Goal: Task Accomplishment & Management: Complete application form

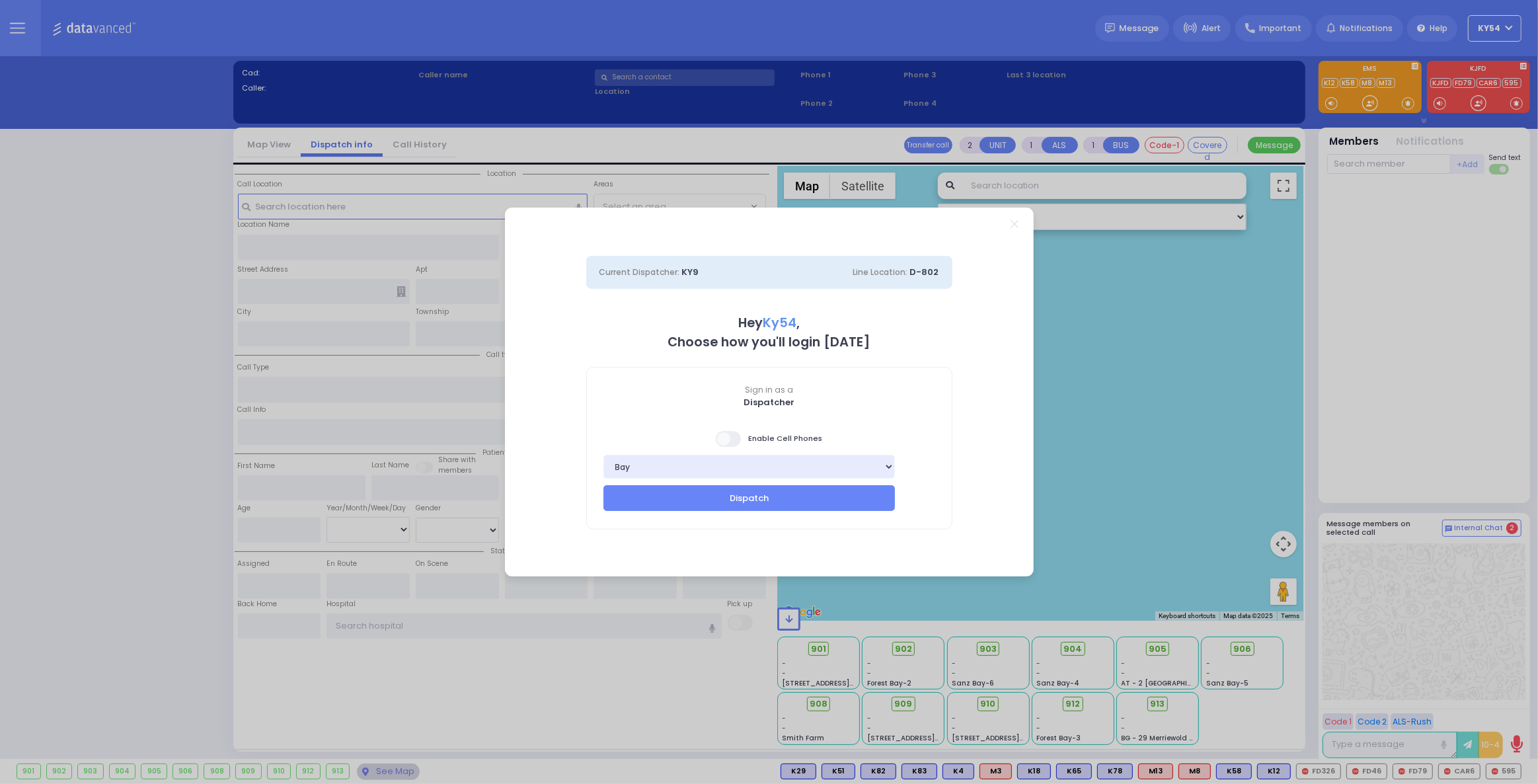
click at [724, 437] on span at bounding box center [729, 439] width 27 height 16
click at [55, 429] on input "checkbox" at bounding box center [55, 429] width 0 height 0
click at [718, 499] on button "Dispatch" at bounding box center [749, 498] width 292 height 25
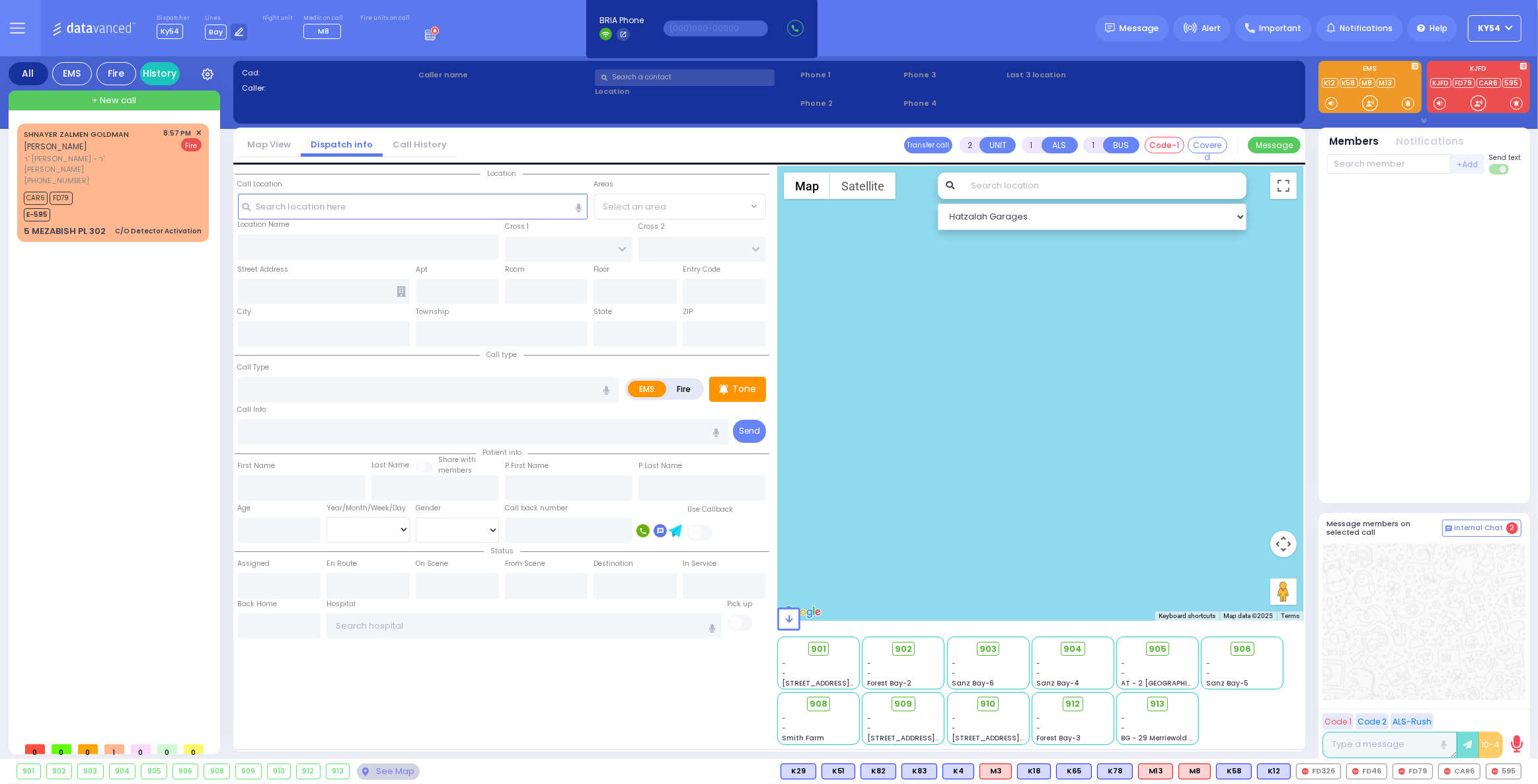
drag, startPoint x: 107, startPoint y: 430, endPoint x: 120, endPoint y: 403, distance: 30.0
click at [107, 429] on div "SHNAYER ZALMEN GOLDMAN שניאור זלמן גאלדמאן ר' מרדכי הערש - ר' משה יודא עקשטיין …" at bounding box center [115, 430] width 197 height 612
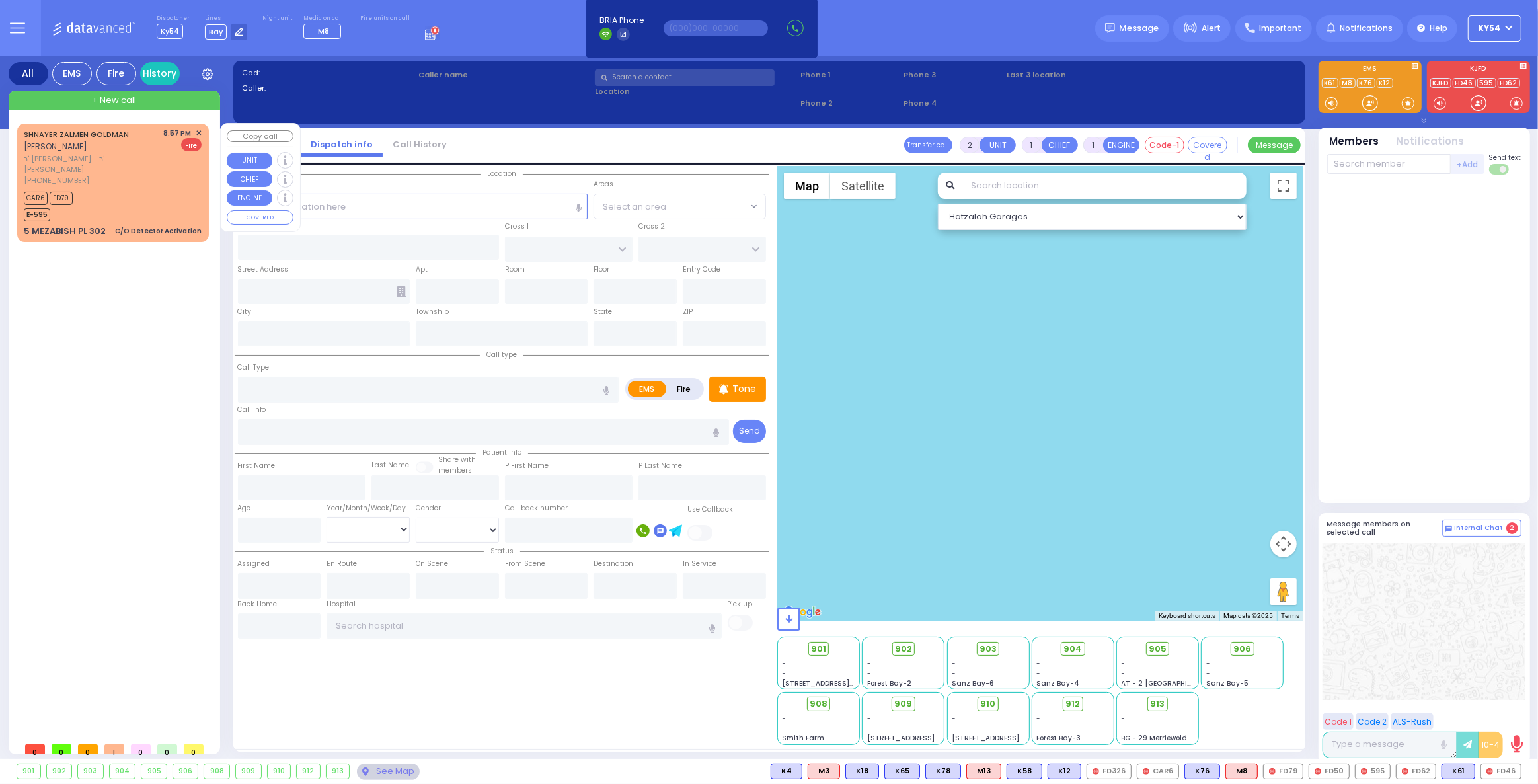
click at [154, 188] on div "CAR6 FD79 E-595" at bounding box center [112, 204] width 178 height 33
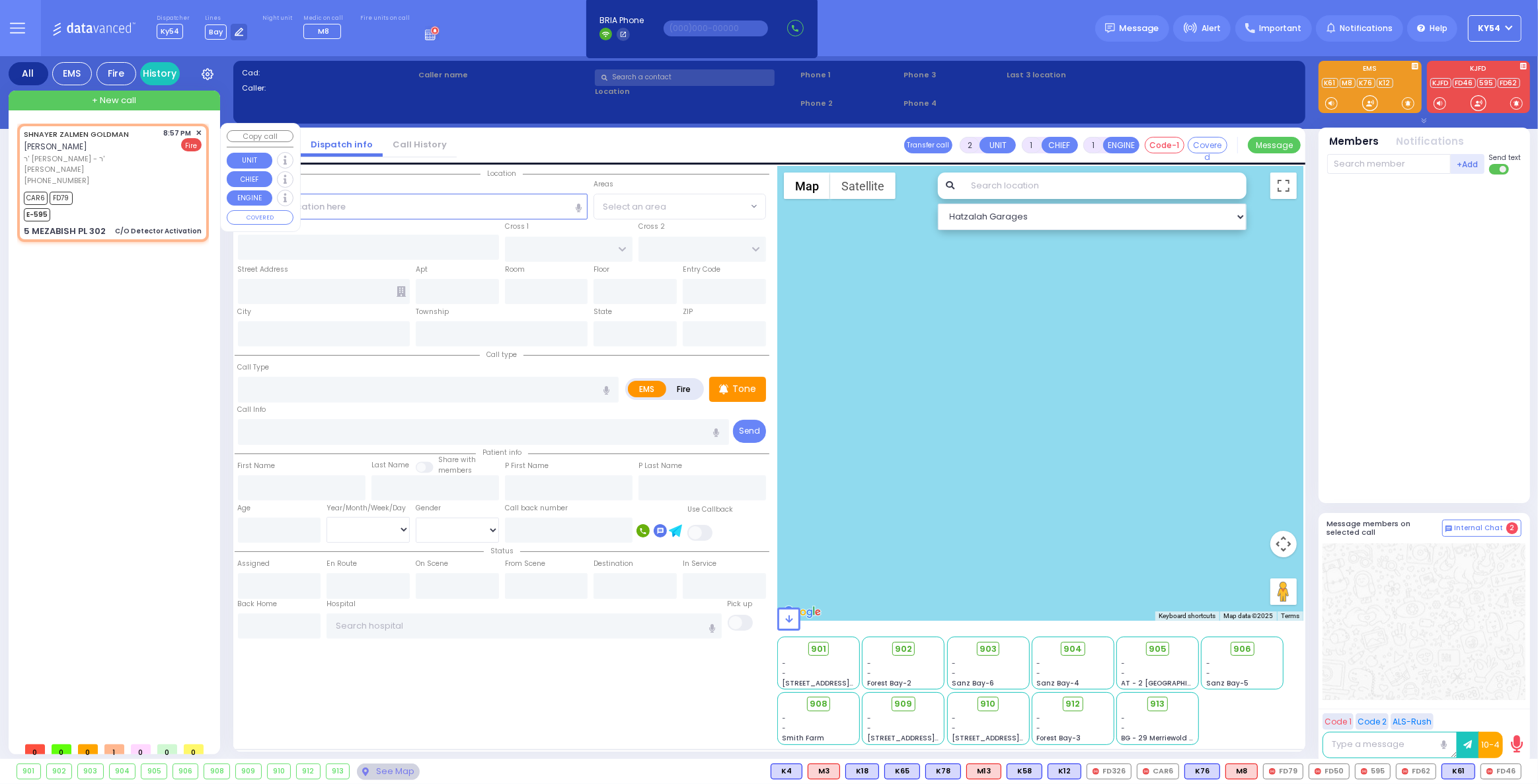
select select
type input "C/O Detector Activation"
radio input "false"
radio input "true"
type input "SHNAYER ZALMEN"
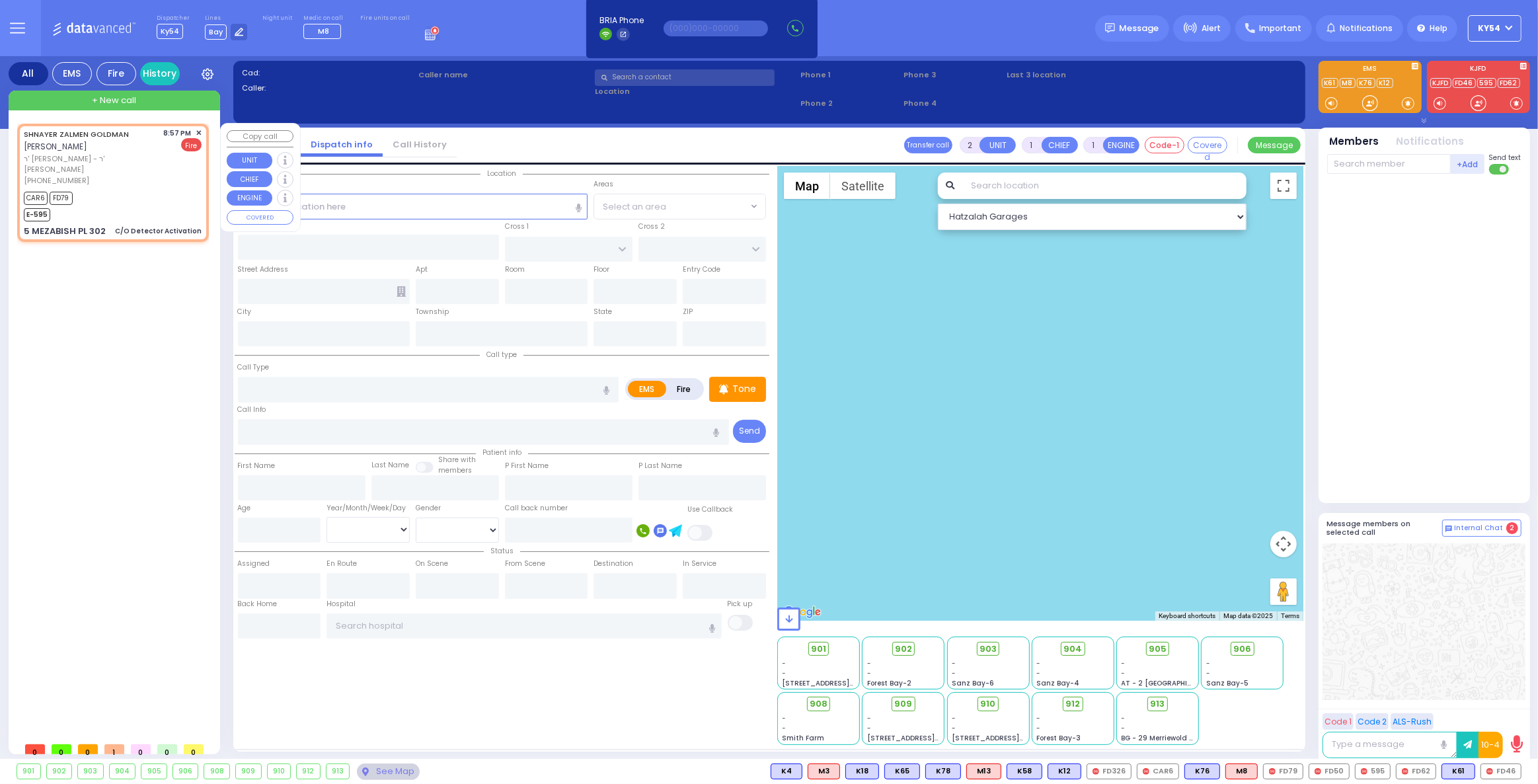
type input "GOLDMAN"
select select
type input "20:57"
type input "20:58"
type input "MEZABISH PL"
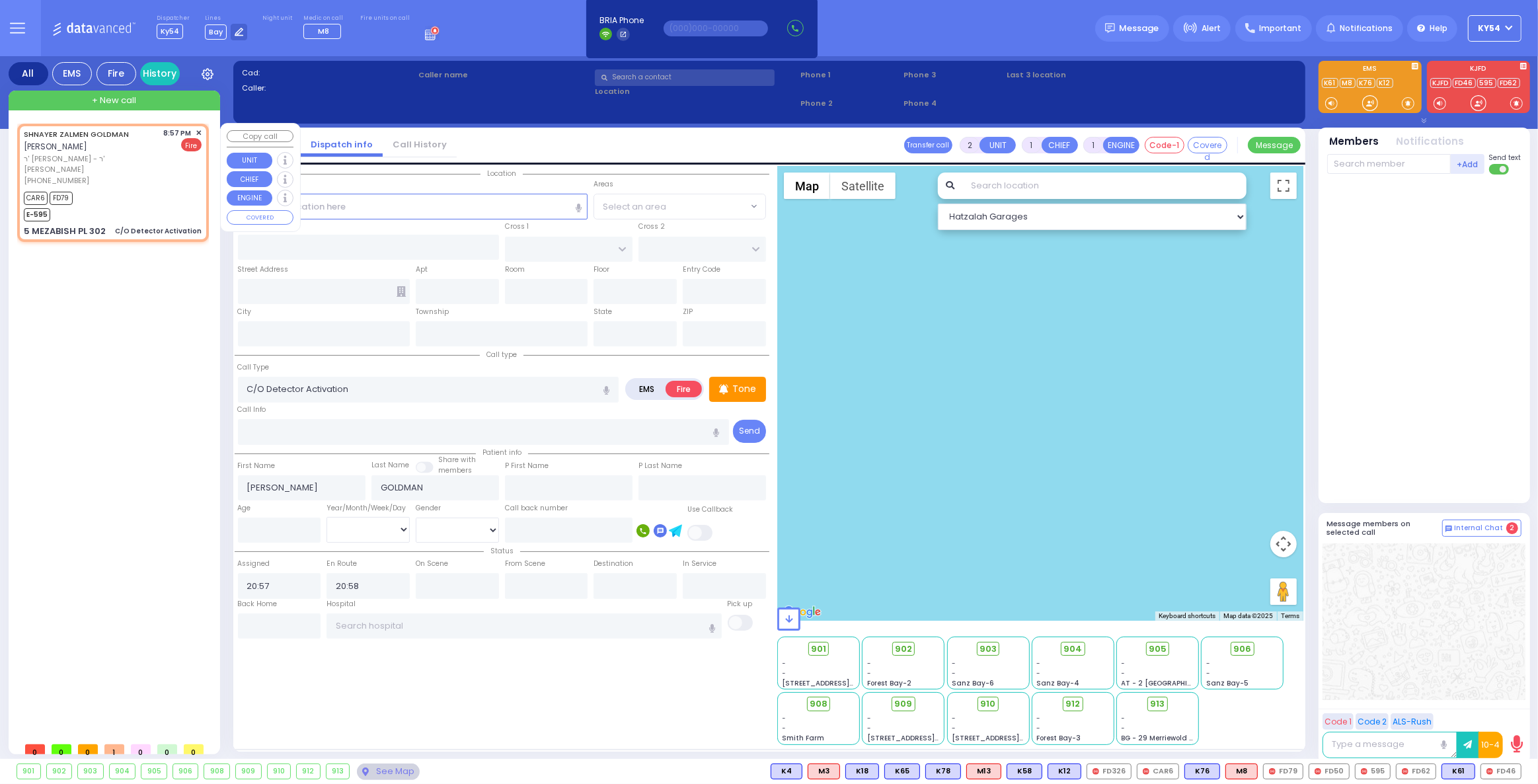
type input "KRAKOW BLVD"
type input "5 MEZABISH PL"
type input "302"
type input "Monroe"
type input "[US_STATE]"
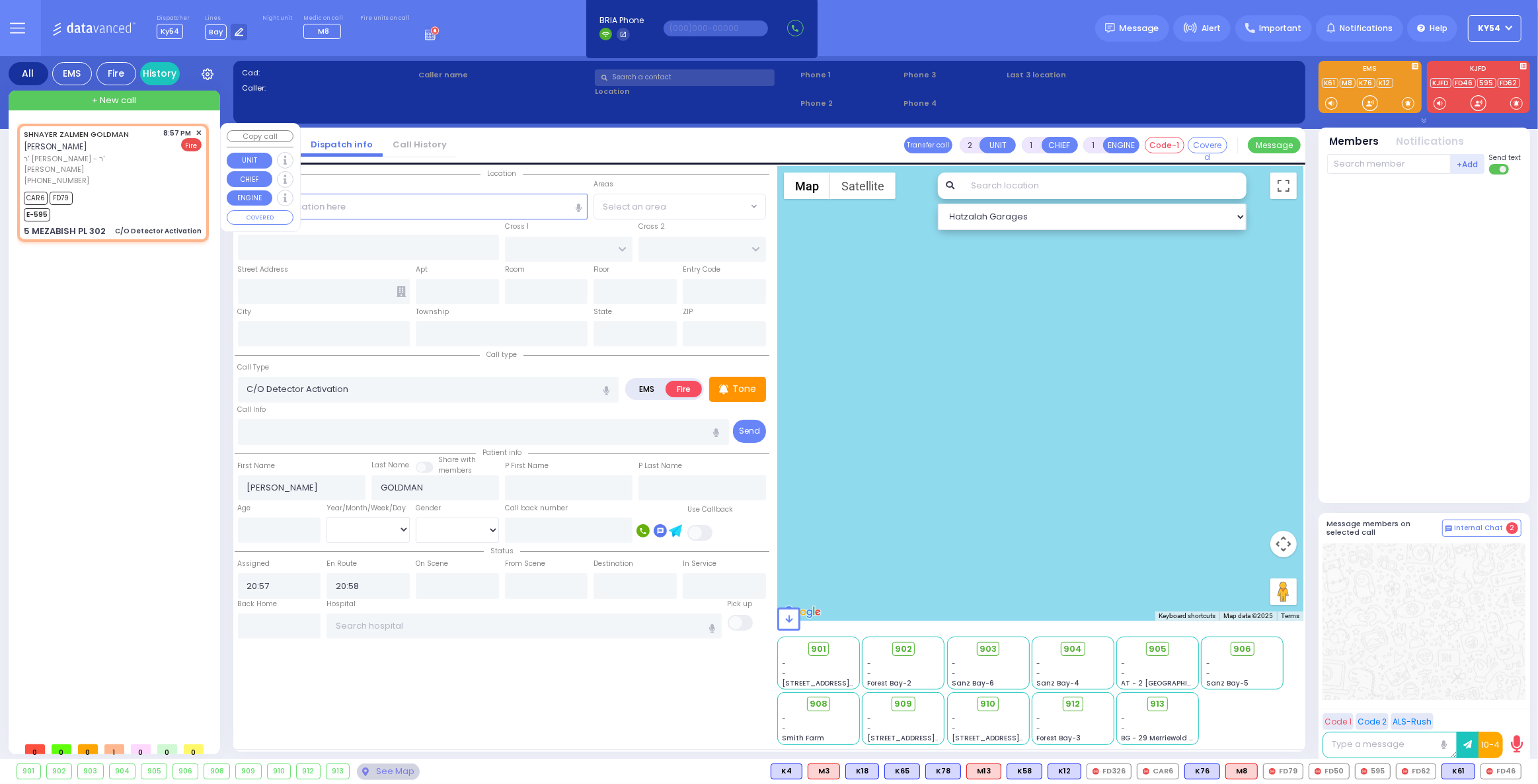
type input "10950"
select select "ATZEI TAMURIM"
select select "Hatzalah Garages"
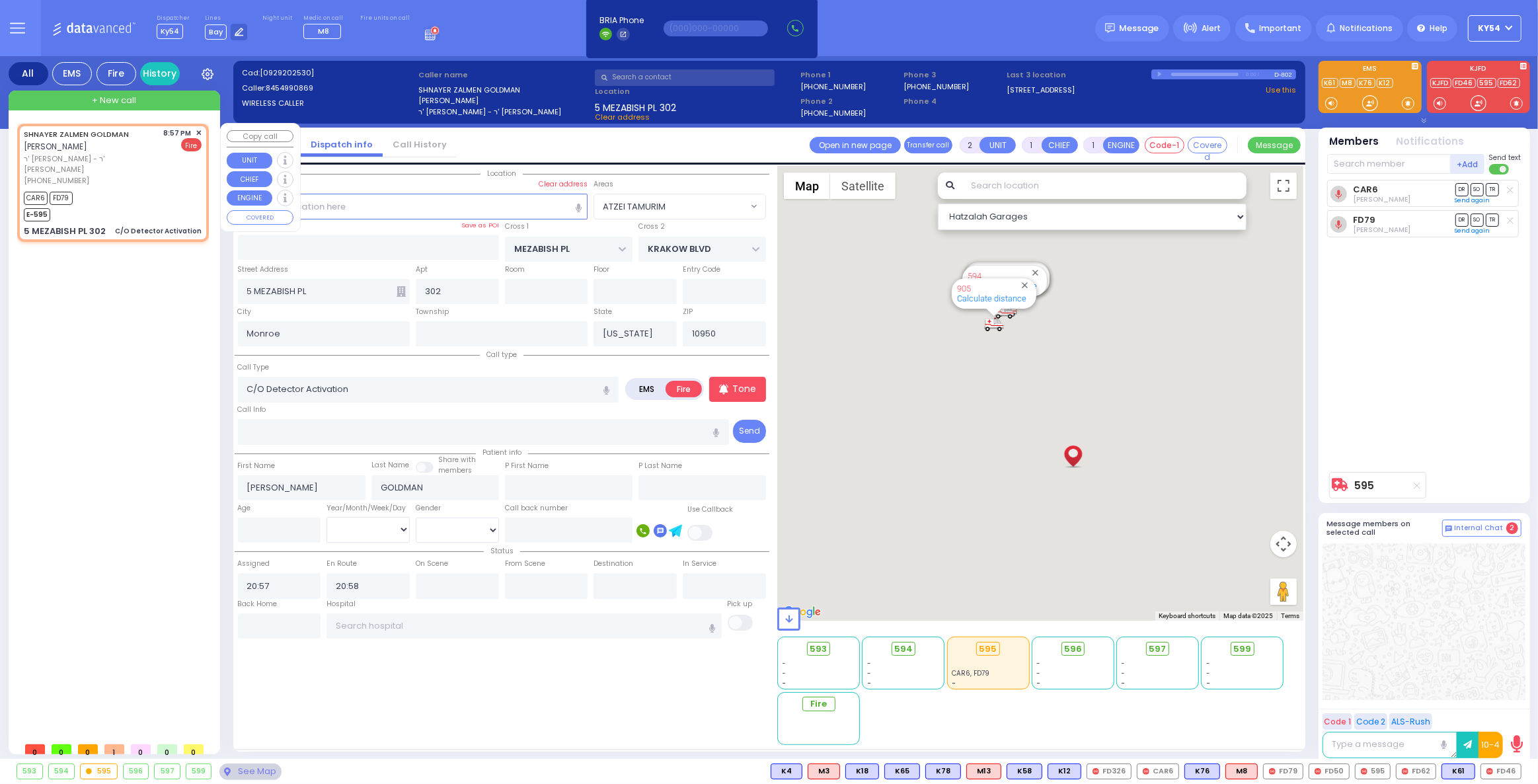
click at [154, 188] on div "CAR6 FD79 E-595" at bounding box center [112, 204] width 178 height 33
select select
radio input "true"
select select
select select "ATZEI TAMURIM"
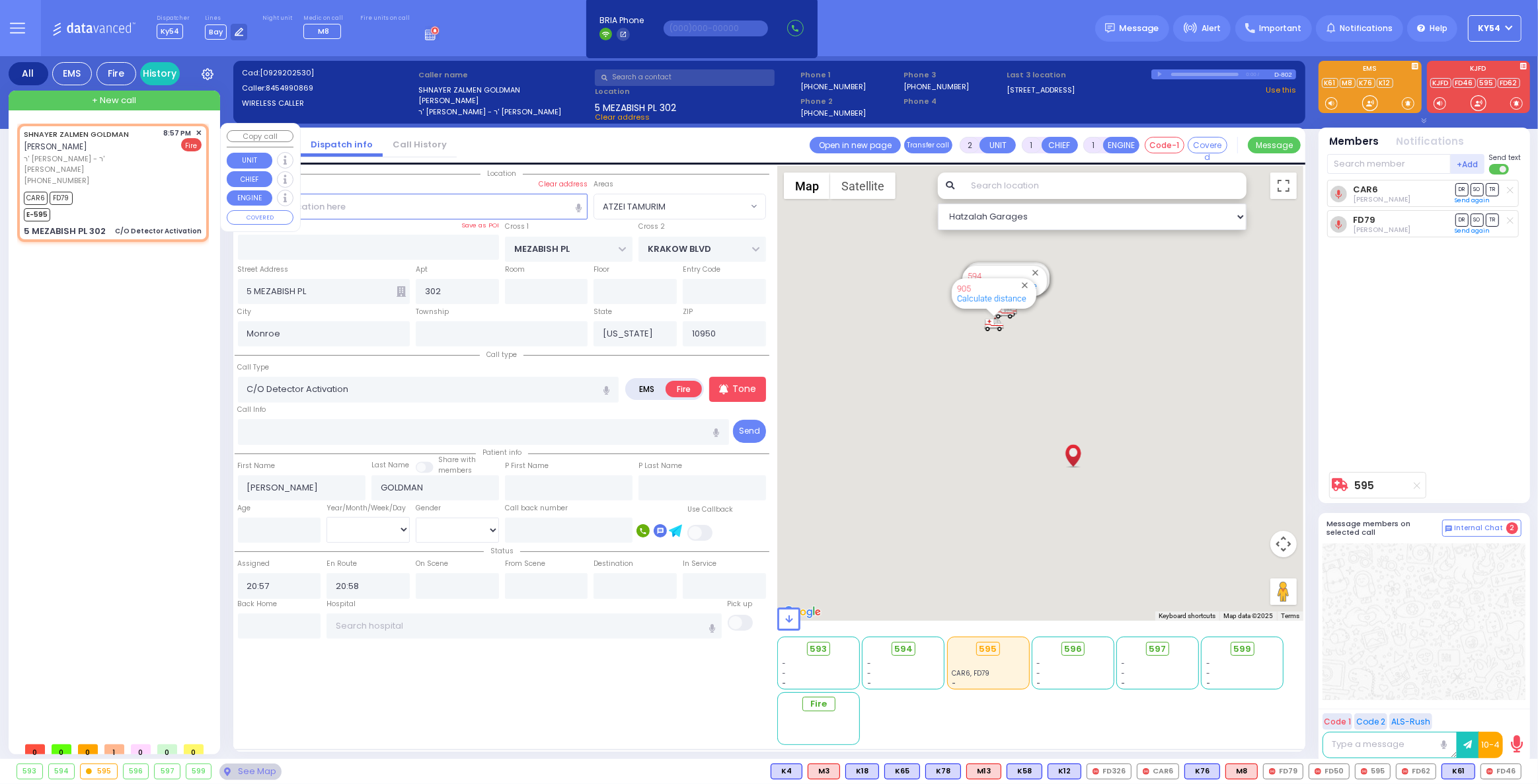
select select "Hatzalah Garages"
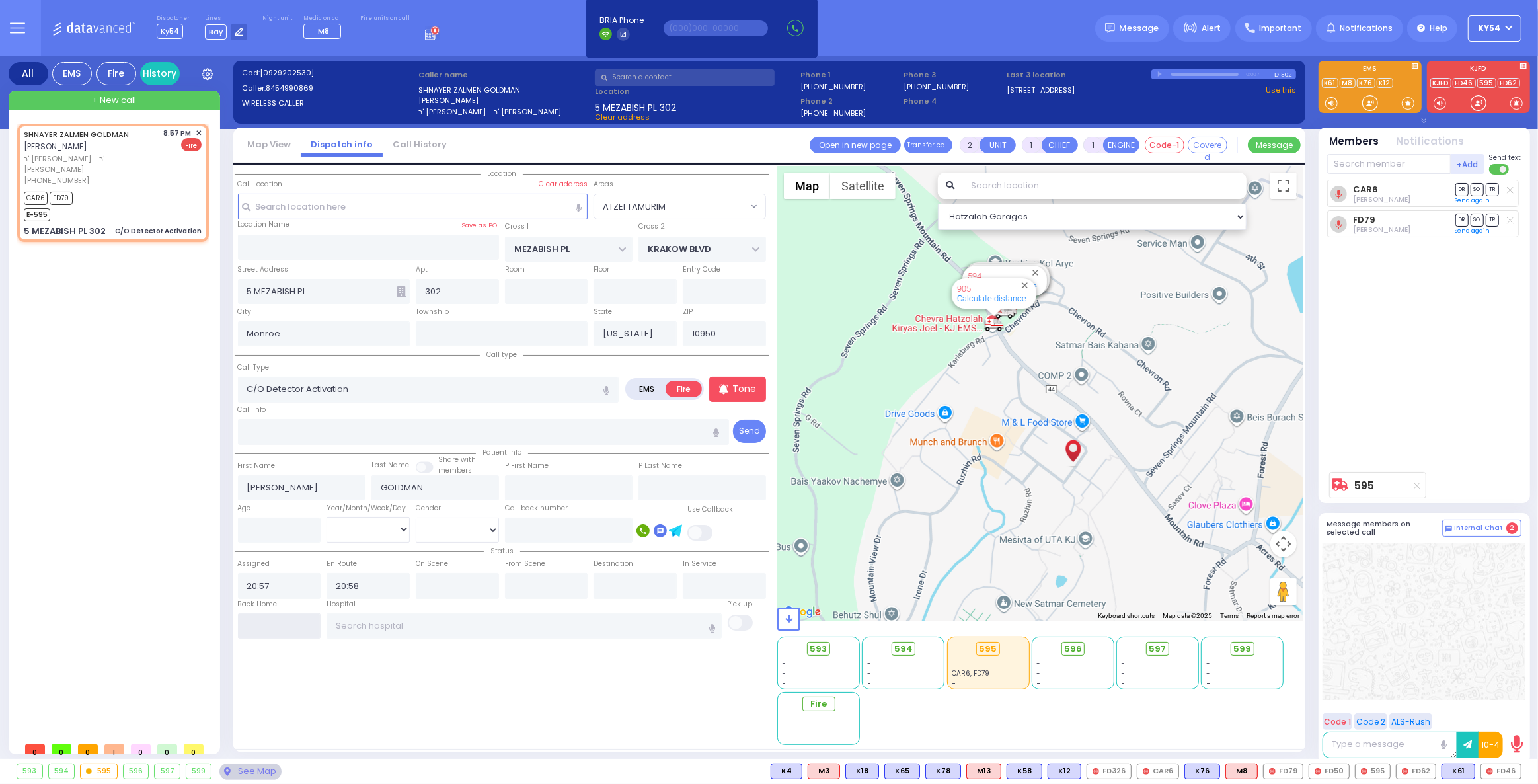
click at [281, 627] on input "text" at bounding box center [280, 625] width 83 height 25
type input "21:18"
click at [281, 627] on input "21:18" at bounding box center [280, 625] width 83 height 25
click at [138, 535] on div "SHNAYER ZALMEN GOLDMAN שניאור זלמן גאלדמאן ר' מרדכי הערש - ר' משה יודא עקשטיין …" at bounding box center [115, 430] width 197 height 612
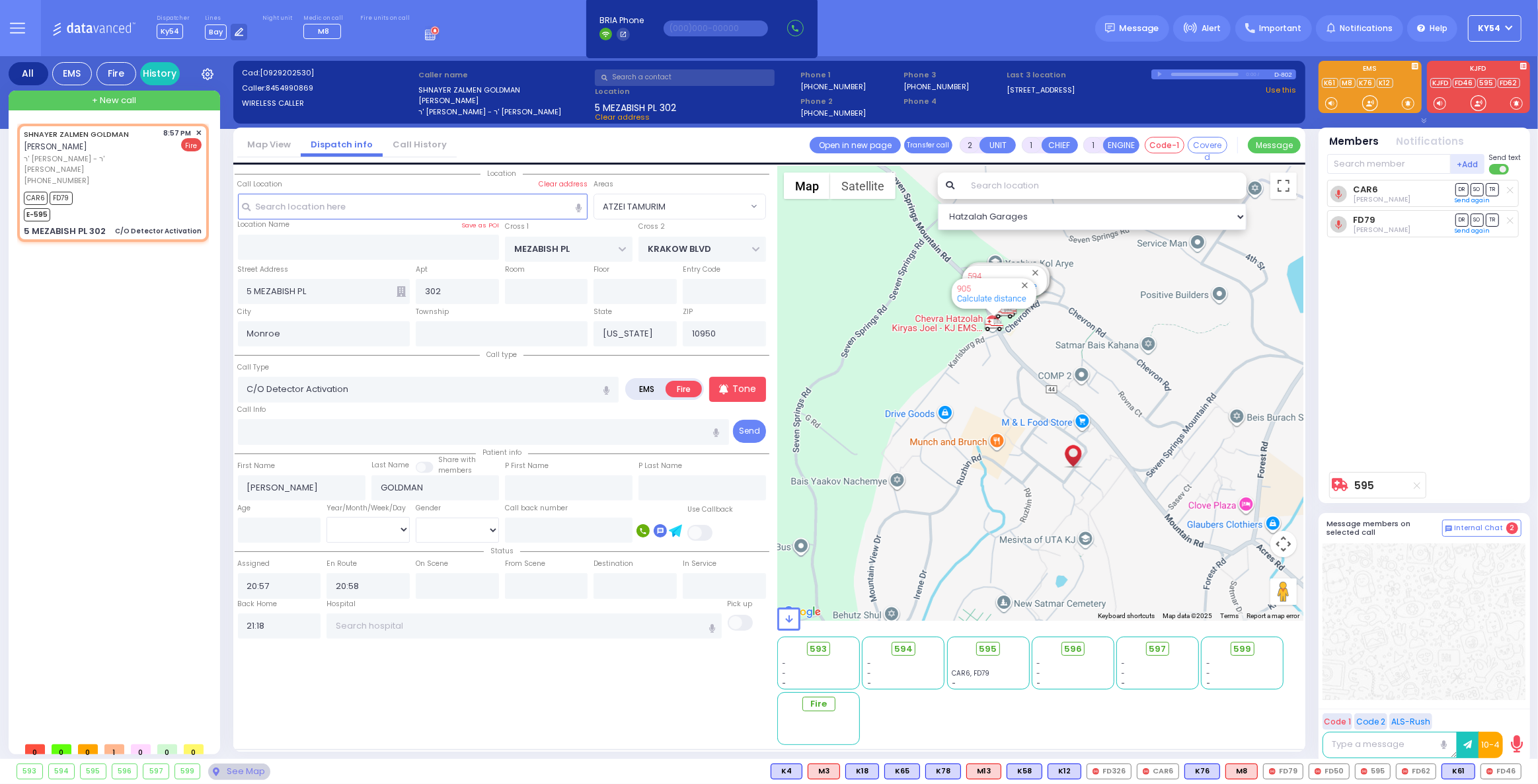
select select
radio input "true"
select select
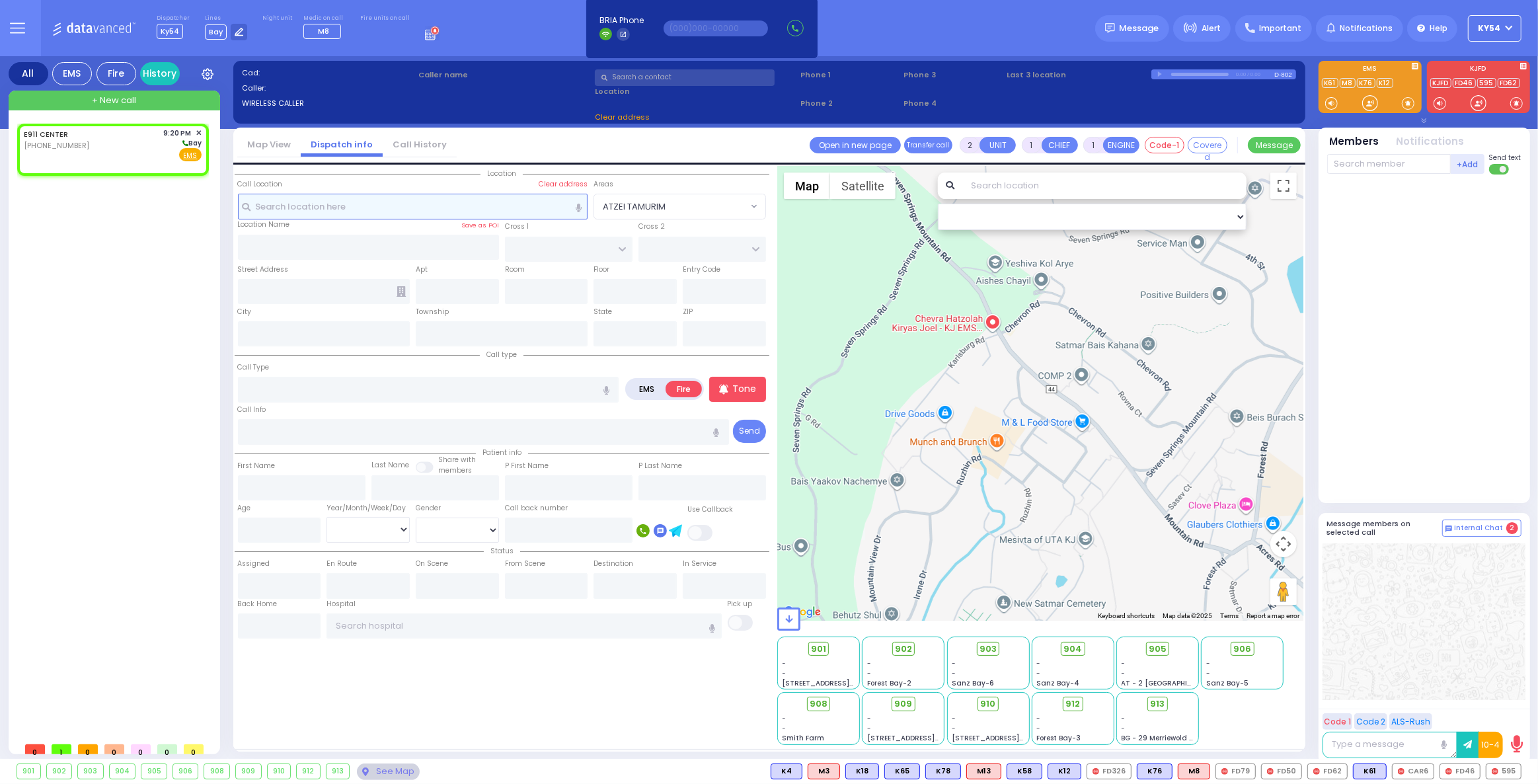
select select
radio input "true"
select select
type input "21:20"
select select "Hatzalah Garages"
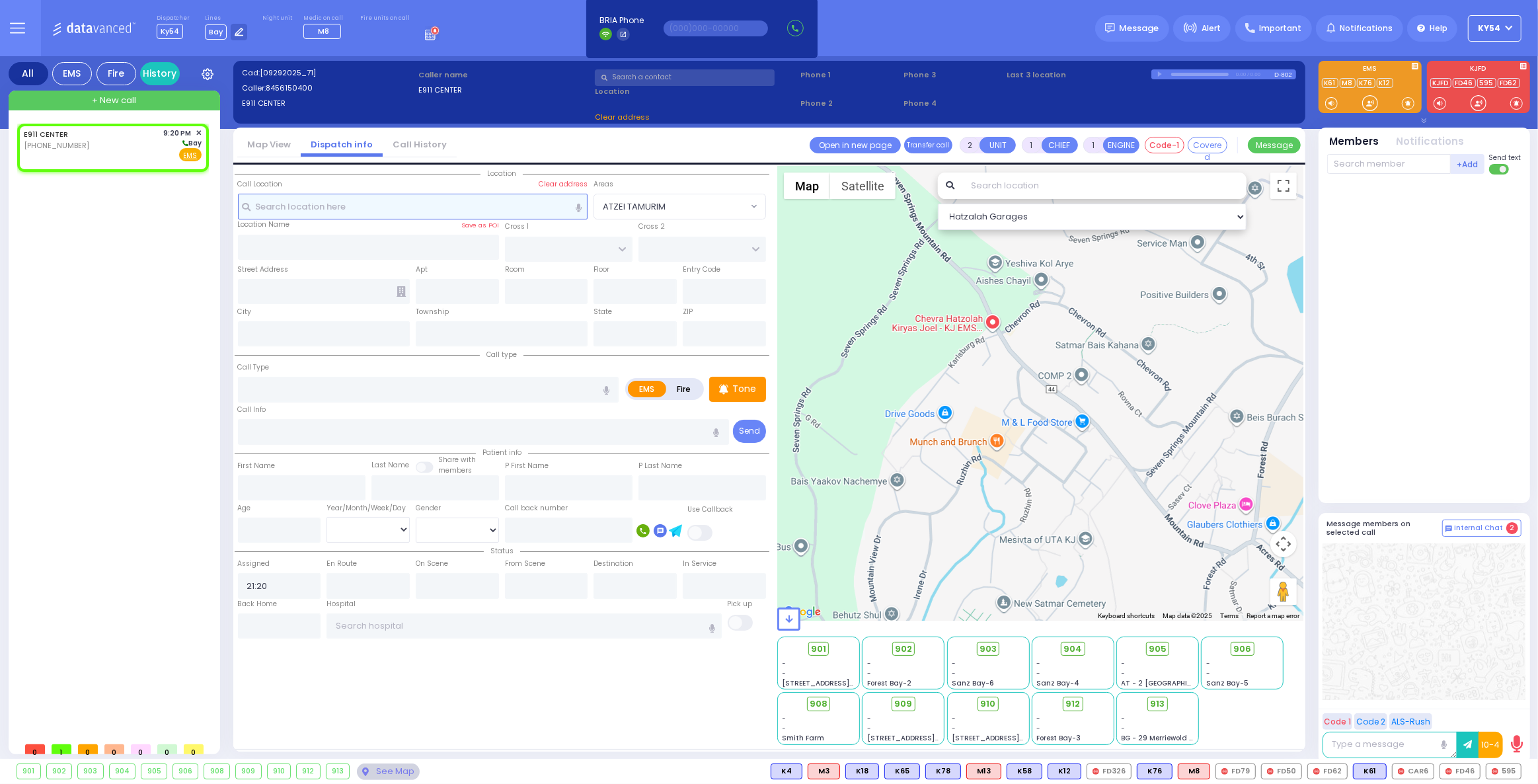
select select
radio input "true"
select select
select select "Hatzalah Garages"
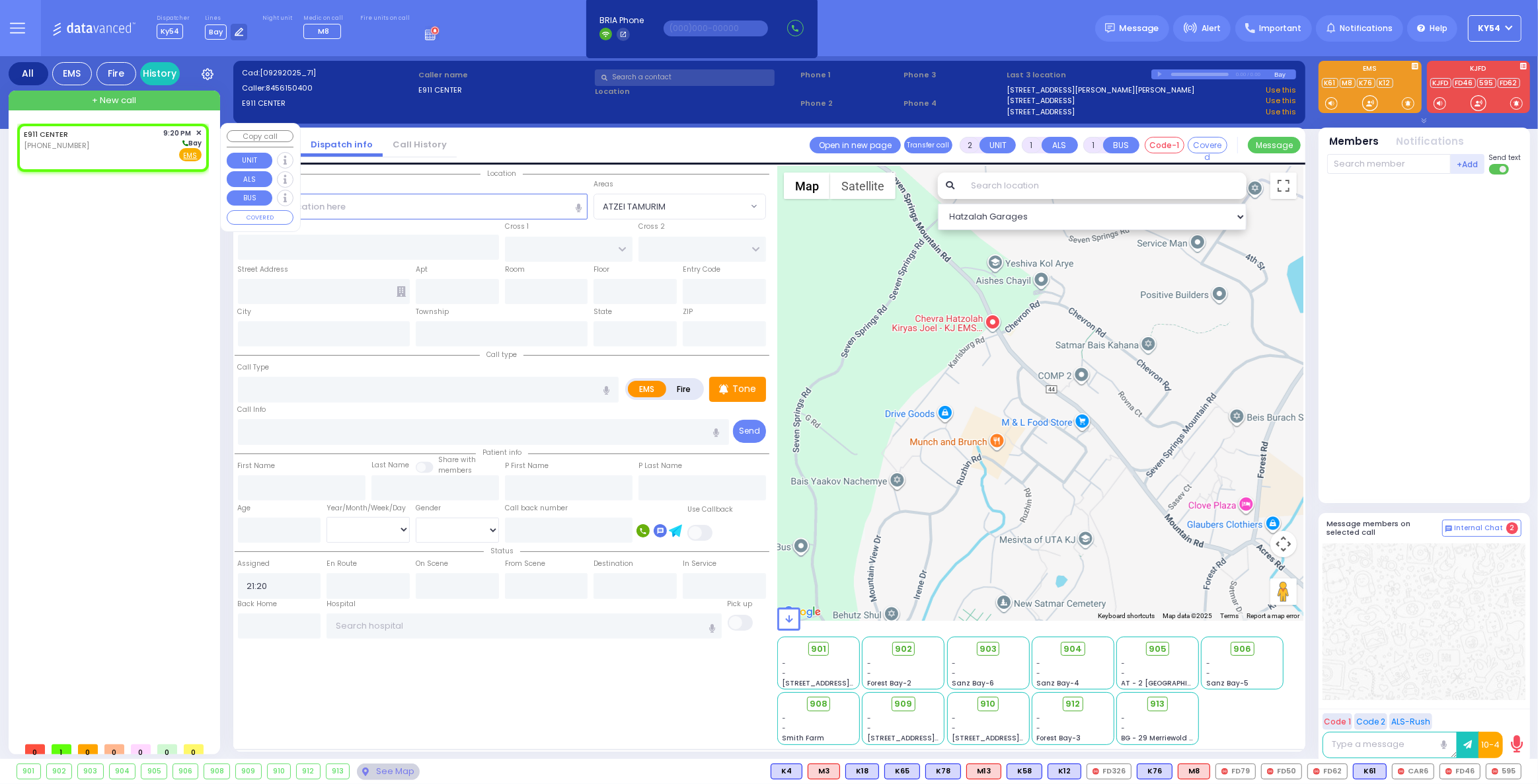
click at [108, 148] on div "E911 CENTER (845) 615-0400 9:20 PM ✕ Bay EMS" at bounding box center [112, 145] width 178 height 35
select select
radio input "true"
select select
select select "Hatzalah Garages"
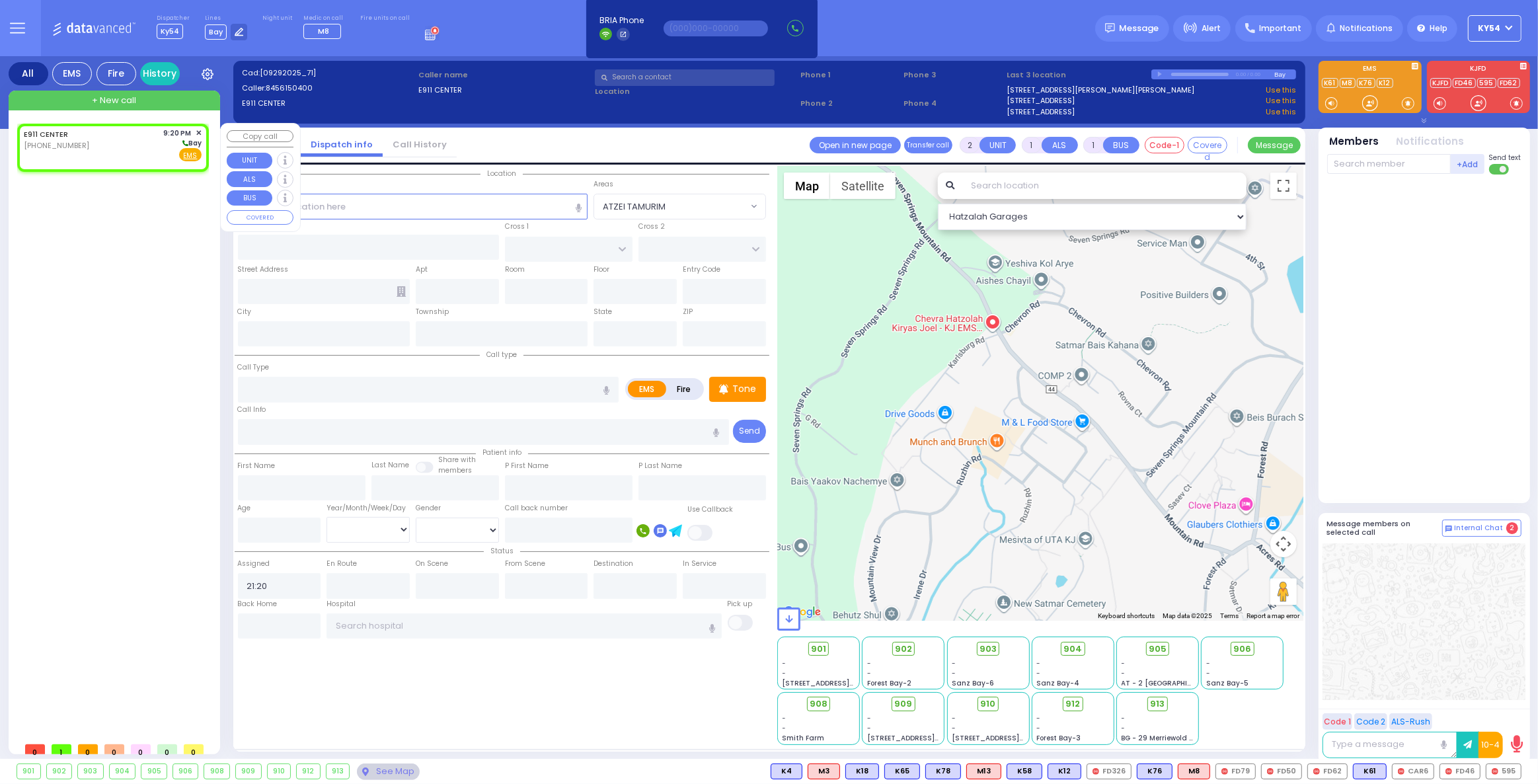
click at [110, 147] on div "E911 CENTER (845) 615-0400 9:20 PM ✕ Bay EMS" at bounding box center [112, 145] width 178 height 35
select select
radio input "true"
select select
select select "Hatzalah Garages"
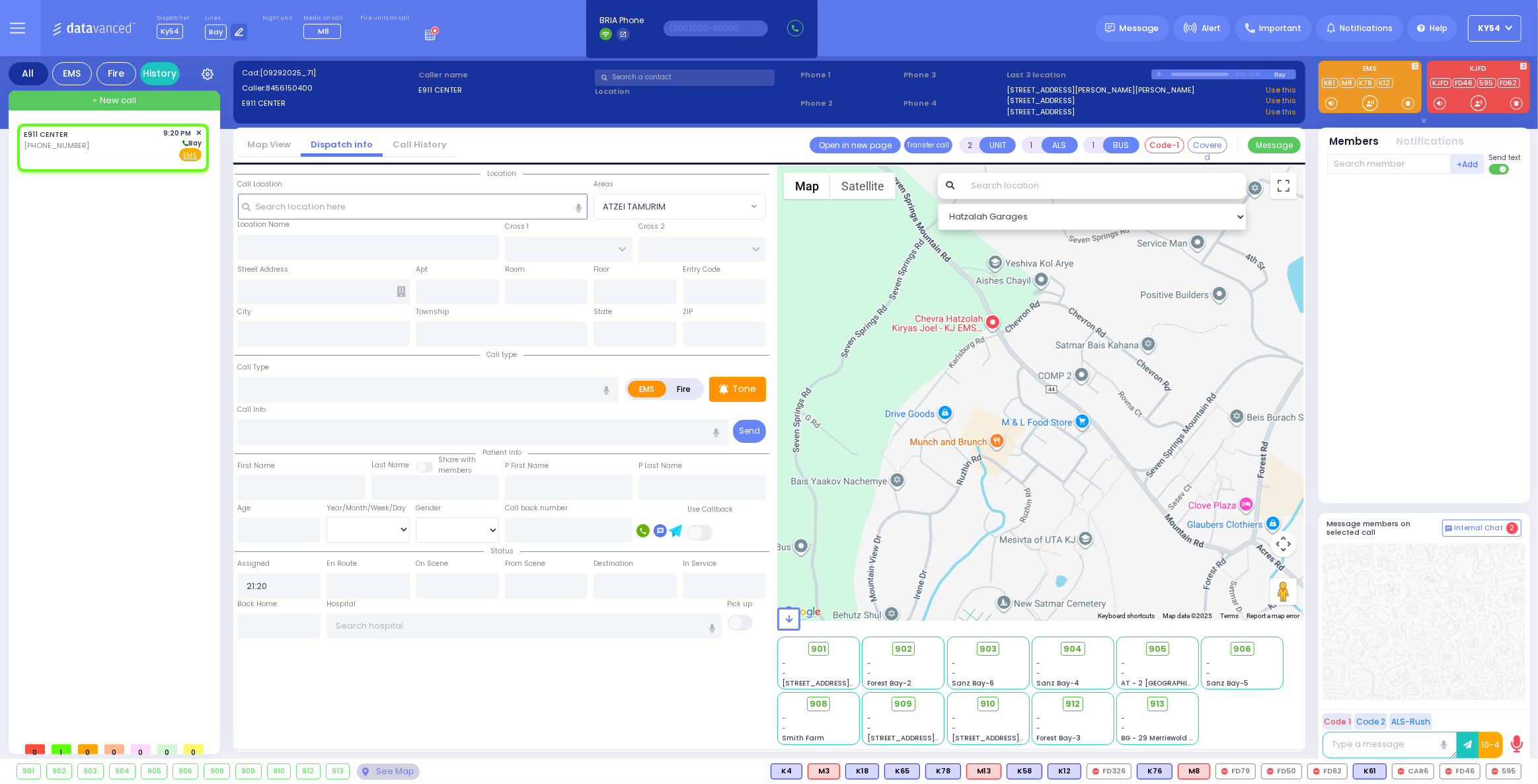
select select
radio input "true"
select select
select select "Hatzalah Garages"
click at [37, 145] on rect at bounding box center [38, 145] width 10 height 10
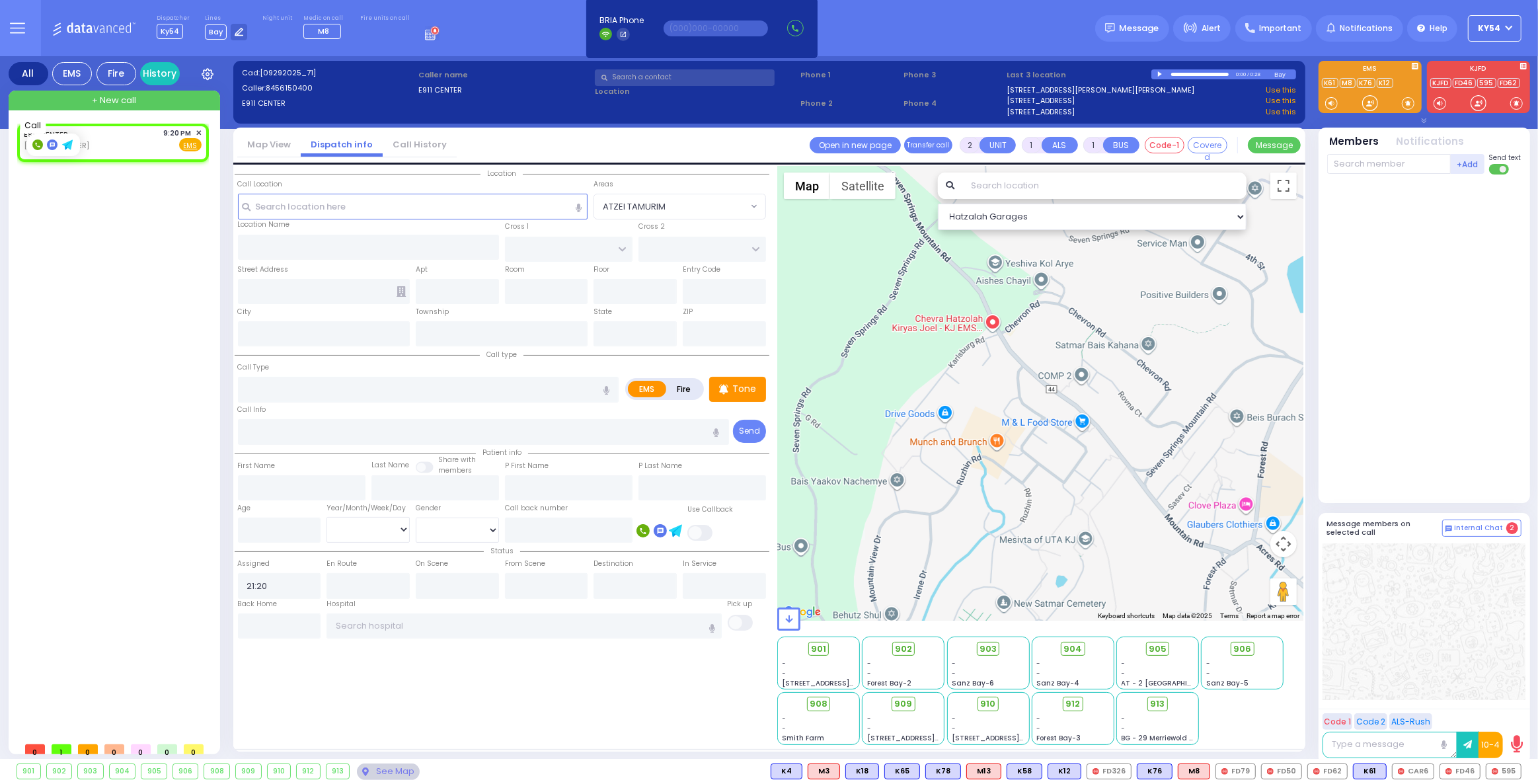
type input "8456150400"
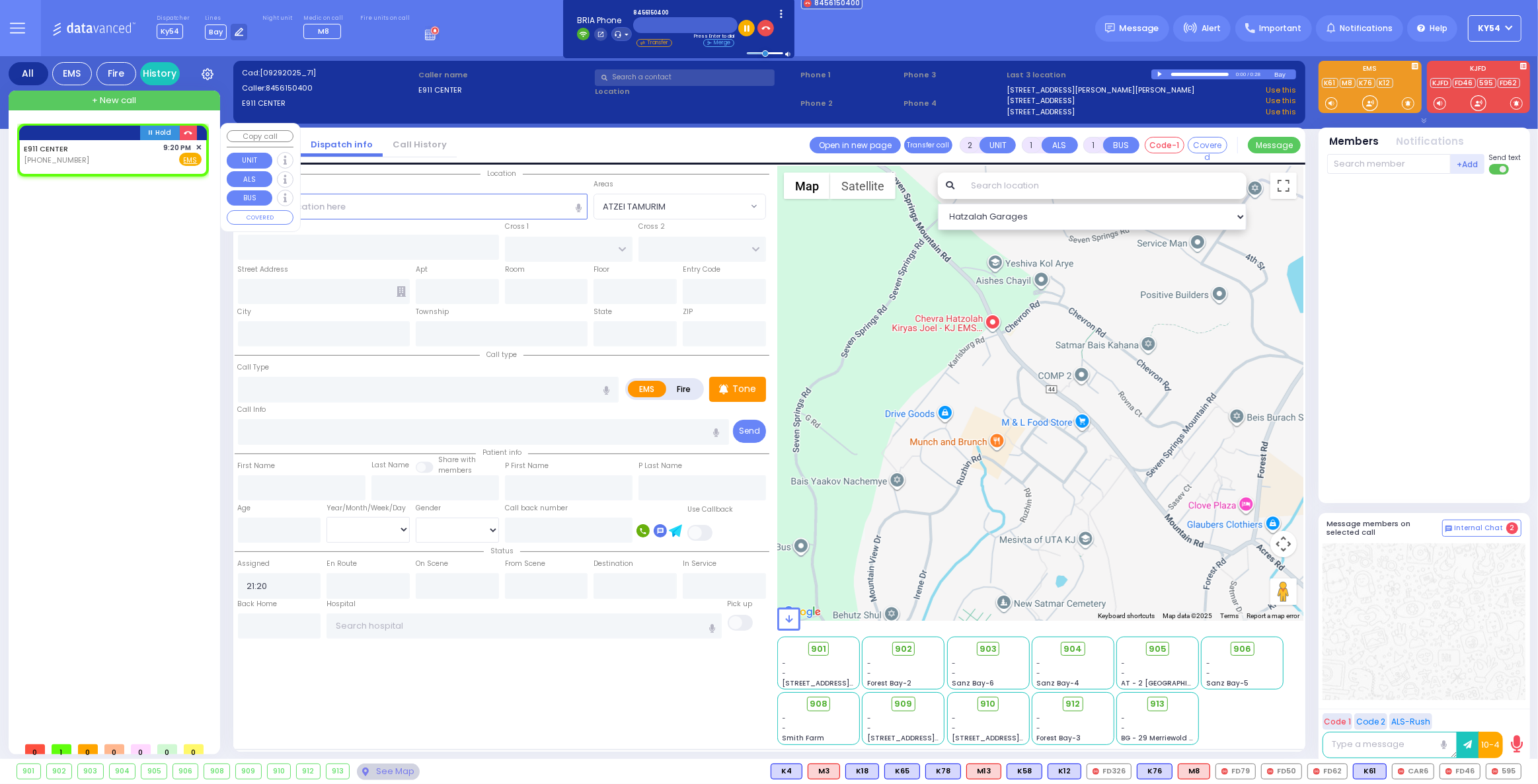
click at [200, 147] on span "✕" at bounding box center [198, 148] width 6 height 11
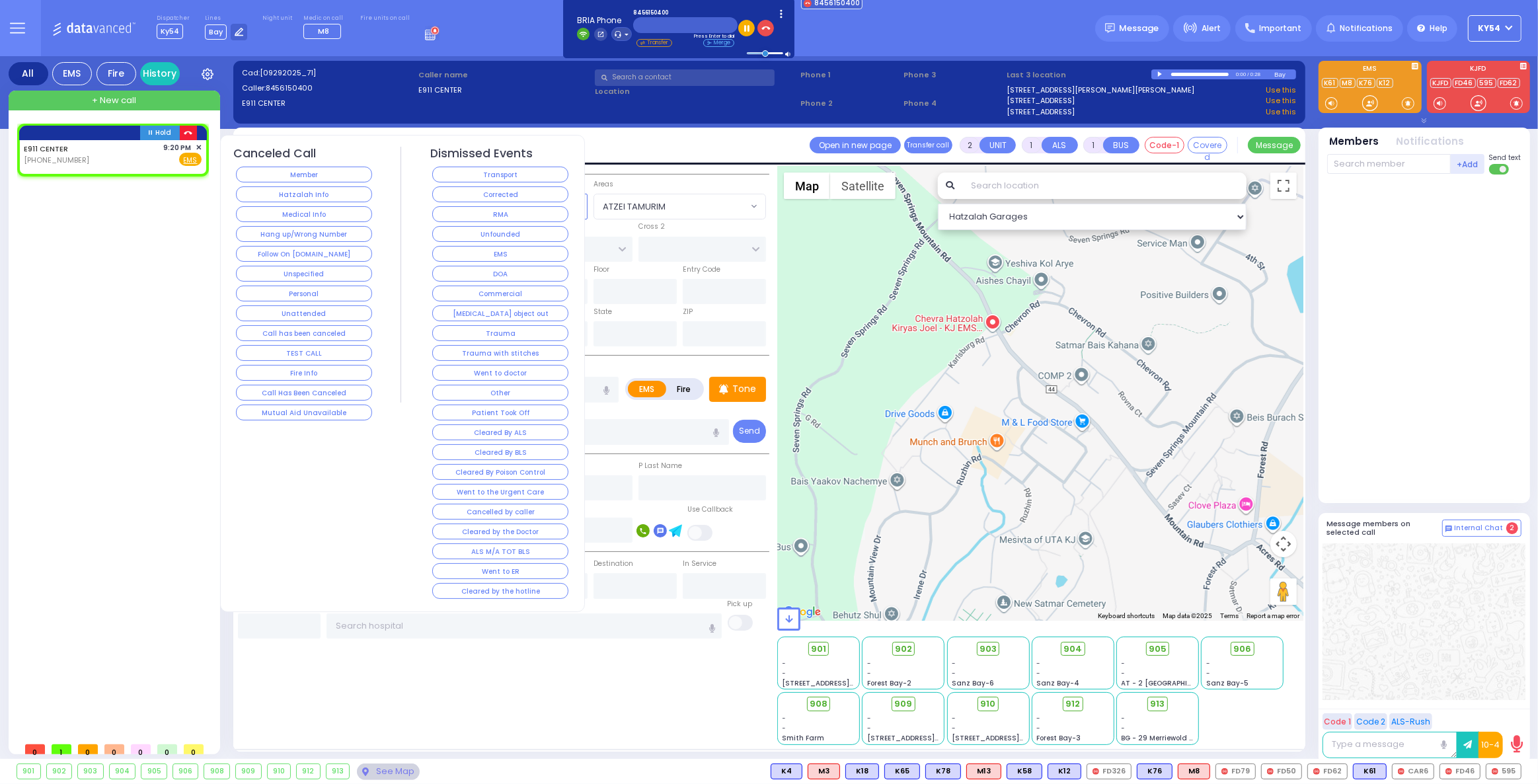
click at [189, 131] on icon "button" at bounding box center [188, 133] width 9 height 9
select select
radio input "true"
select select
select select "Hatzalah Garages"
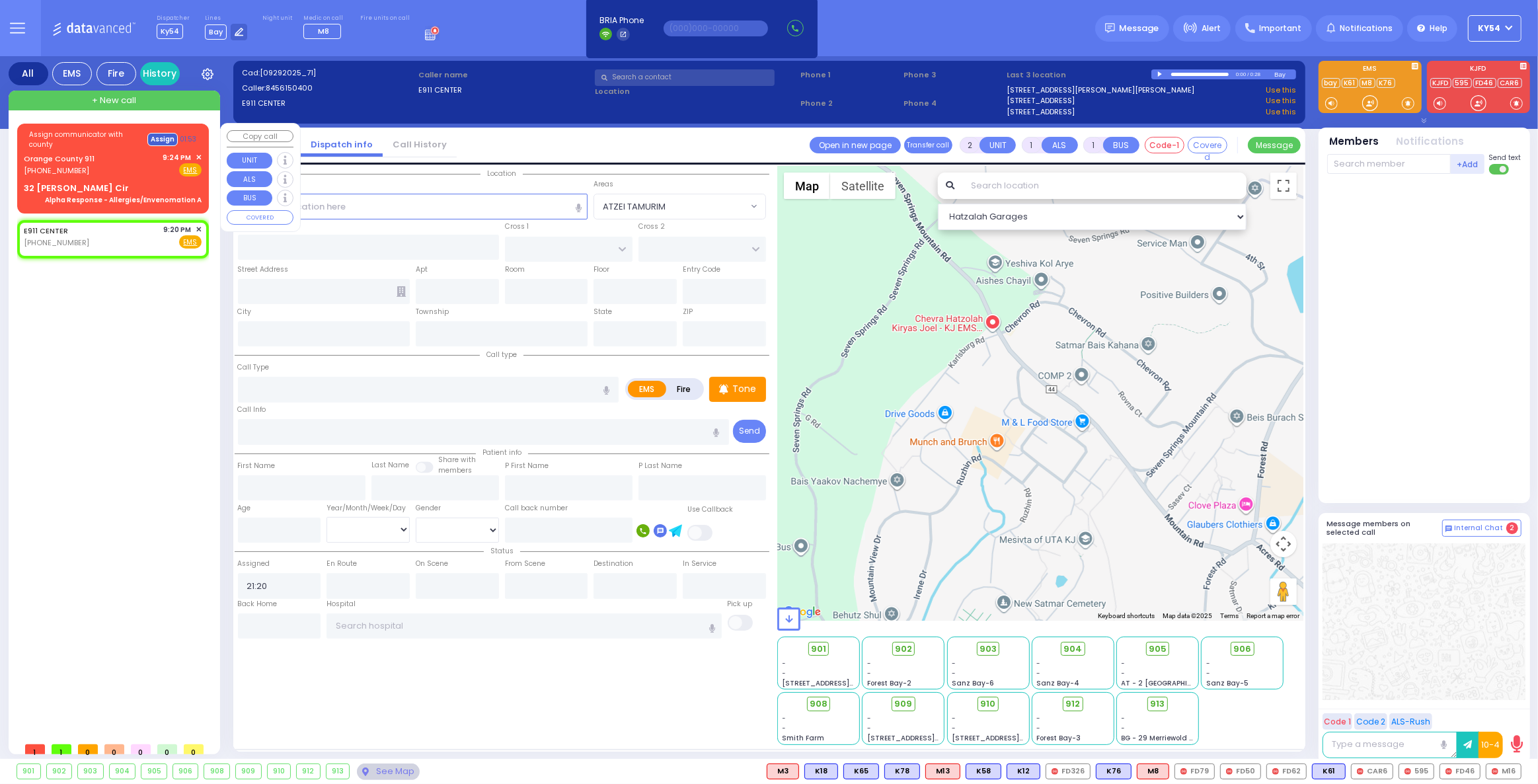
click at [154, 136] on button "Assign" at bounding box center [162, 139] width 30 height 13
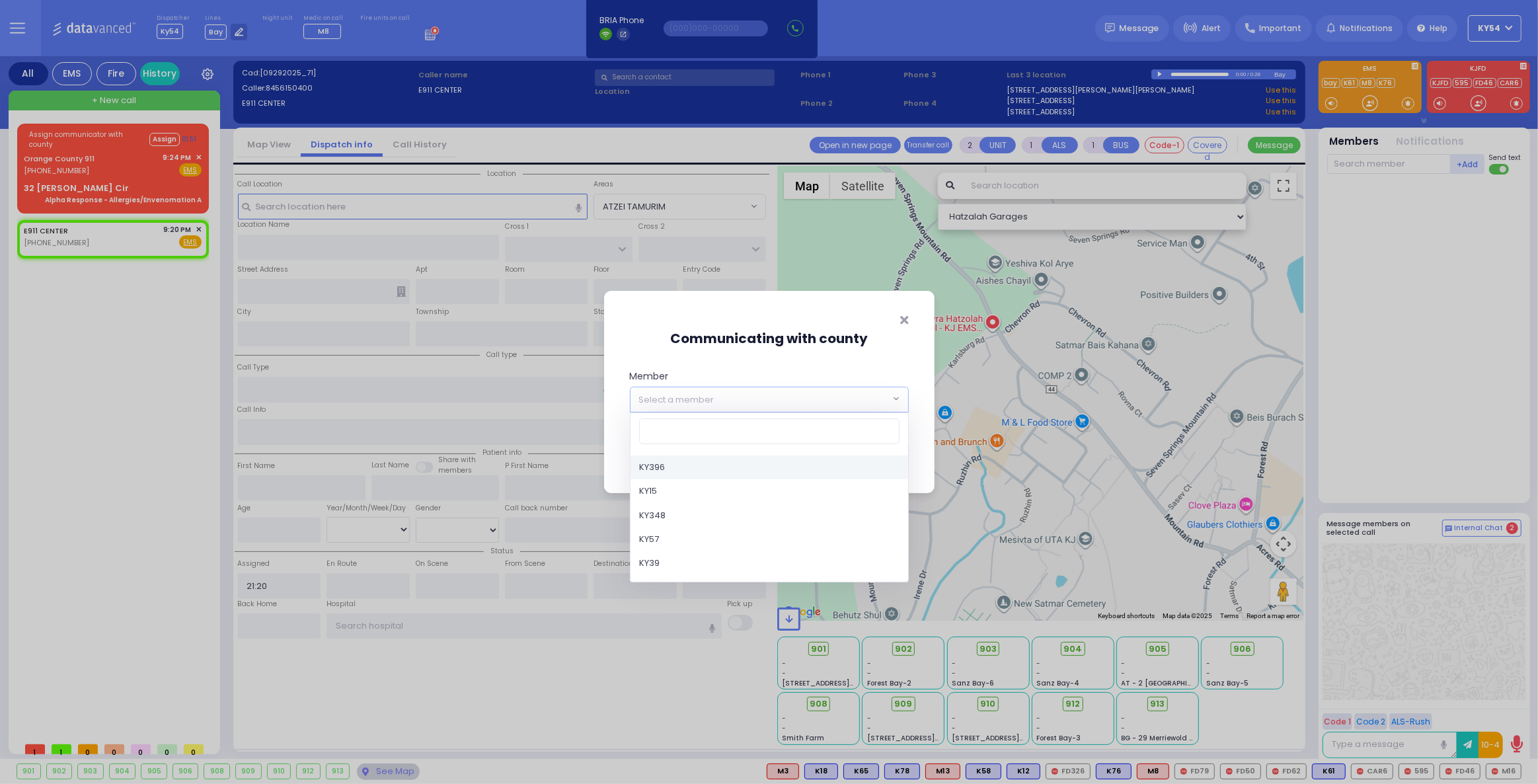
click at [671, 400] on span "Select a member" at bounding box center [676, 400] width 75 height 13
type input "16"
select select "Medic16"
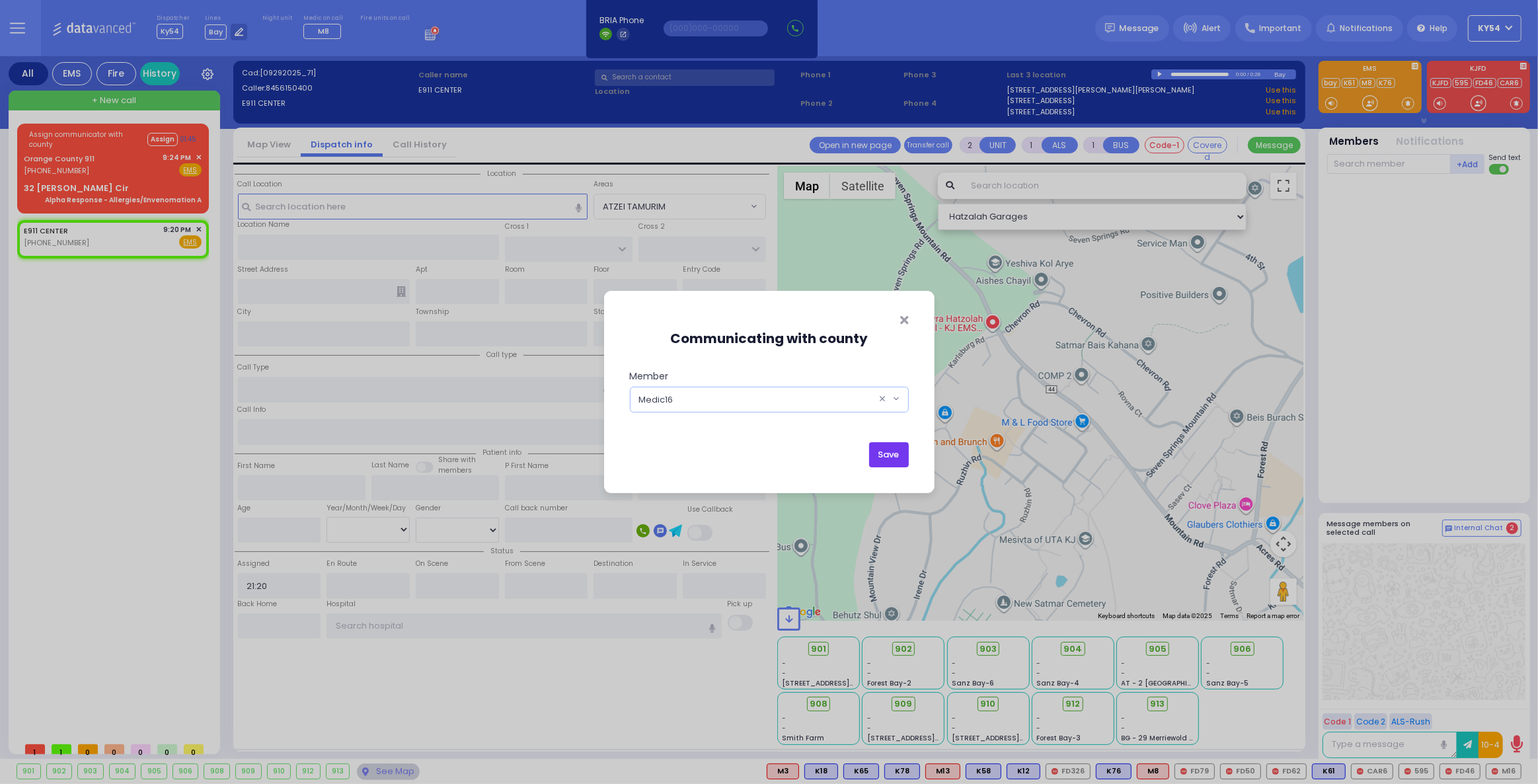
click at [888, 454] on button "Save" at bounding box center [889, 454] width 40 height 25
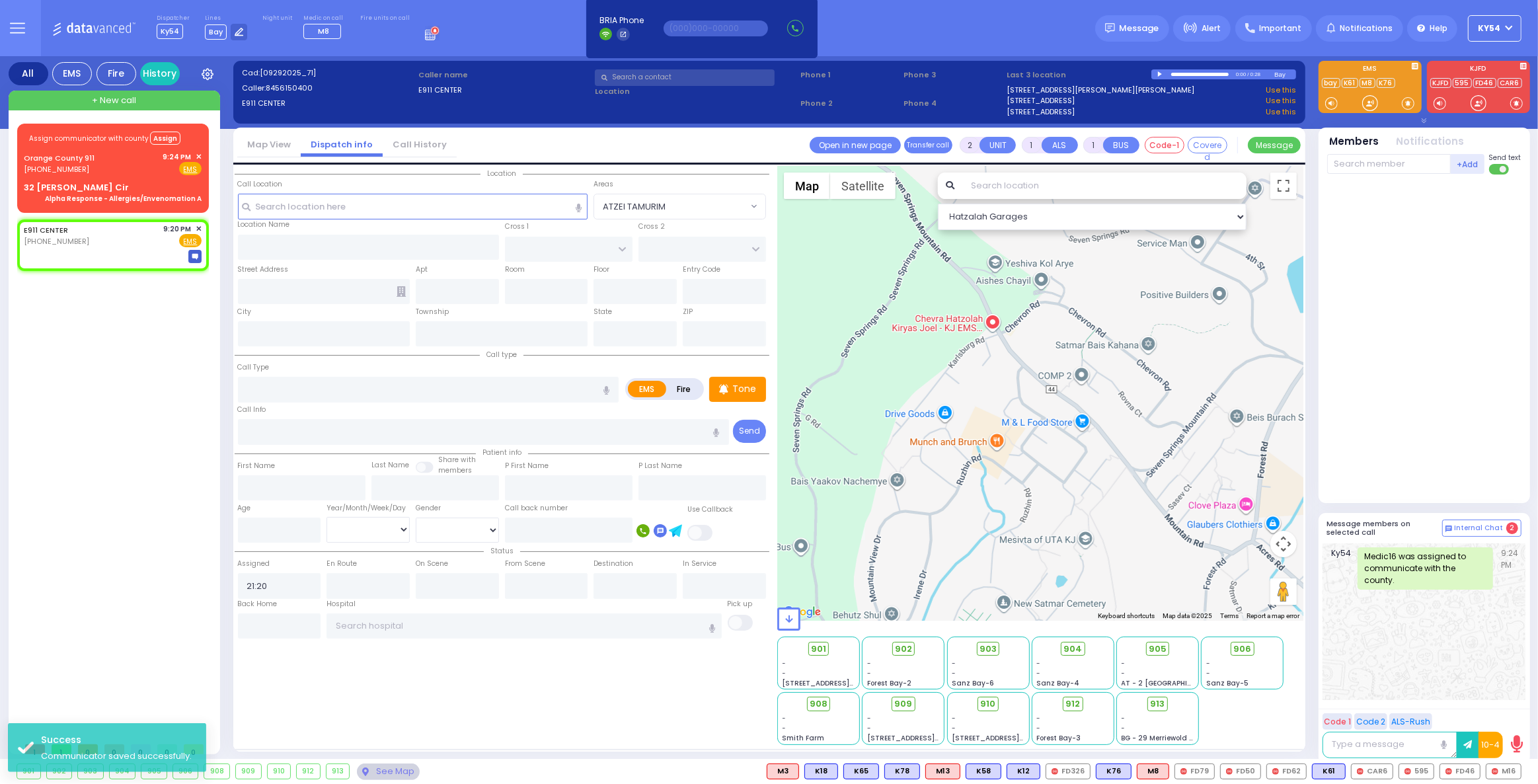
select select
radio input "true"
select select
select select "Hatzalah Garages"
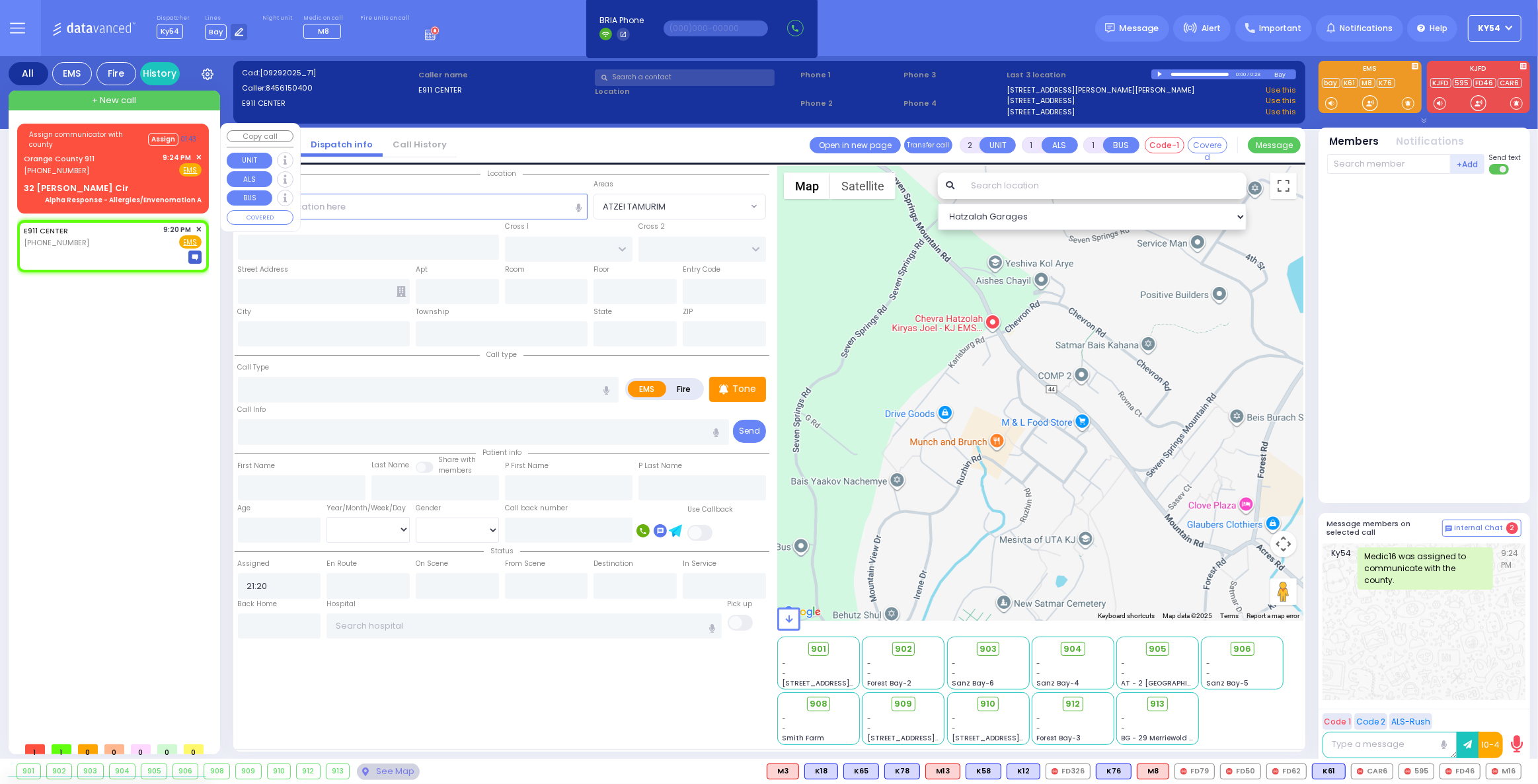
click at [108, 173] on div "Orange County 911 (845) 469-0911 9:24 PM ✕ Fire EMS" at bounding box center [112, 164] width 178 height 24
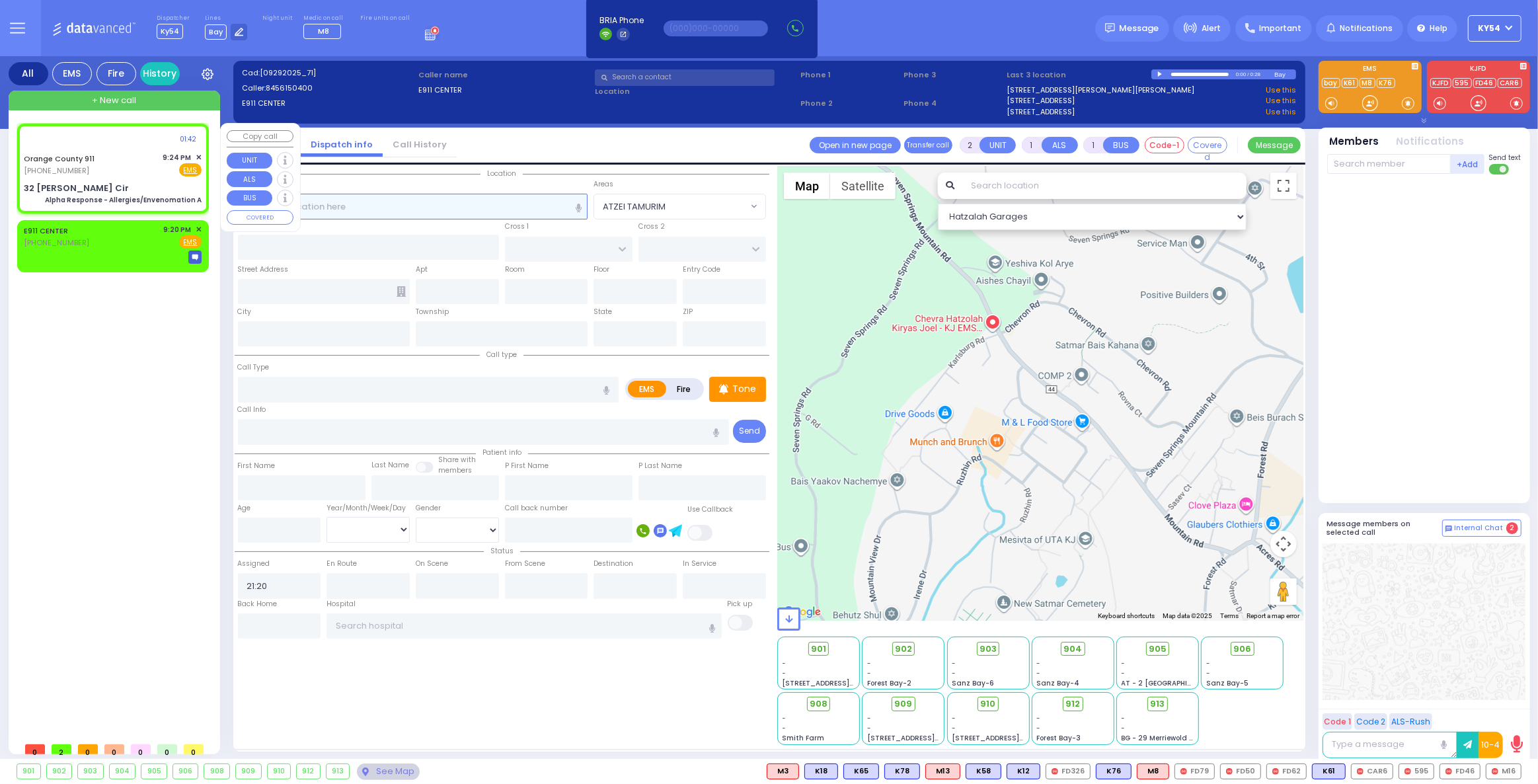
type input "6"
select select
type input "Alpha Response - Allergies/Envenomation A"
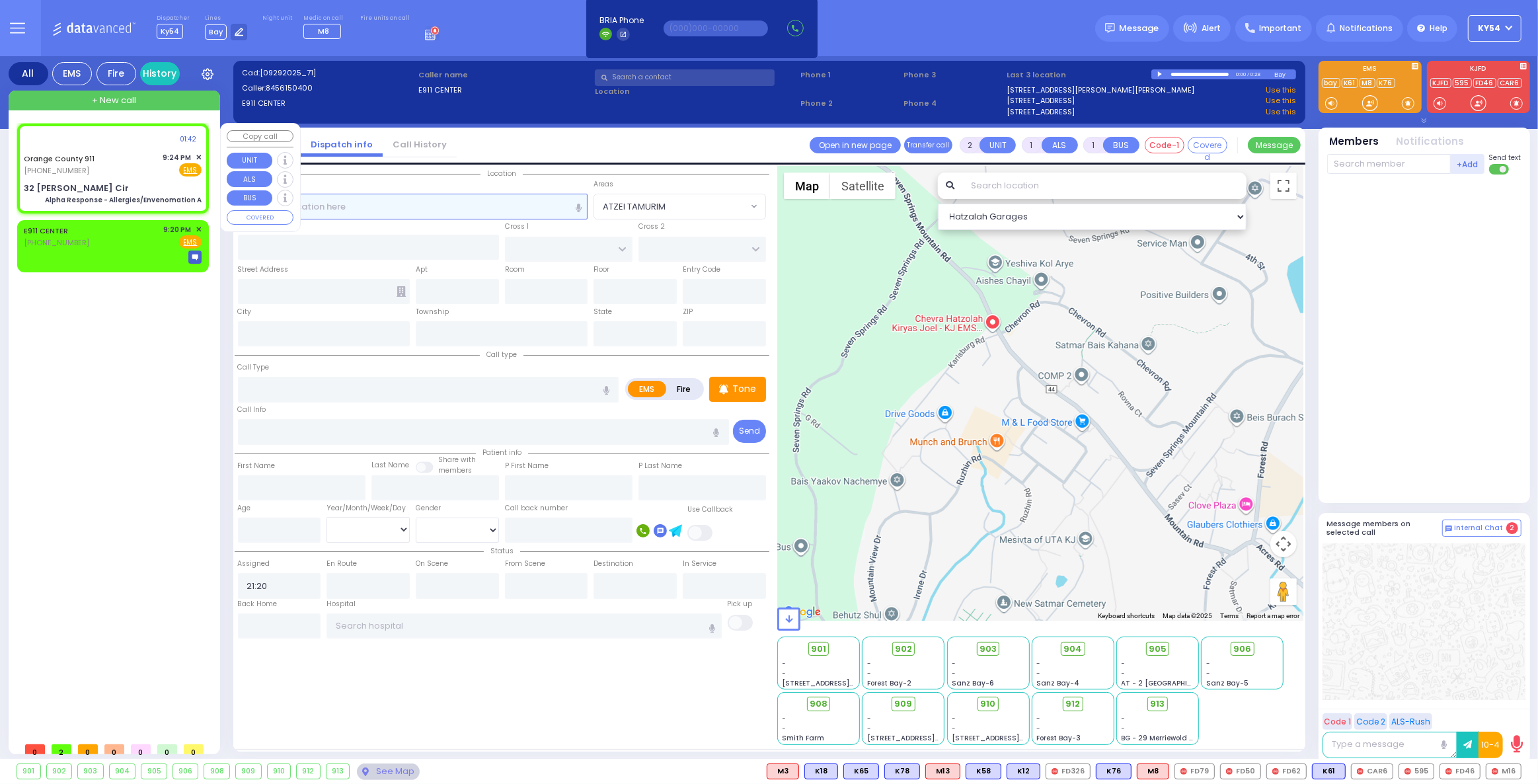
radio input "true"
type input "Nature: : Alpha Response - Allergies/Envenomation A Address: : 32 Roe Cir, 1095…"
select select
select select "Hatzalah Garages"
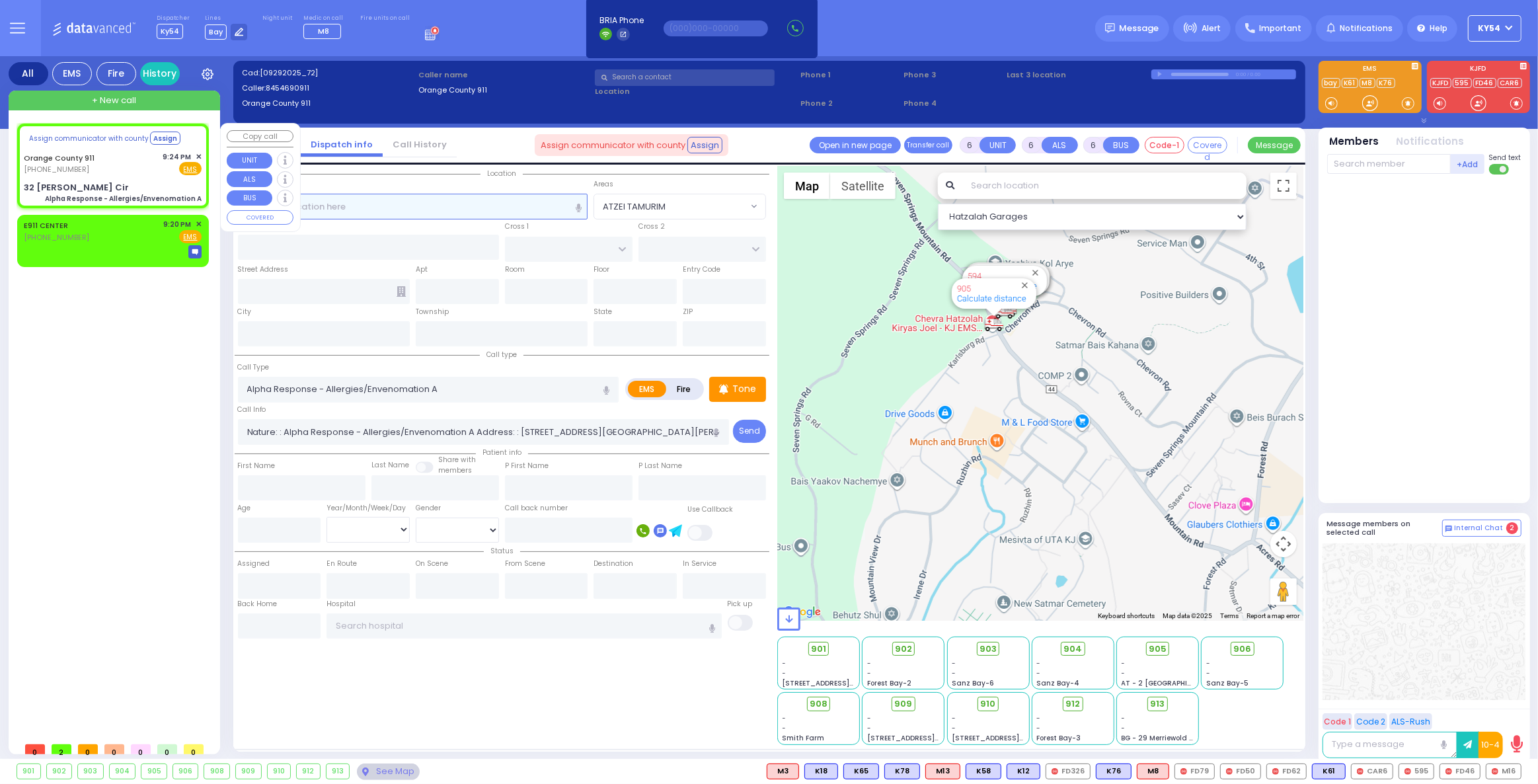
select select
radio input "true"
select select
select select "Hatzalah Garages"
type input "32 [PERSON_NAME] Cir"
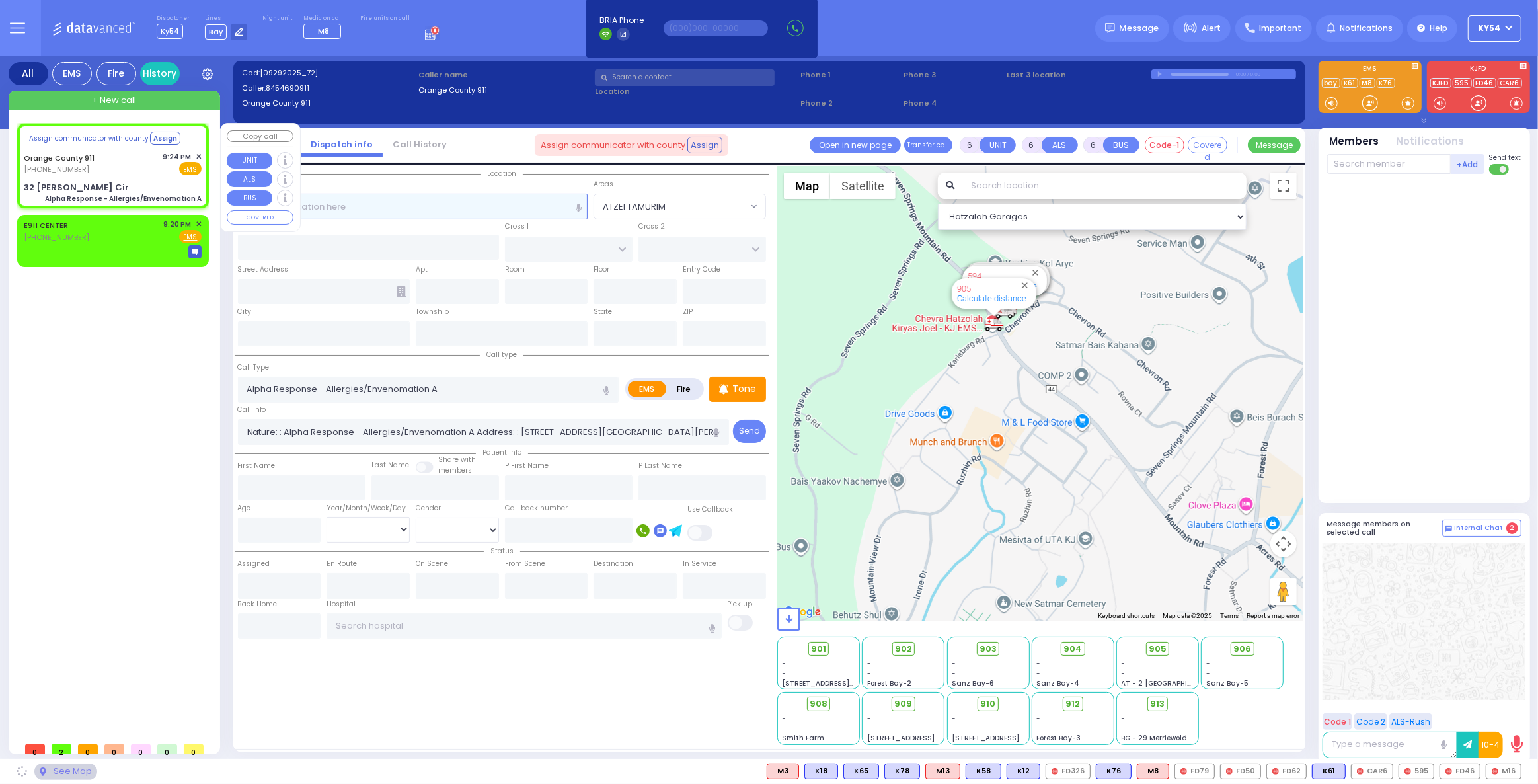
type input "Monroe"
type input "[US_STATE]"
type input "10950"
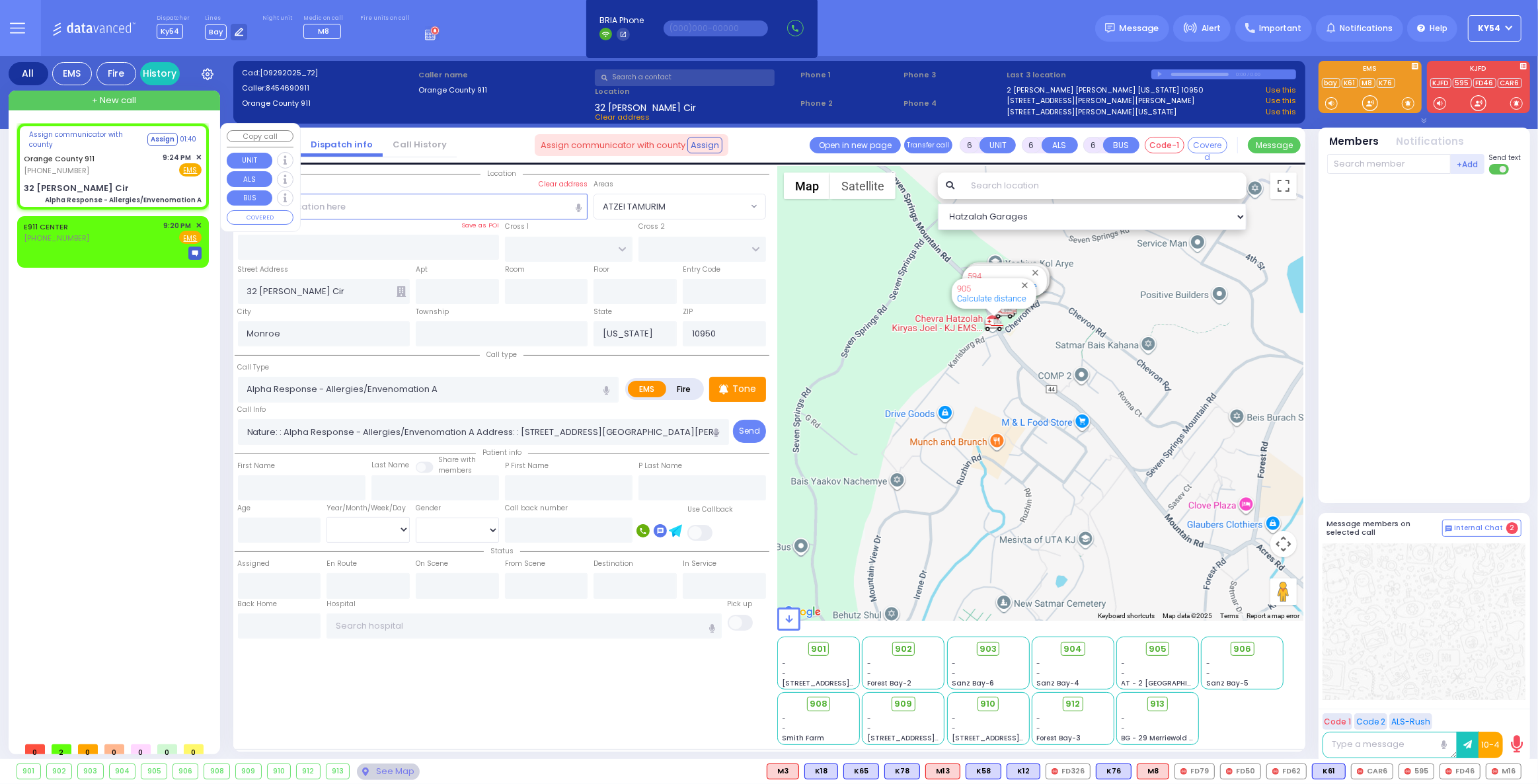
click at [108, 173] on div "Orange County 911 (845) 469-0911 9:24 PM ✕ Fire EMS" at bounding box center [112, 164] width 178 height 24
select select
radio input "true"
select select
select select "Hatzalah Garages"
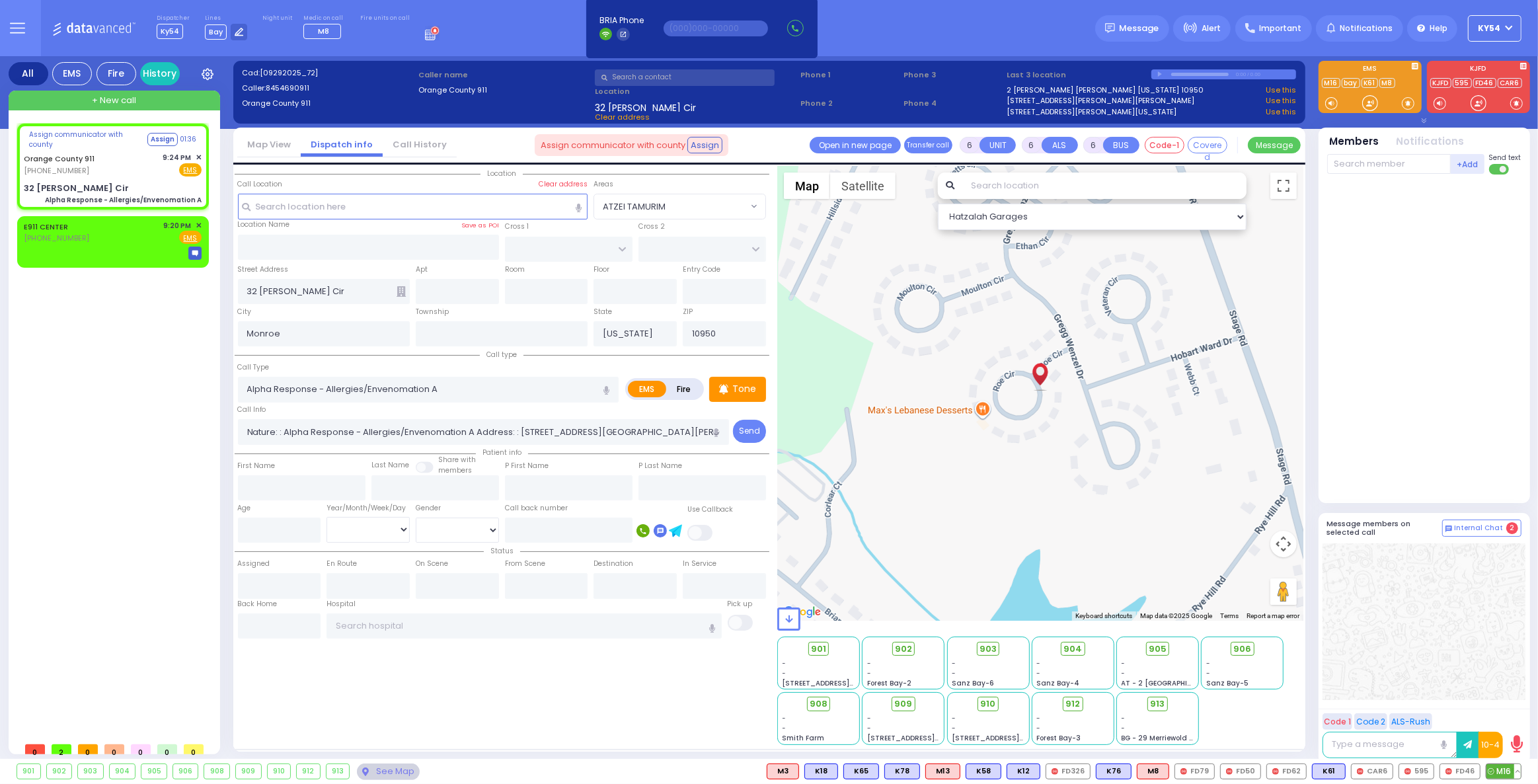
click at [1506, 767] on span "M16" at bounding box center [1503, 771] width 35 height 15
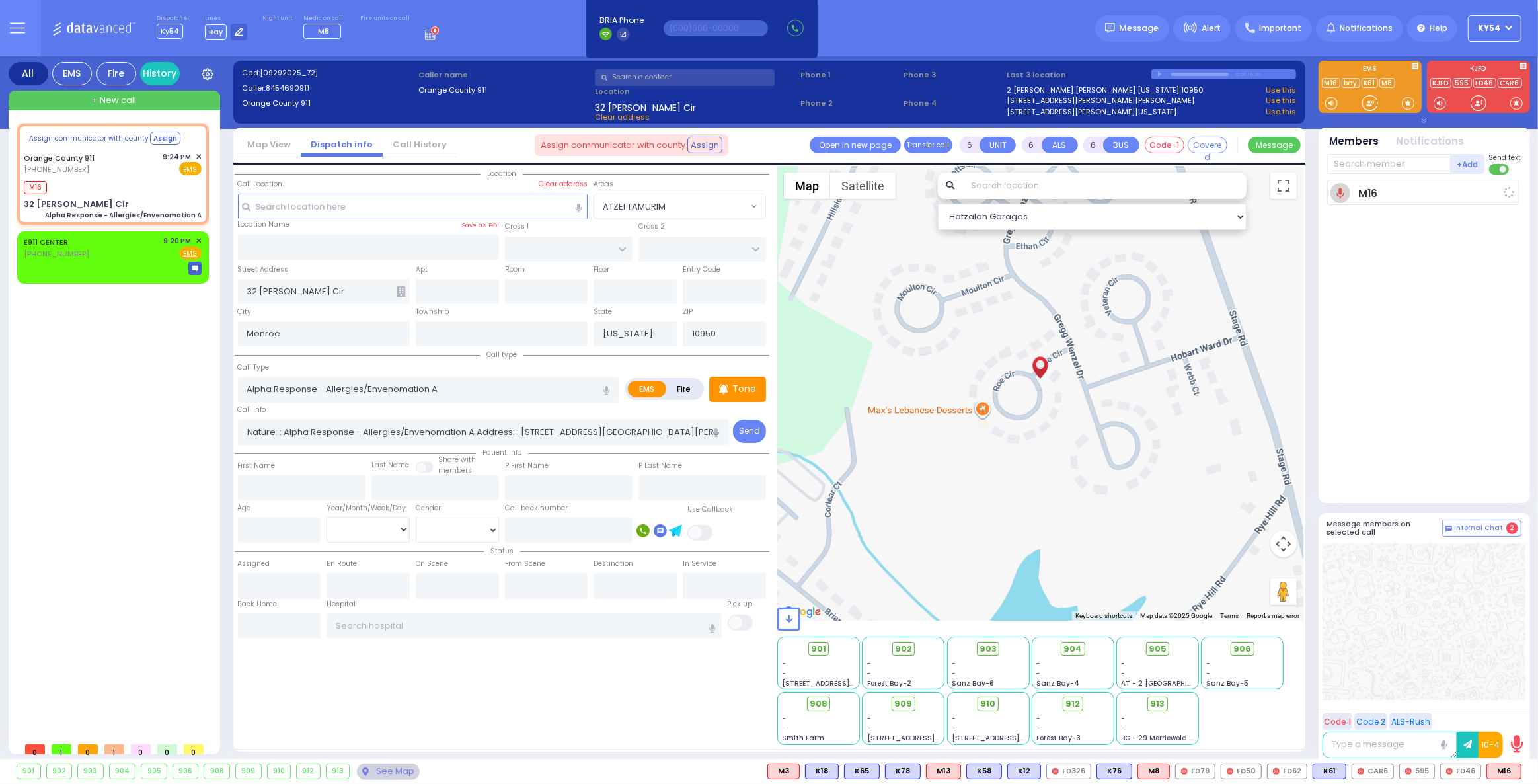
select select
radio input "true"
select select
type input "21:24"
select select "Hatzalah Garages"
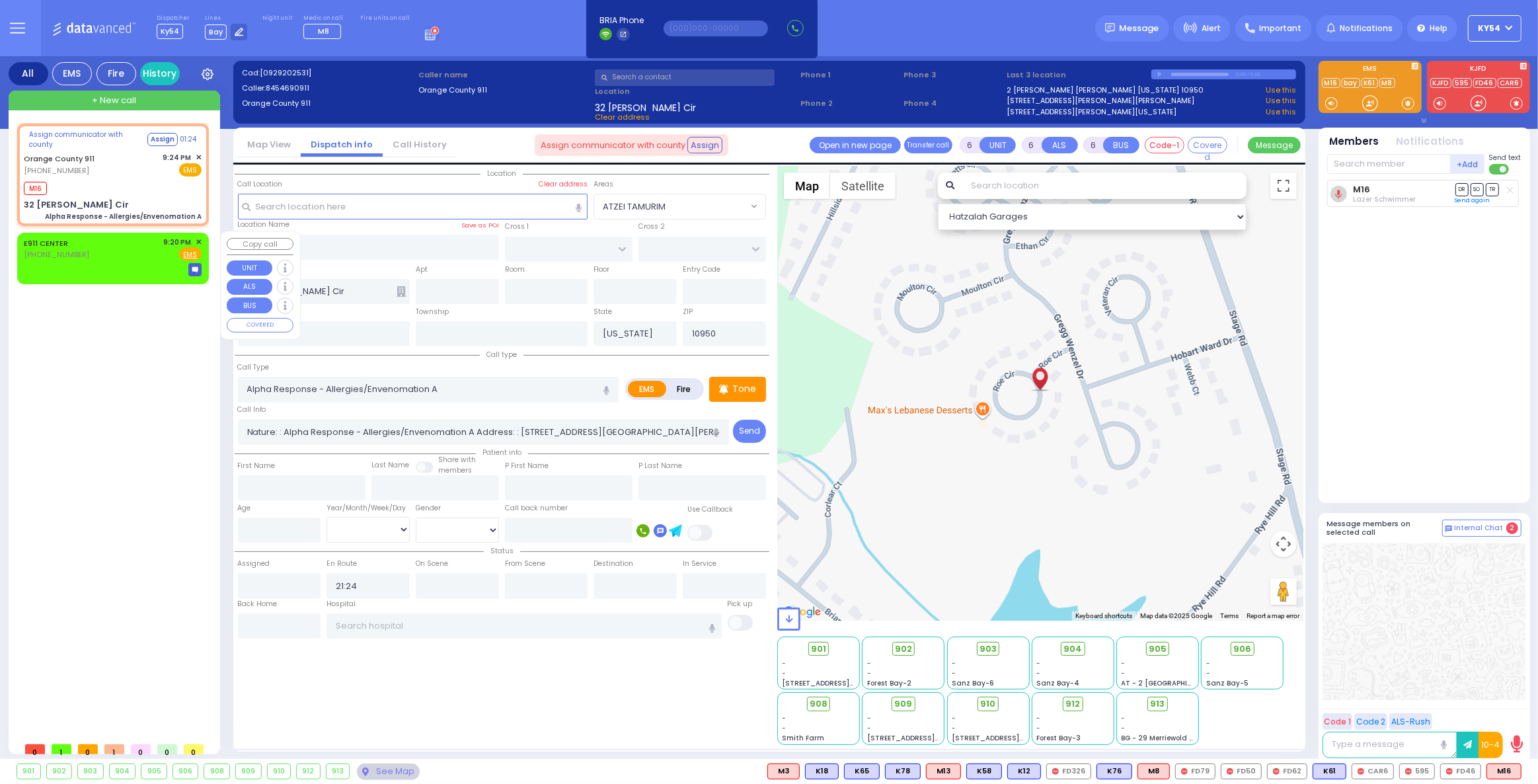
click at [200, 238] on span "✕" at bounding box center [198, 242] width 6 height 11
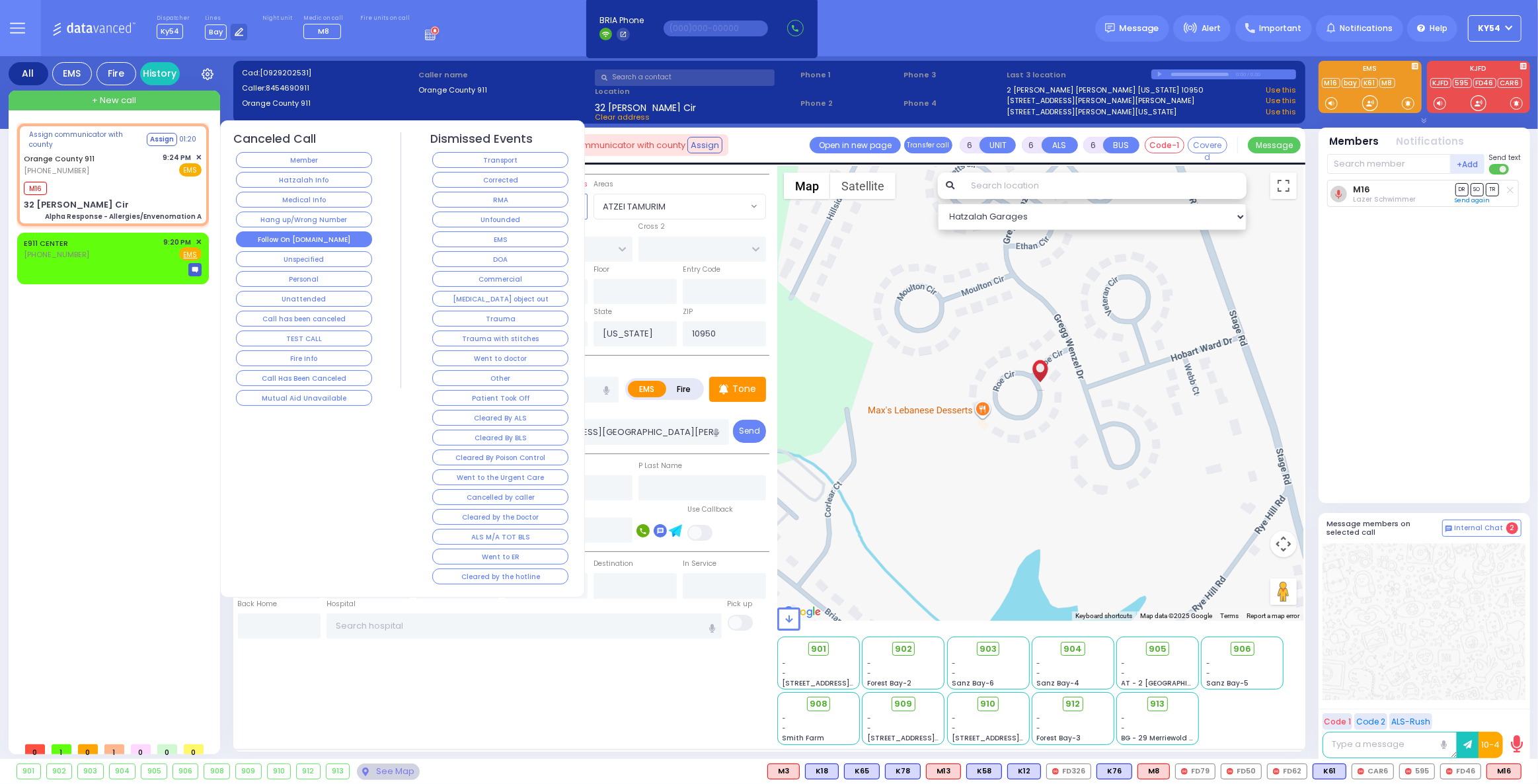
click at [277, 237] on button "Follow On [DOMAIN_NAME]" at bounding box center [304, 240] width 136 height 16
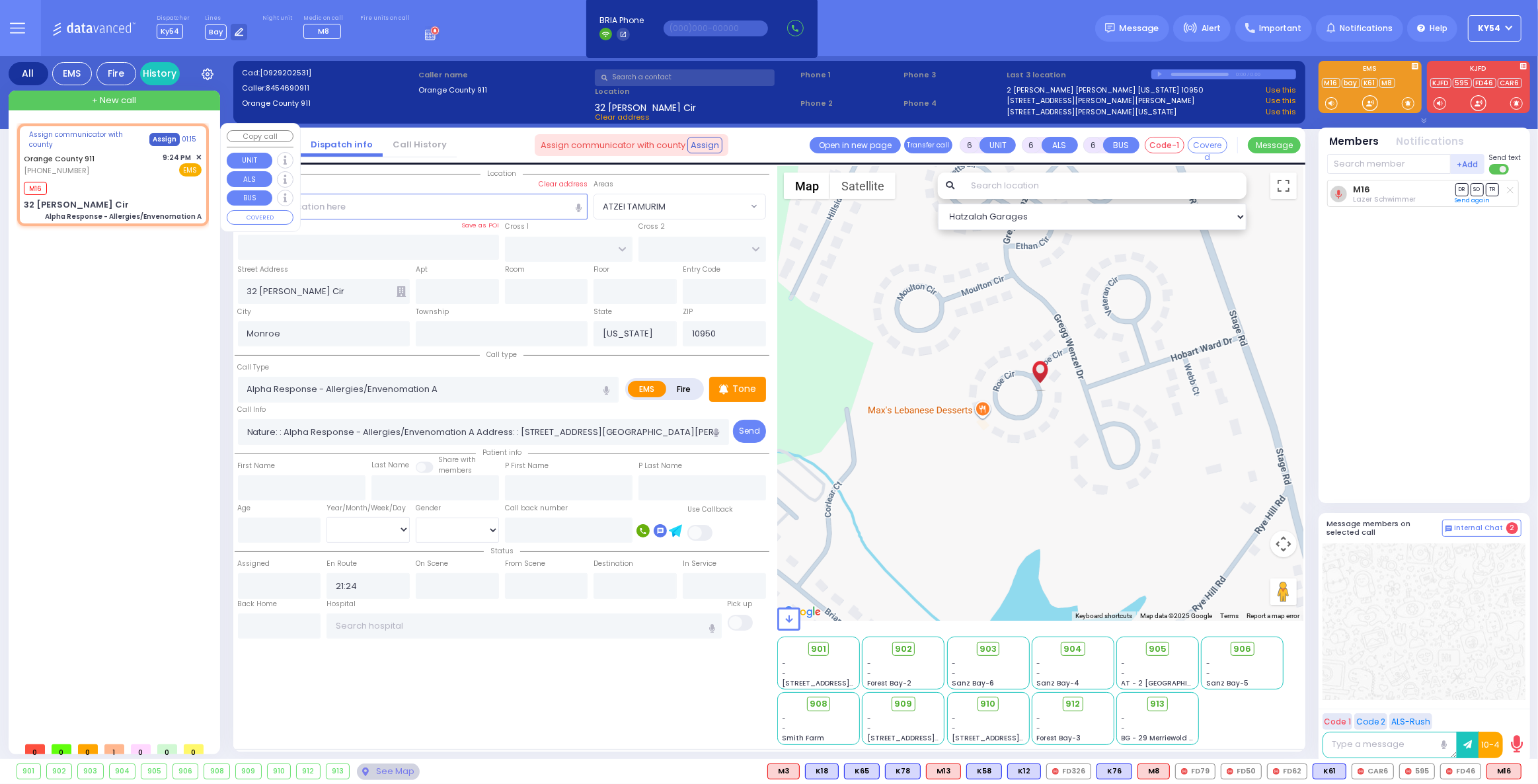
click at [164, 139] on button "Assign" at bounding box center [164, 139] width 30 height 13
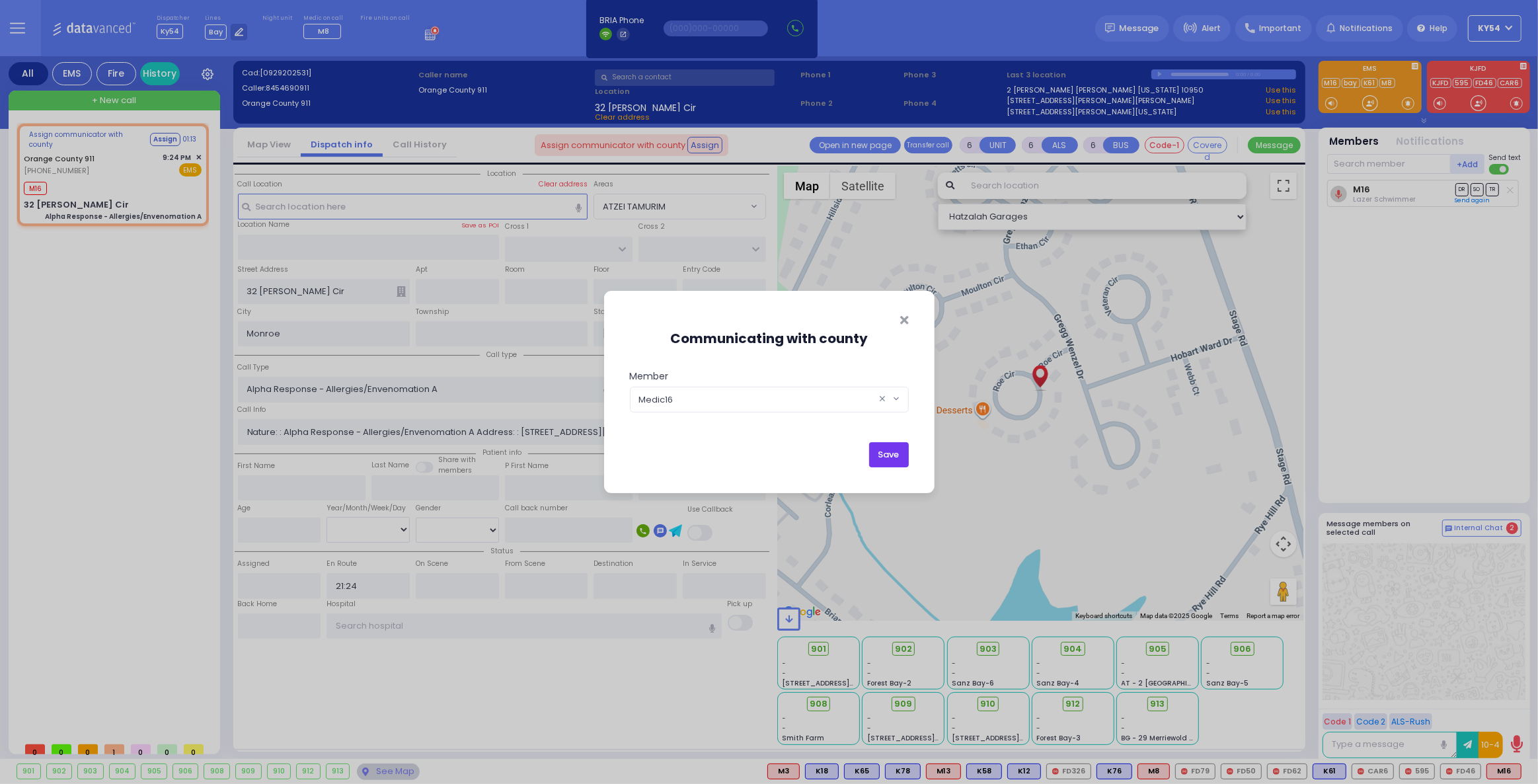
click at [879, 453] on button "Save" at bounding box center [889, 454] width 40 height 25
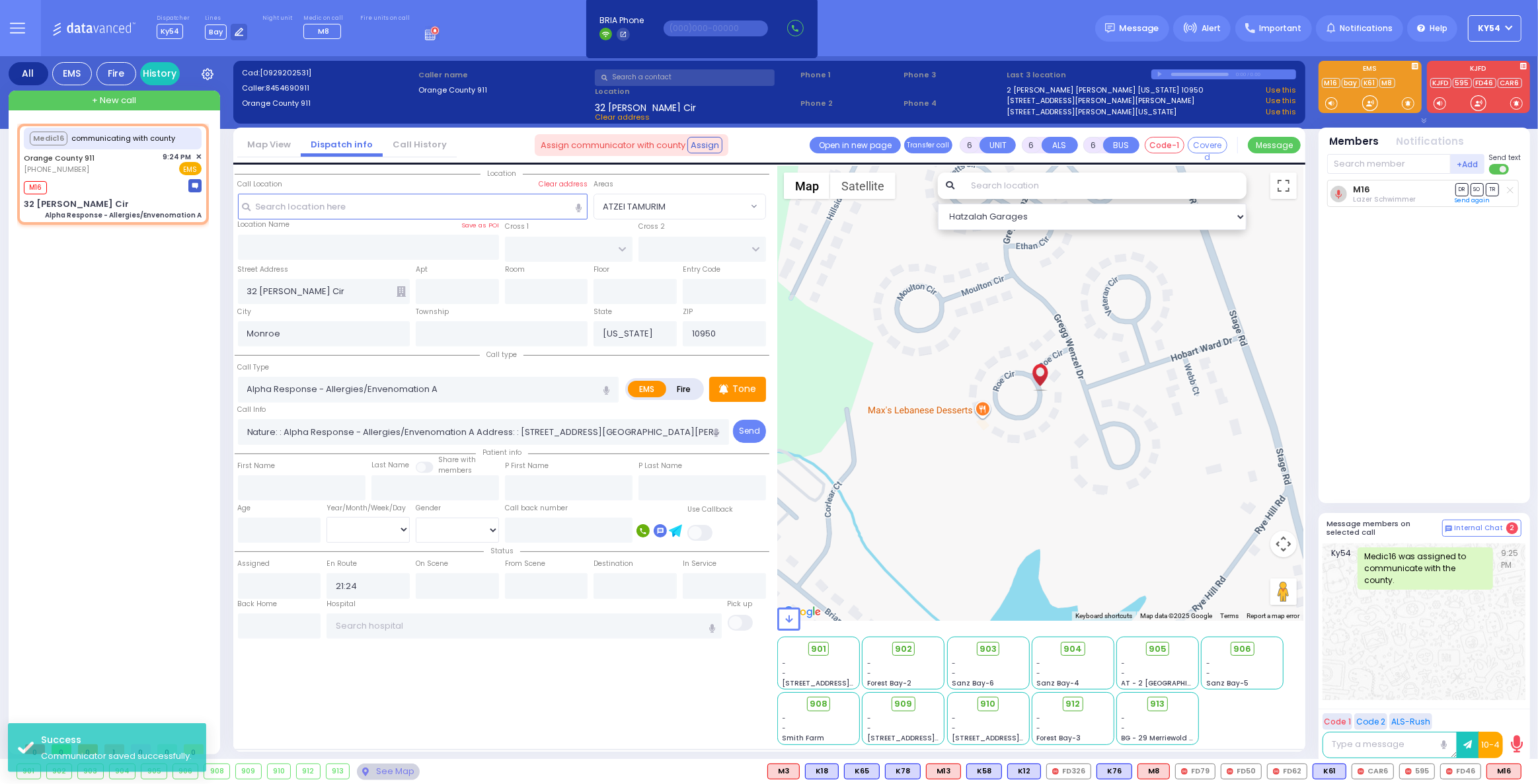
select select
radio input "true"
select select
select select "Hatzalah Garages"
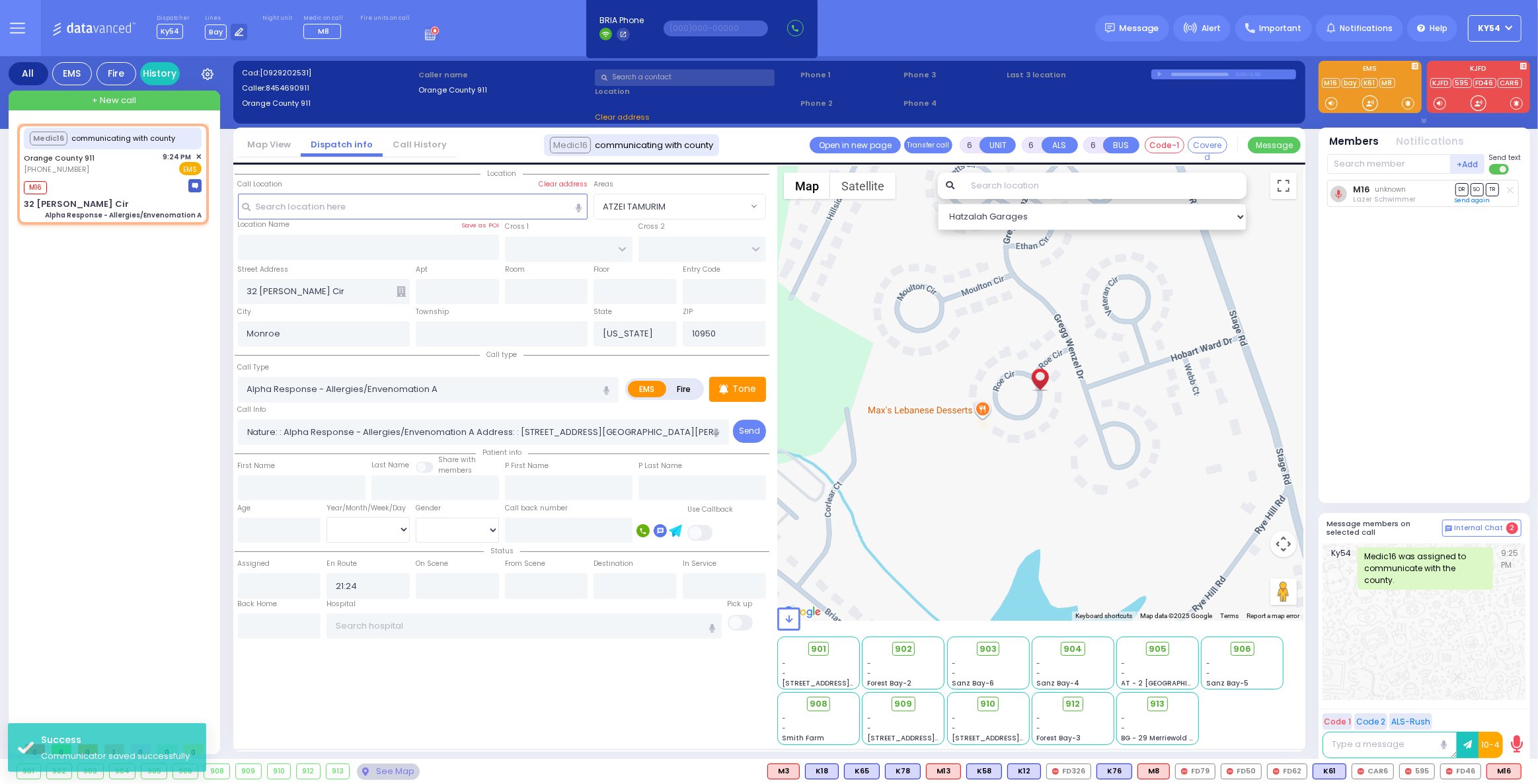
click at [100, 370] on div "Medic16 communicating with county Orange County 911 (845) 469-0911 M16 32 Roe C…" at bounding box center [115, 430] width 197 height 612
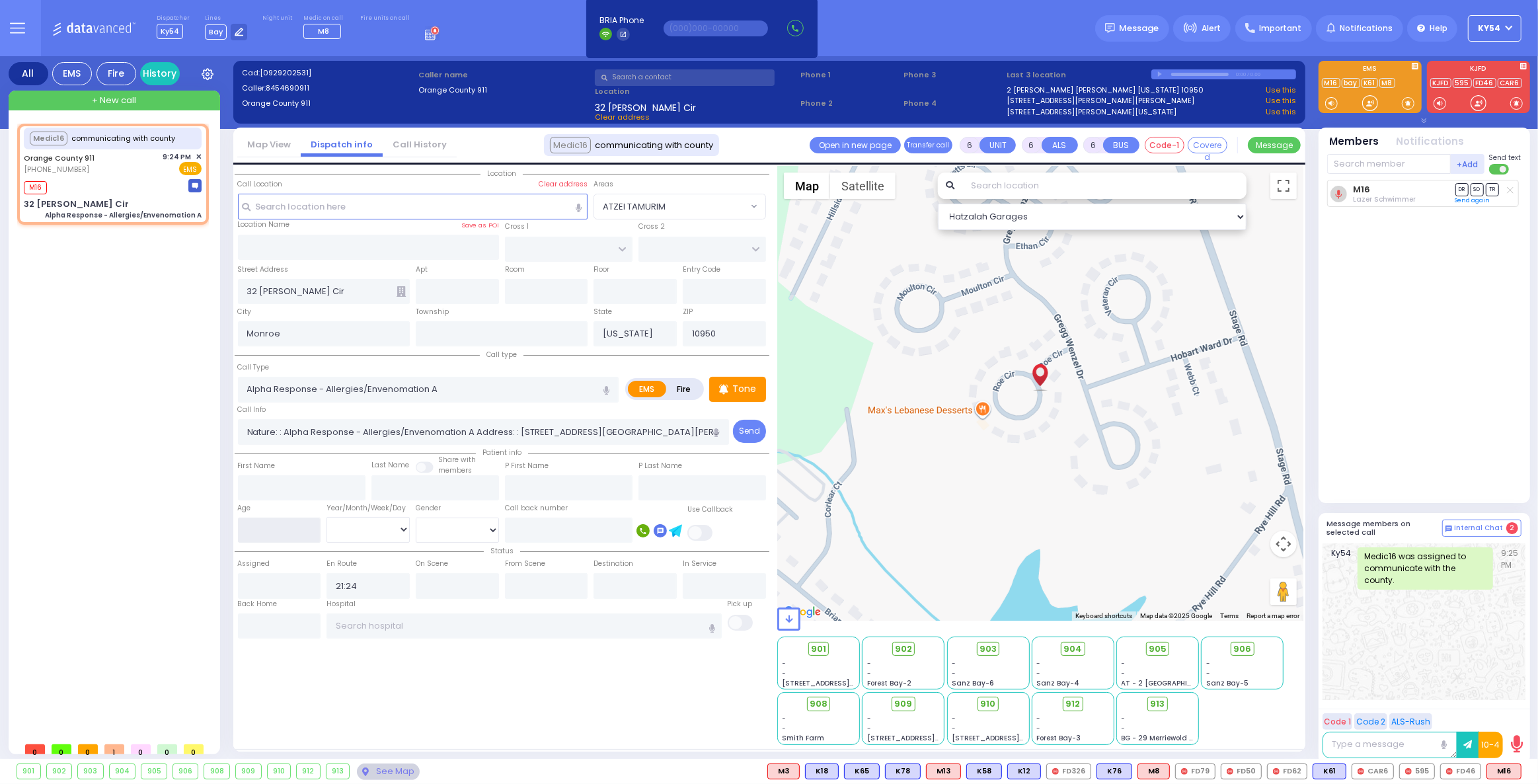
click at [260, 535] on input "number" at bounding box center [280, 530] width 83 height 25
type input "3"
click at [373, 537] on select "Year Month Week Day" at bounding box center [368, 530] width 83 height 25
select select
radio input "true"
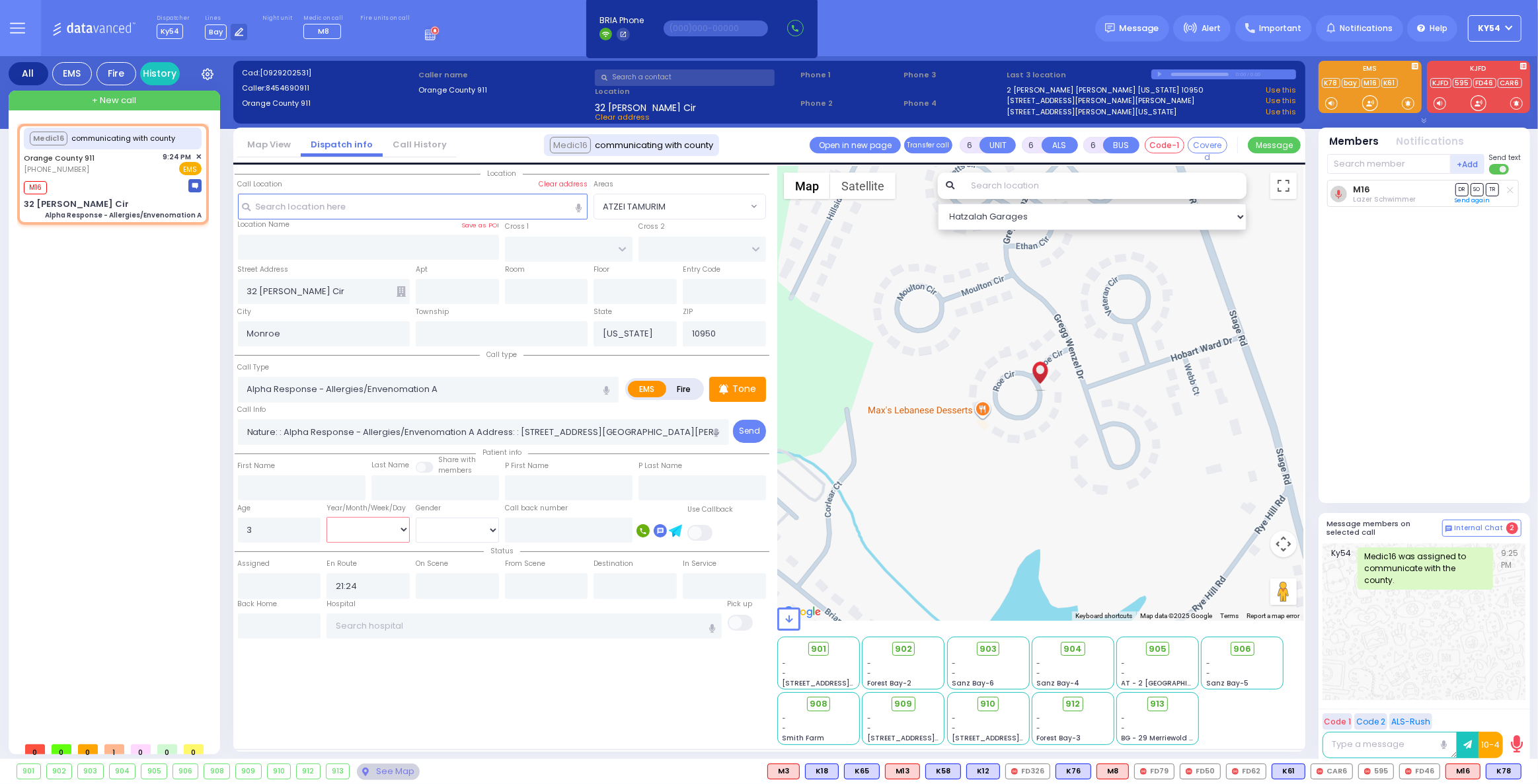
select select "Year"
click at [327, 517] on select "Year Month Week Day" at bounding box center [368, 530] width 83 height 25
select select "Hatzalah Garages"
select select
radio input "true"
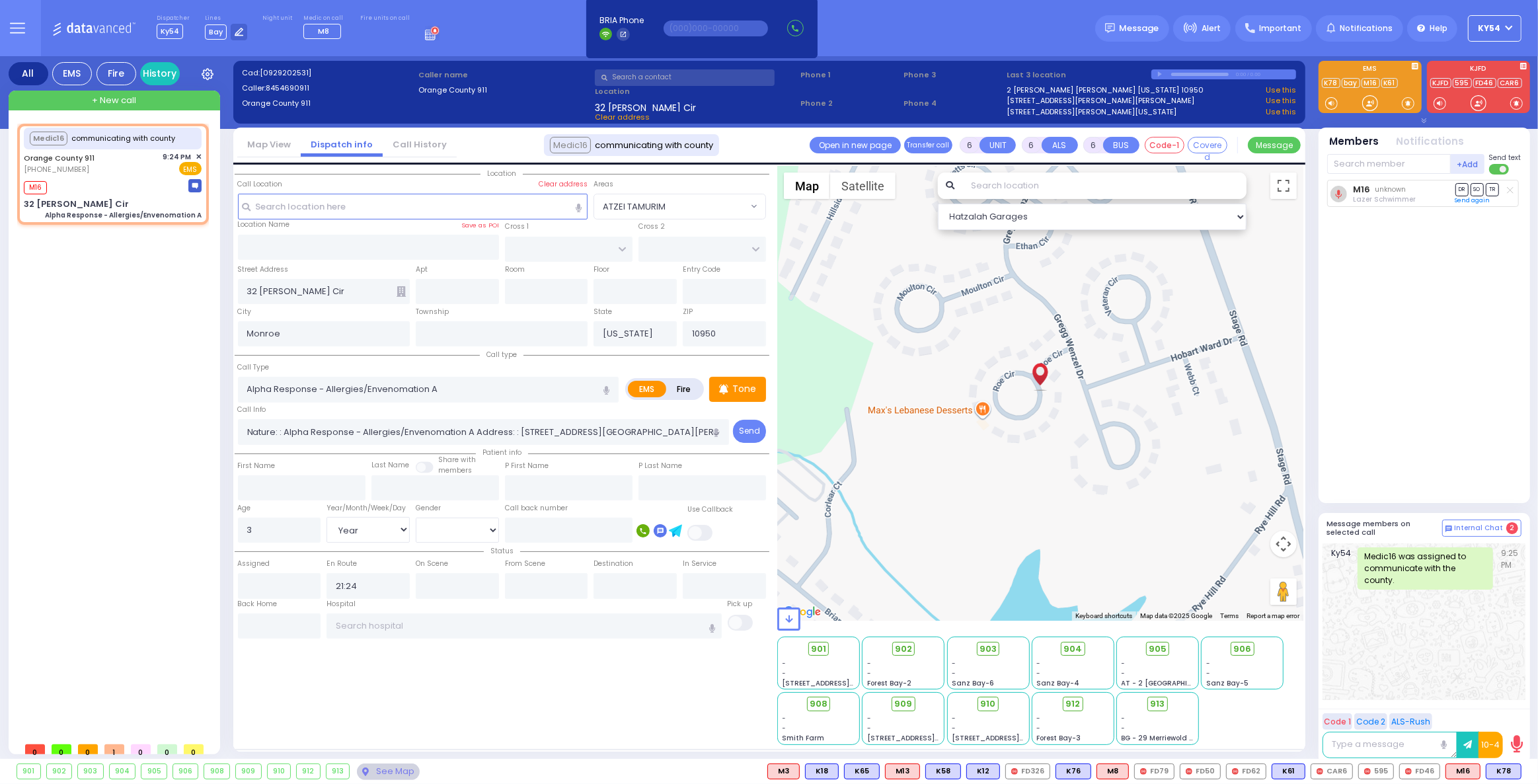
select select "Year"
select select "Hatzalah Garages"
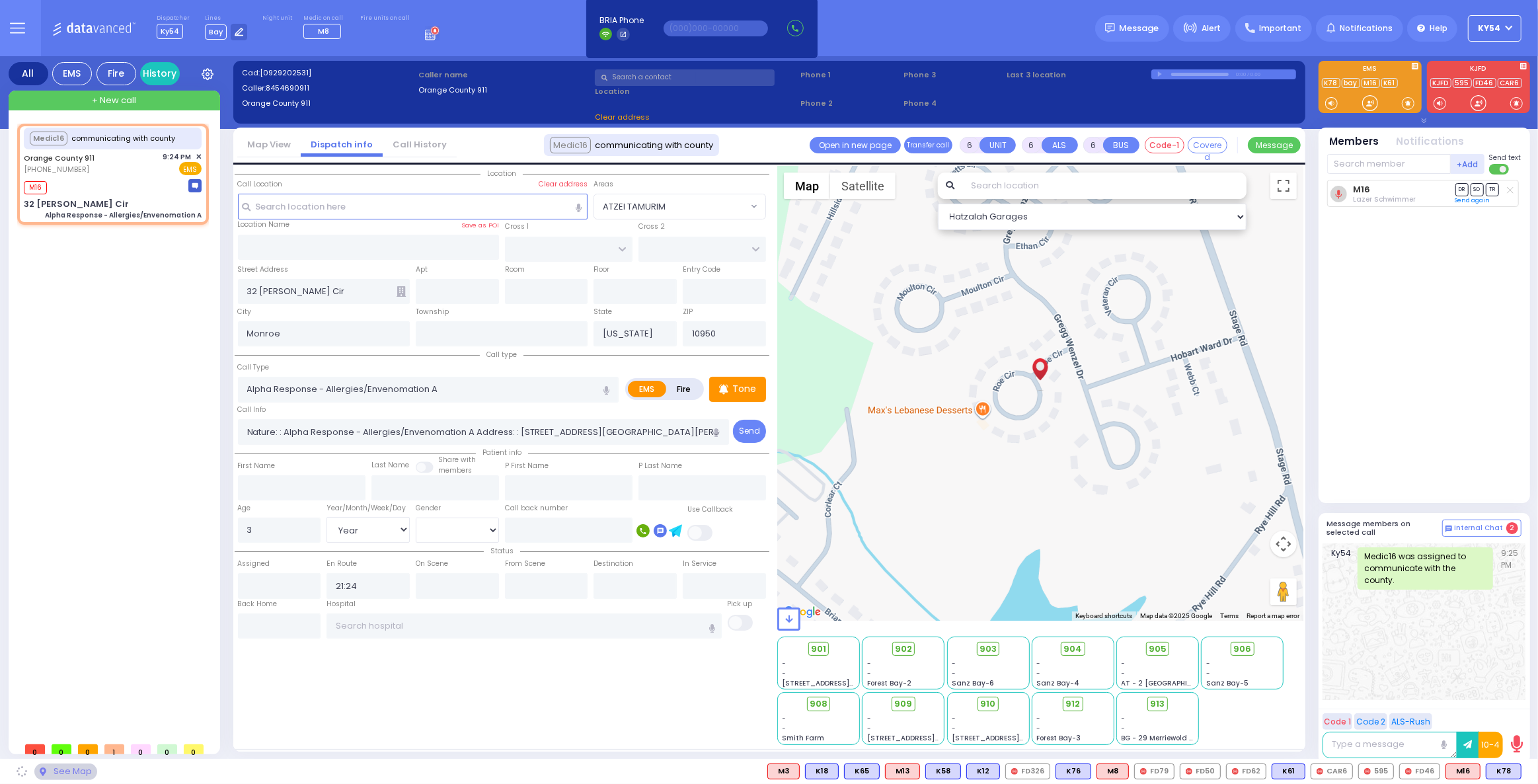
click at [176, 449] on div "Medic16 communicating with county Orange County 911 (845) 469-0911 M16 32 Roe C…" at bounding box center [115, 430] width 197 height 612
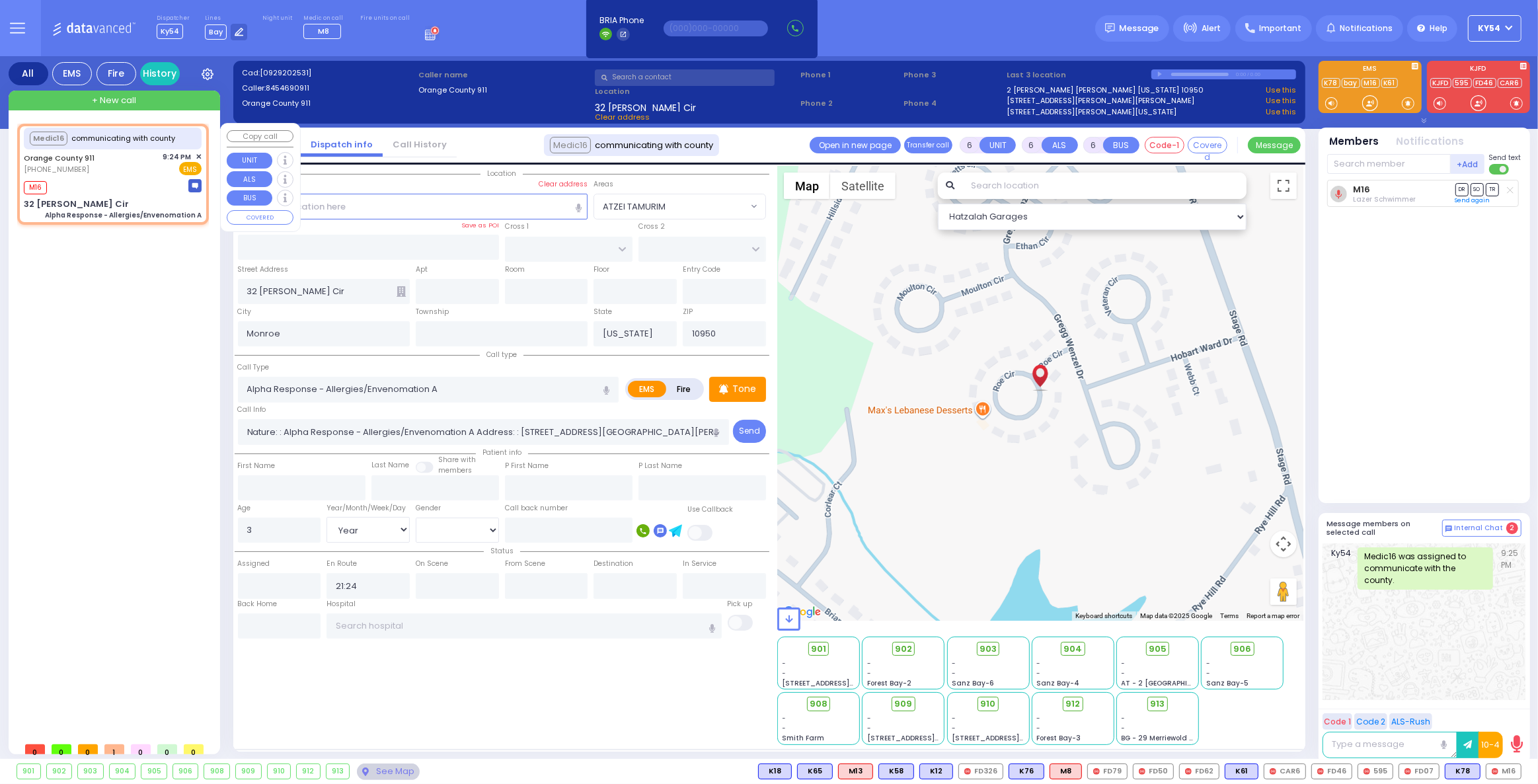
click at [121, 364] on div "Medic16 communicating with county Orange County 911 (845) 469-0911 M16 32 Roe C…" at bounding box center [115, 430] width 197 height 612
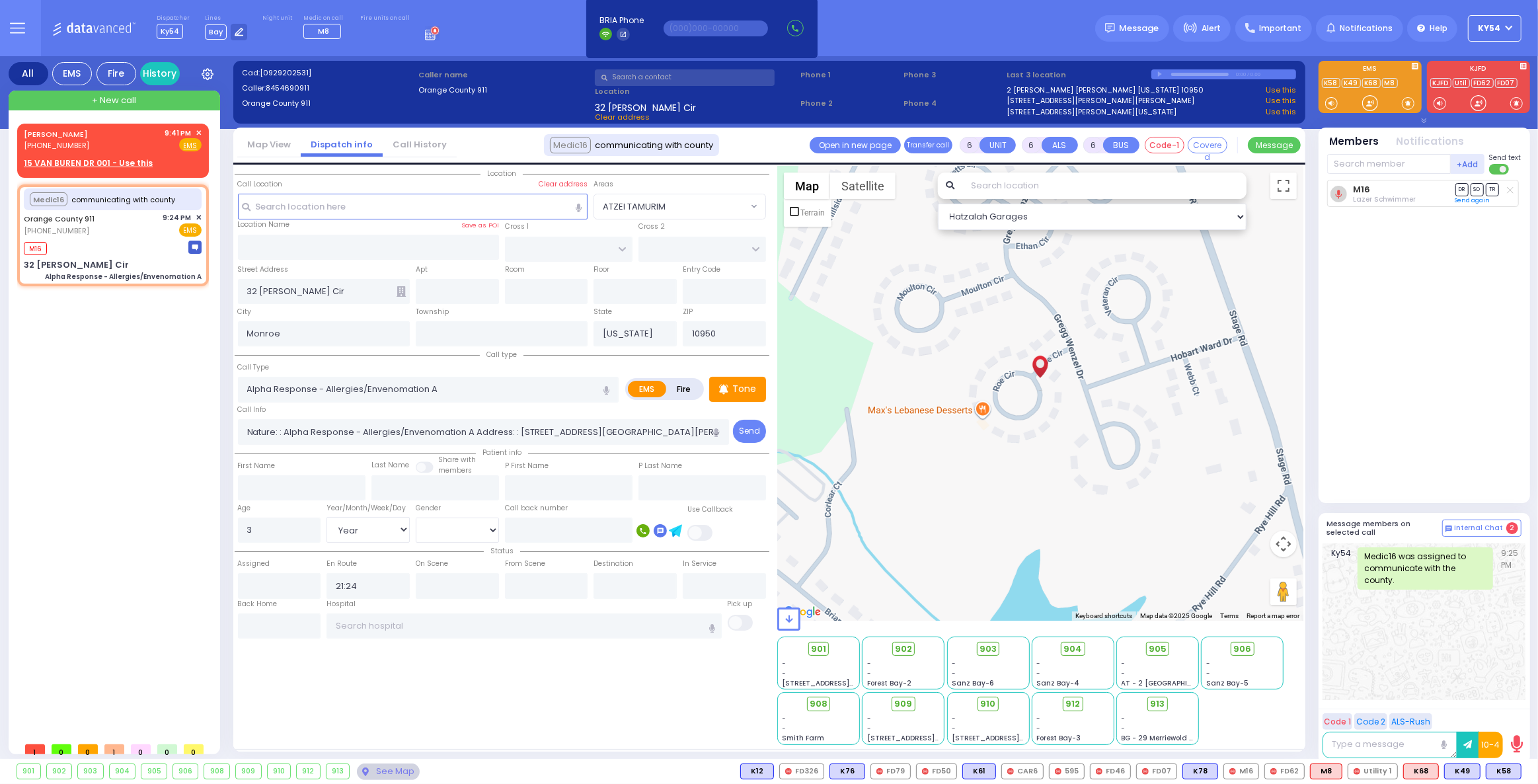
click at [137, 468] on div "CHAIM ARYE GOLDSTEIN (845) 324-2464 9:41 PM ✕ EMS" at bounding box center [115, 430] width 197 height 612
click at [123, 417] on div "CHAIM ARYE GOLDSTEIN (845) 324-2464 9:41 PM ✕ EMS" at bounding box center [115, 430] width 197 height 612
click at [35, 145] on rect at bounding box center [38, 145] width 10 height 10
type input "8453242464"
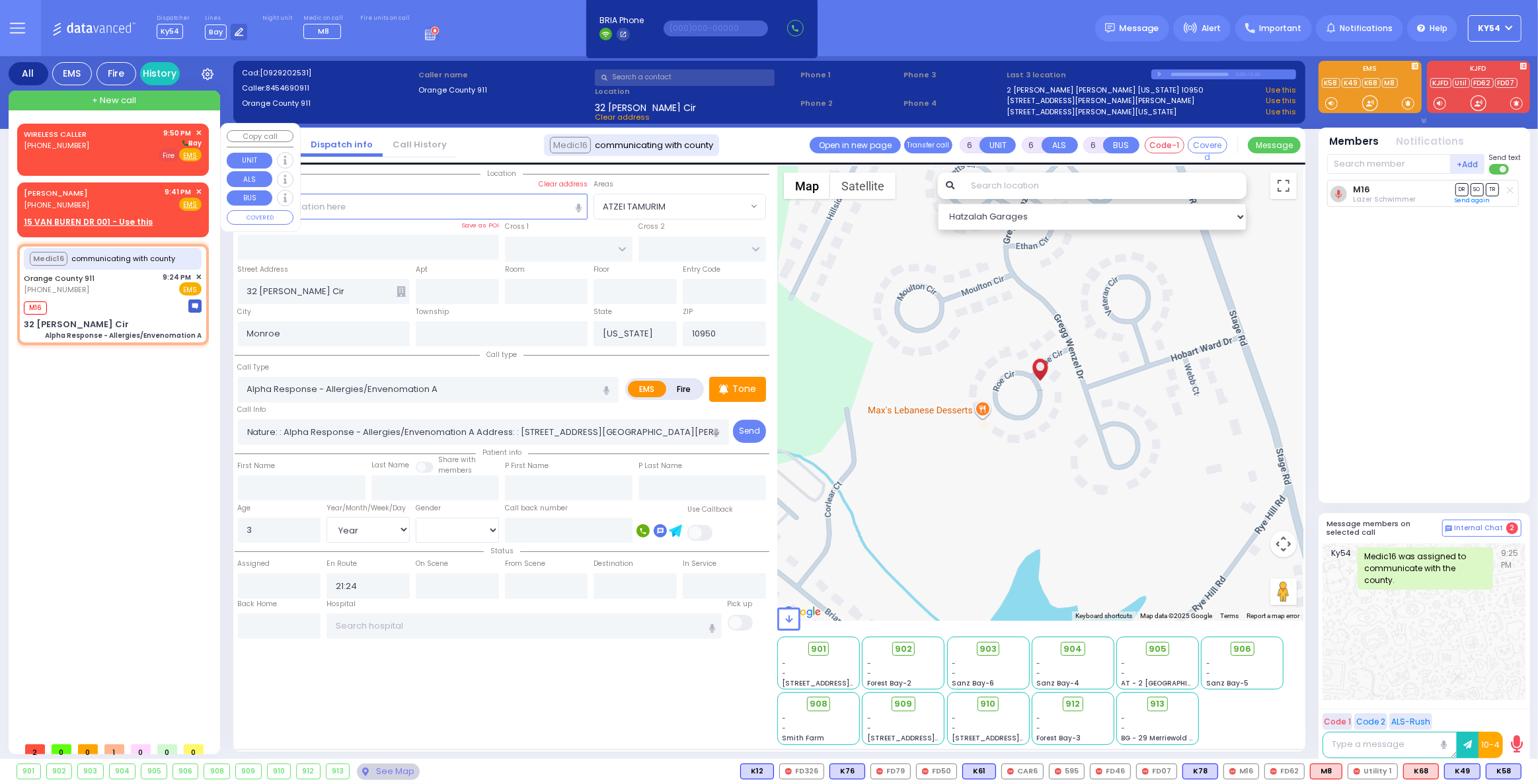
click at [168, 155] on span "Fire" at bounding box center [169, 155] width 21 height 13
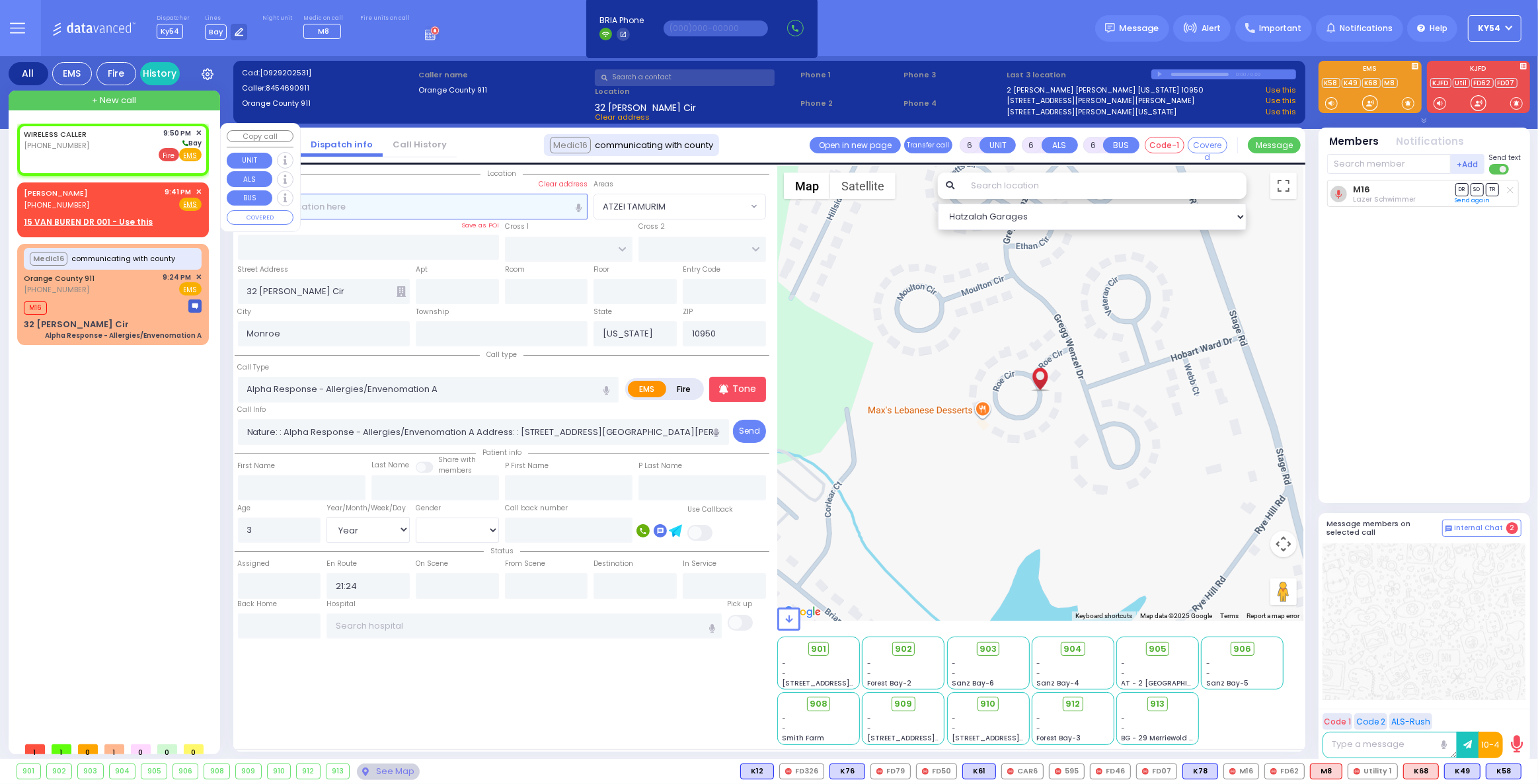
type input "2"
type input "1"
select select
radio input "false"
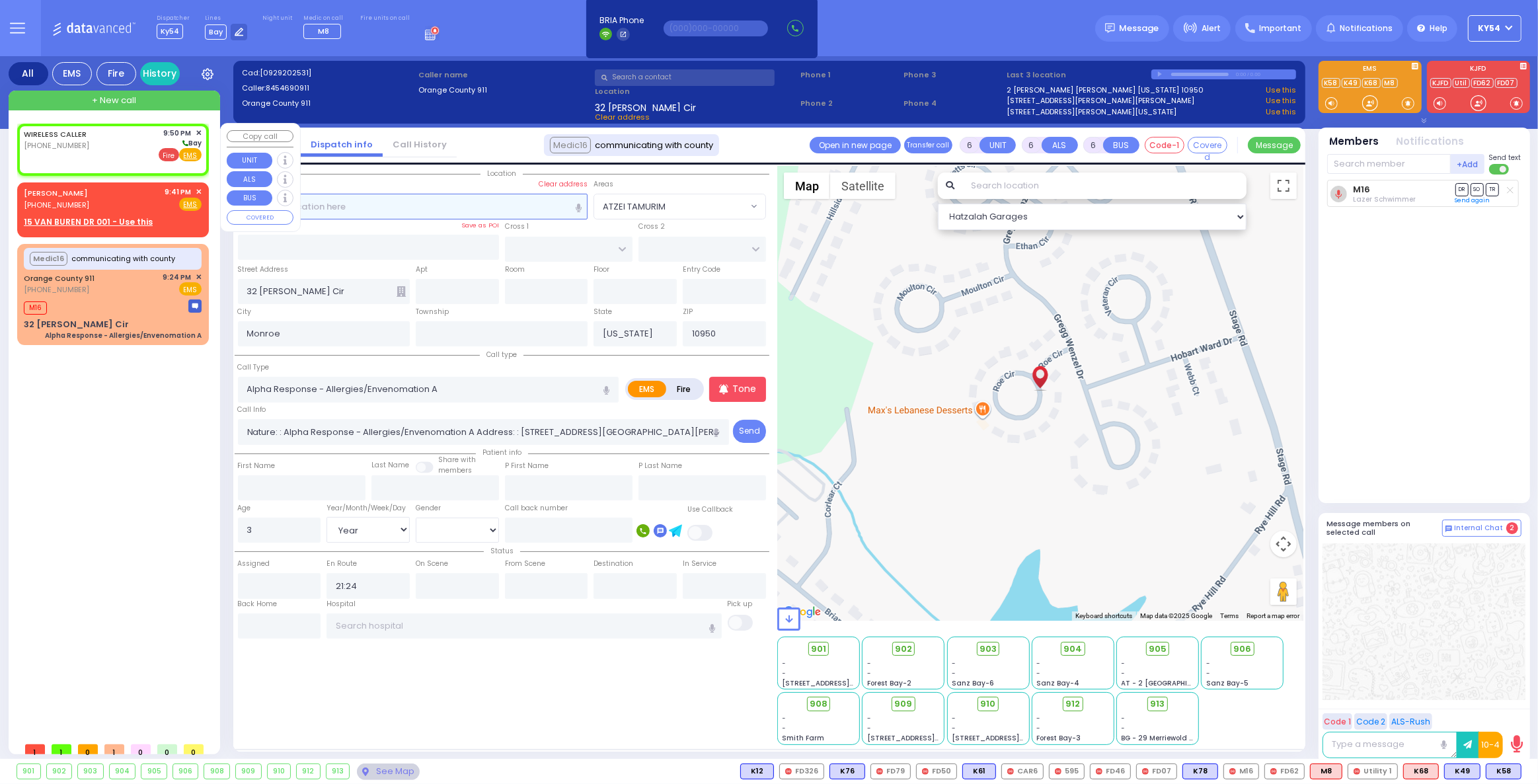
radio input "true"
select select
type input "21:50"
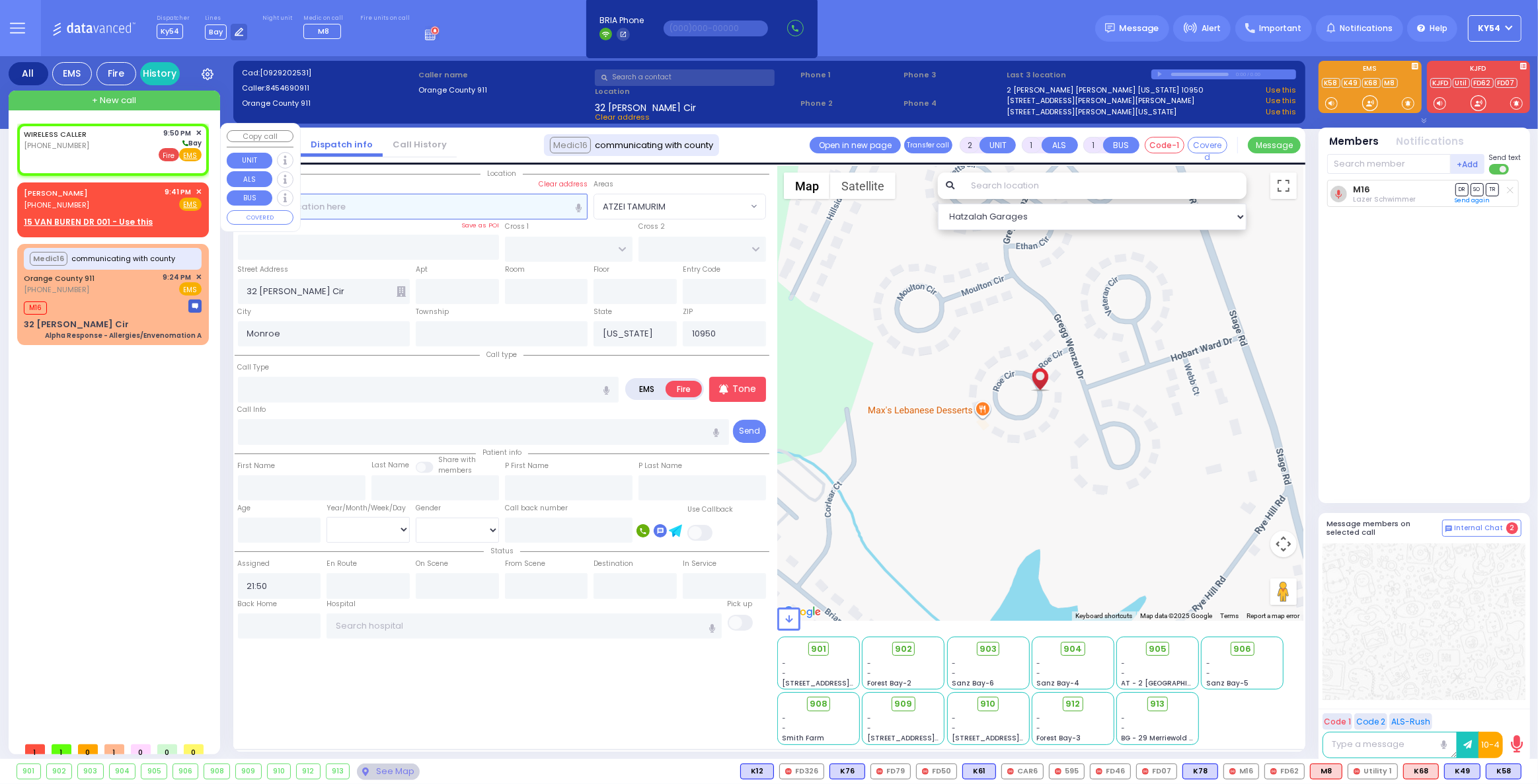
select select "Hatzalah Garages"
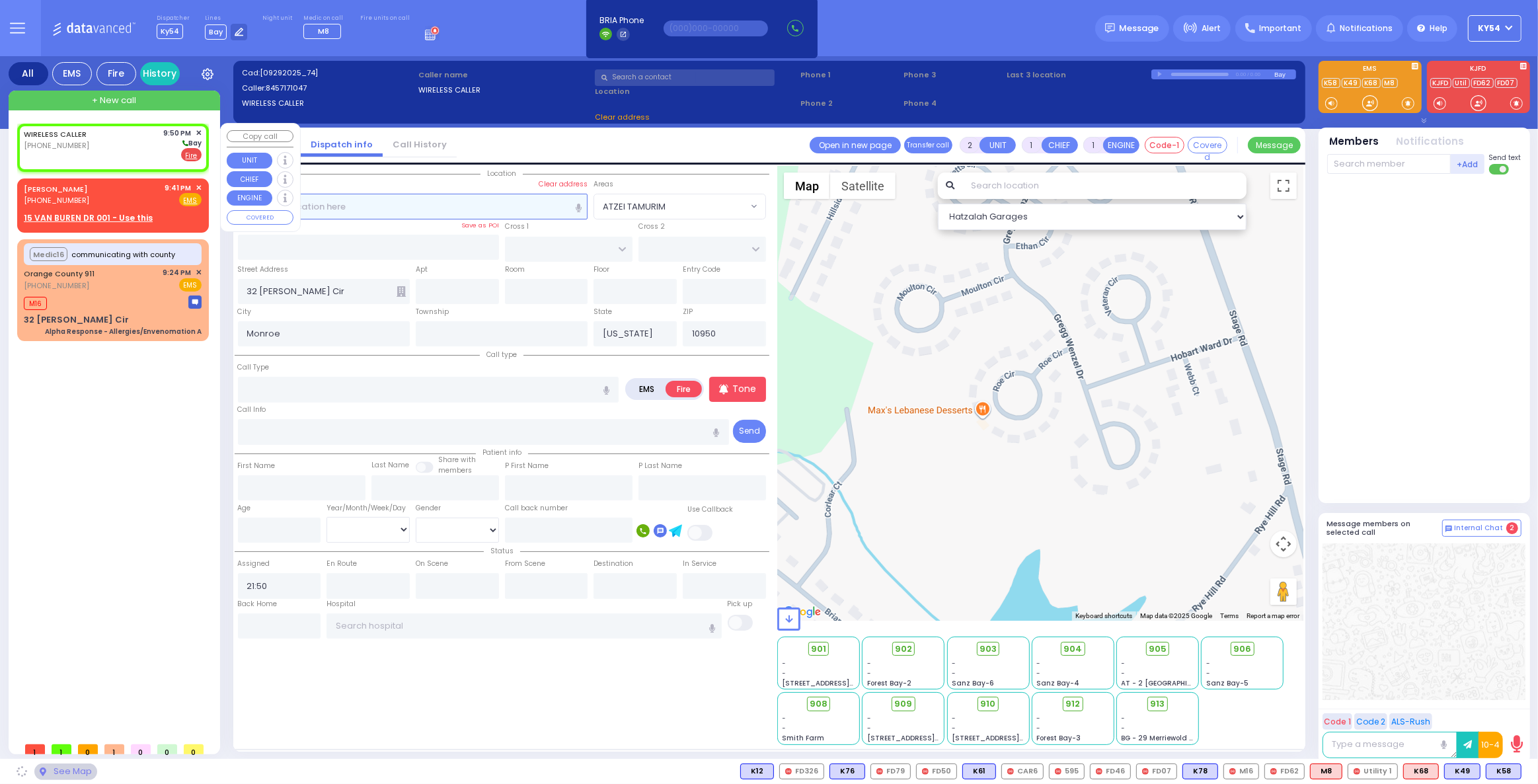
select select
radio input "true"
select select
select select "Hatzalah Garages"
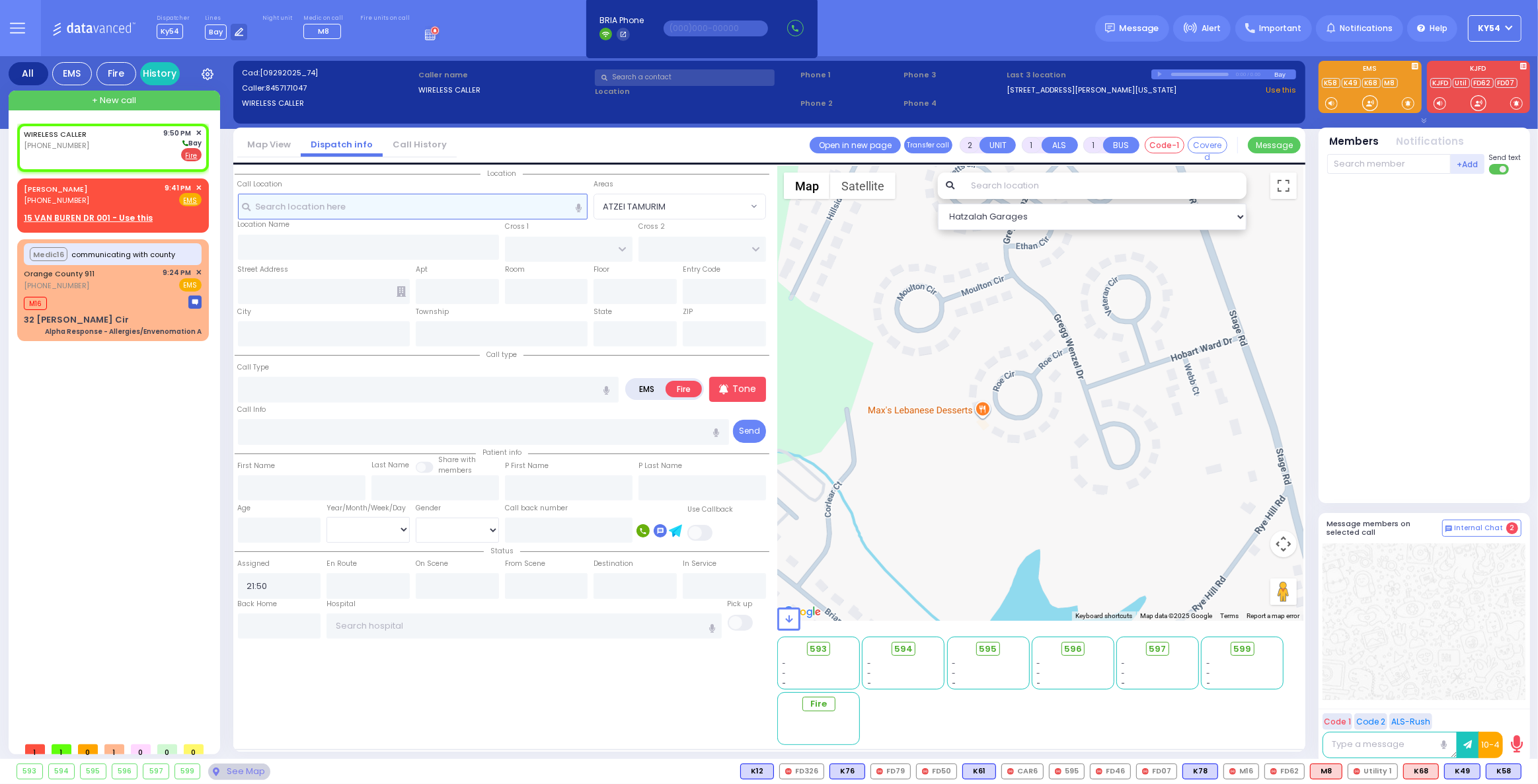
click at [295, 209] on input "text" at bounding box center [413, 207] width 350 height 25
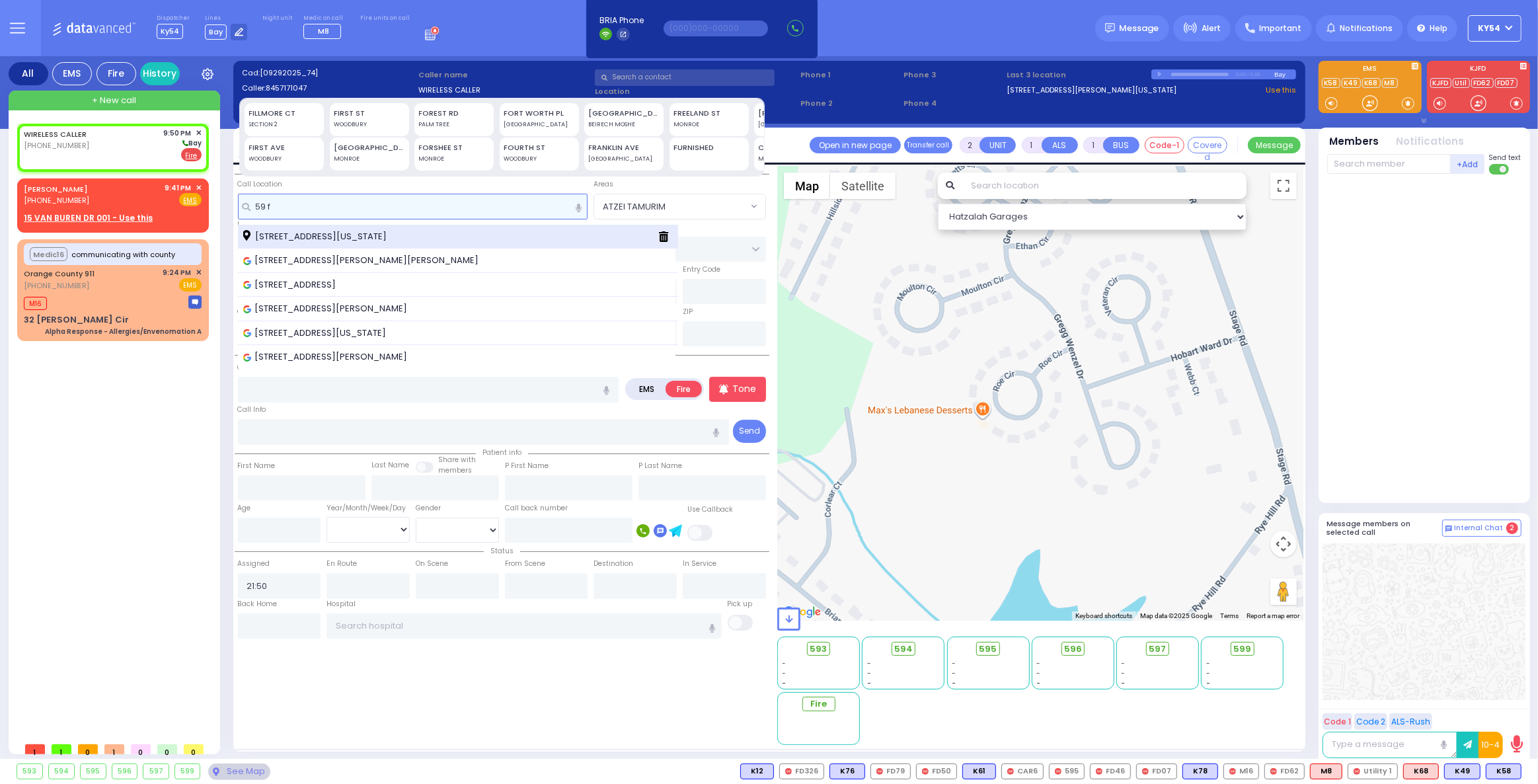
type input "59 f"
click at [330, 233] on span "59 Forest Road Monroe New York 10950" at bounding box center [317, 237] width 148 height 13
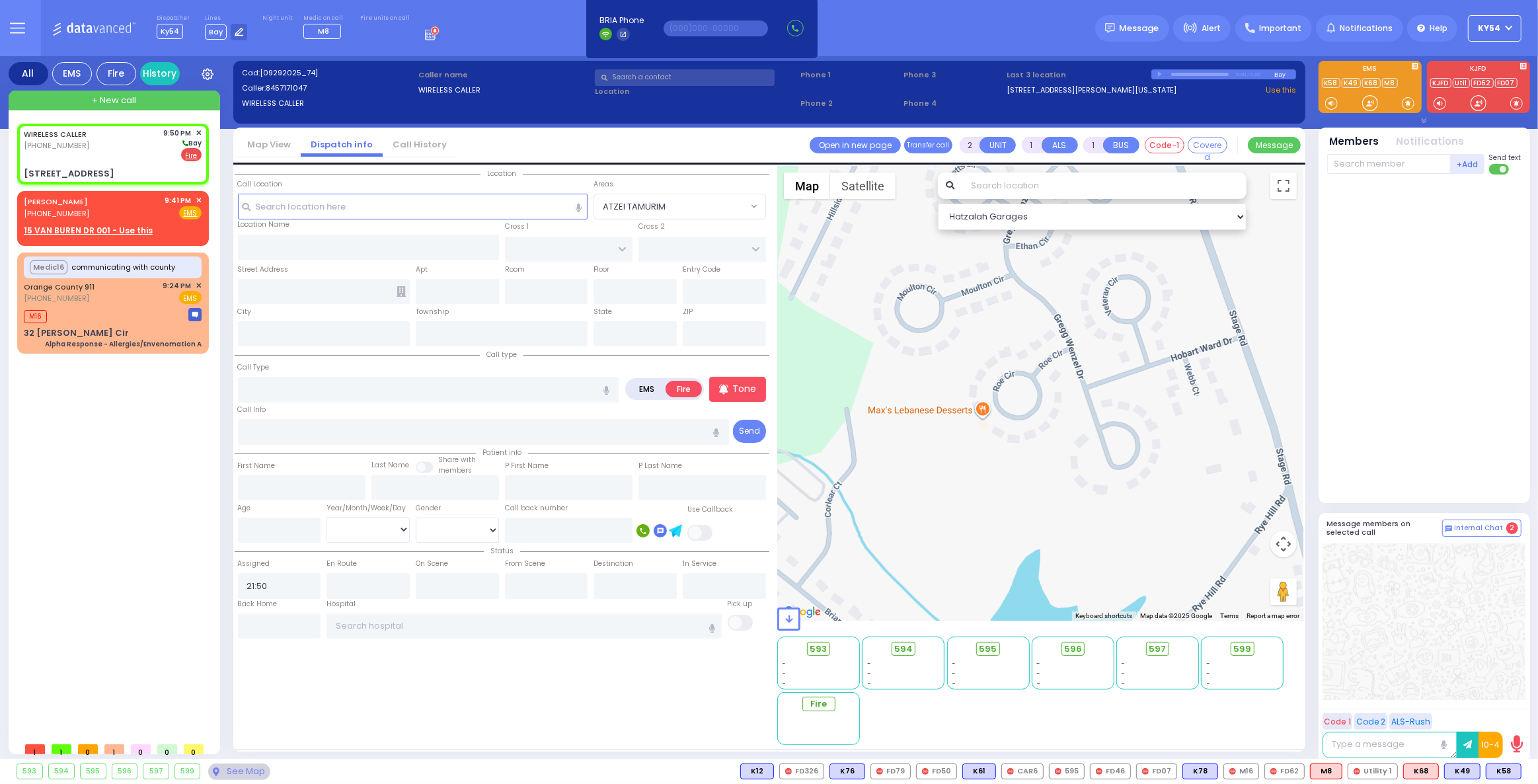
select select
radio input "true"
select select
select select "Hatzalah Garages"
type input "FOREST RD"
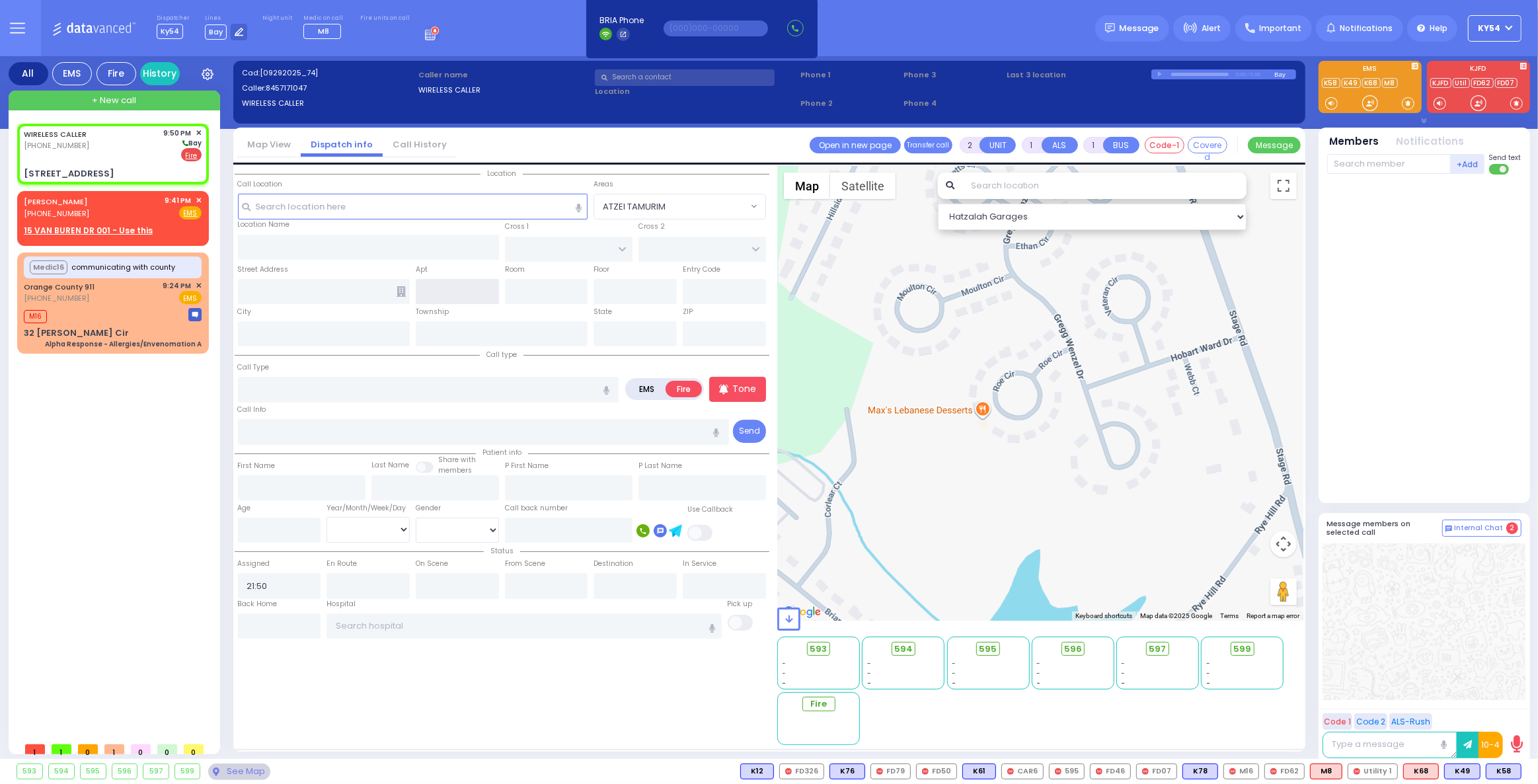
type input "59 Forest Road"
type input "Monroe"
type input "[US_STATE]"
type input "10950"
select select "MONROE"
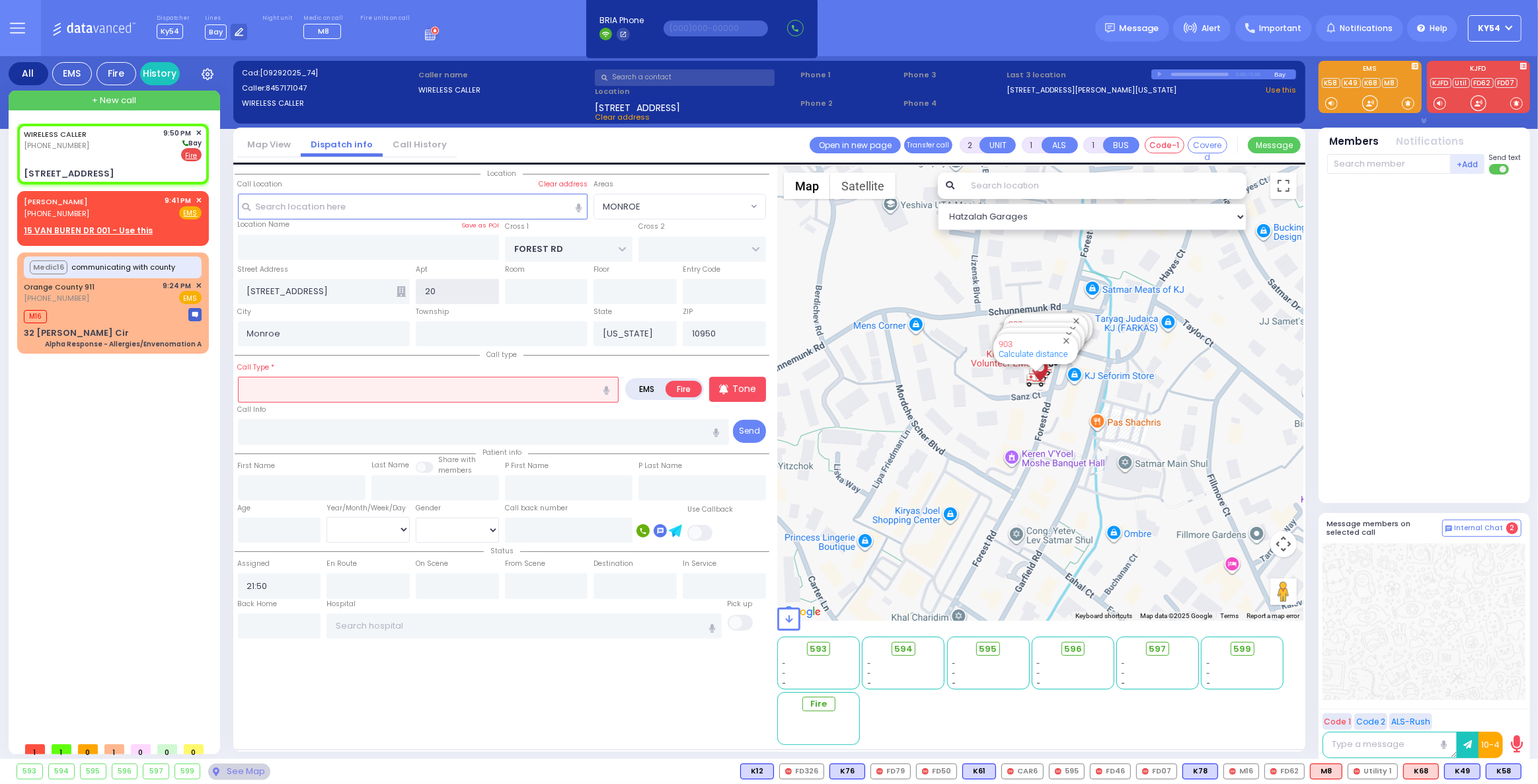
type input "202"
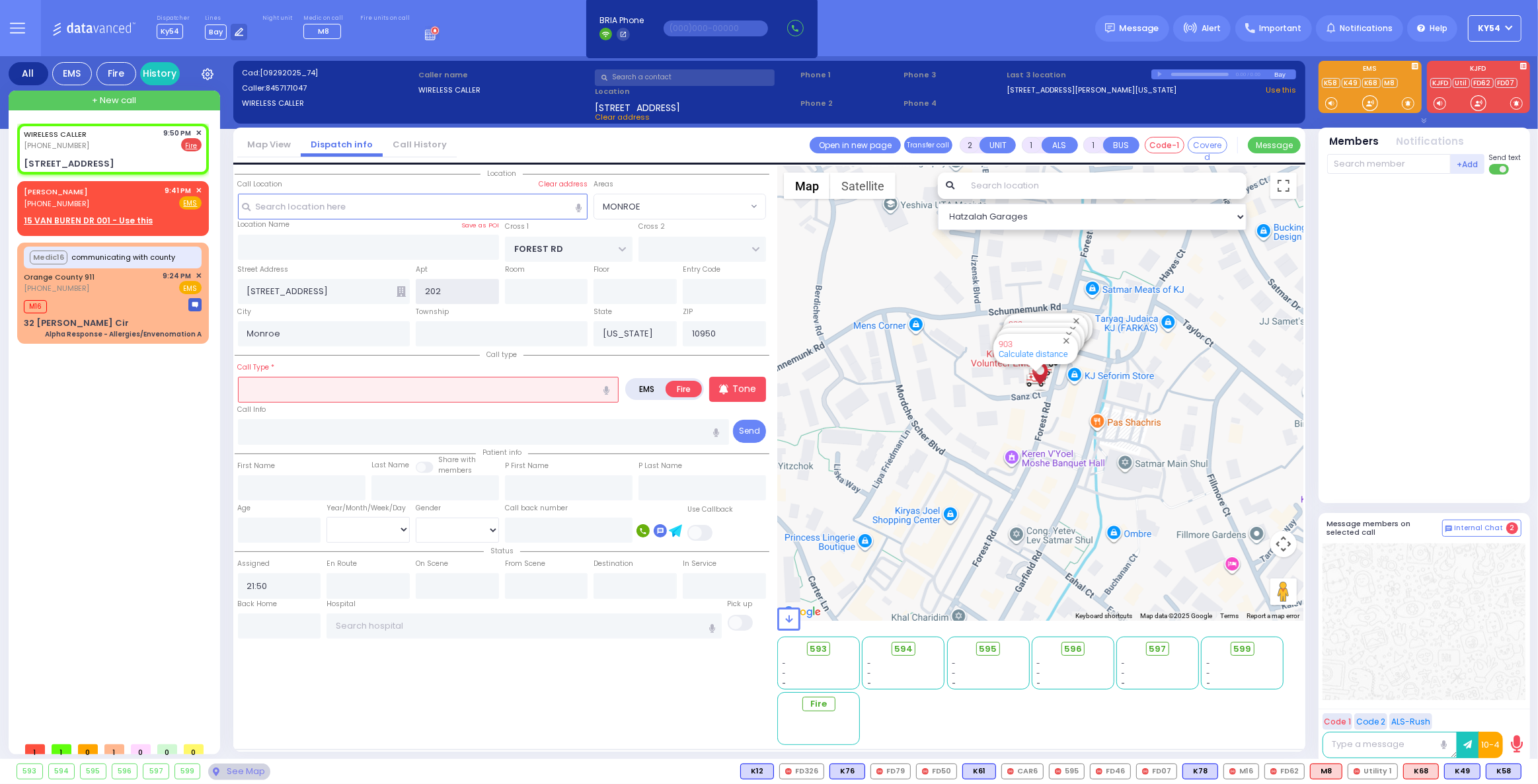
select select
radio input "true"
select select
select select "Hatzalah Garages"
select select "MONROE"
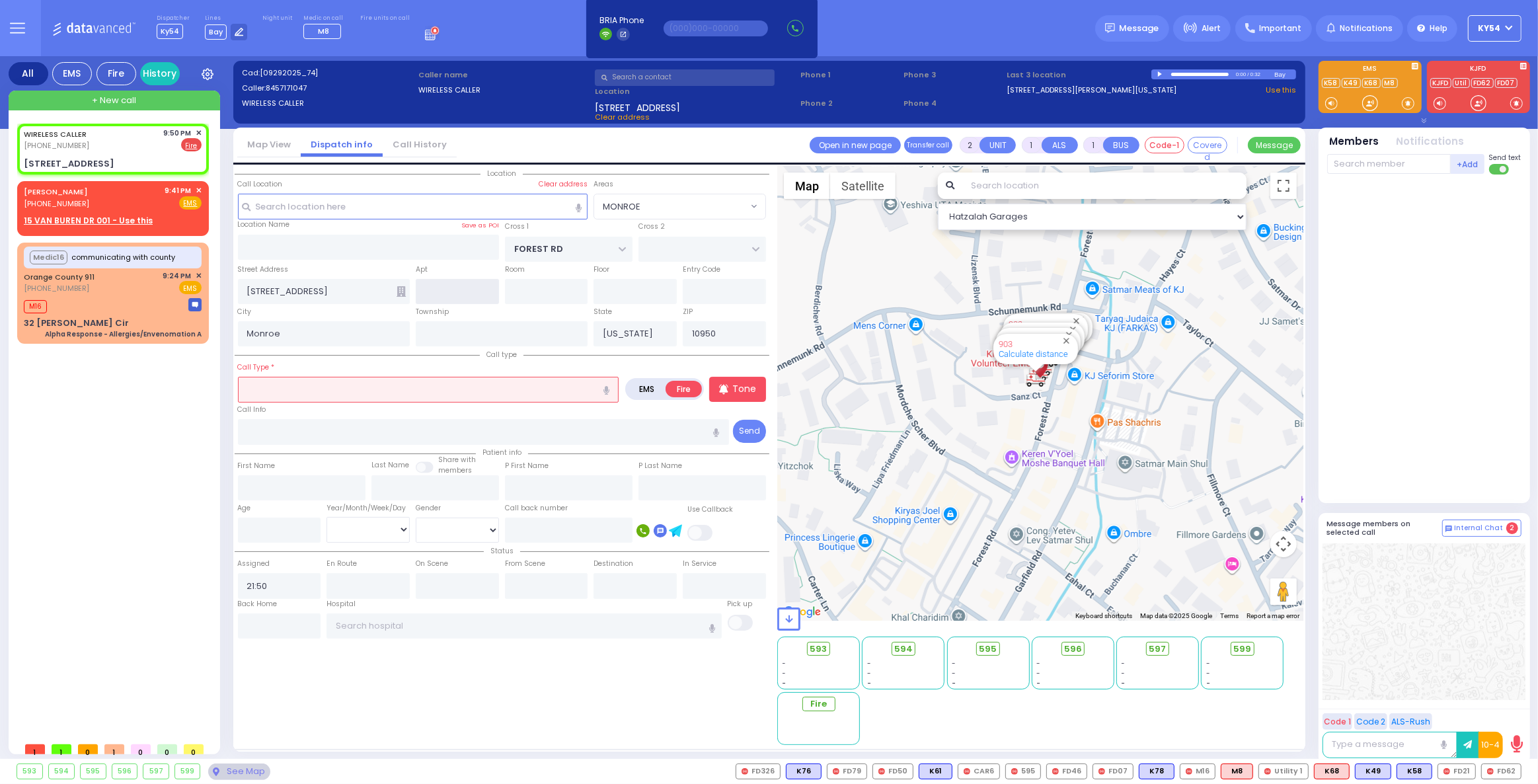
click at [452, 288] on input "text" at bounding box center [457, 291] width 83 height 25
type input "202"
click at [288, 392] on input "text" at bounding box center [429, 389] width 381 height 25
select select
radio input "true"
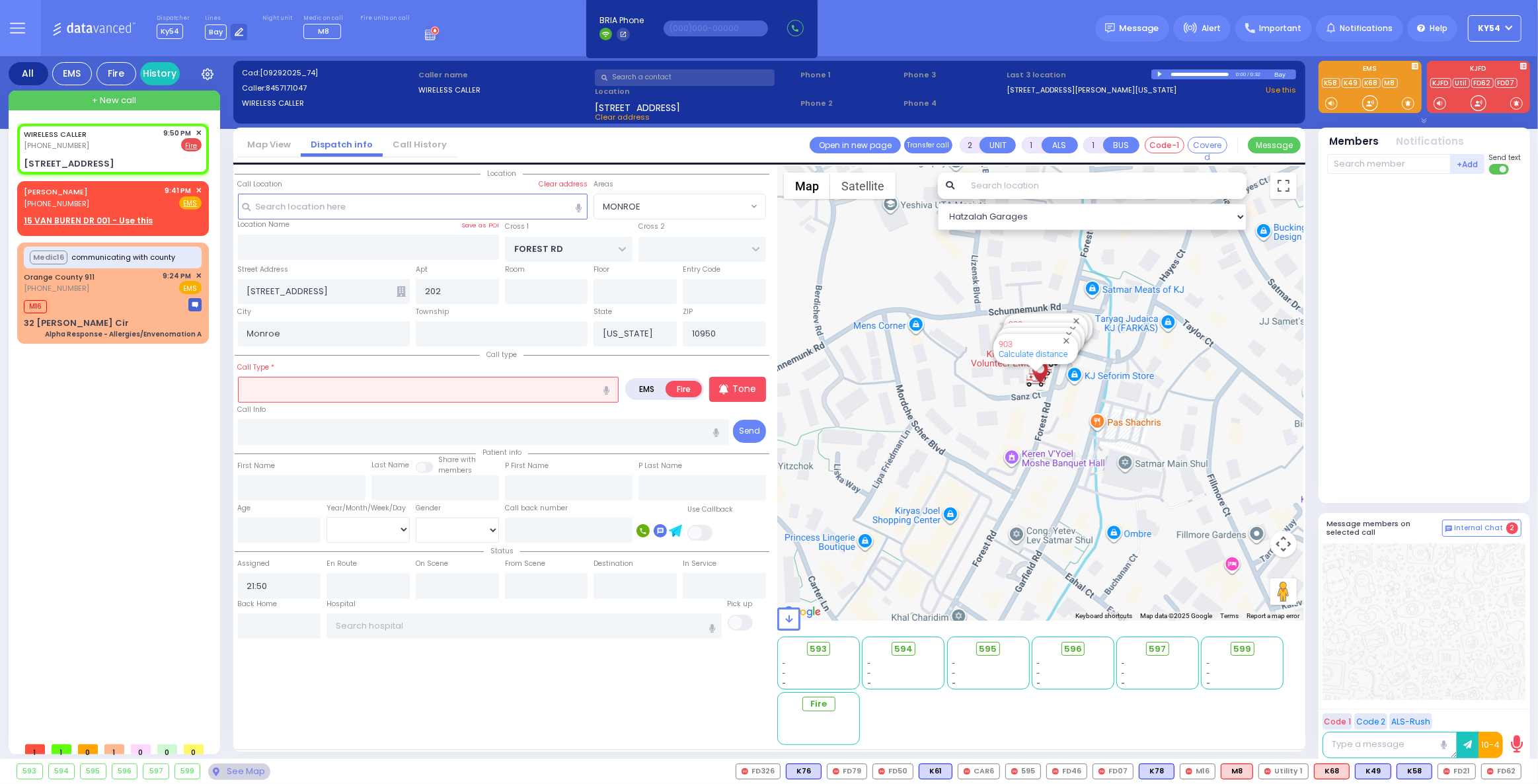
select select
select select "Hatzalah Garages"
select select "MONROE"
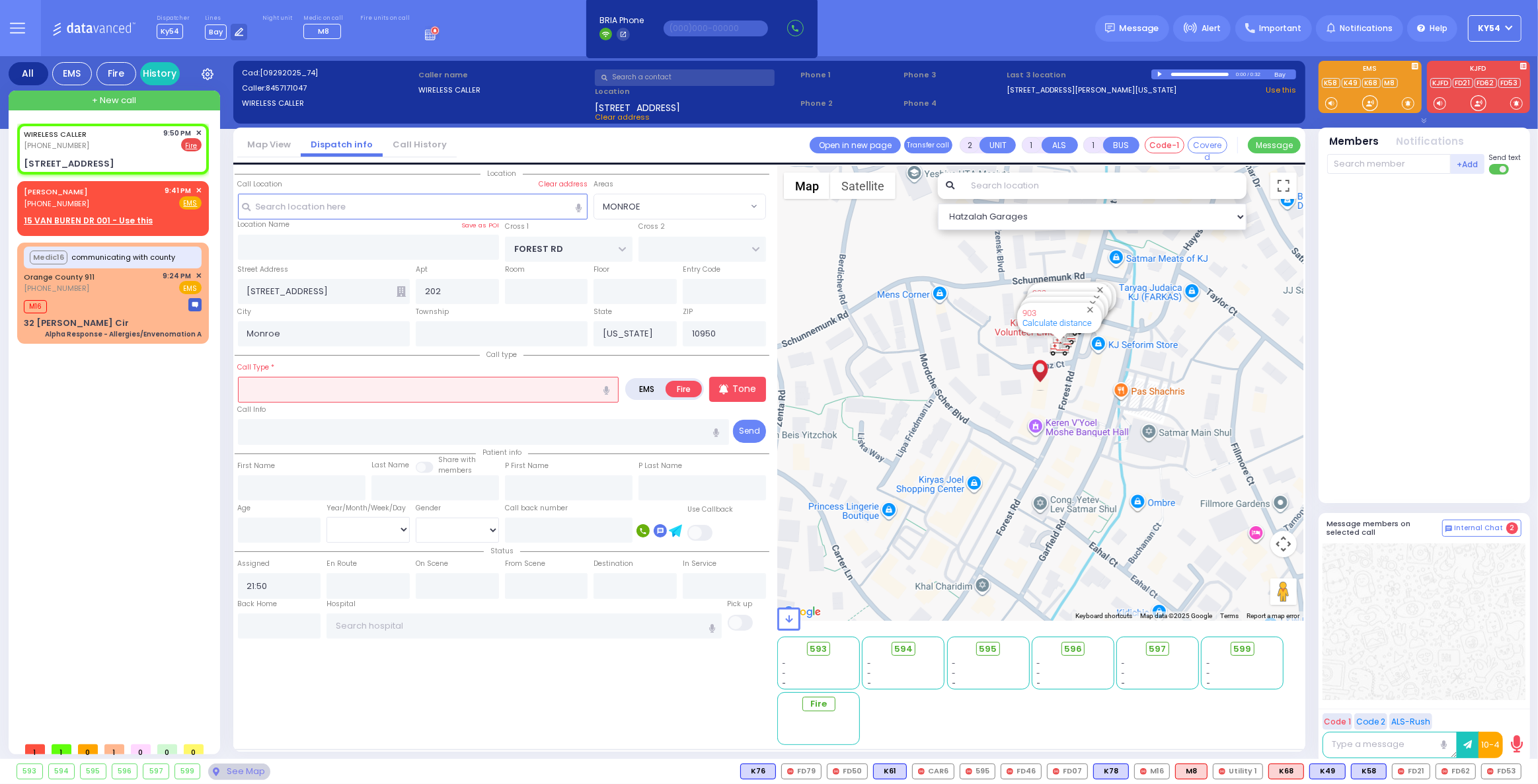
click at [275, 392] on input "text" at bounding box center [429, 389] width 381 height 25
type input "s"
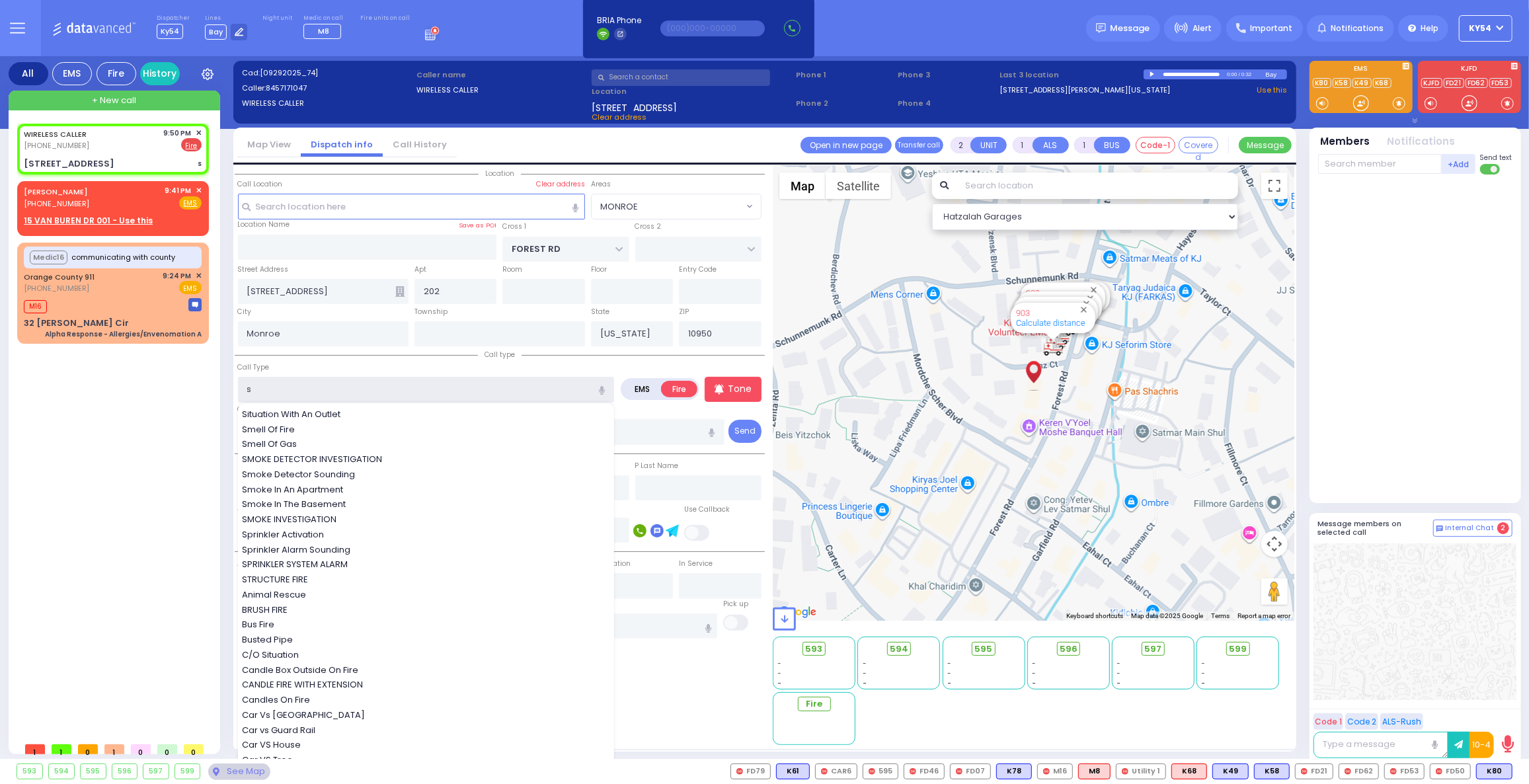
select select
radio input "true"
select select
select select "Hatzalah Garages"
select select "MONROE"
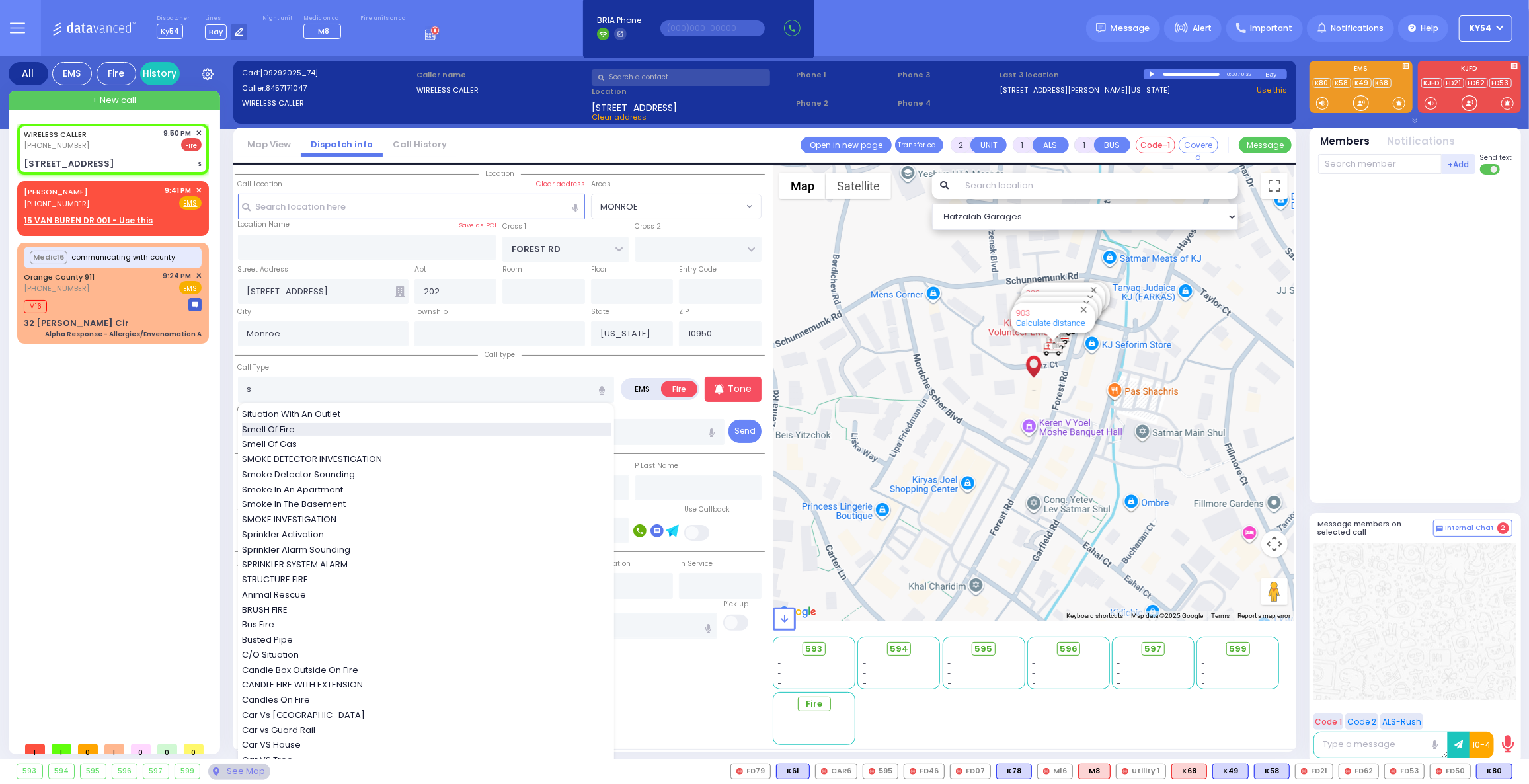
click at [280, 429] on span "Smell Of Fire" at bounding box center [271, 429] width 58 height 13
type input "Smell Of Fire"
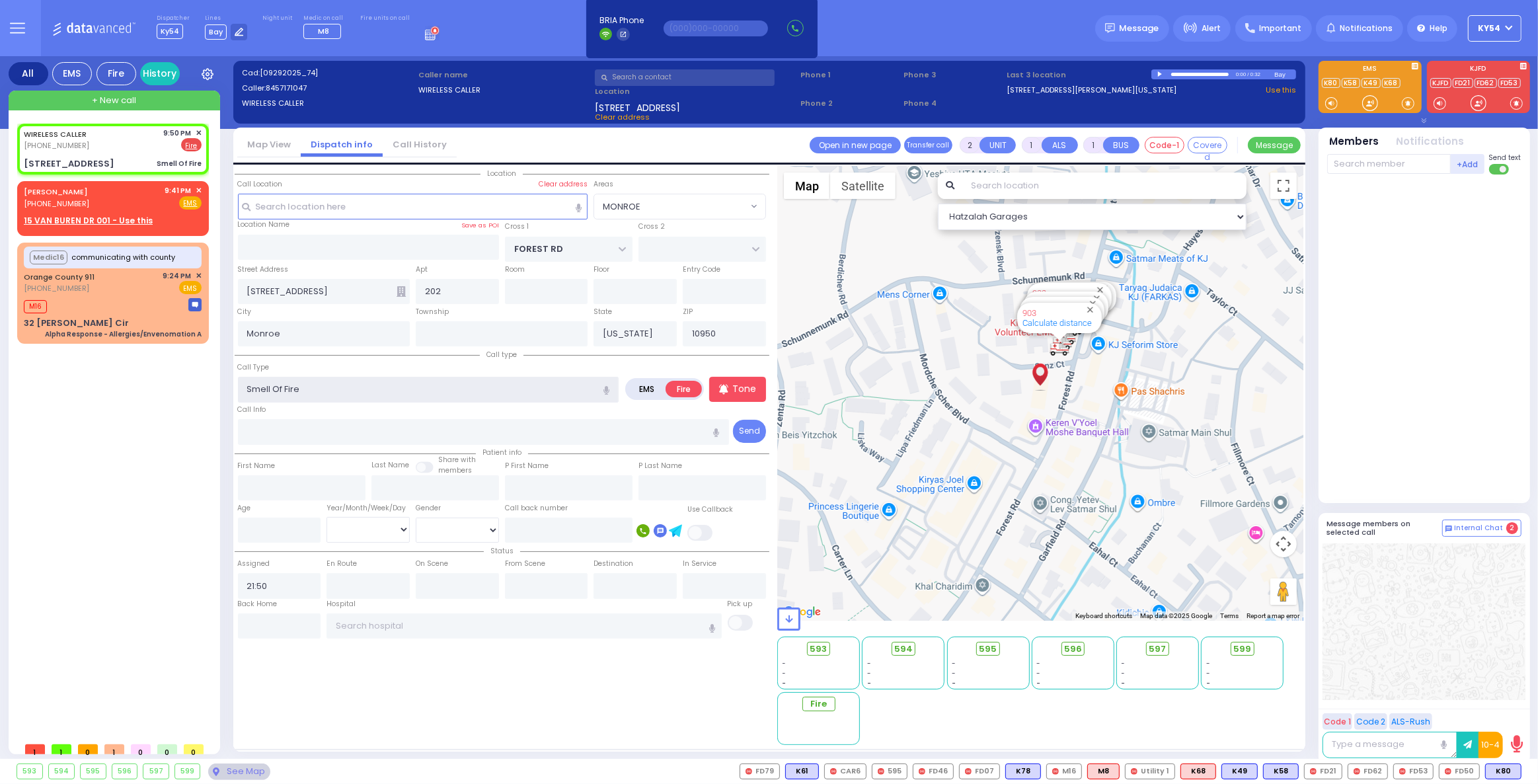
select select
radio input "true"
select select
select select "Hatzalah Garages"
select select "MONROE"
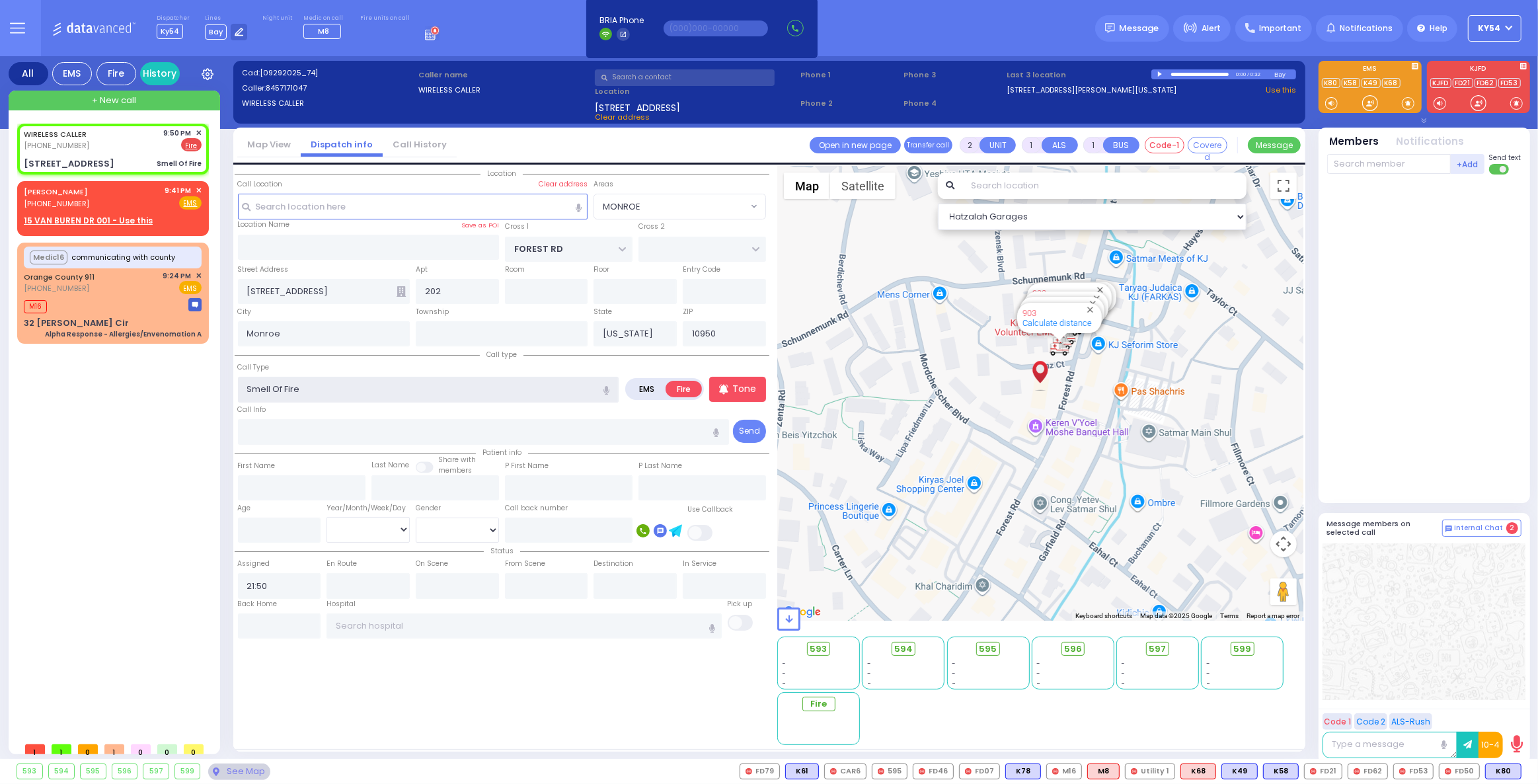
drag, startPoint x: 305, startPoint y: 389, endPoint x: 240, endPoint y: 389, distance: 65.0
click at [219, 385] on div "All EMS Fire History Settings" at bounding box center [769, 410] width 1521 height 708
select select
radio input "true"
select select
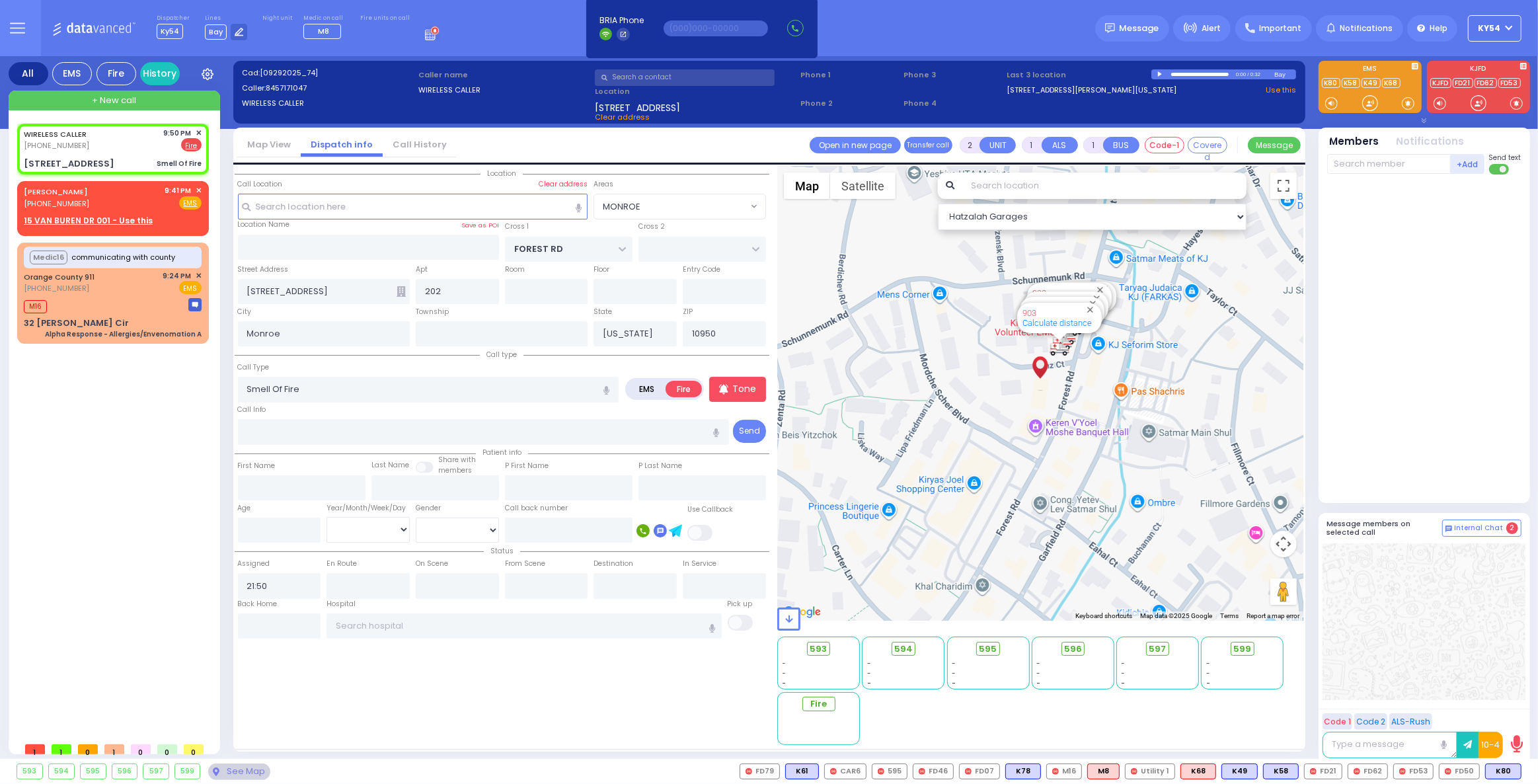
select select "Hatzalah Garages"
select select "MONROE"
click at [609, 386] on icon "button" at bounding box center [606, 390] width 6 height 9
type input "Smell Of Fire heavy smell"
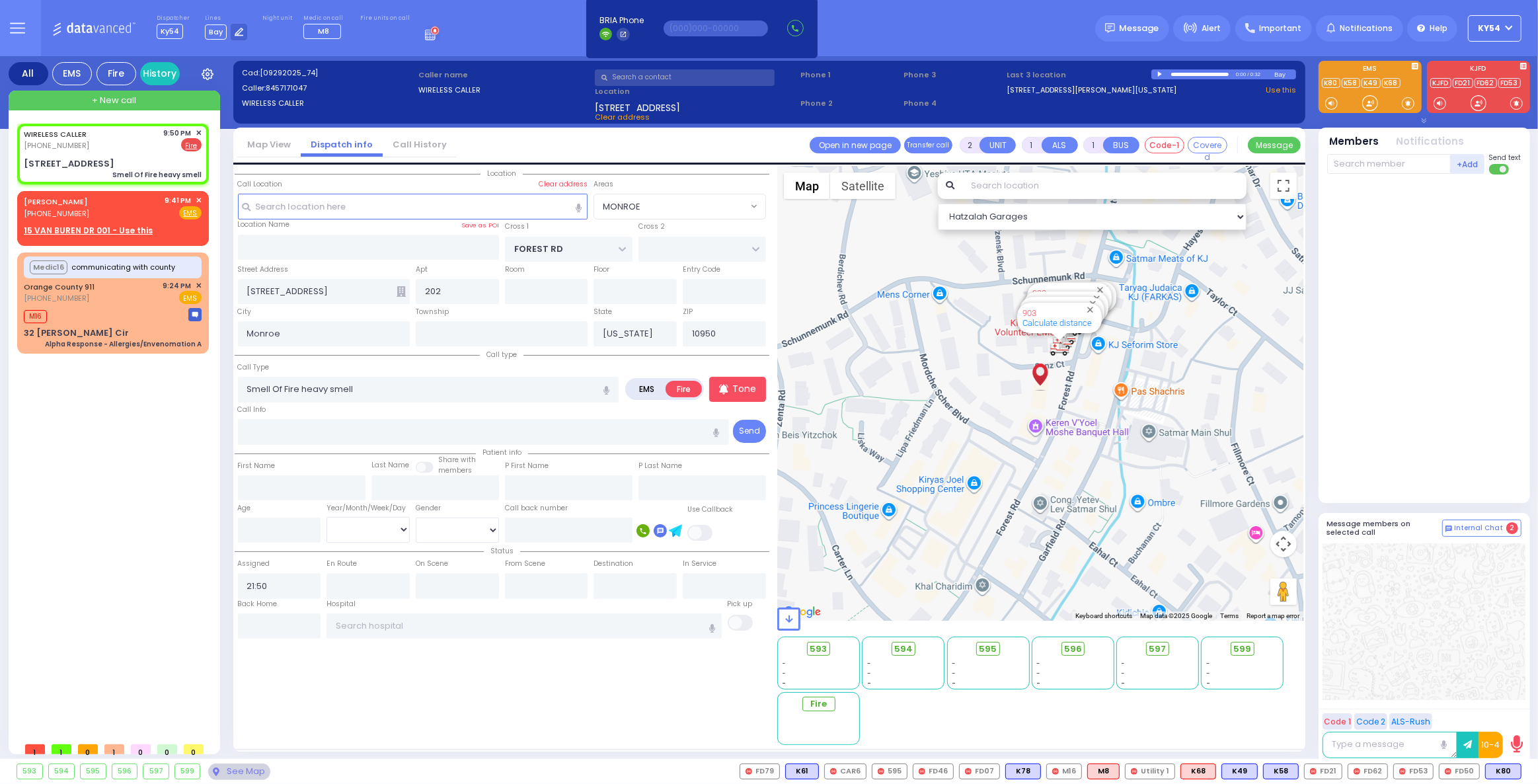
select select
radio input "true"
select select
select select "Hatzalah Garages"
select select "MONROE"
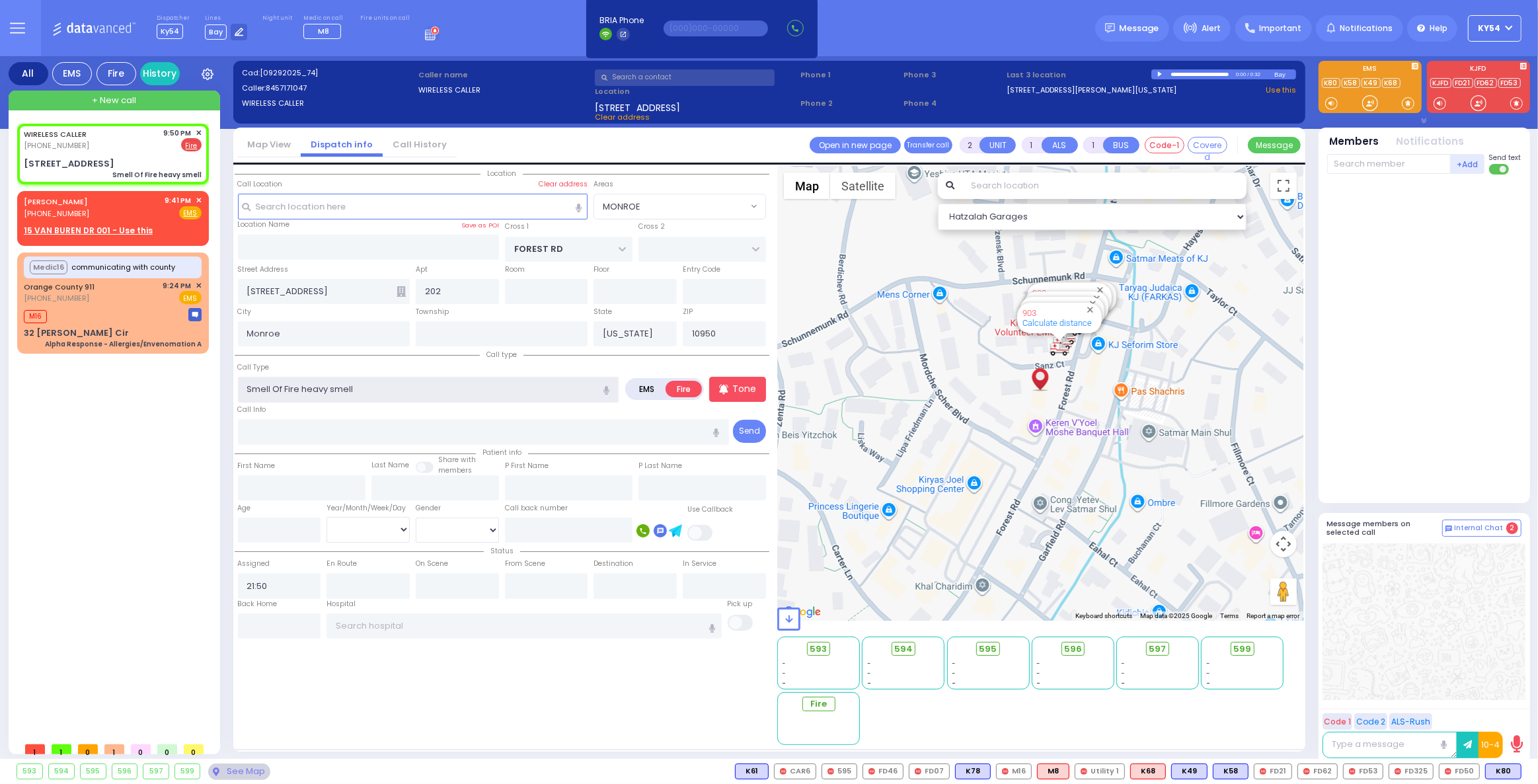
drag, startPoint x: 301, startPoint y: 390, endPoint x: 227, endPoint y: 392, distance: 74.0
click at [227, 392] on div "All EMS Fire History Settings" at bounding box center [769, 410] width 1521 height 708
type input "heavy smell"
click at [169, 418] on div "WIRELESS CALLER (845) 717-1047 9:50 PM ✕ Fire EMS" at bounding box center [115, 430] width 197 height 612
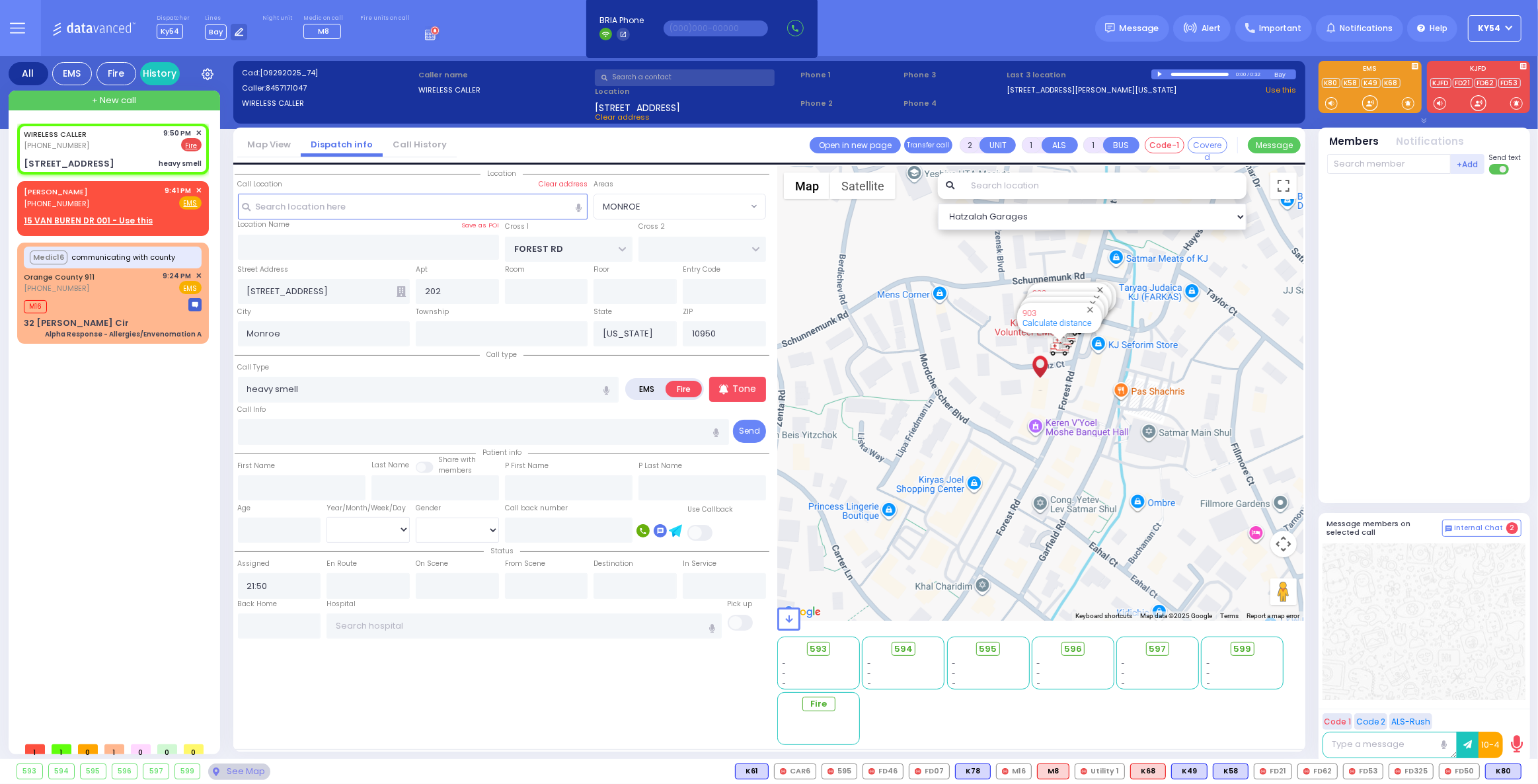
select select
radio input "true"
select select
select select "Hatzalah Garages"
select select "MONROE"
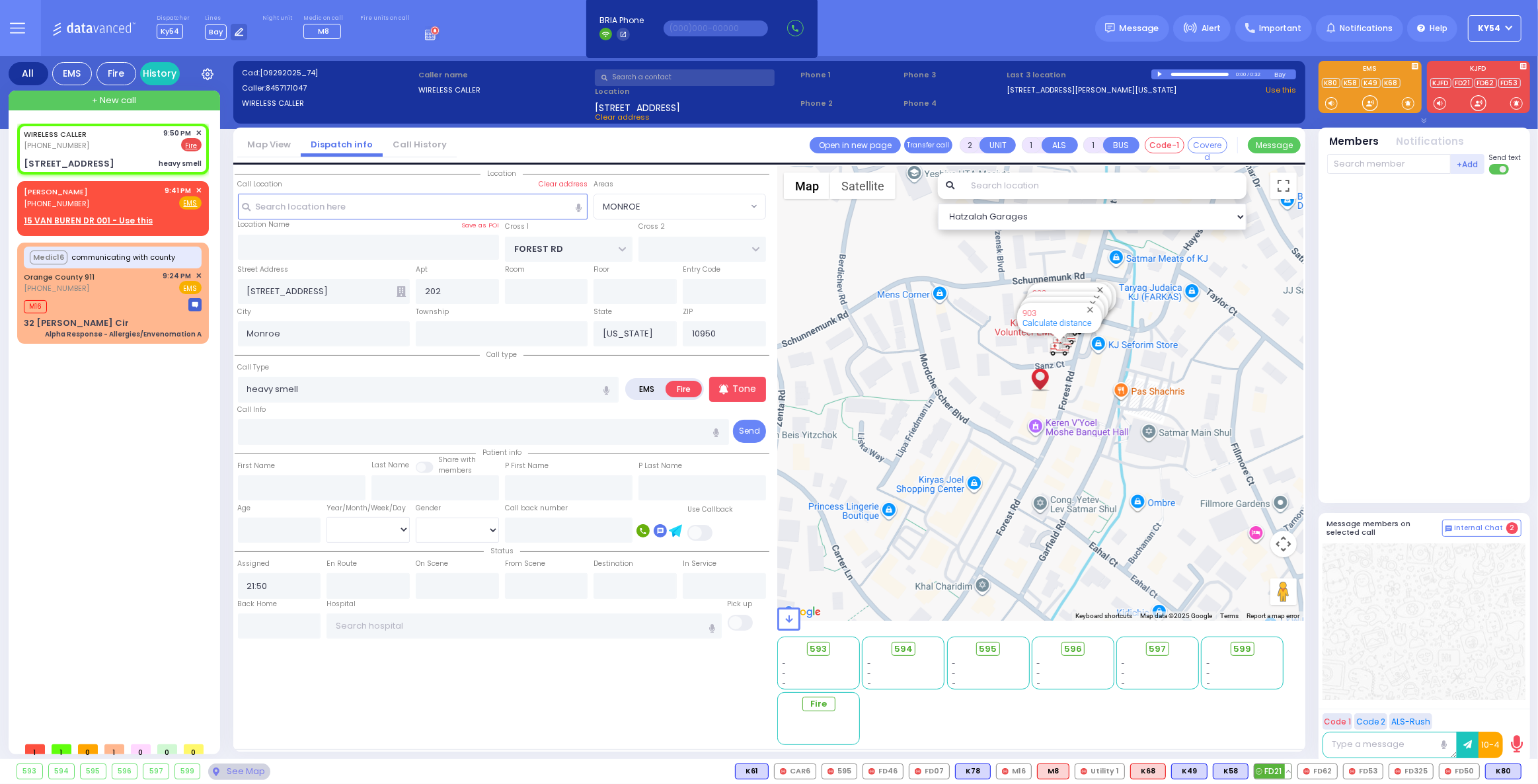
click at [1284, 769] on span "FD21" at bounding box center [1273, 771] width 37 height 15
click at [1329, 770] on span "FD53" at bounding box center [1319, 771] width 39 height 15
select select
radio input "true"
select select
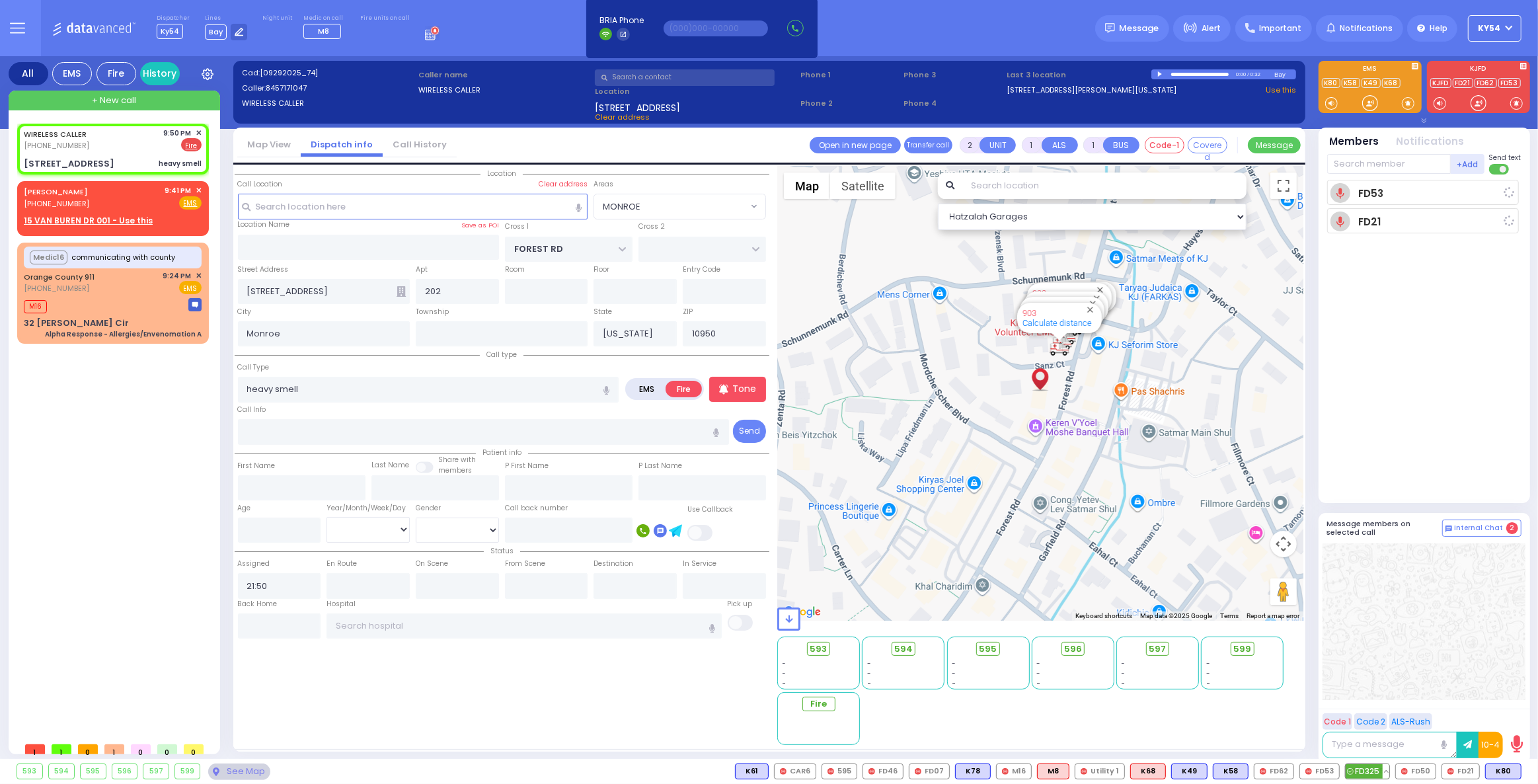
type input "21:52"
select select "Hatzalah Garages"
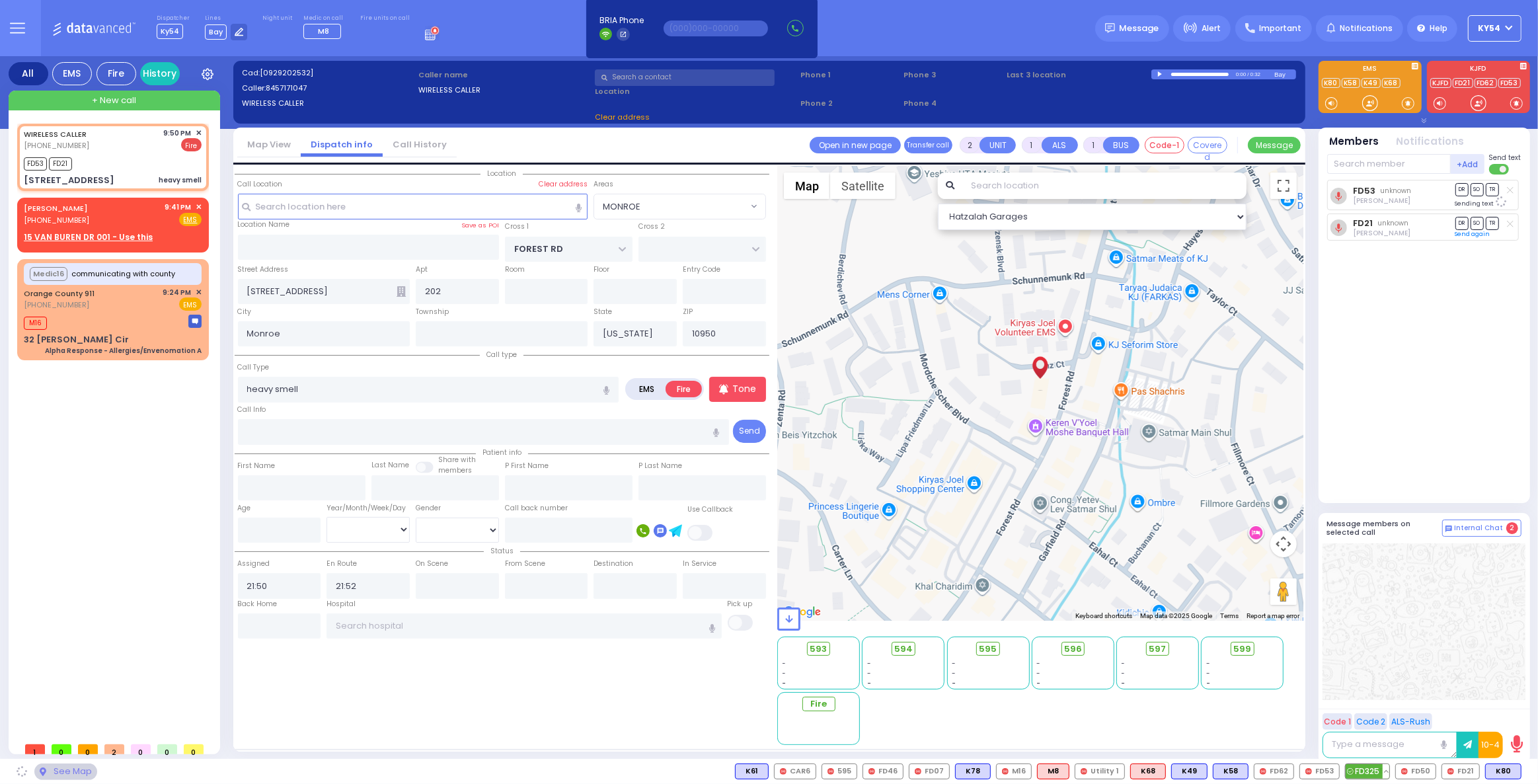
click at [1377, 768] on span "FD325" at bounding box center [1367, 771] width 44 height 15
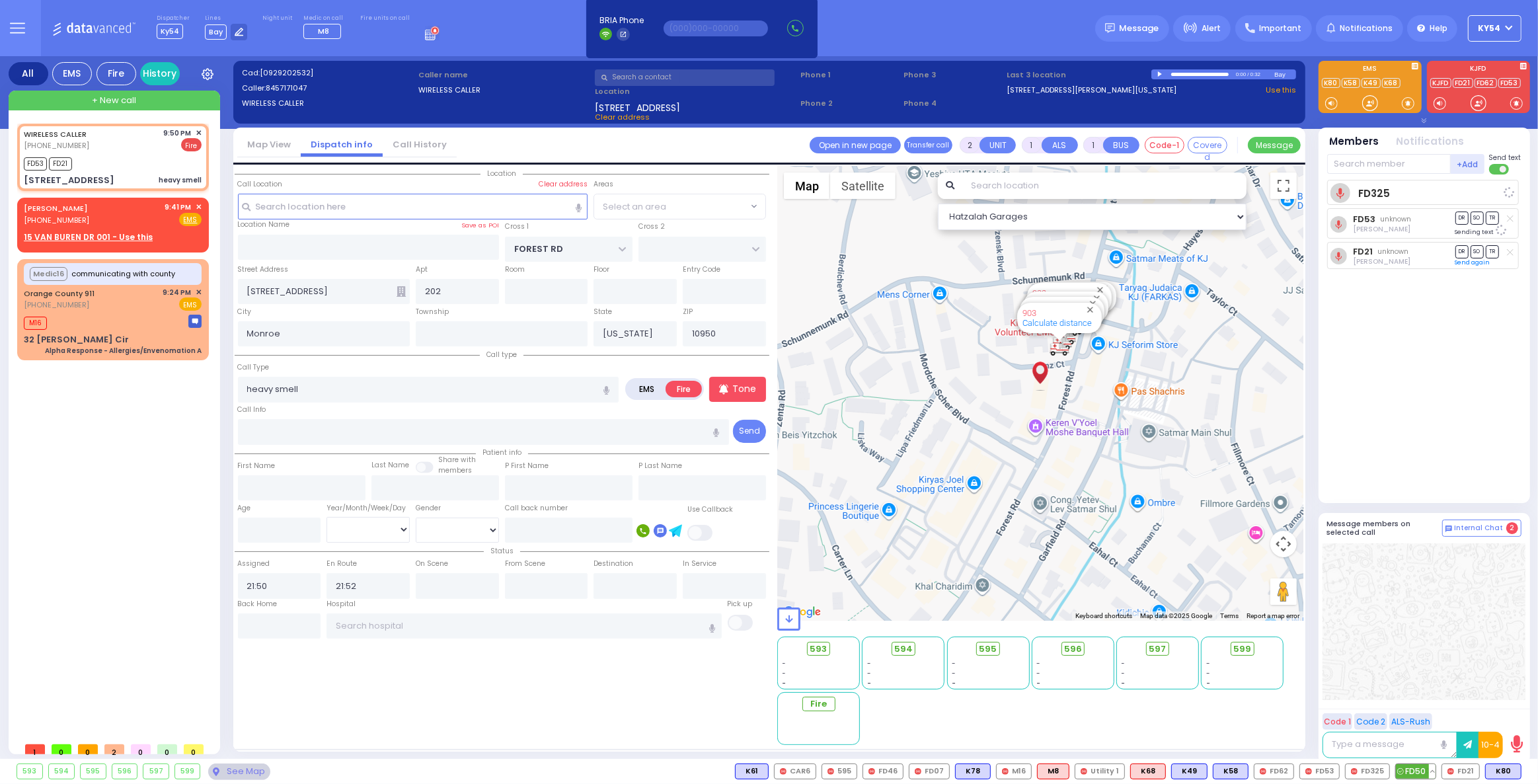
select select "MONROE"
click at [1430, 772] on span "FD50" at bounding box center [1416, 771] width 40 height 15
select select
radio input "true"
select select
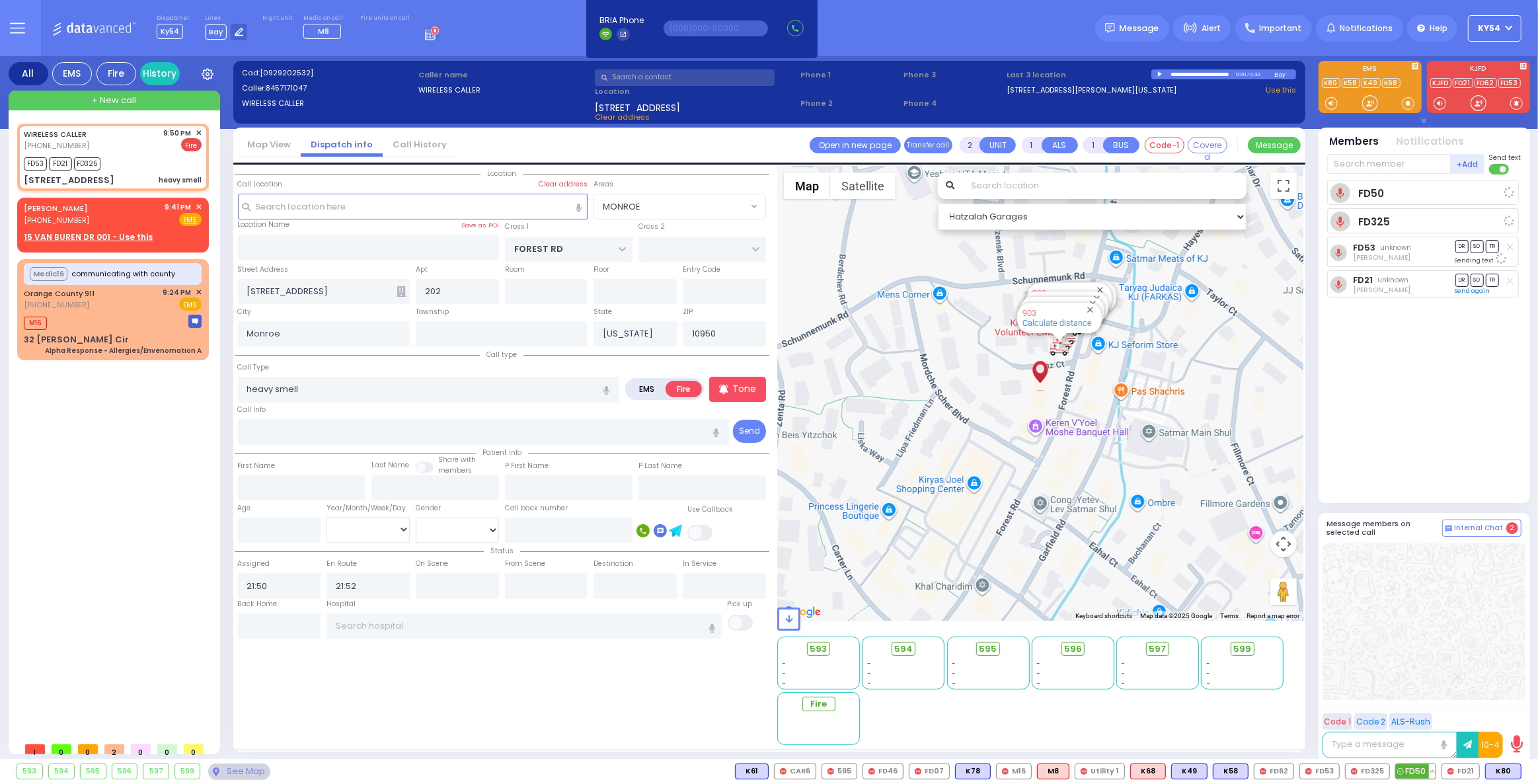
select select "Hatzalah Garages"
select select "MONROE"
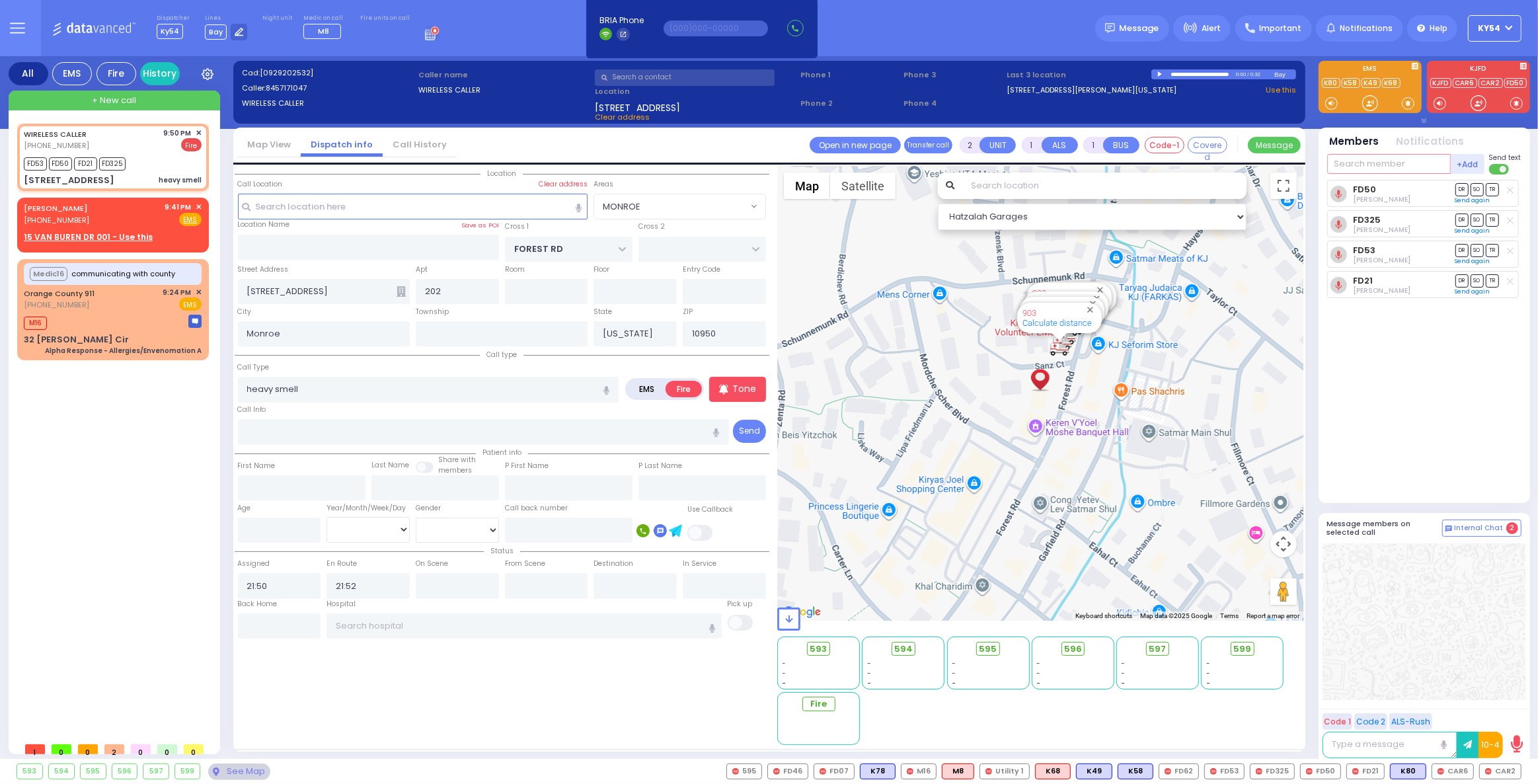
click at [1368, 162] on input "text" at bounding box center [1389, 164] width 124 height 20
click at [1370, 163] on input "text" at bounding box center [1389, 164] width 124 height 20
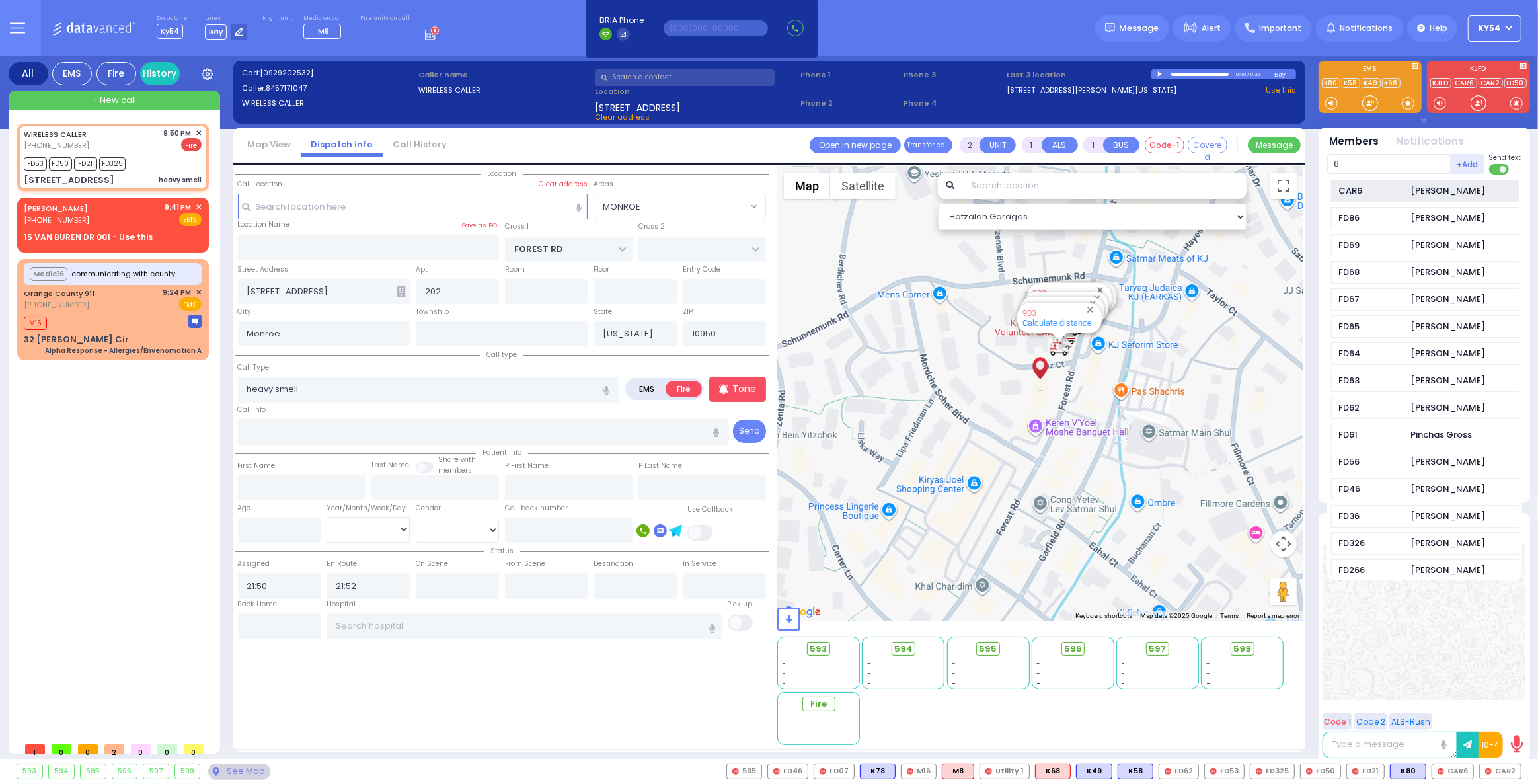
click at [1378, 193] on div "CAR6" at bounding box center [1371, 191] width 66 height 13
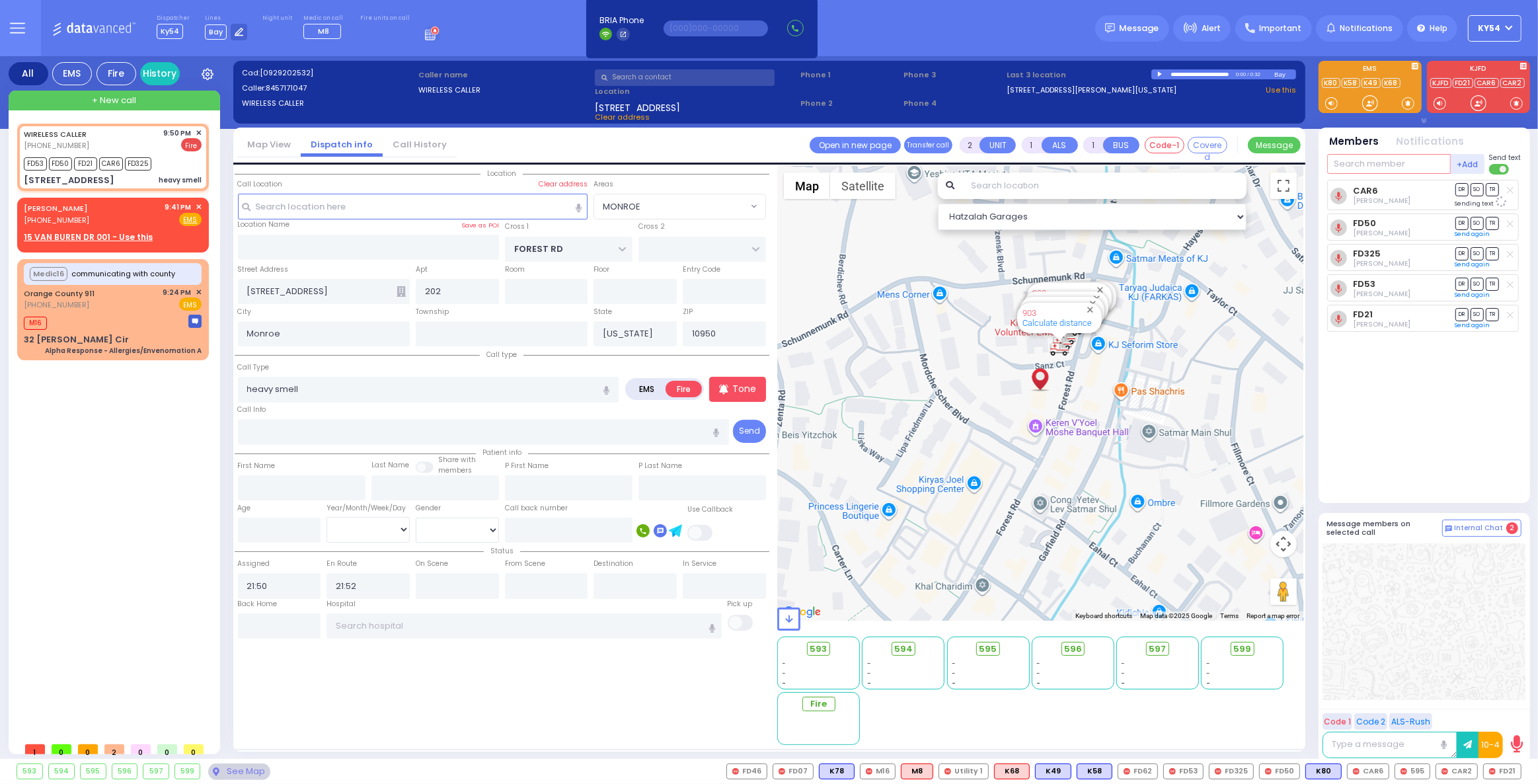
click at [1387, 164] on input "text" at bounding box center [1389, 164] width 124 height 20
click at [1368, 195] on div "595" at bounding box center [1371, 191] width 66 height 13
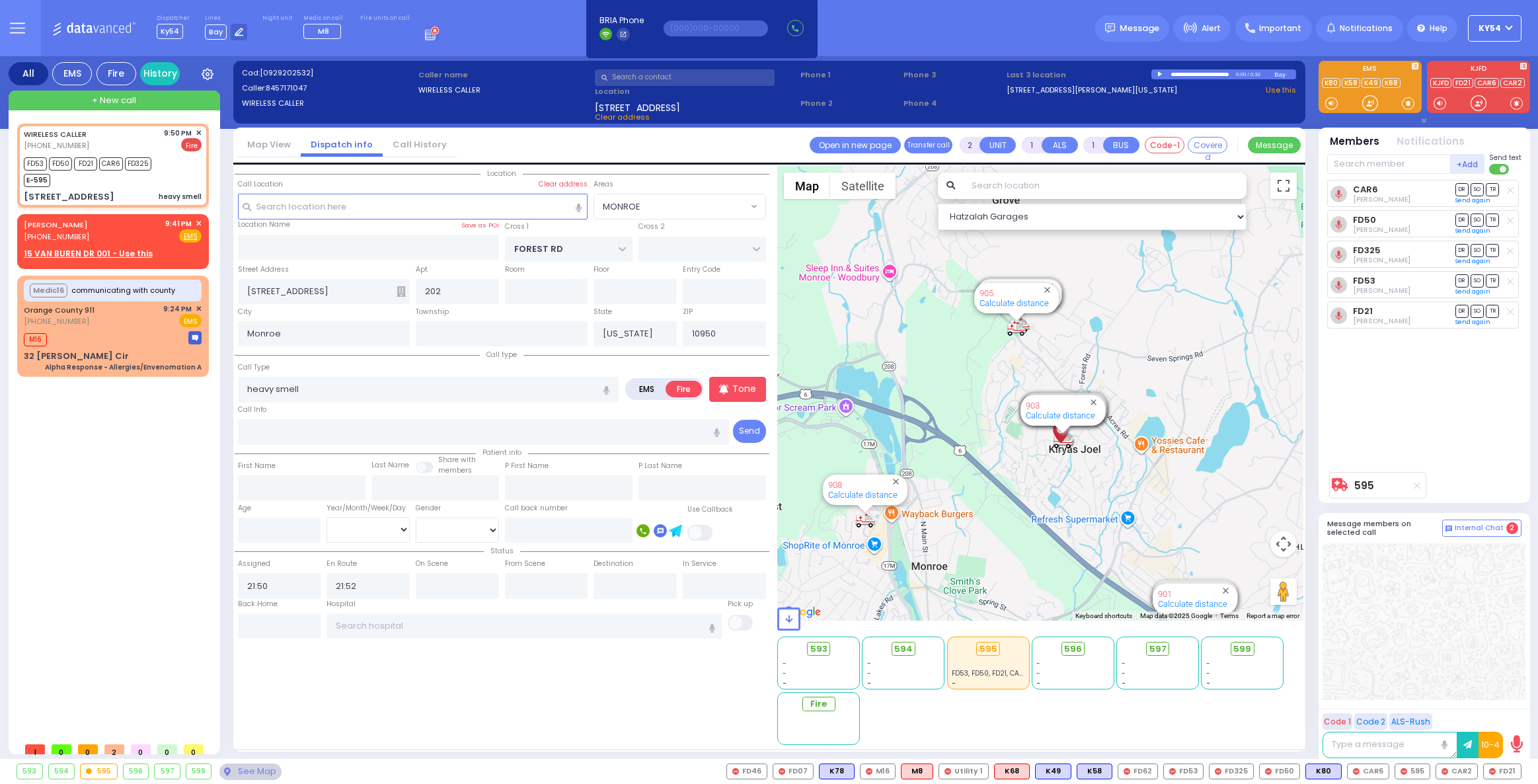
select select "MONROE"
select select
click at [105, 450] on div "WIRELESS CALLER (845) 717-1047 9:50 PM ✕ FD53 FD50" at bounding box center [115, 430] width 197 height 612
click at [1349, 162] on input "text" at bounding box center [1389, 164] width 124 height 20
type input "13"
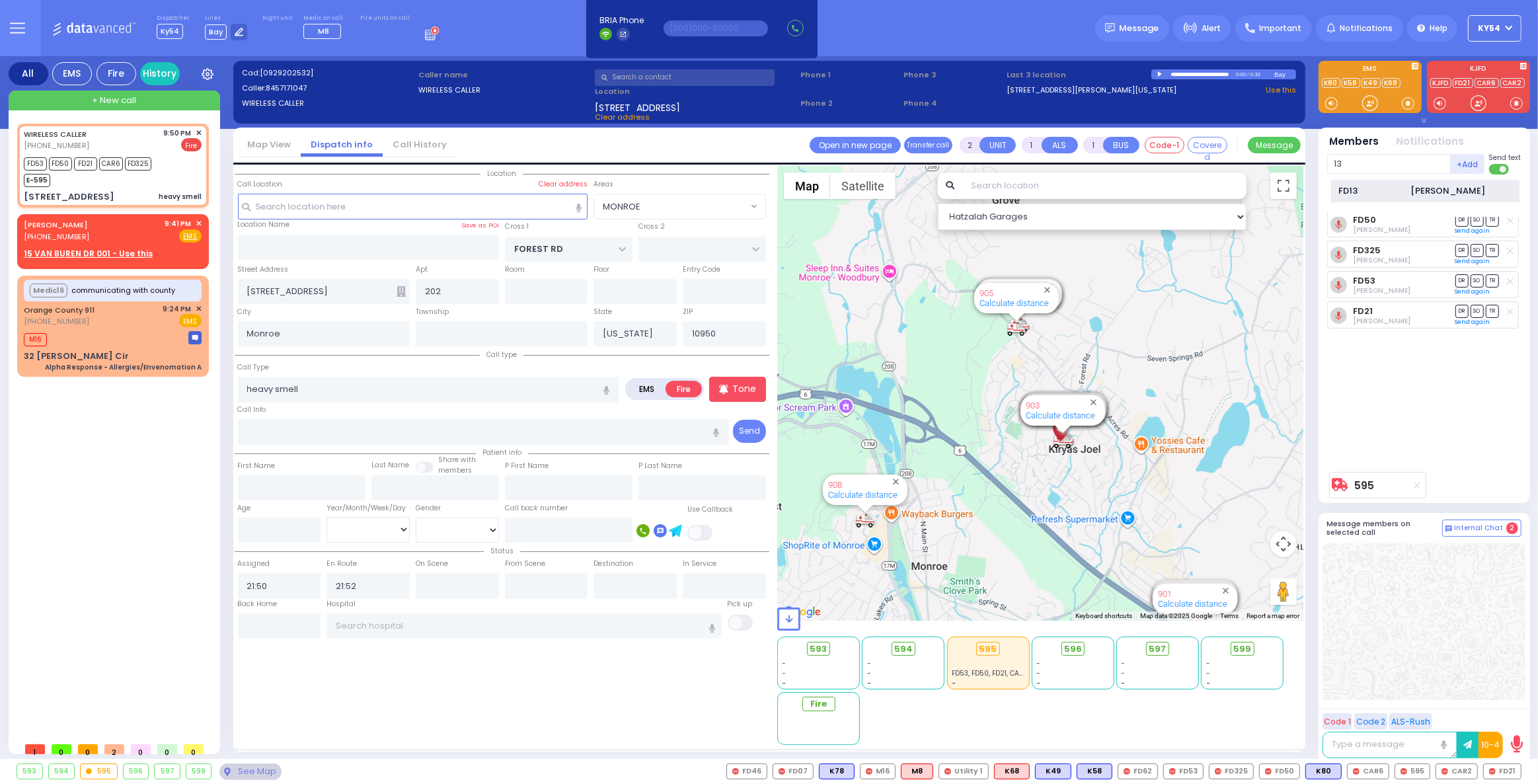
click at [1402, 191] on div "FD13" at bounding box center [1371, 191] width 66 height 13
select select
radio input "true"
select select
select select "Hatzalah Garages"
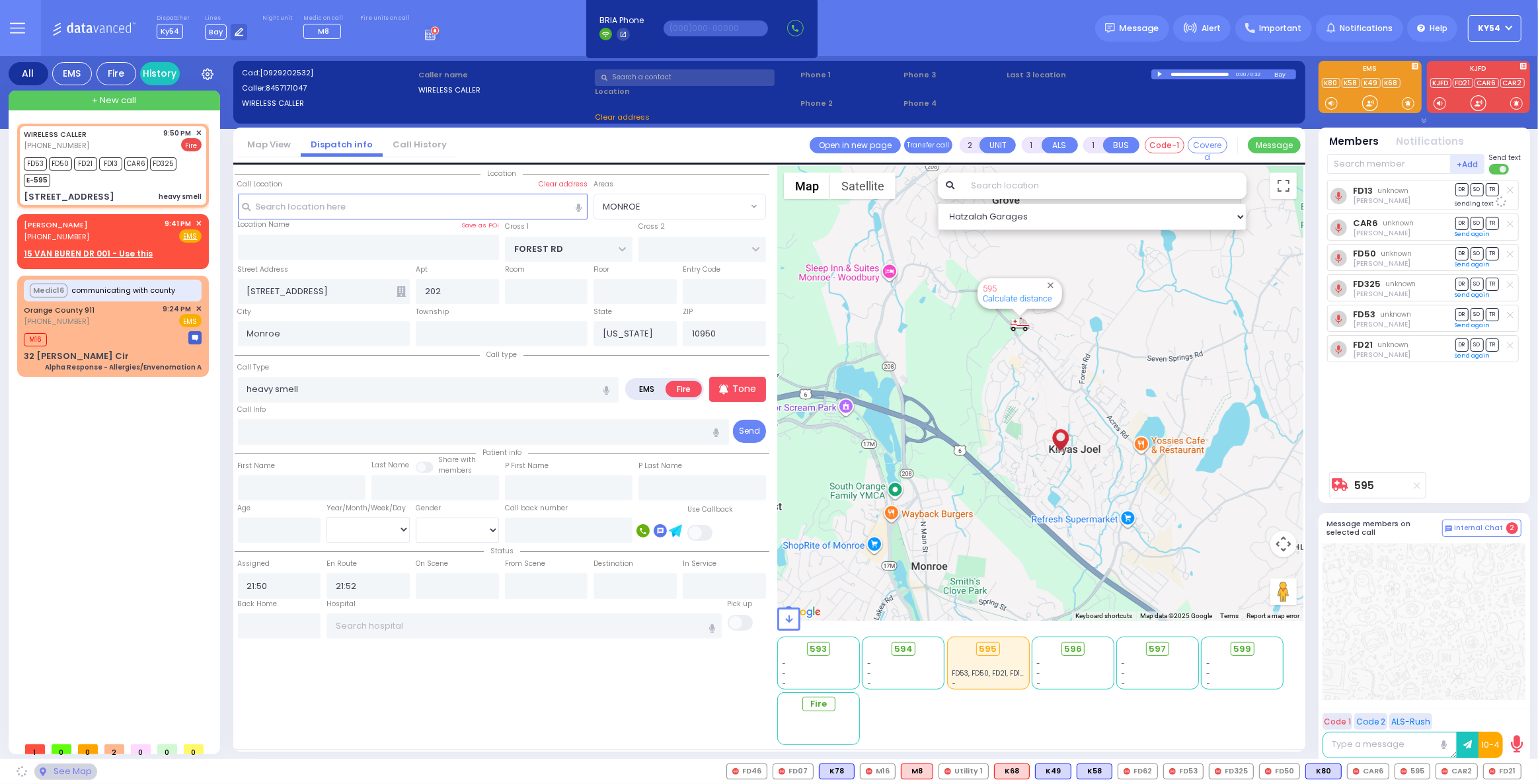
select select "MONROE"
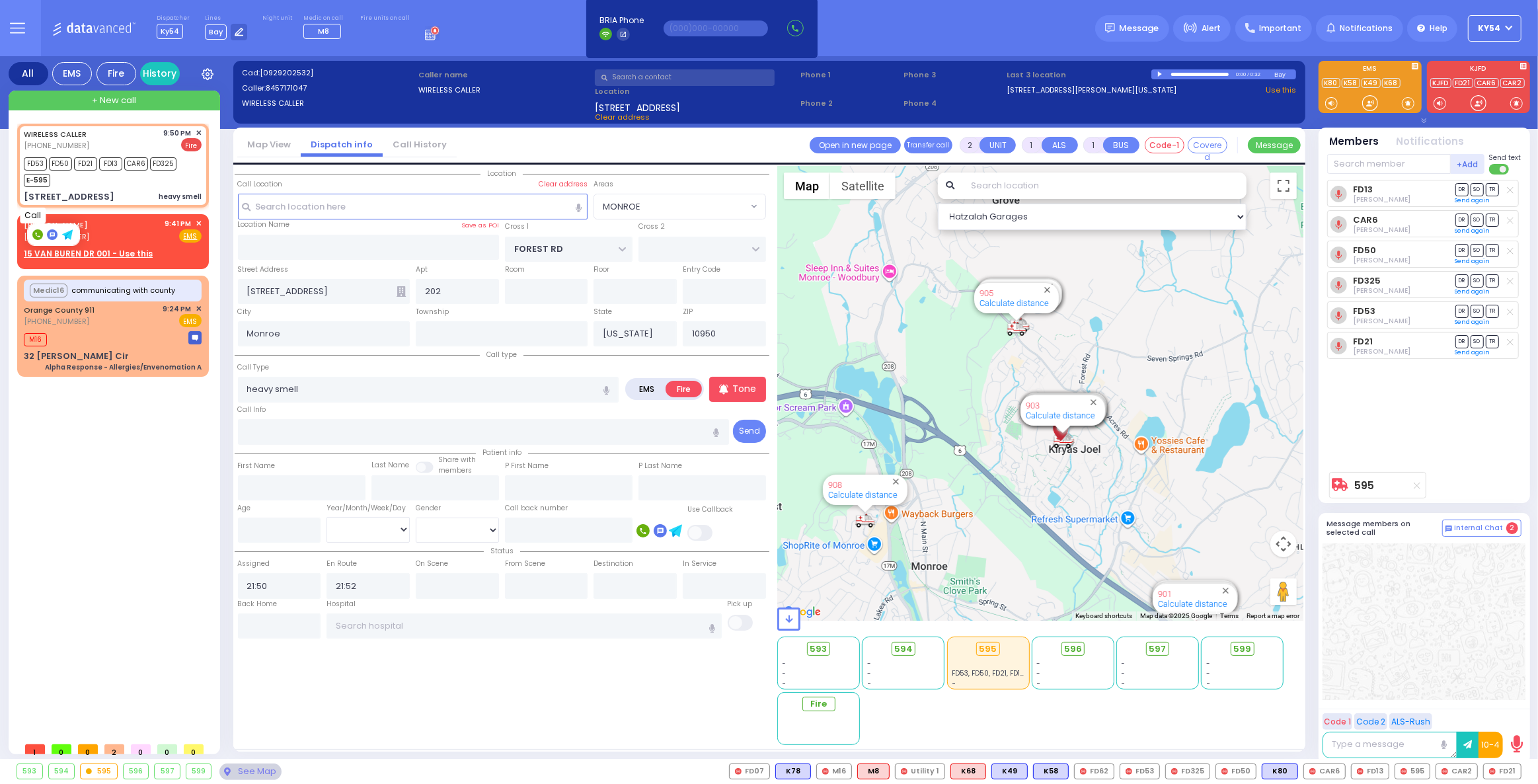
click at [35, 235] on rect at bounding box center [38, 235] width 10 height 10
type input "8453242464"
click at [101, 528] on div "WIRELESS CALLER (845) 717-1047 9:50 PM ✕ FD53 FD50" at bounding box center [115, 430] width 197 height 612
click at [35, 235] on icon at bounding box center [38, 235] width 10 height 10
type input "8453242464"
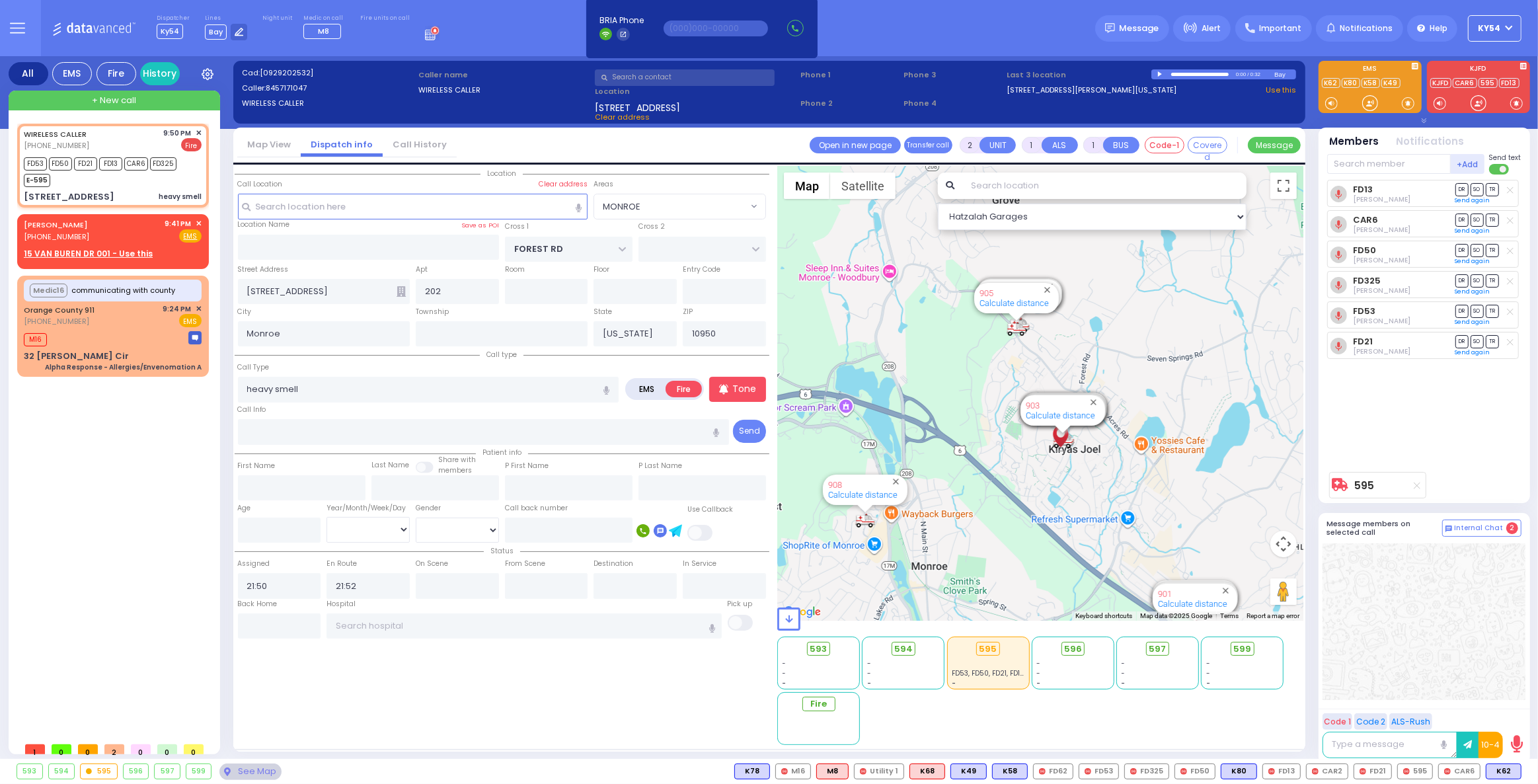
click at [139, 488] on div "WIRELESS CALLER (845) 717-1047 9:50 PM ✕ FD53 FD50" at bounding box center [115, 430] width 197 height 612
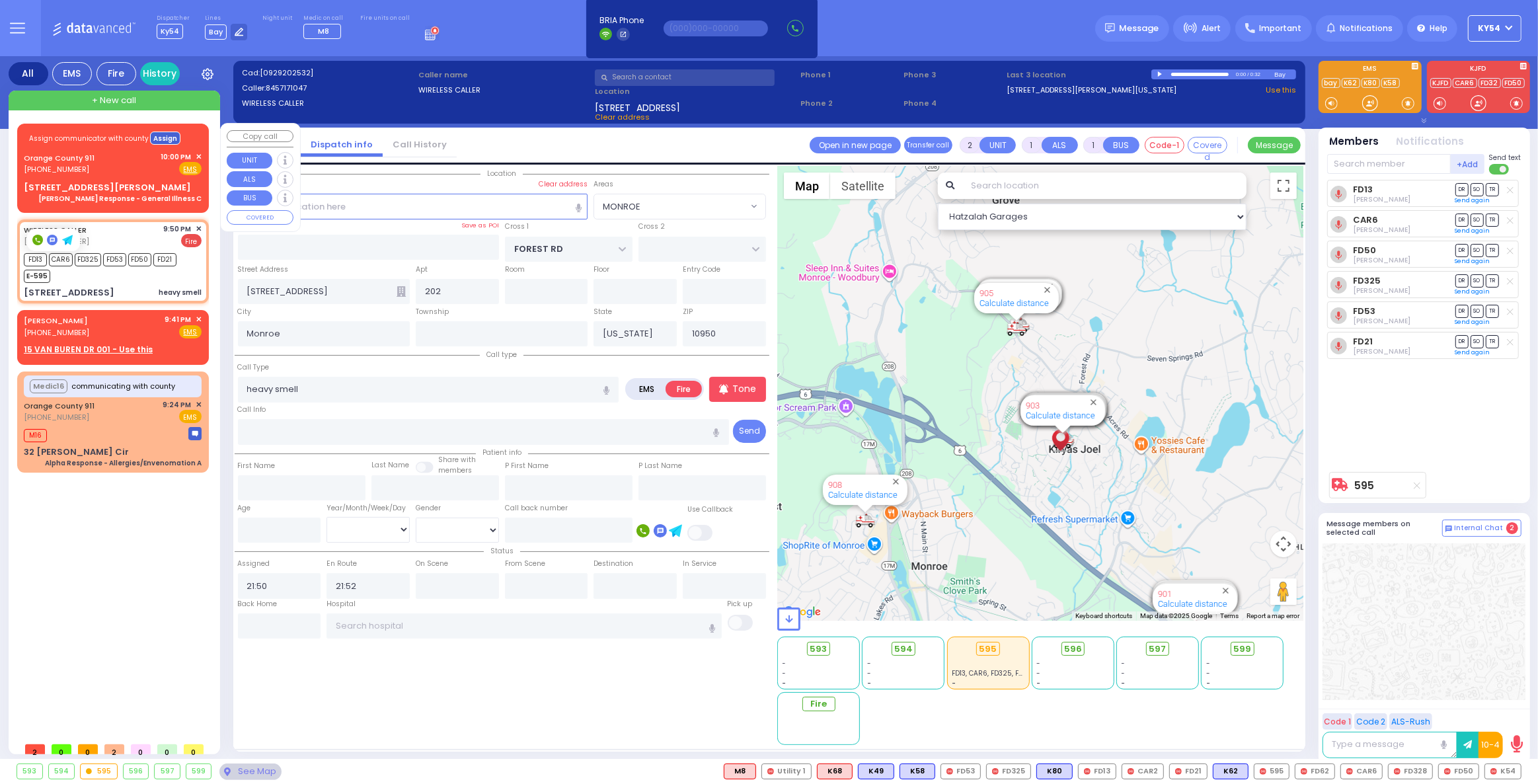
click at [156, 136] on button "Assign" at bounding box center [164, 138] width 30 height 13
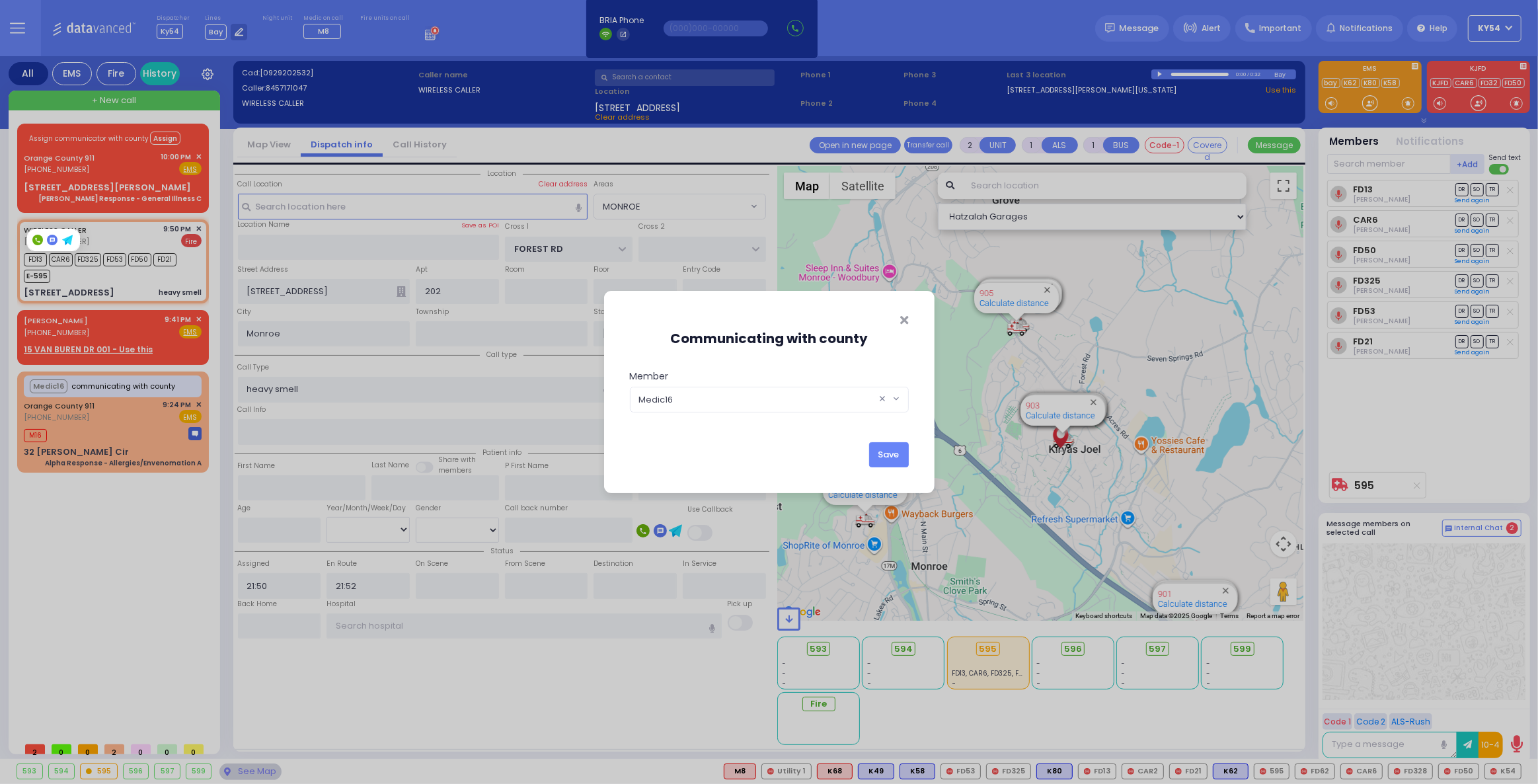
click at [136, 549] on div "Communicating with county Member KY396 KY15 KY348 KY57 KY39 KYn25 M45 MedicRH83…" at bounding box center [769, 392] width 1538 height 784
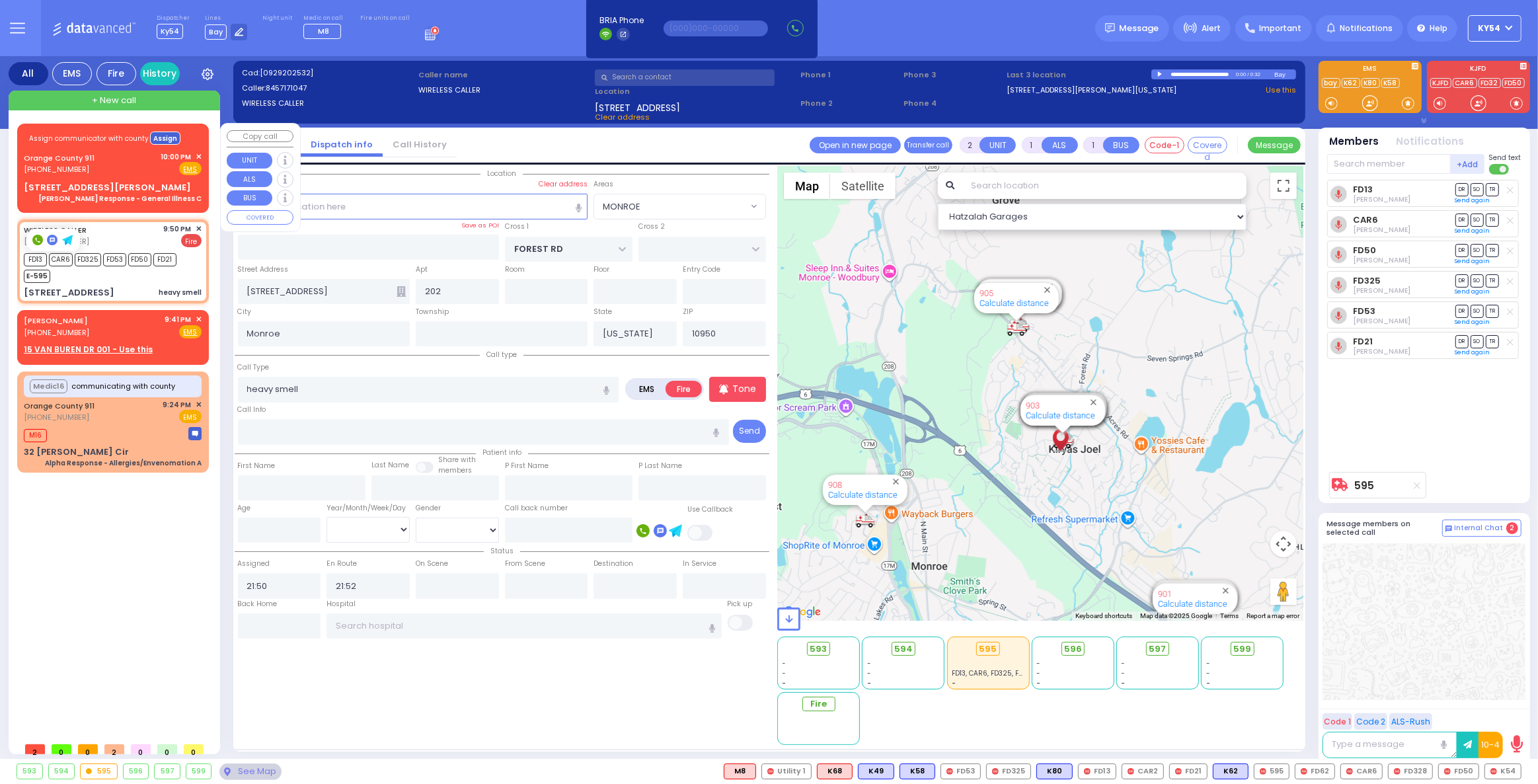
click at [163, 138] on button "Assign" at bounding box center [164, 138] width 30 height 13
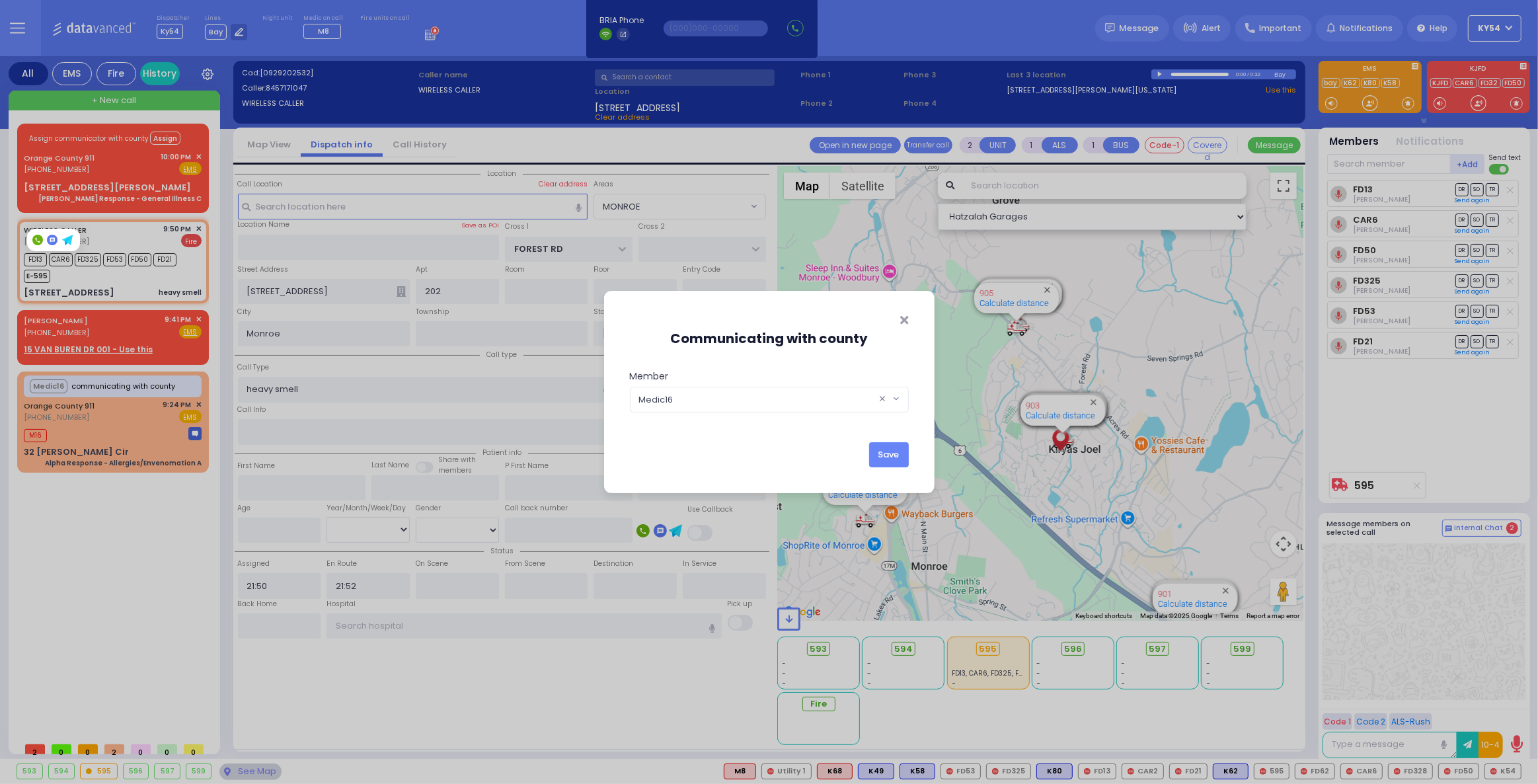
select select
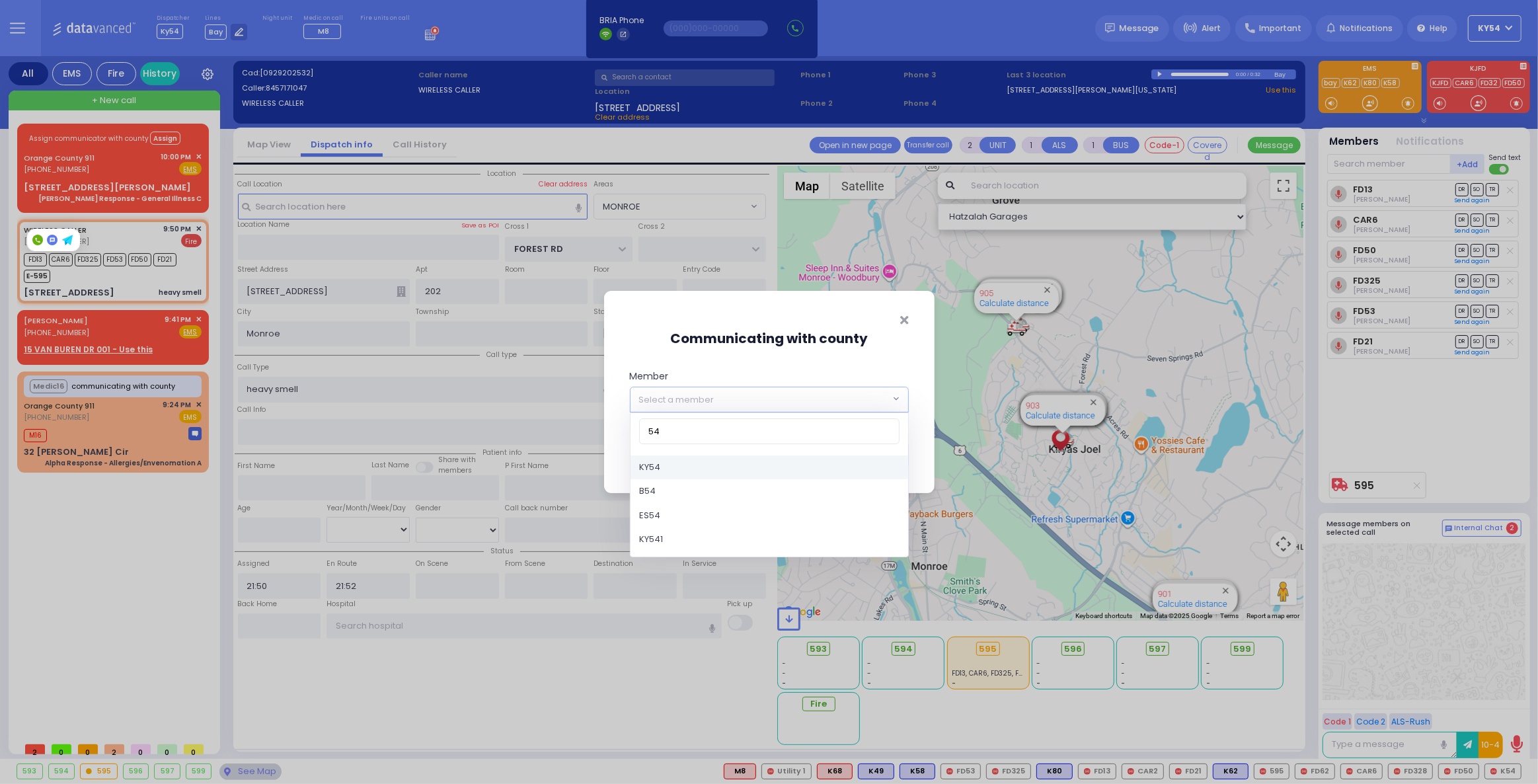
type input "54"
select select "KY54"
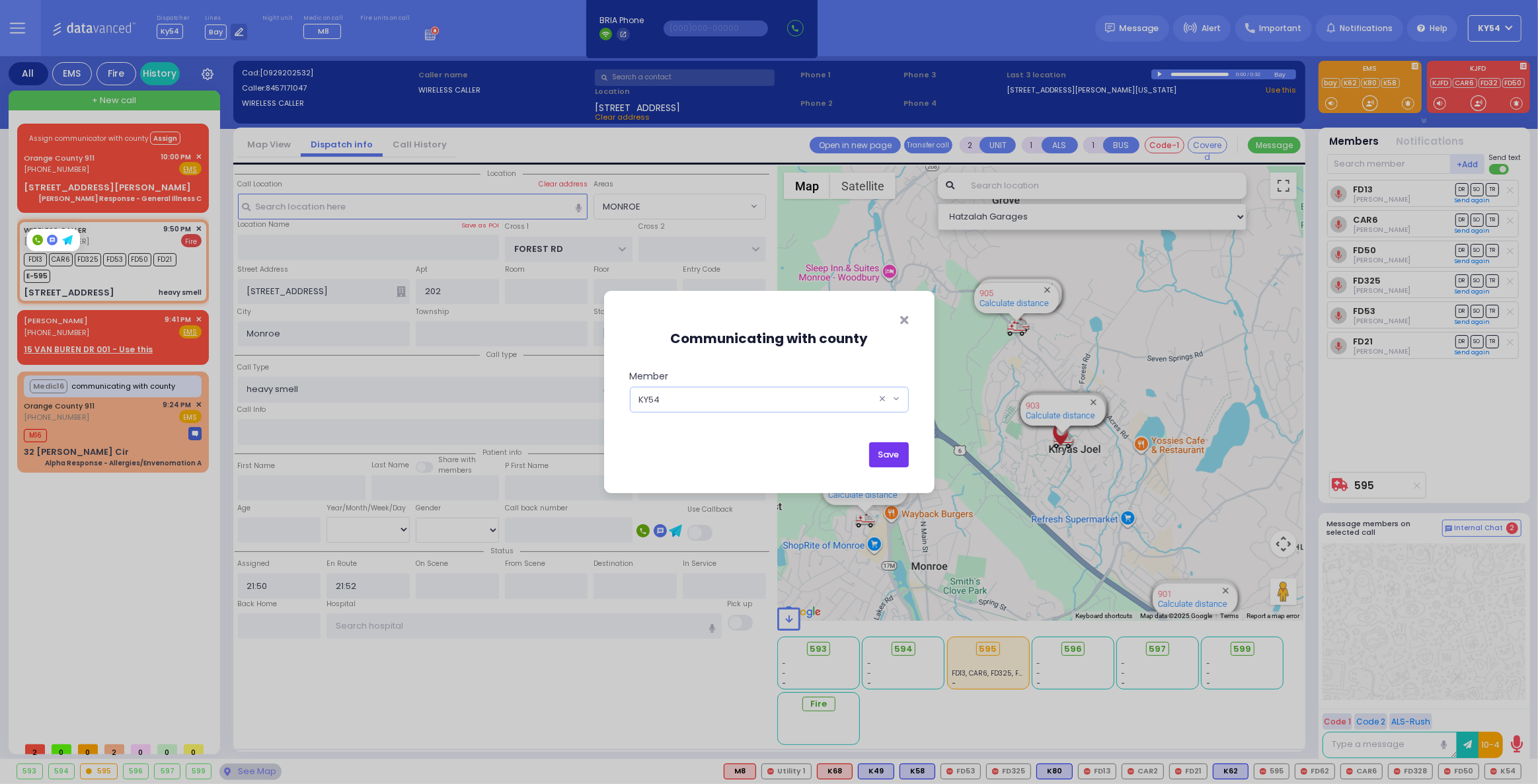
click at [888, 454] on button "Save" at bounding box center [889, 454] width 40 height 25
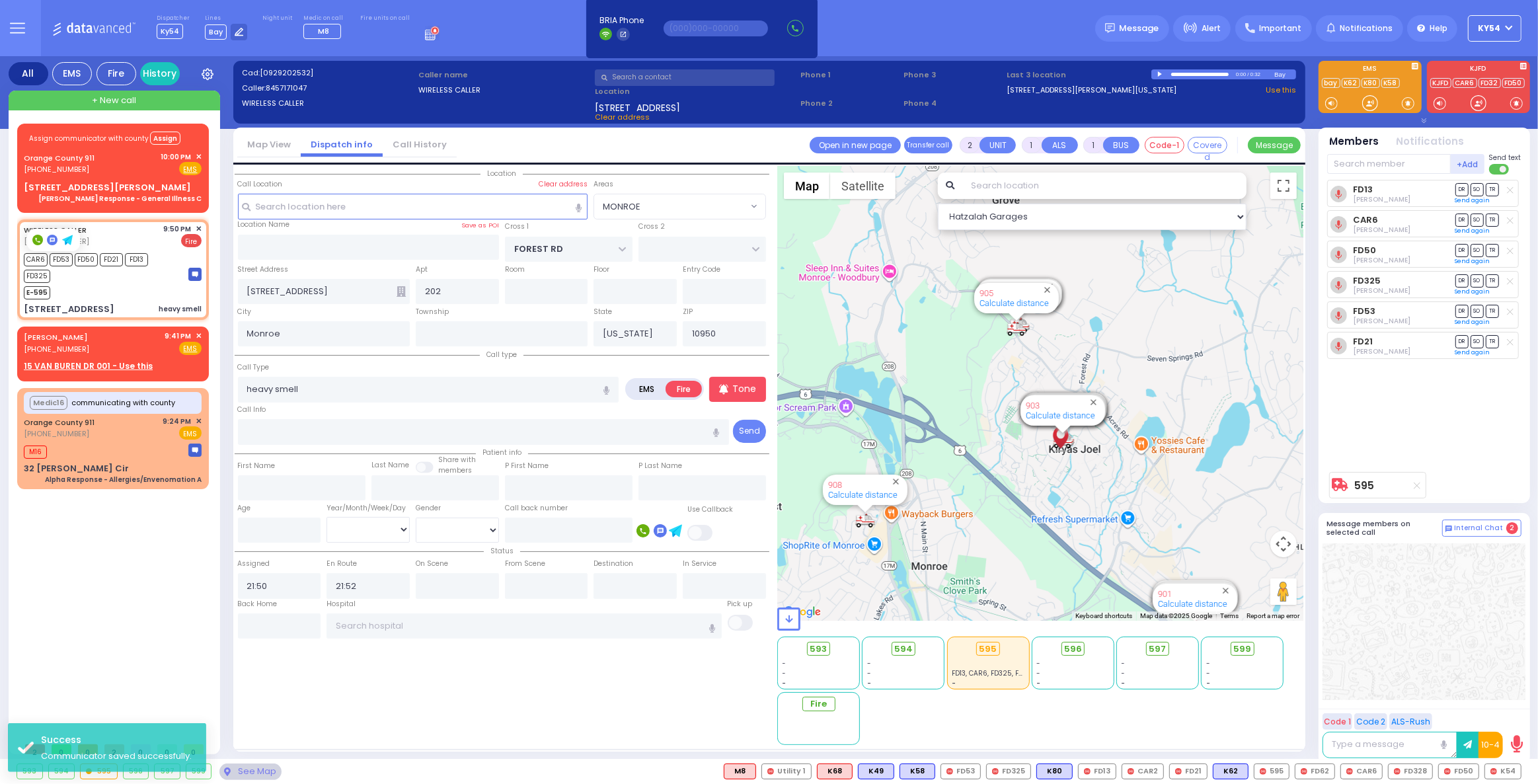
select select
radio input "true"
select select
select select "Hatzalah Garages"
select select "MONROE"
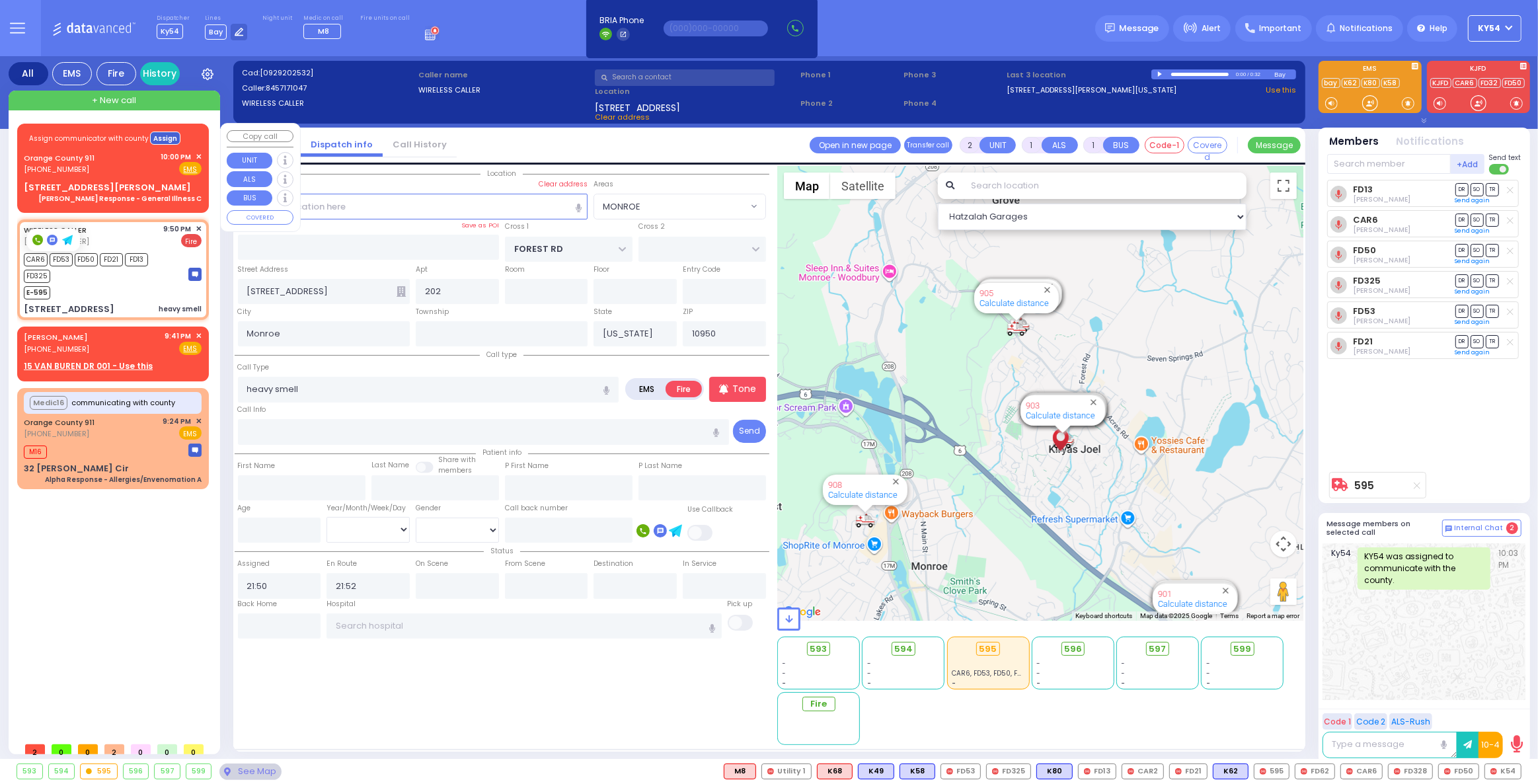
click at [161, 136] on button "Assign" at bounding box center [164, 138] width 30 height 13
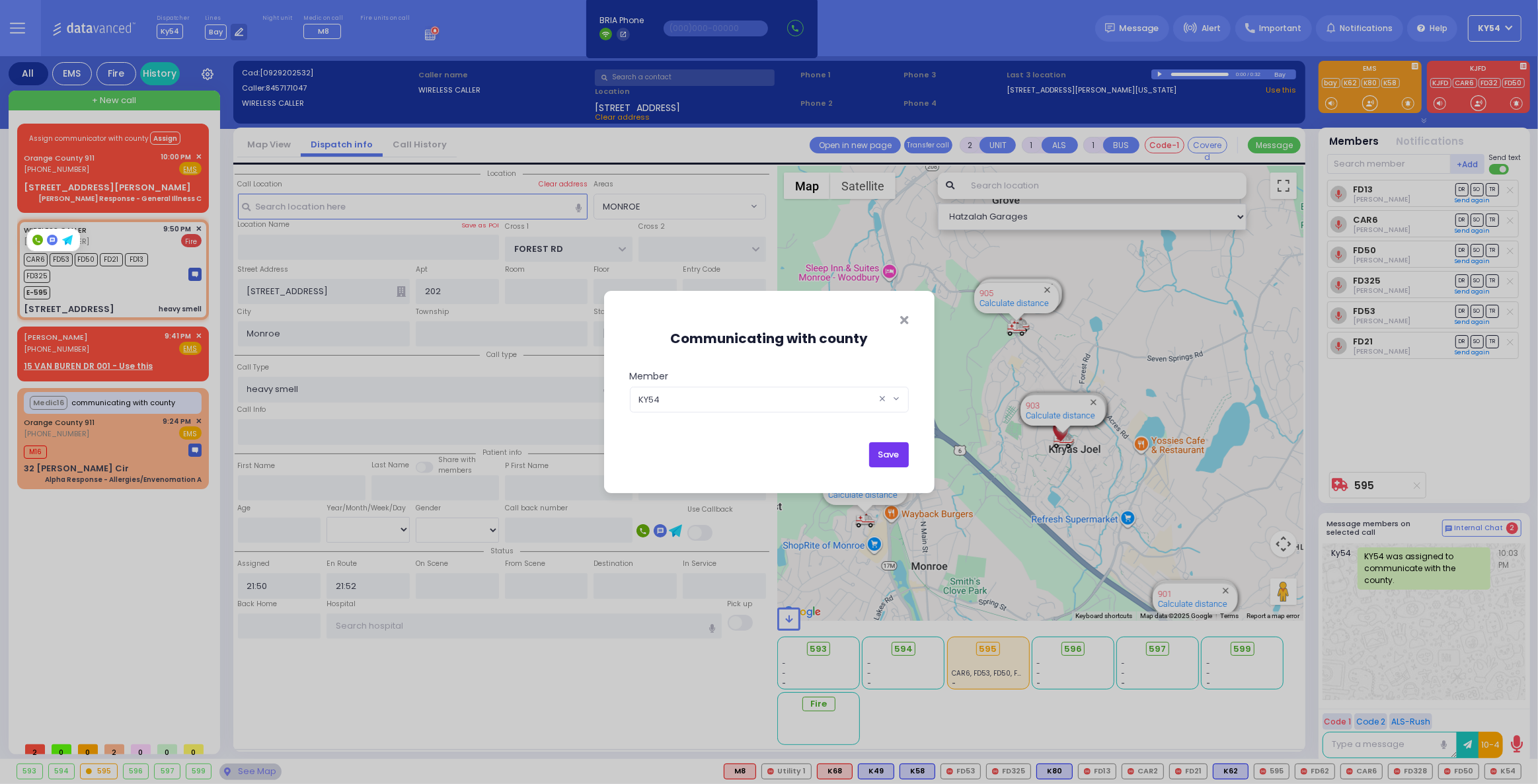
click at [891, 455] on button "Save" at bounding box center [889, 454] width 40 height 25
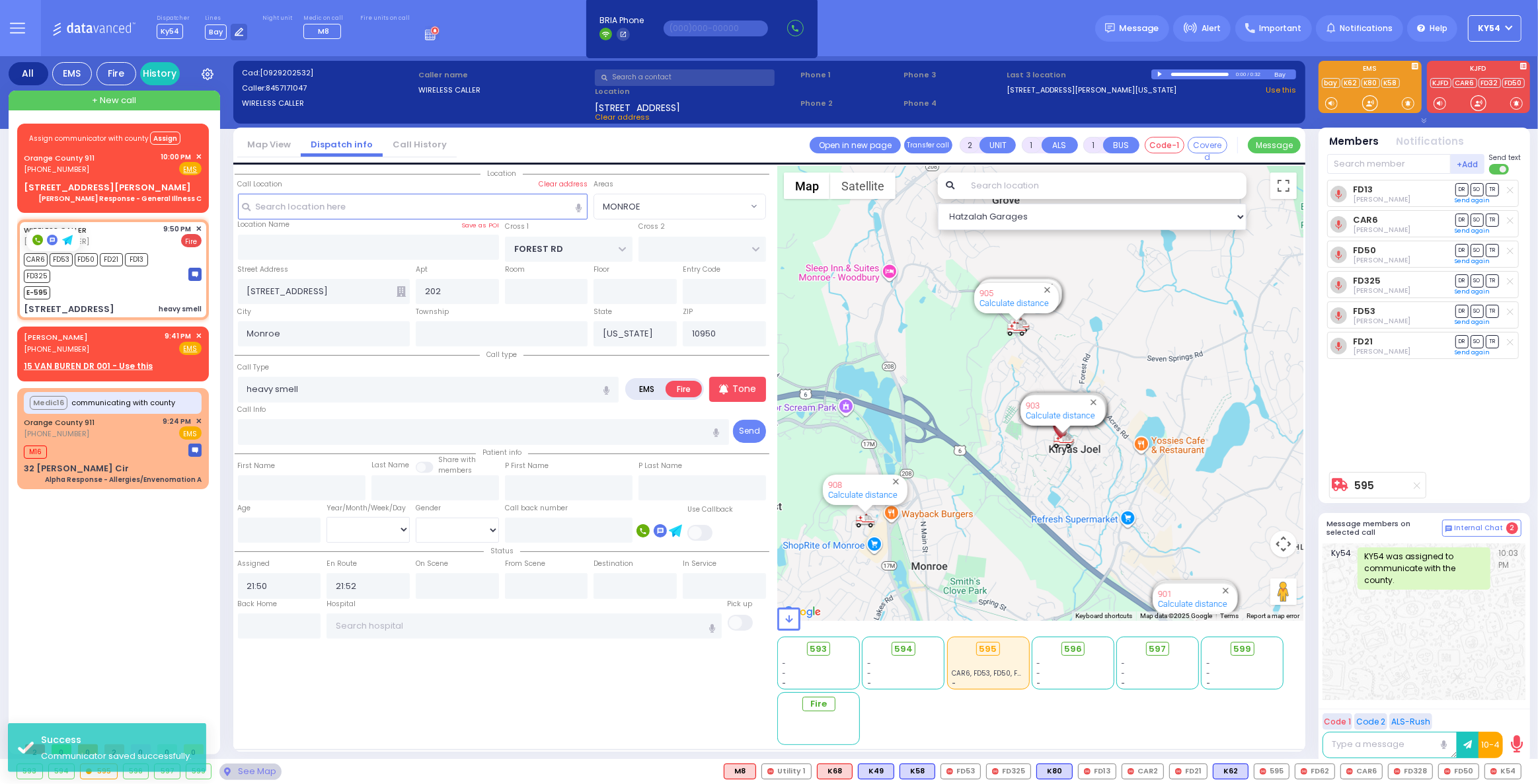
select select
radio input "true"
select select
select select "Hatzalah Garages"
select select "MONROE"
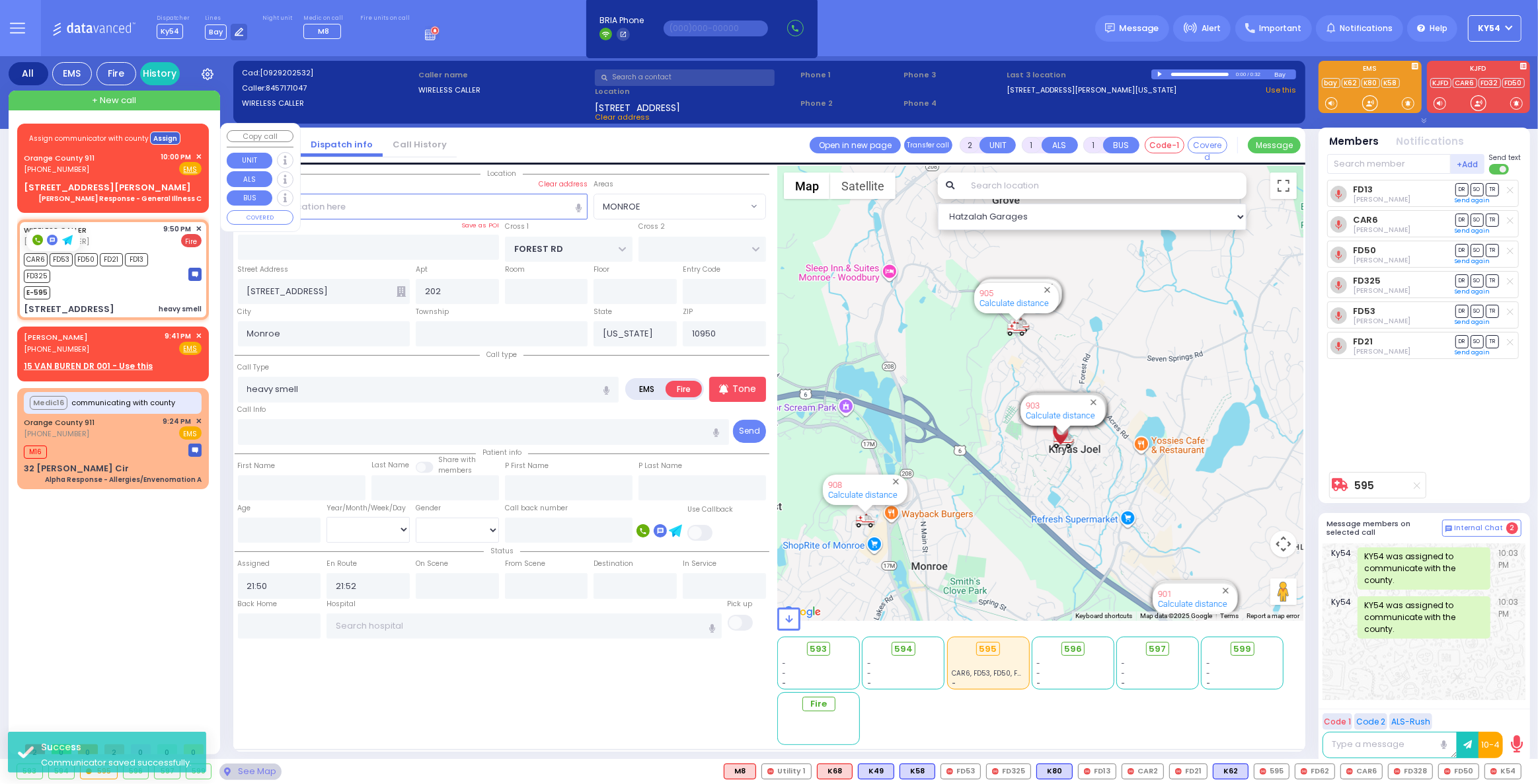
click at [167, 136] on button "Assign" at bounding box center [164, 138] width 30 height 13
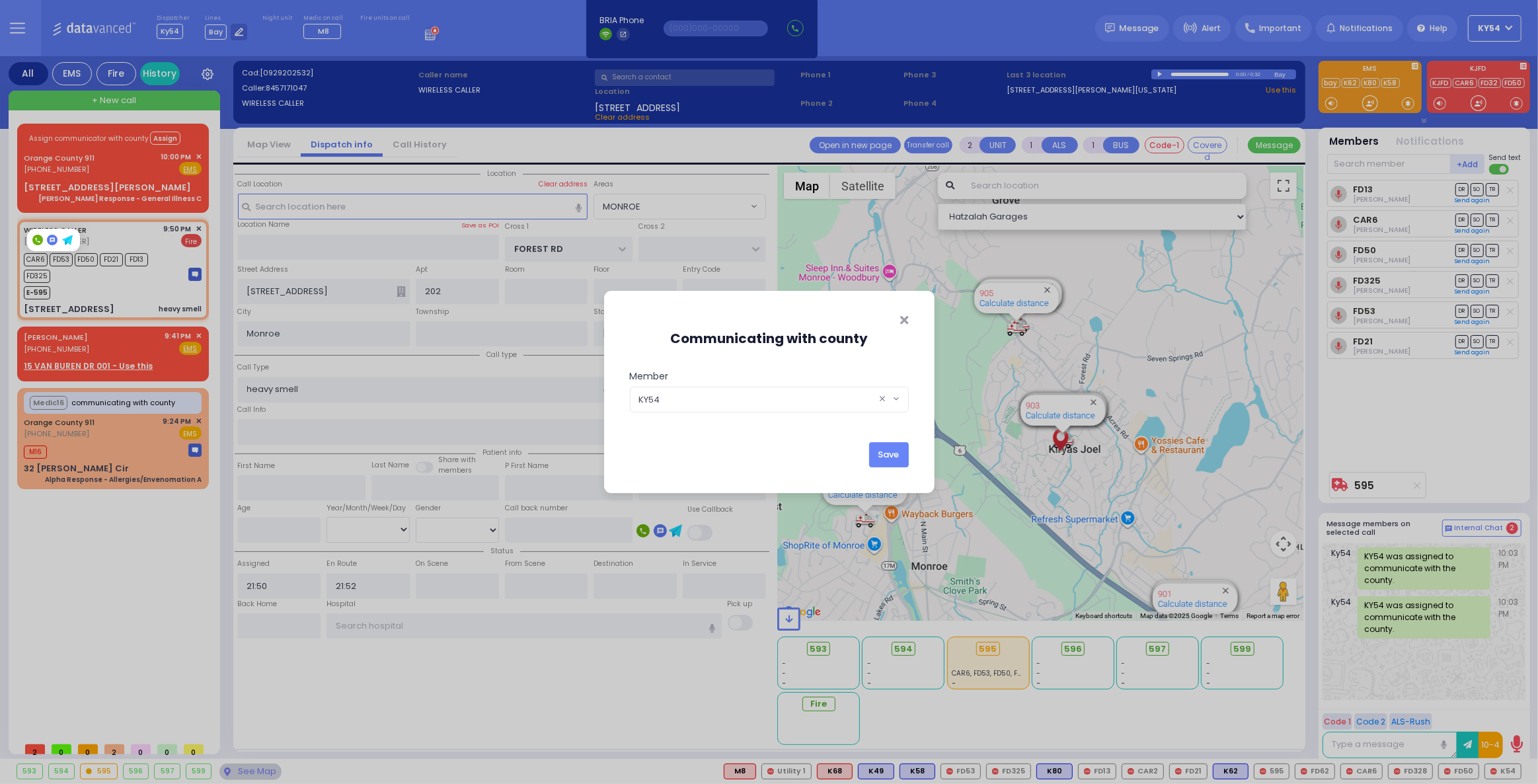
click at [161, 137] on div "Communicating with county Member KY396 KY15 KY348 KY57 KY39 KYn25 M45 MedicRH83…" at bounding box center [769, 392] width 1538 height 784
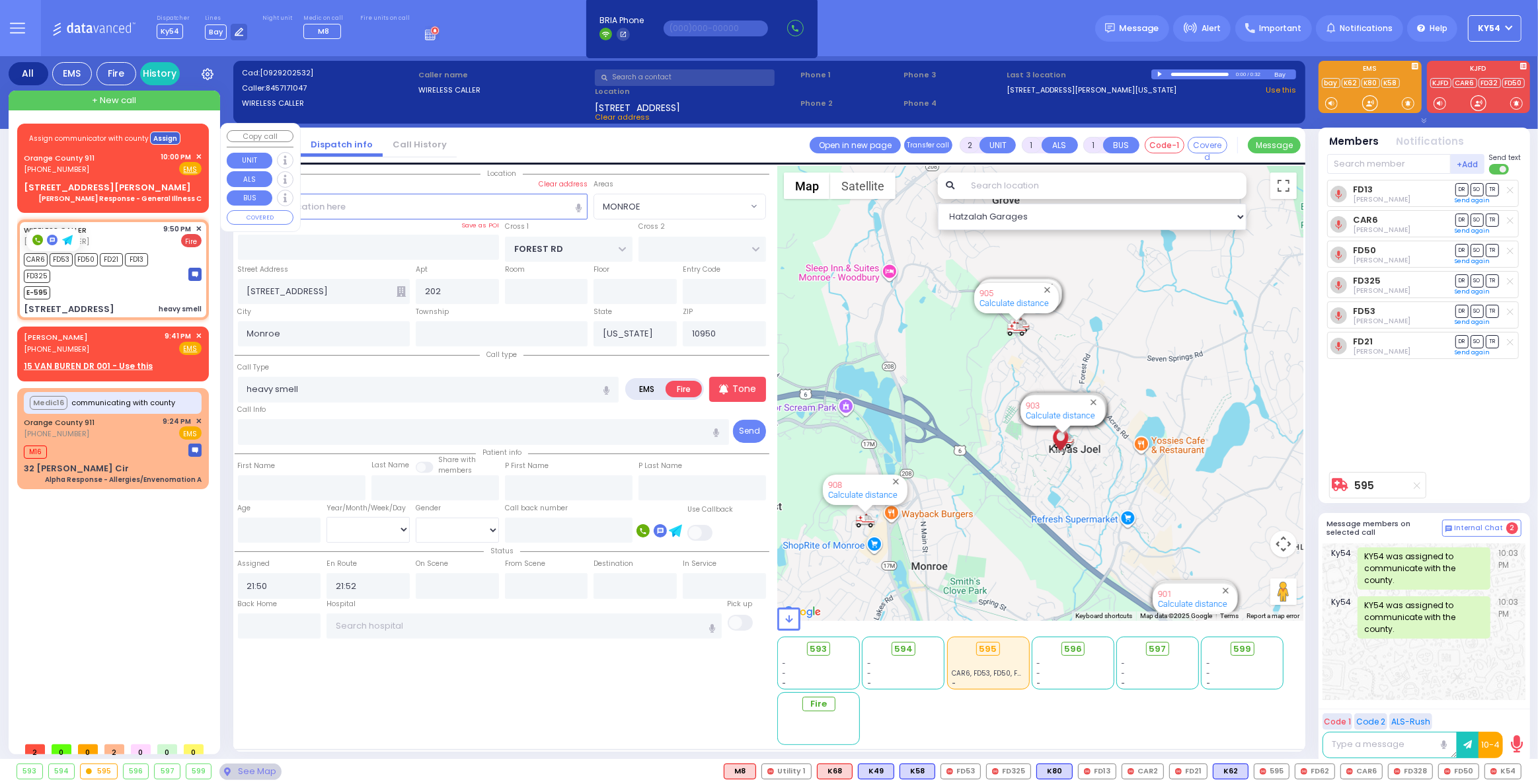
click at [158, 136] on button "Assign" at bounding box center [164, 138] width 30 height 13
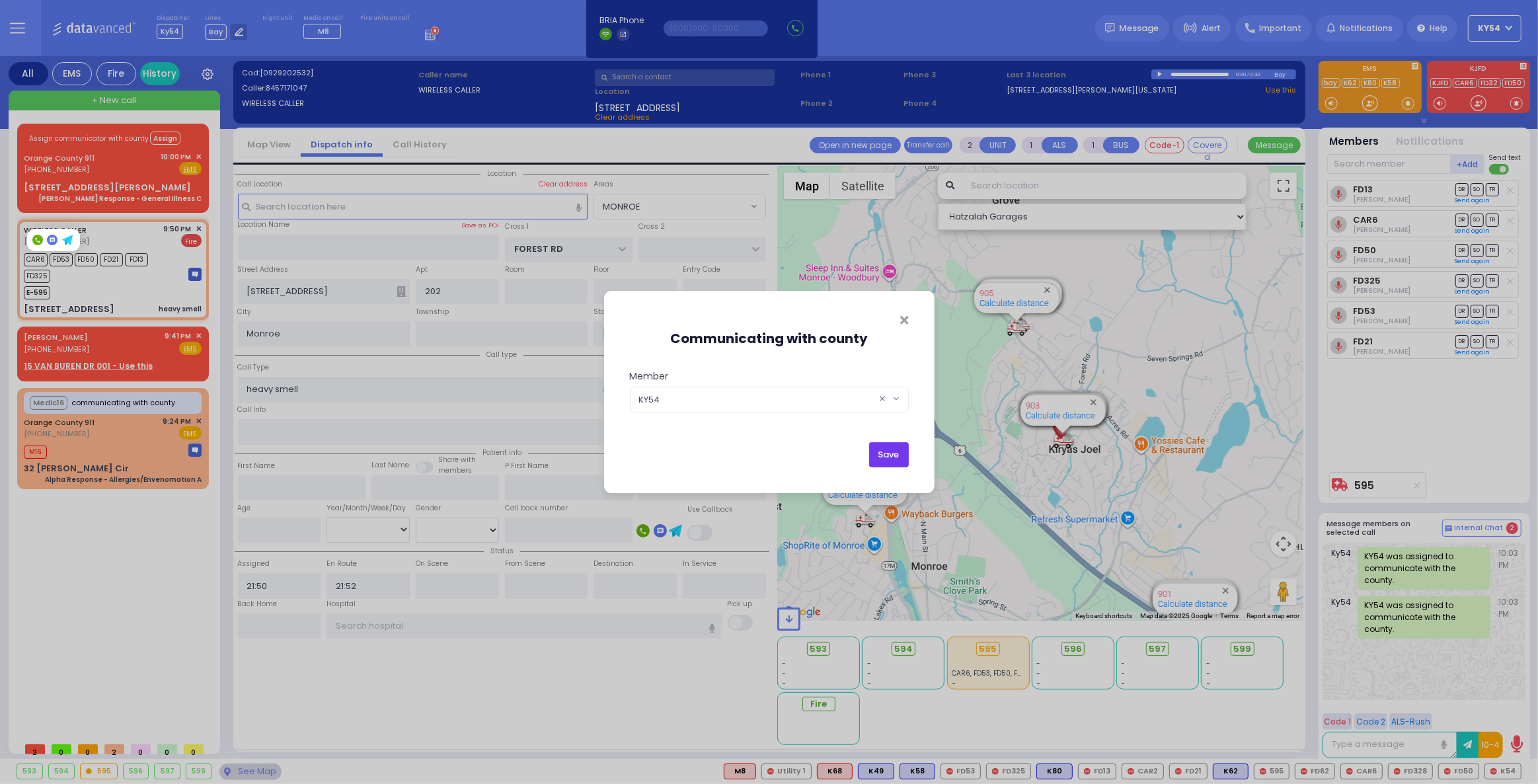
click at [890, 448] on button "Save" at bounding box center [889, 454] width 40 height 25
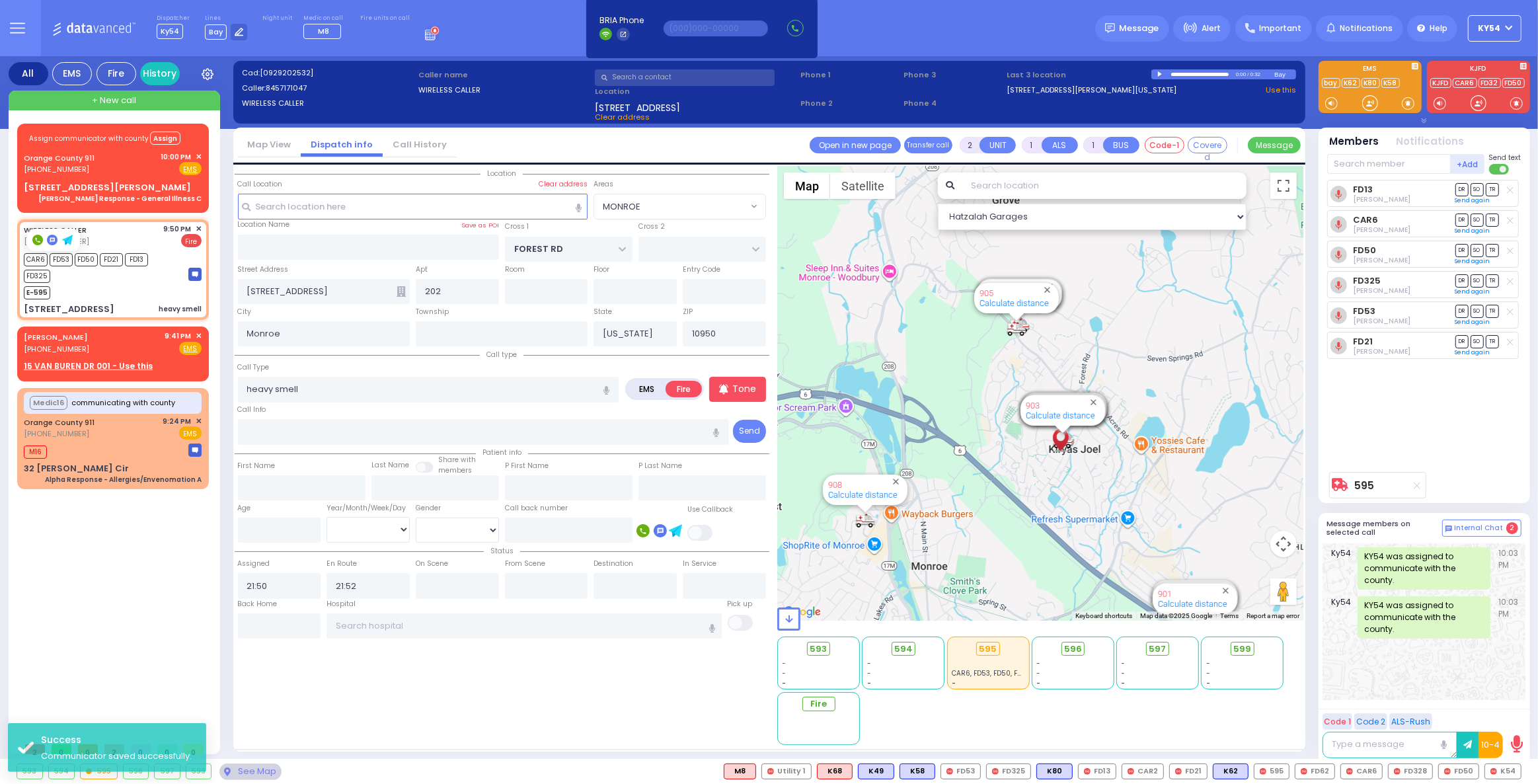
select select
radio input "true"
select select
select select "Hatzalah Garages"
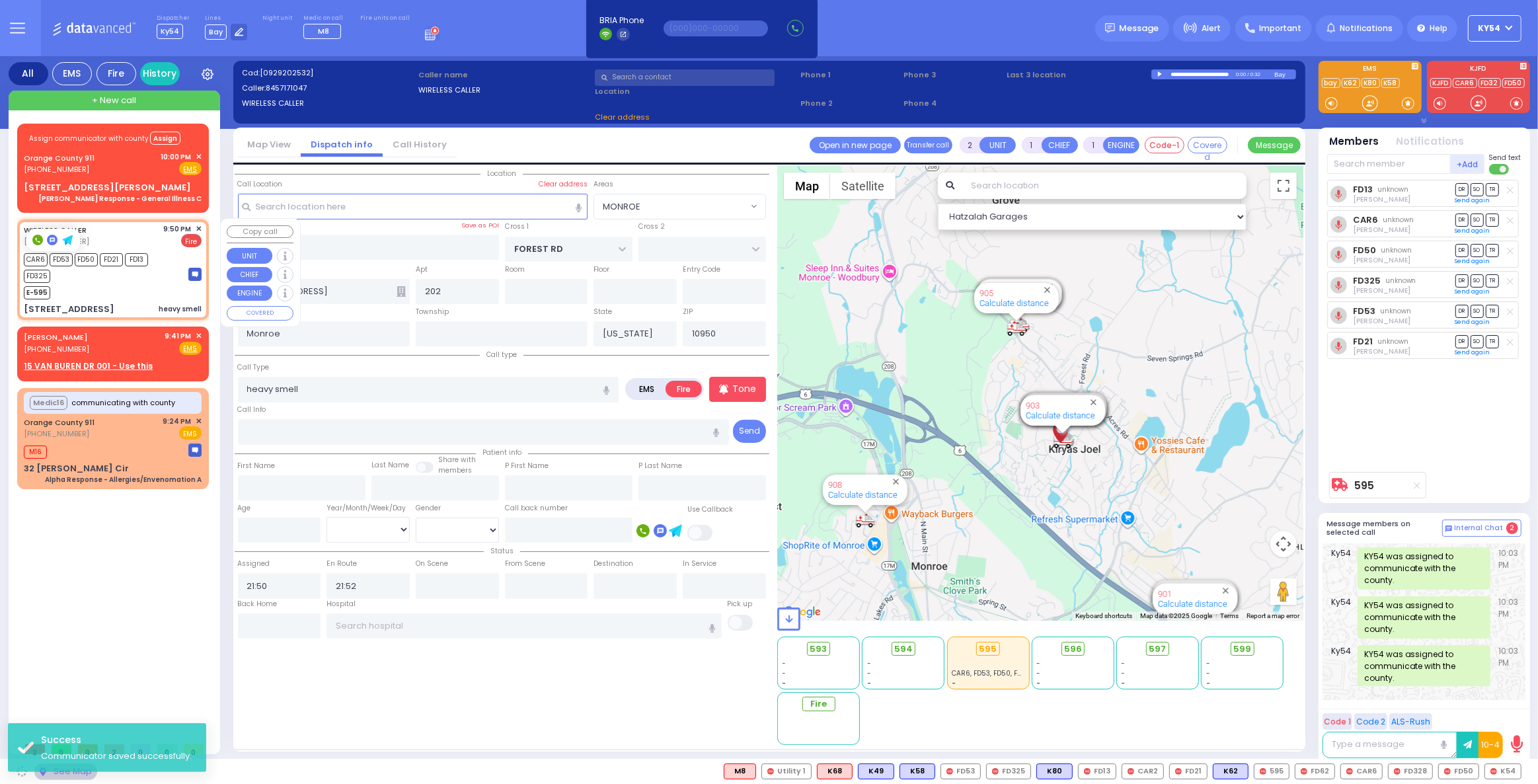
select select "MONROE"
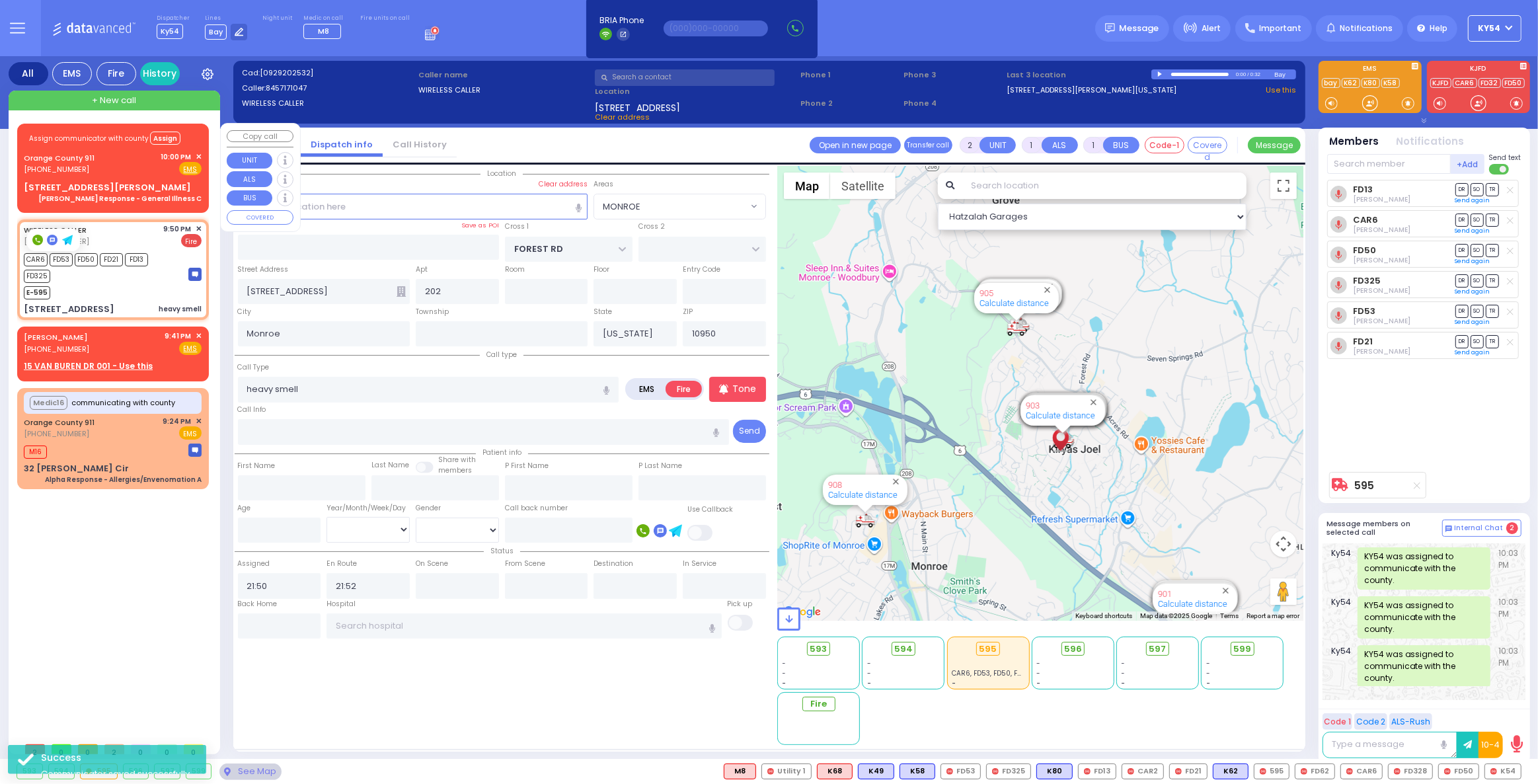
click at [199, 156] on span "✕" at bounding box center [198, 156] width 6 height 11
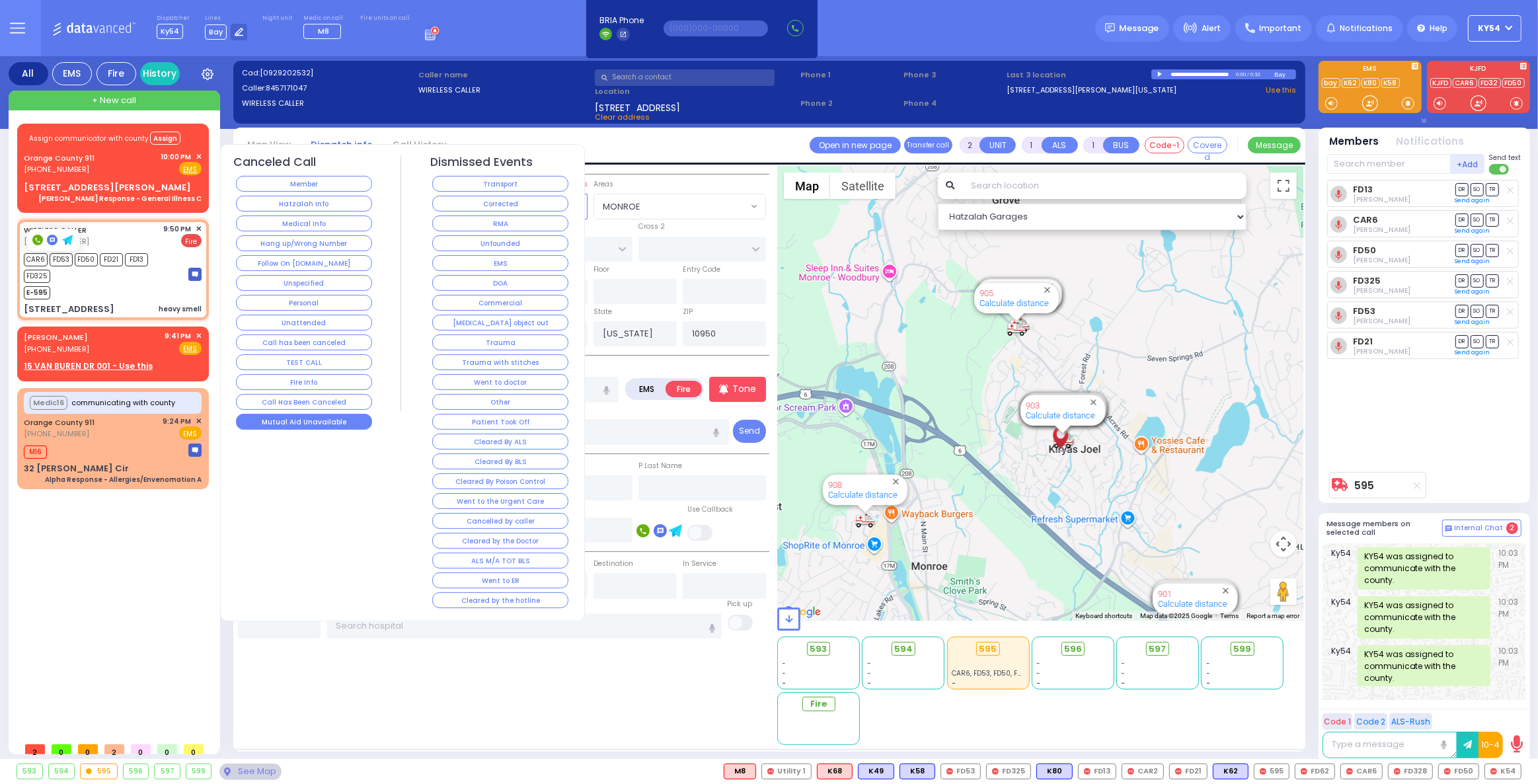
click at [295, 416] on button "Mutual Aid Unavailable" at bounding box center [304, 422] width 136 height 16
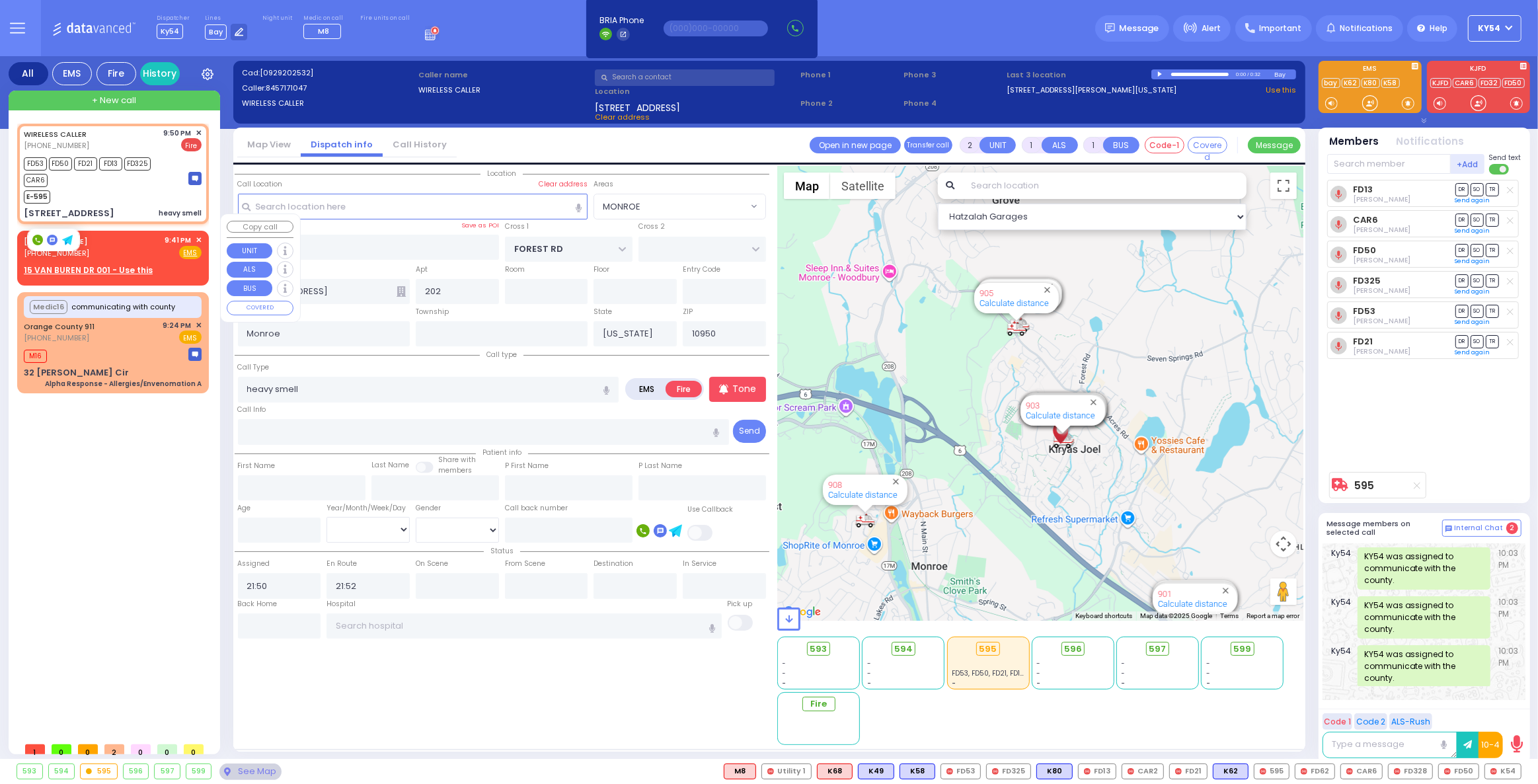
click at [198, 235] on span "✕" at bounding box center [198, 240] width 6 height 11
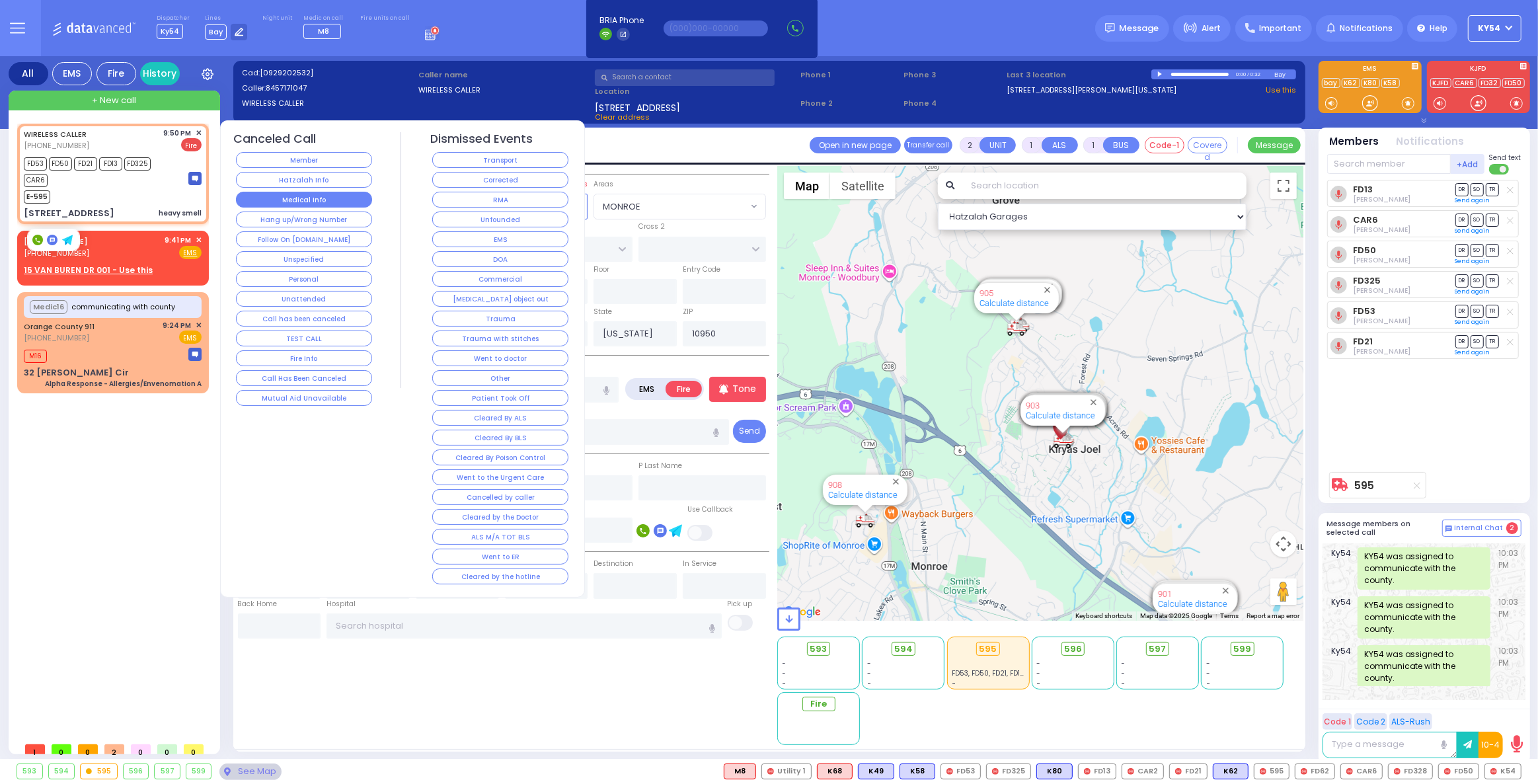
click at [307, 196] on button "Medical Info" at bounding box center [304, 200] width 136 height 16
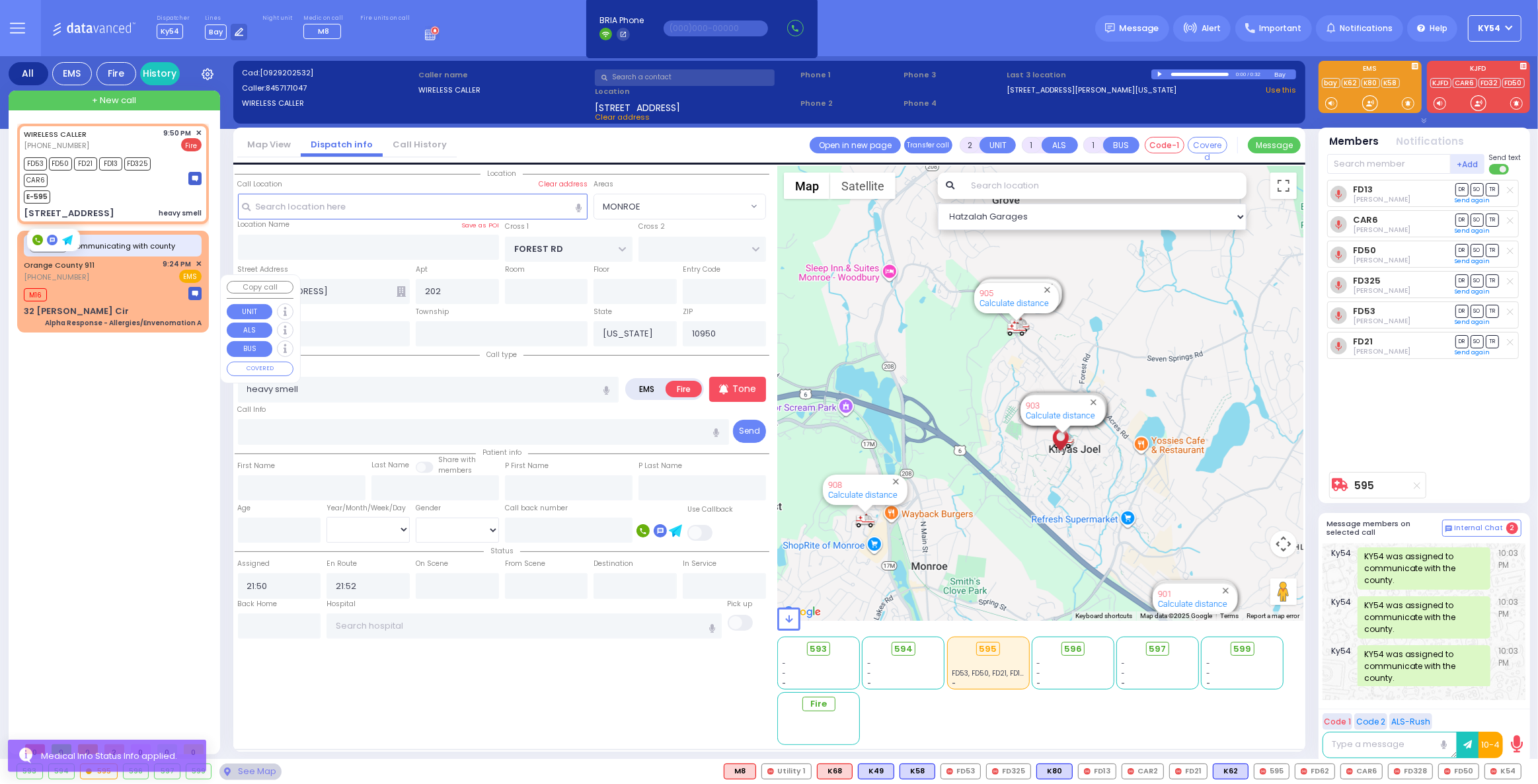
click at [189, 387] on div "WIRELESS CALLER (845) 717-1047 9:50 PM ✕ FD53 FD50" at bounding box center [115, 430] width 197 height 612
click at [134, 499] on div "WIRELESS CALLER (845) 717-1047 9:50 PM ✕ FD53 FD50" at bounding box center [115, 430] width 197 height 612
click at [1334, 255] on circle at bounding box center [1339, 254] width 16 height 16
click at [131, 432] on div "WIRELESS CALLER (845) 717-1047 9:50 PM ✕ FD53 FD50" at bounding box center [115, 430] width 197 height 612
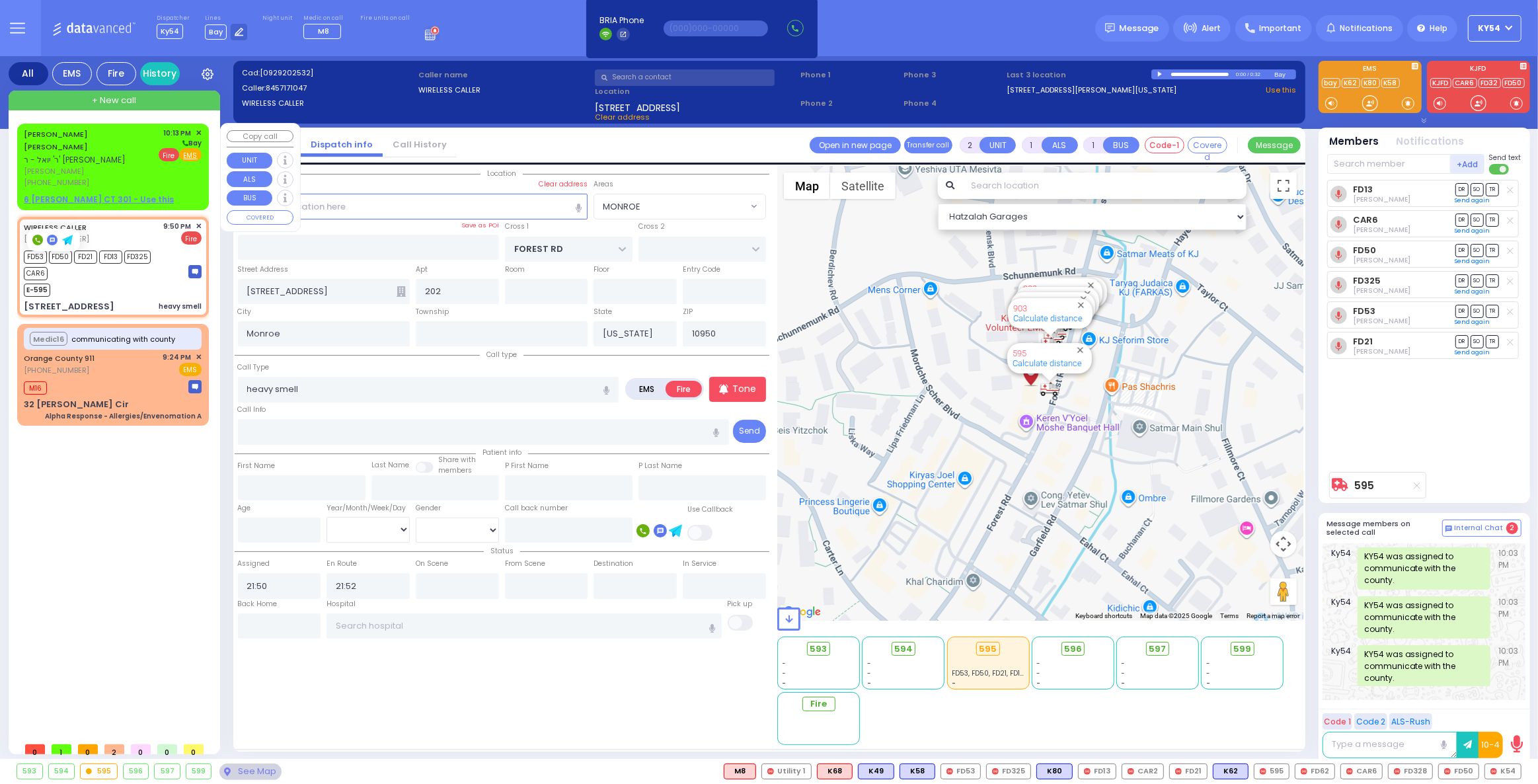
click at [170, 156] on span "Fire" at bounding box center [169, 155] width 21 height 13
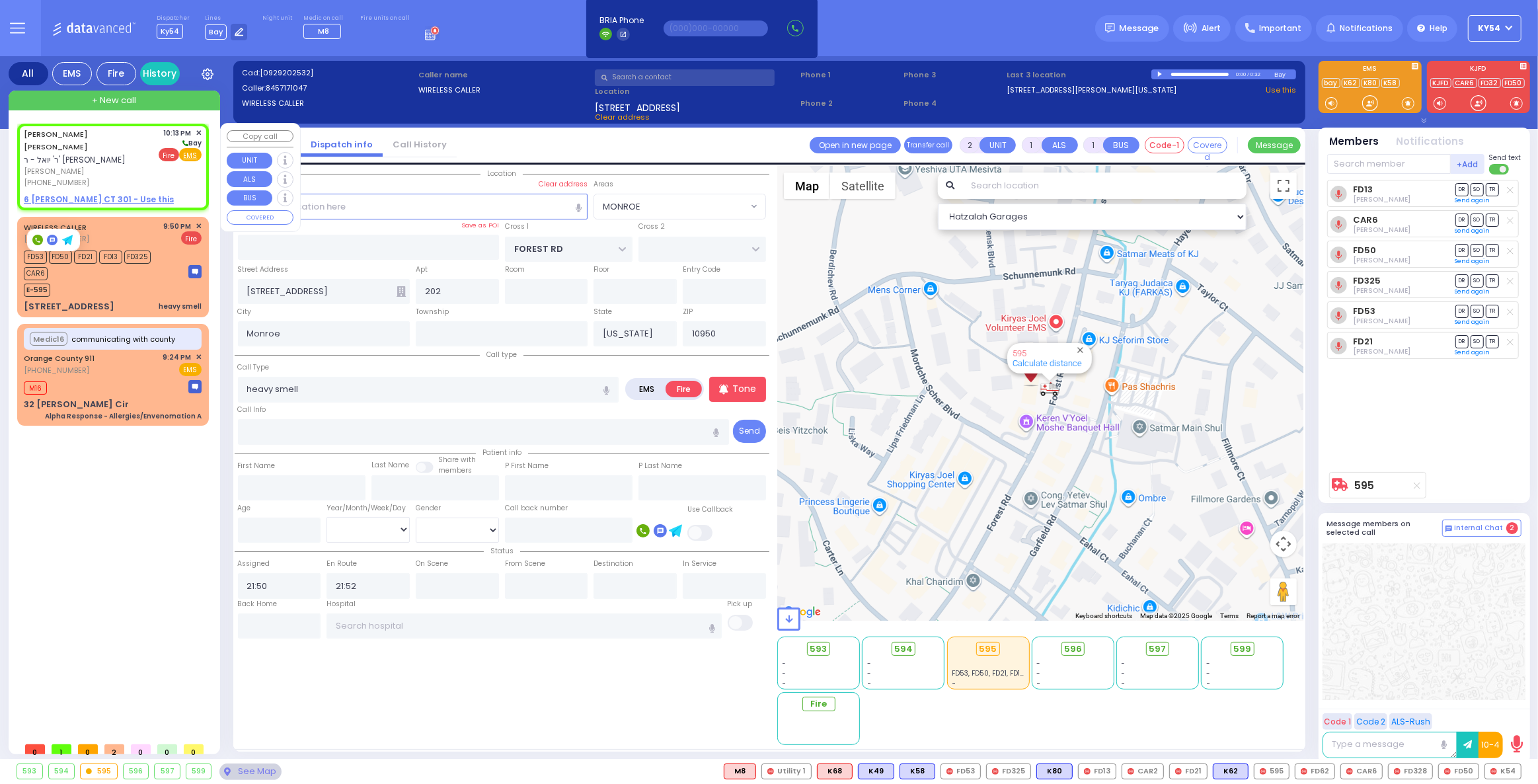
select select
radio input "true"
type input "[PERSON_NAME] [PERSON_NAME]"
type input "KOHN"
select select
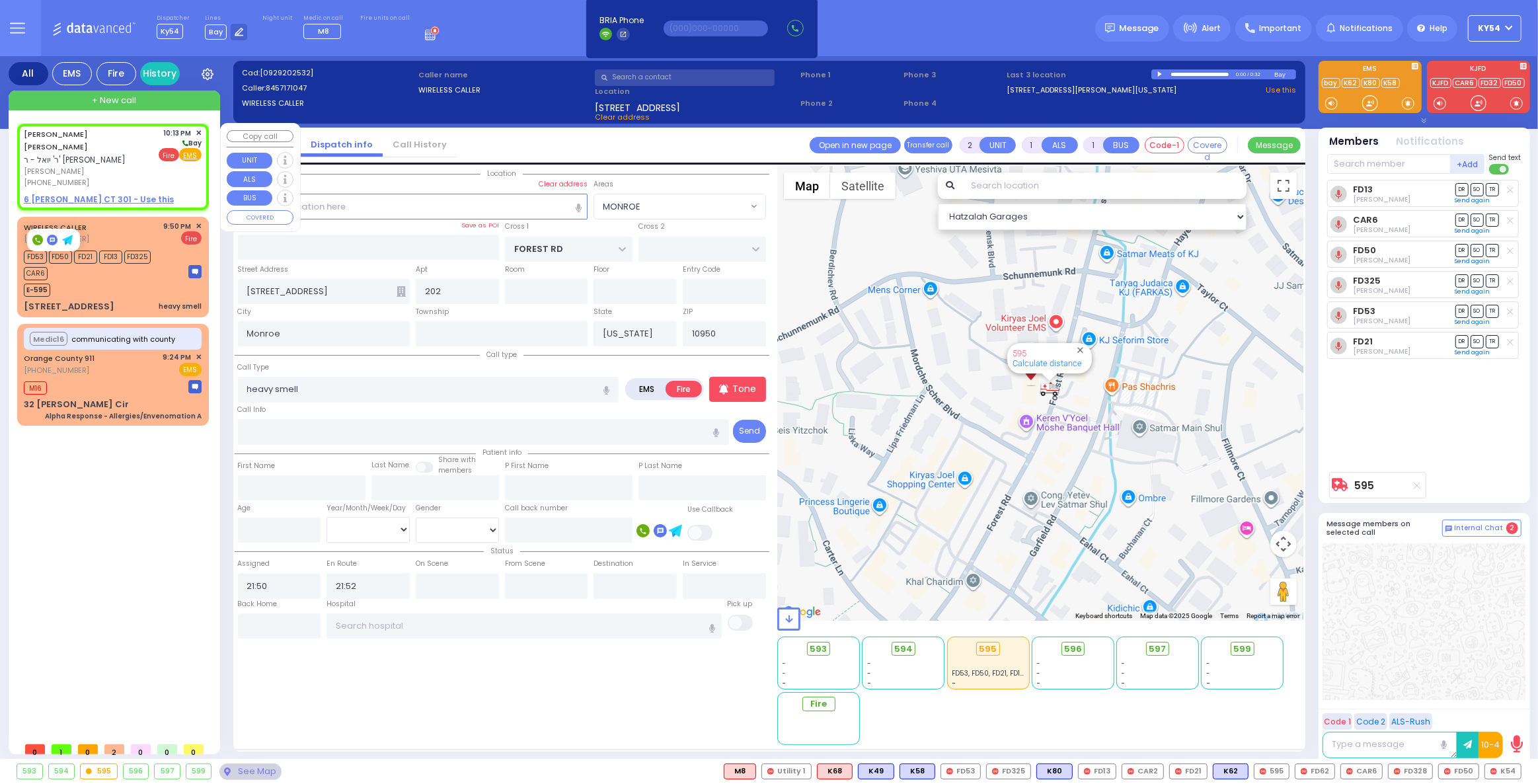
type input "22:13"
select select "Hatzalah Garages"
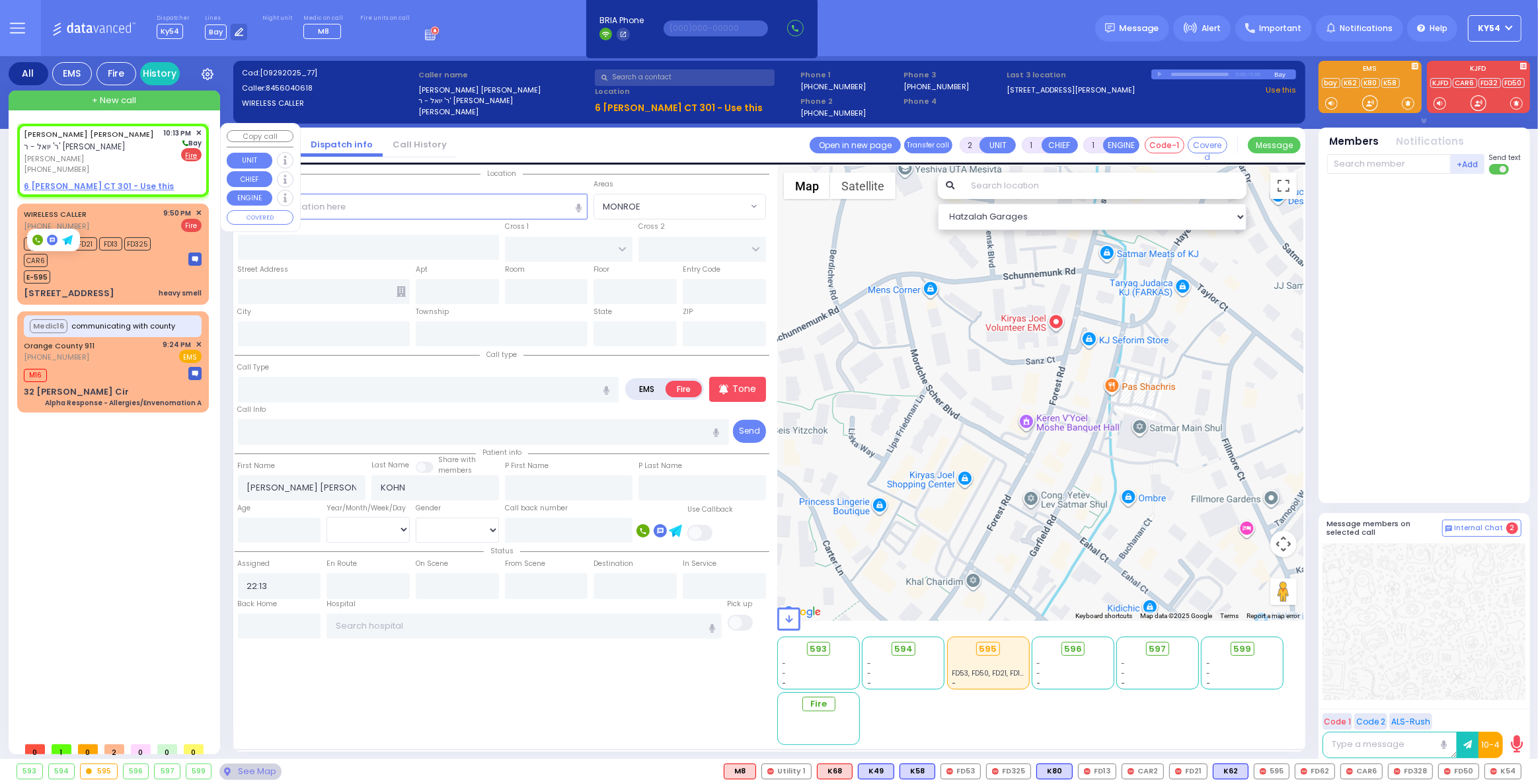
click at [73, 183] on u "6 LEMBERG CT 301 - Use this" at bounding box center [98, 186] width 150 height 11
select select
radio input "true"
select select
select select "Hatzalah Garages"
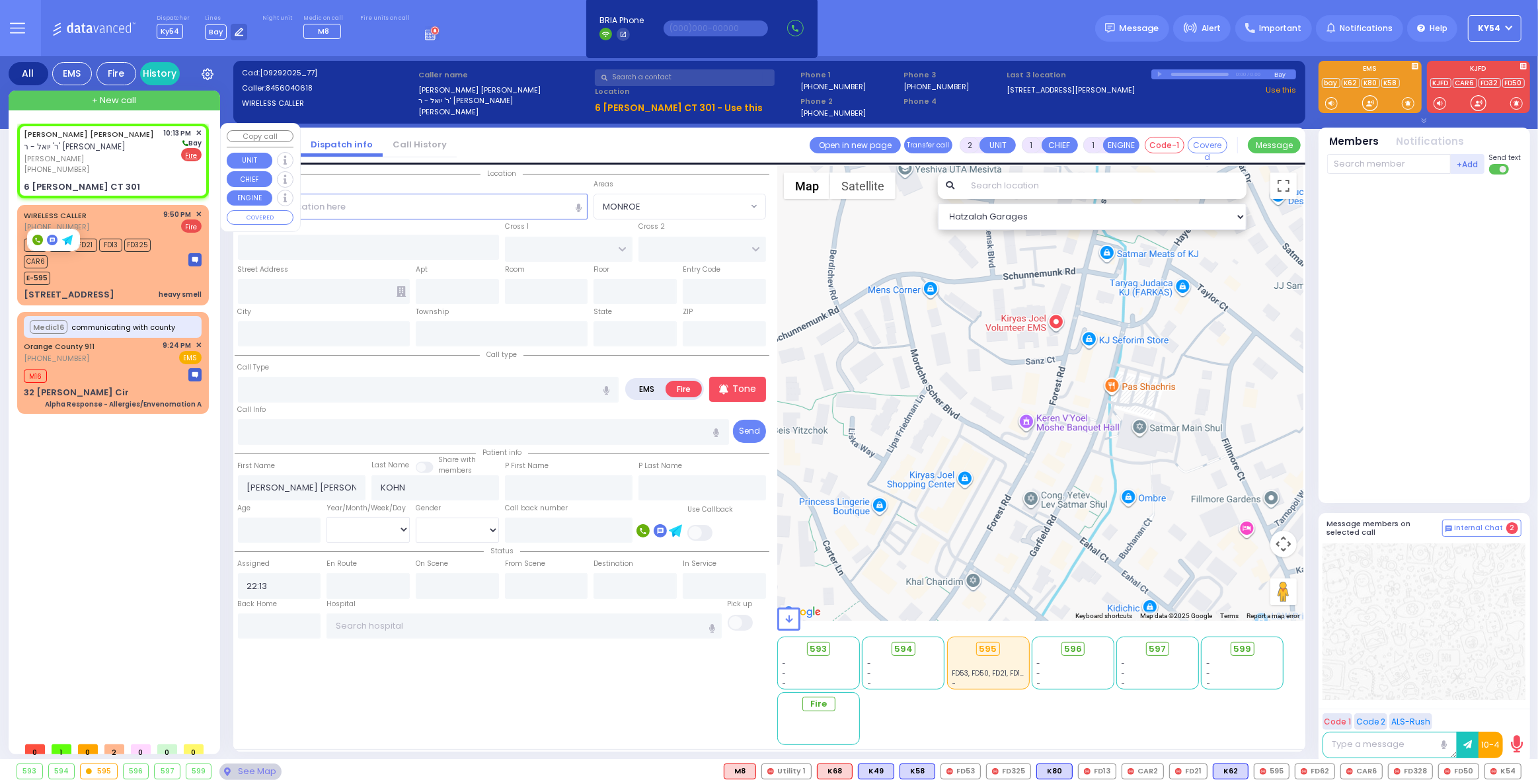
select select
radio input "true"
select select
select select "Hatzalah Garages"
type input "ACRES RD"
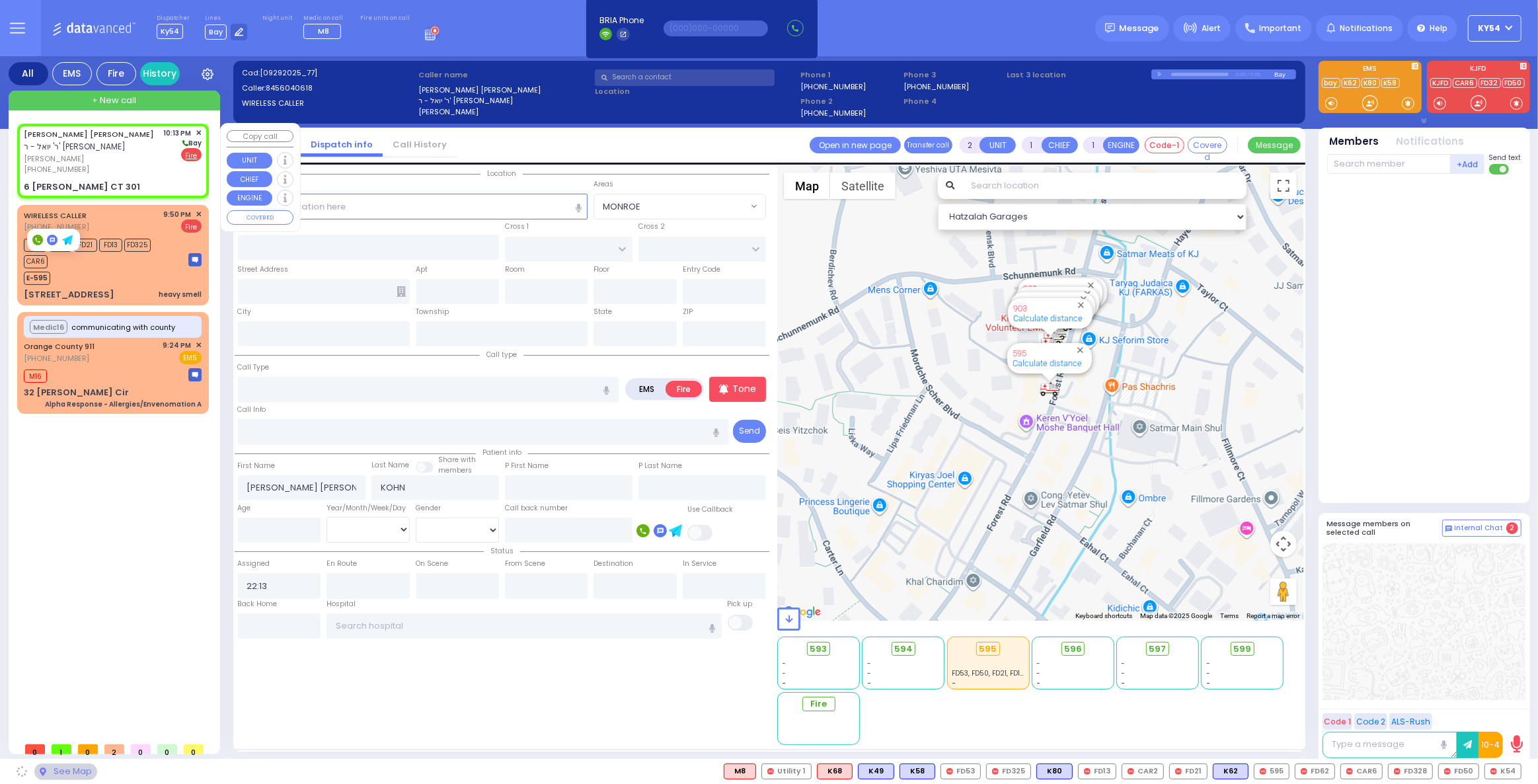
type input "6 [PERSON_NAME] CT"
type input "301"
type input "Monroe"
type input "[US_STATE]"
type input "10950"
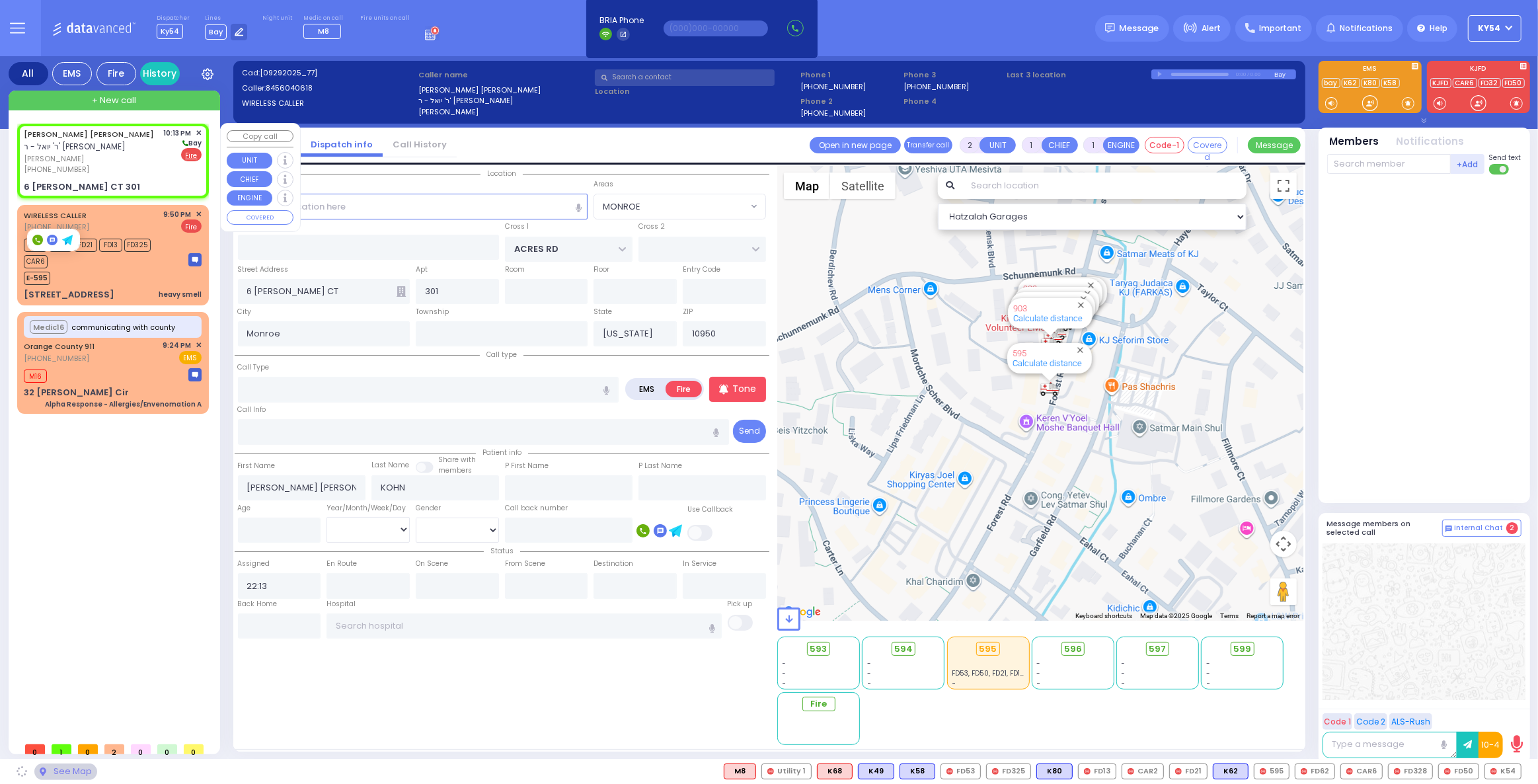
select select "PALM TREE"
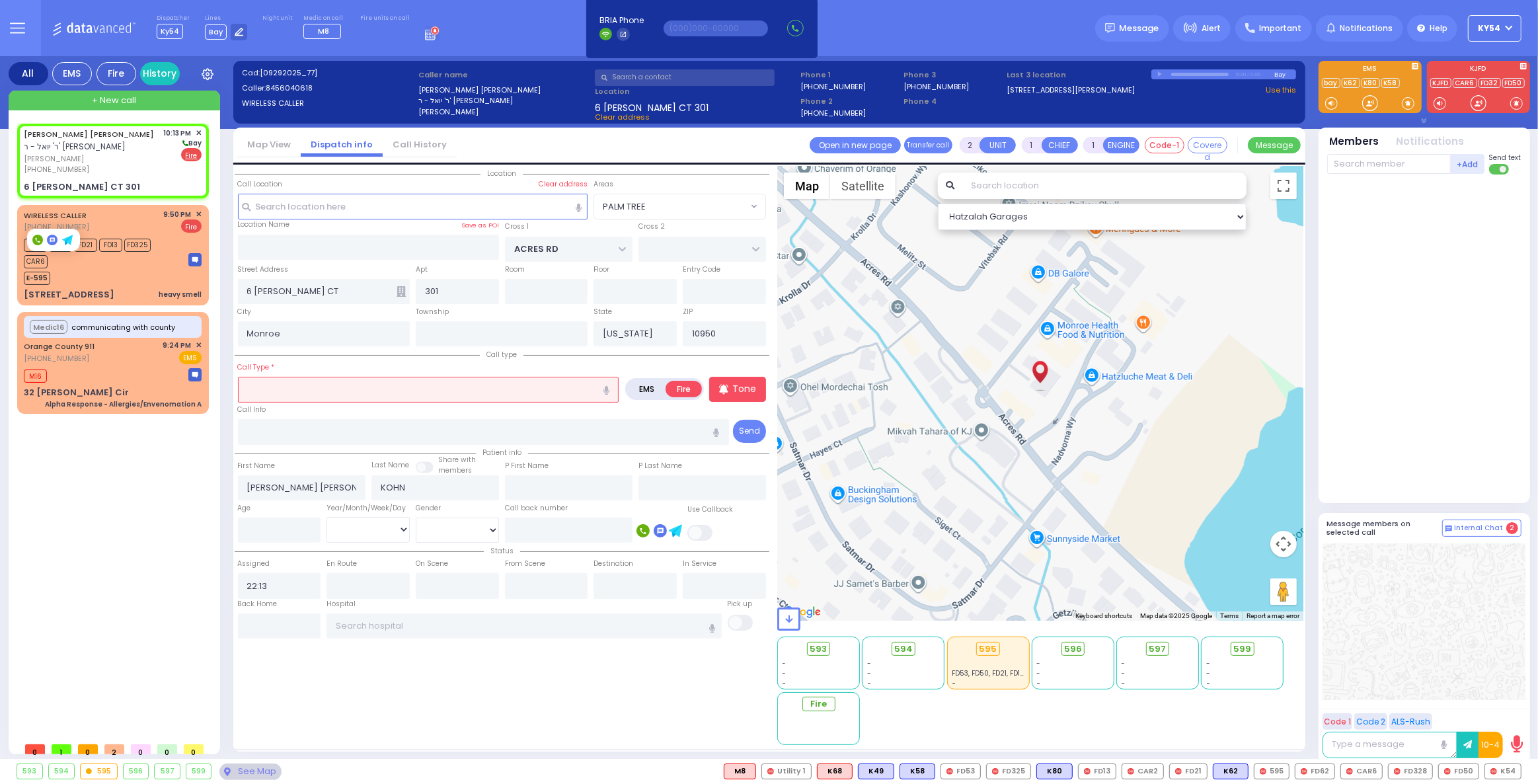
click at [297, 385] on input "text" at bounding box center [429, 389] width 381 height 25
select select
radio input "true"
select select
select select "Hatzalah Garages"
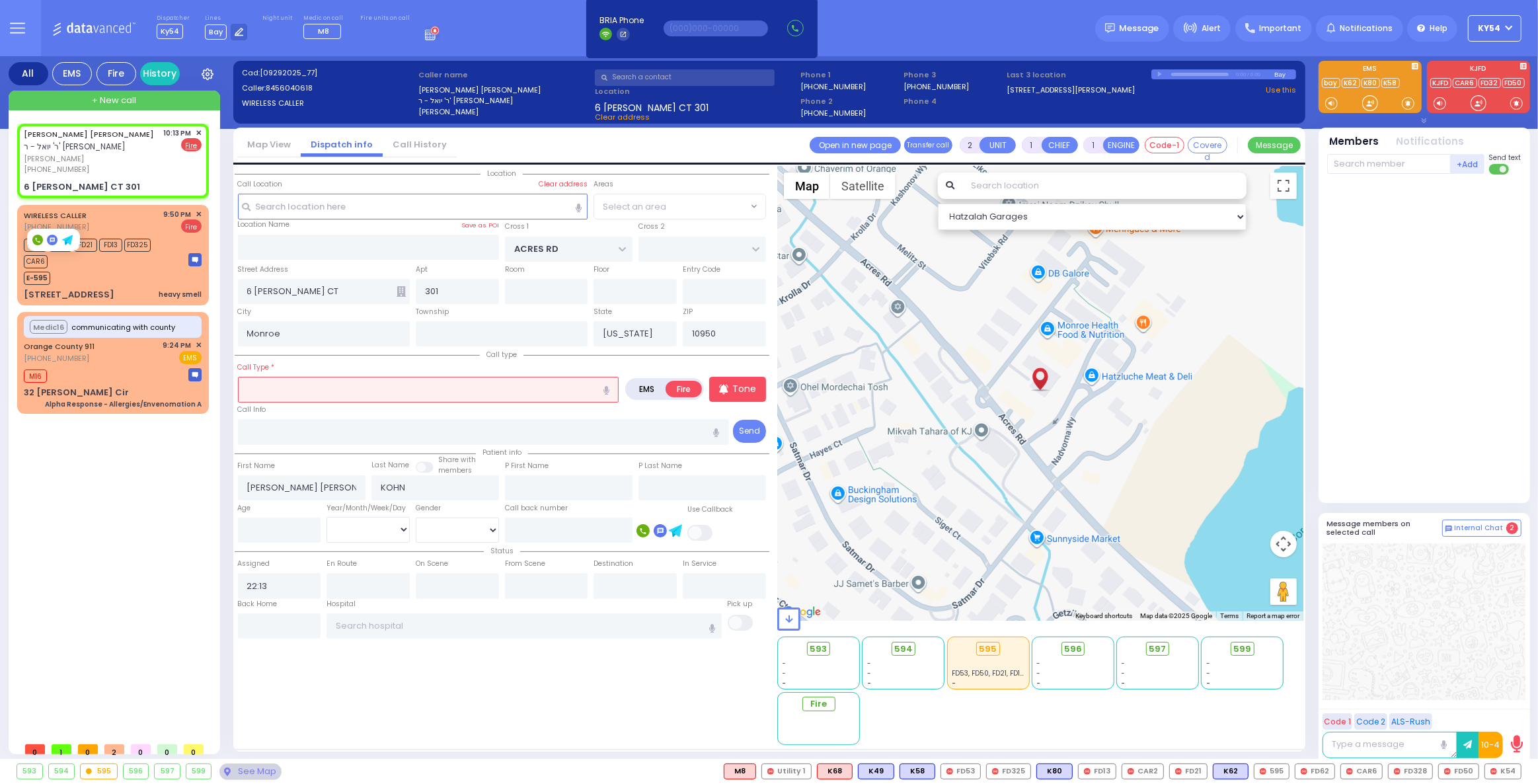
select select "PALM TREE"
type input "o"
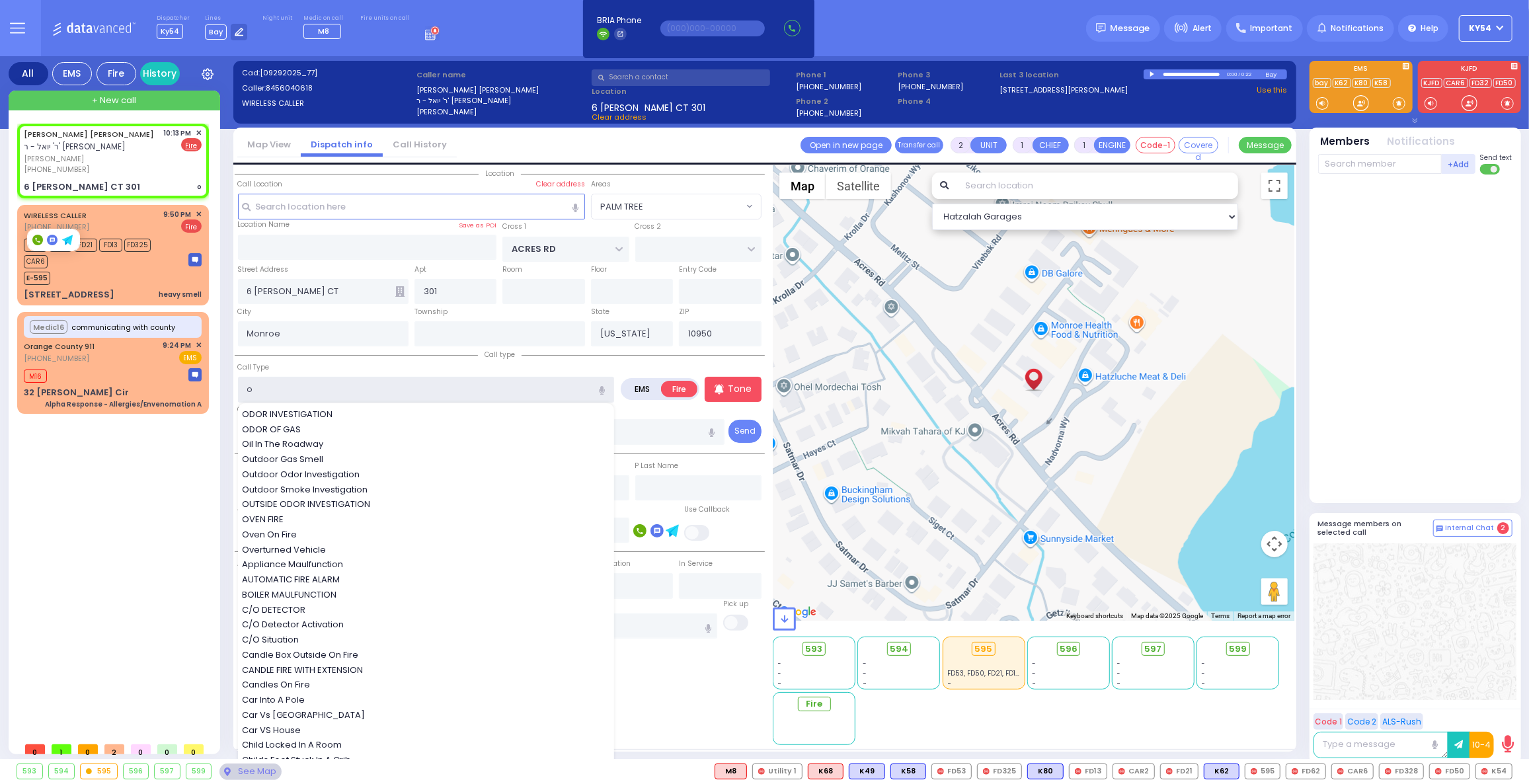
select select
radio input "true"
select select
select select "Hatzalah Garages"
select select "PALM TREE"
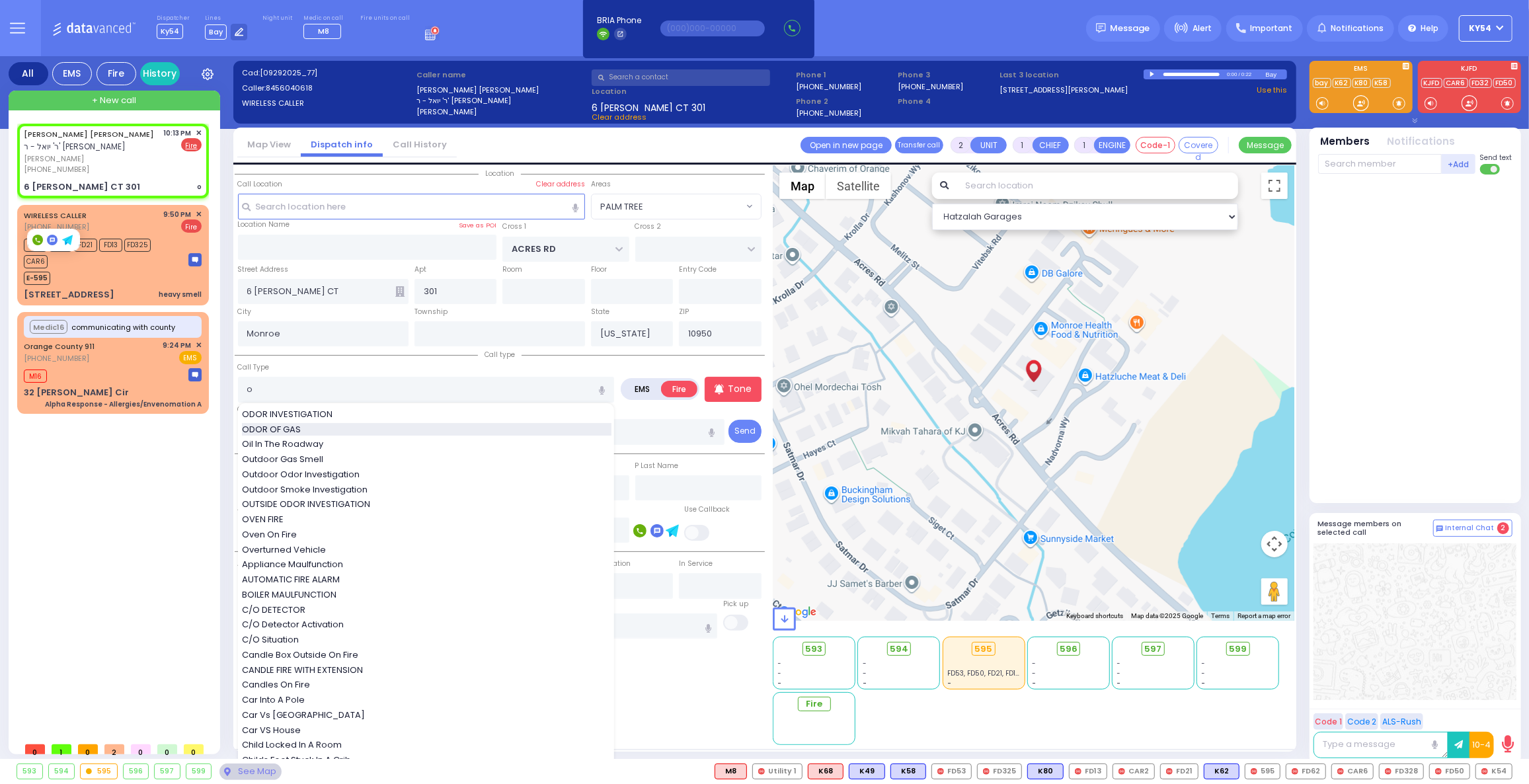
click at [359, 427] on div "ODOR OF GAS" at bounding box center [427, 429] width 370 height 13
type input "ODOR OF GAS"
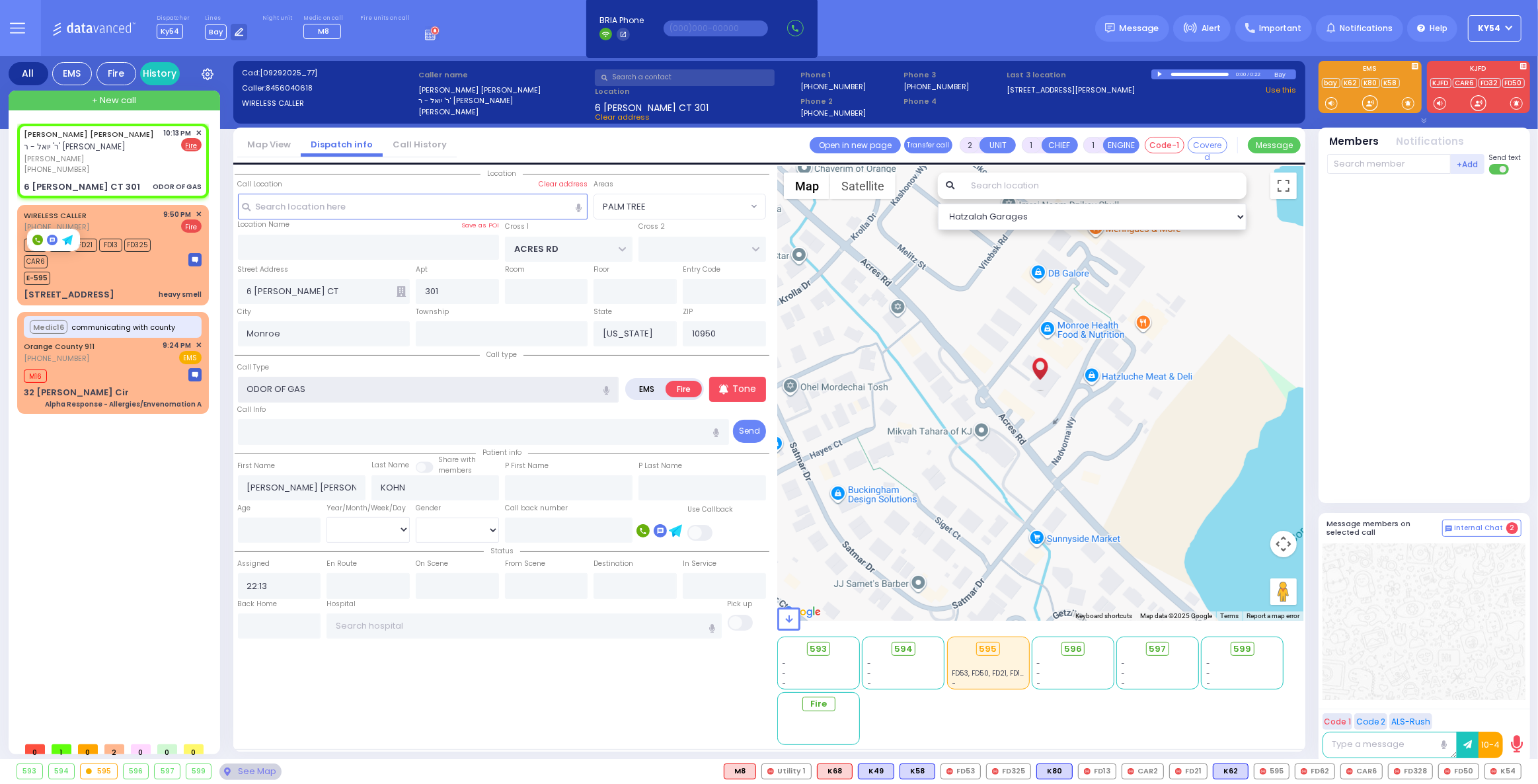
select select
radio input "true"
select select
select select "Hatzalah Garages"
select select "PALM TREE"
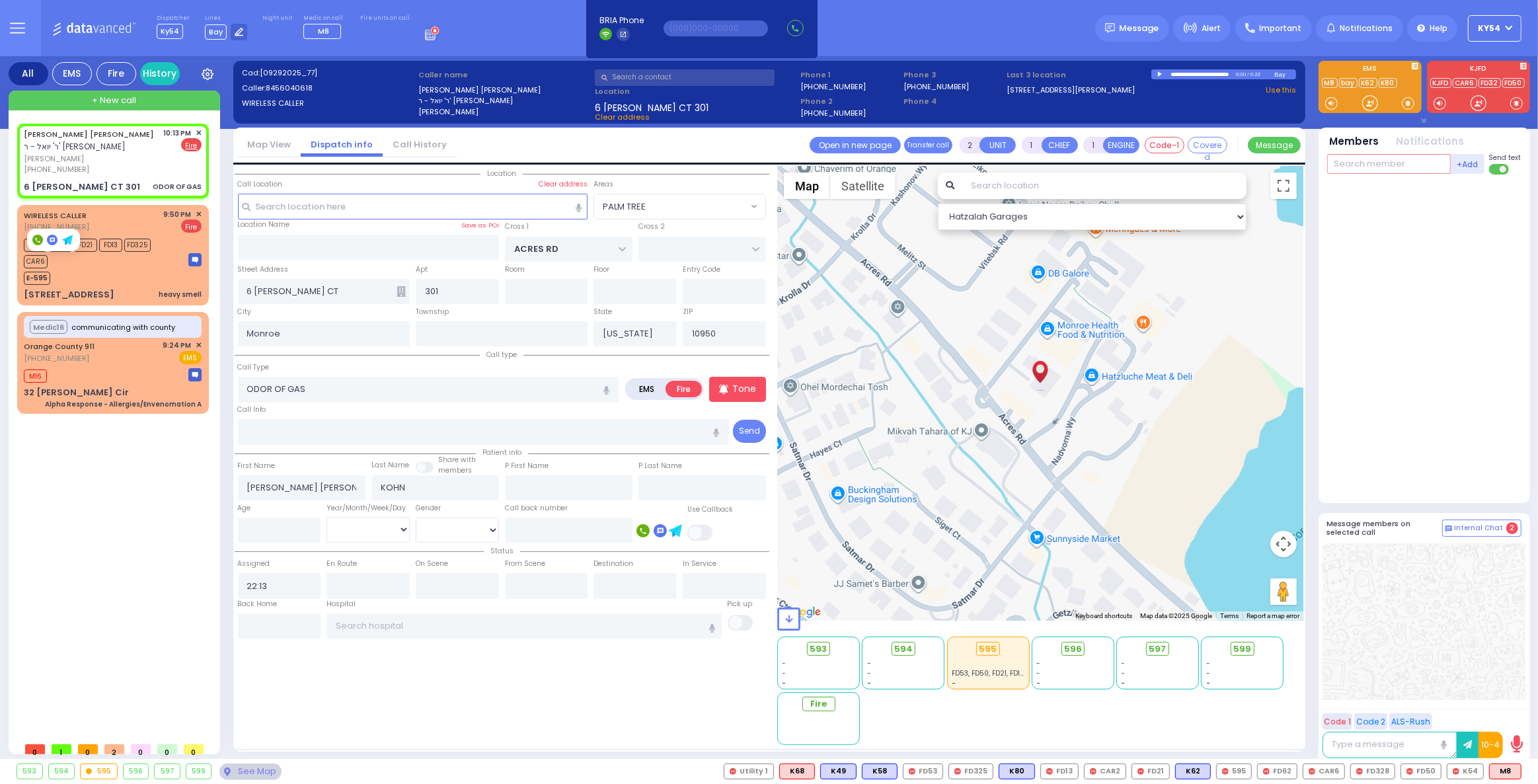
click at [1361, 167] on input "text" at bounding box center [1389, 164] width 124 height 20
select select
radio input "true"
select select
select select "Hatzalah Garages"
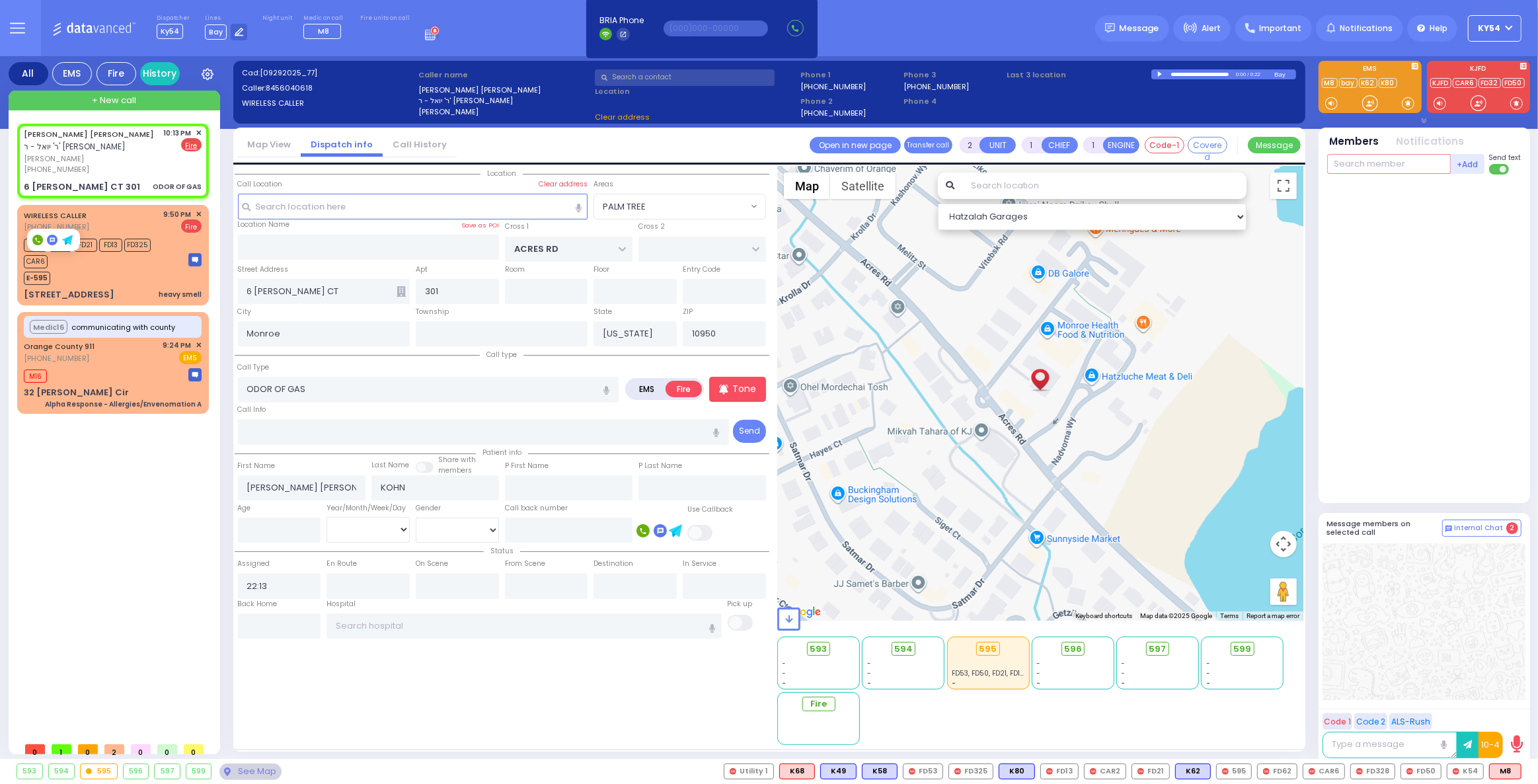
select select "PALM TREE"
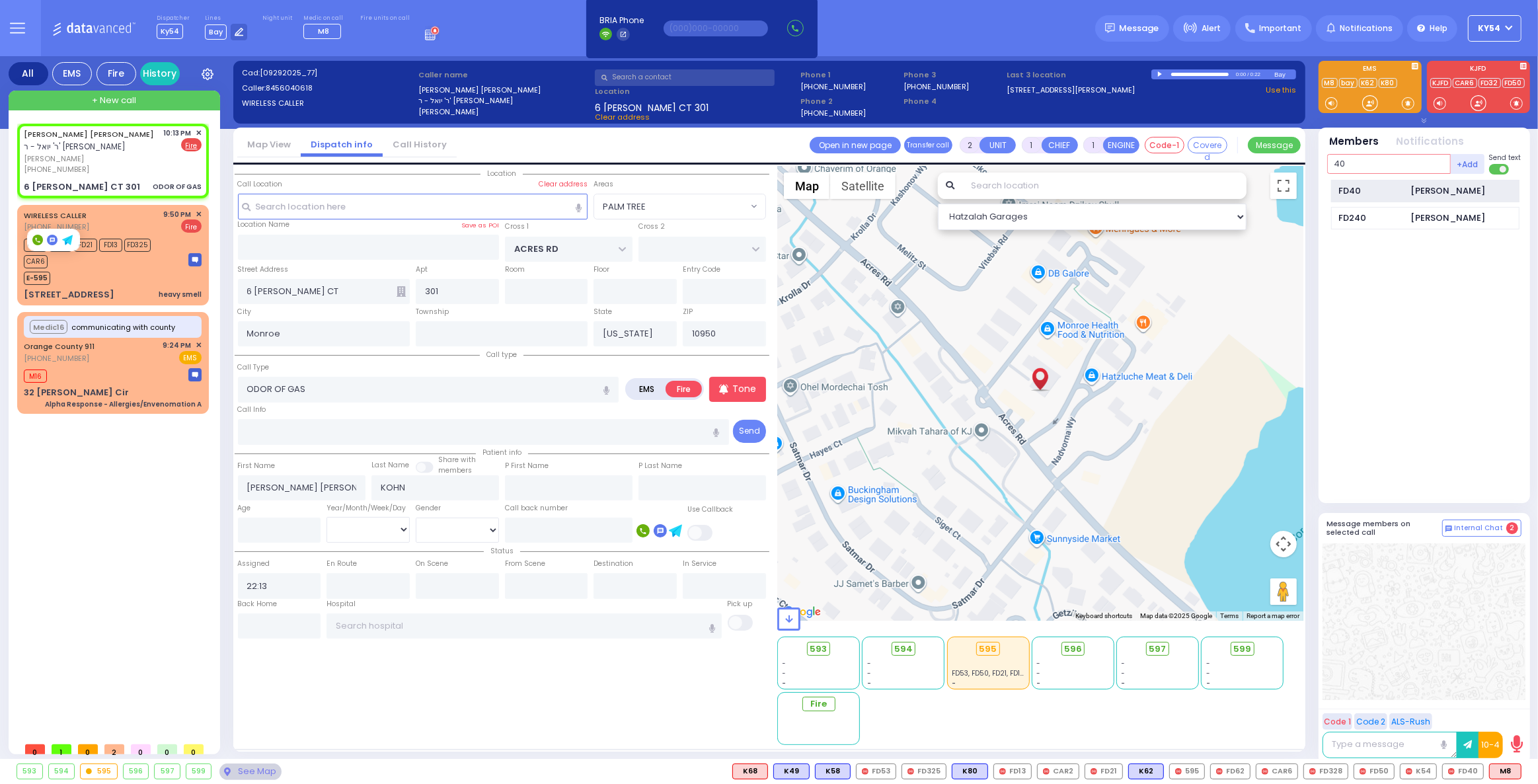
type input "40"
click at [1375, 194] on div "FD40" at bounding box center [1371, 191] width 66 height 13
select select
radio input "true"
select select
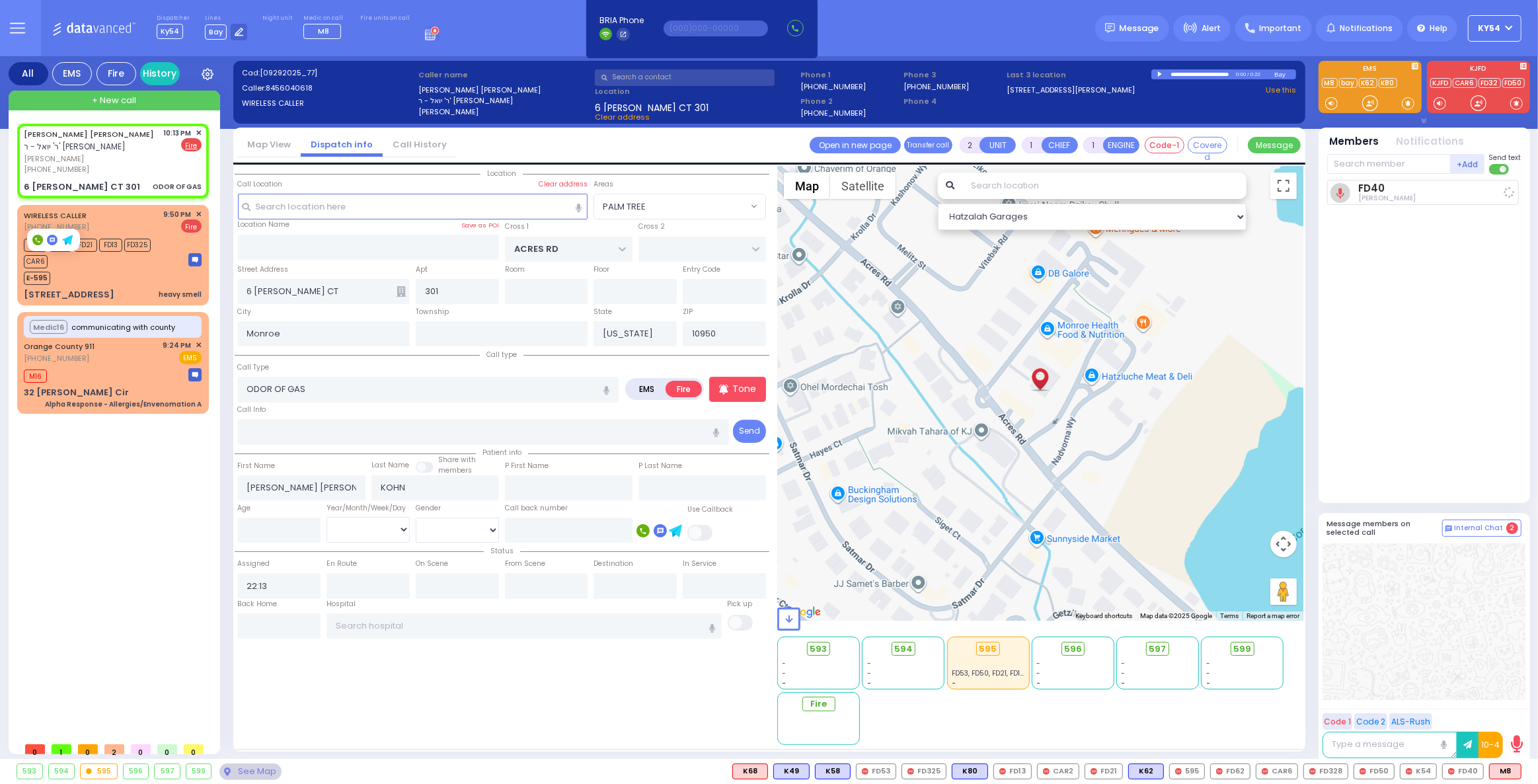
type input "22:14"
select select "Hatzalah Garages"
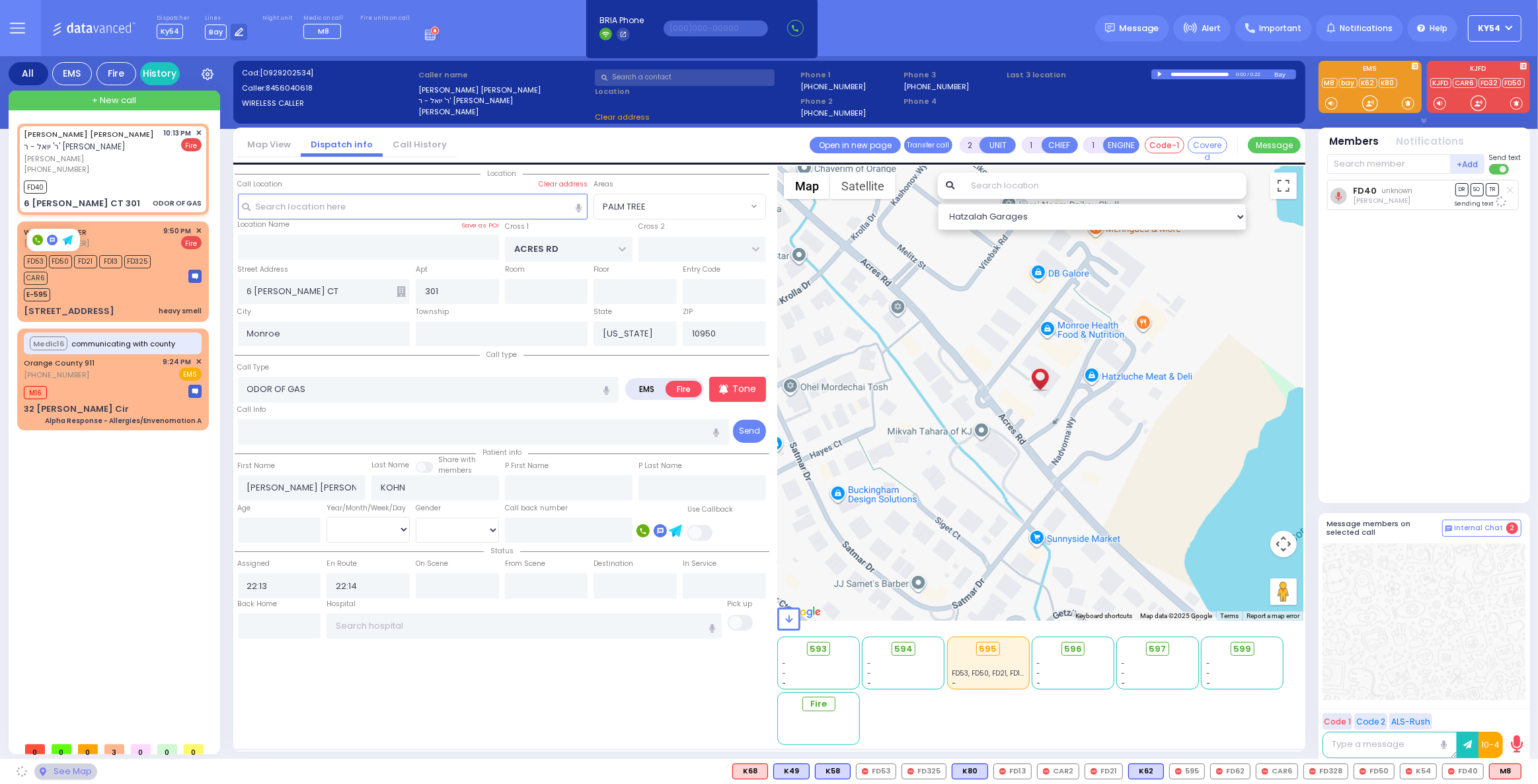
select select "PALM TREE"
click at [1372, 162] on input "text" at bounding box center [1389, 164] width 124 height 20
type input "53"
click at [1379, 190] on div "FD53" at bounding box center [1371, 191] width 66 height 13
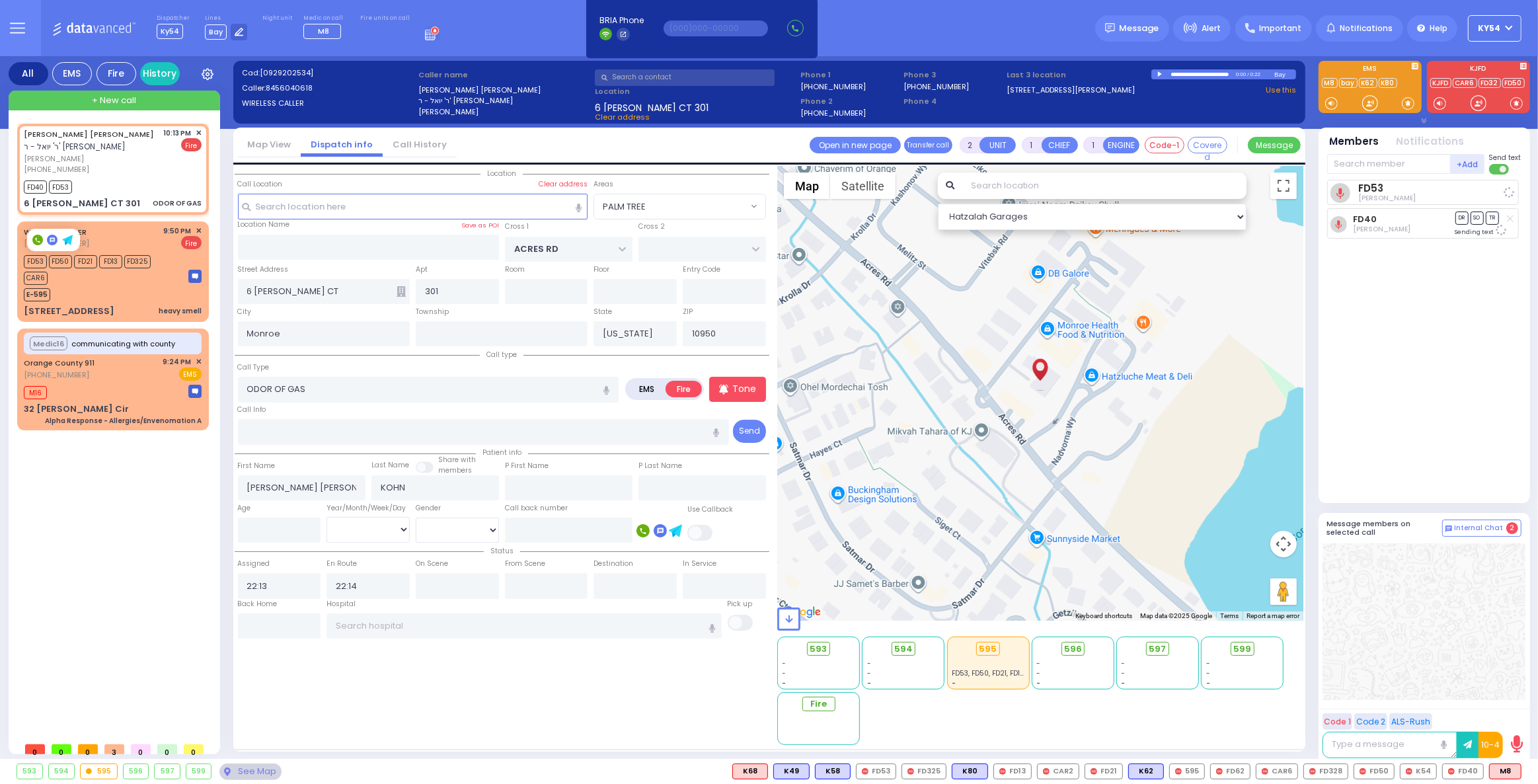
select select
radio input "true"
select select
select select "PALM TREE"
select select "Hatzalah Garages"
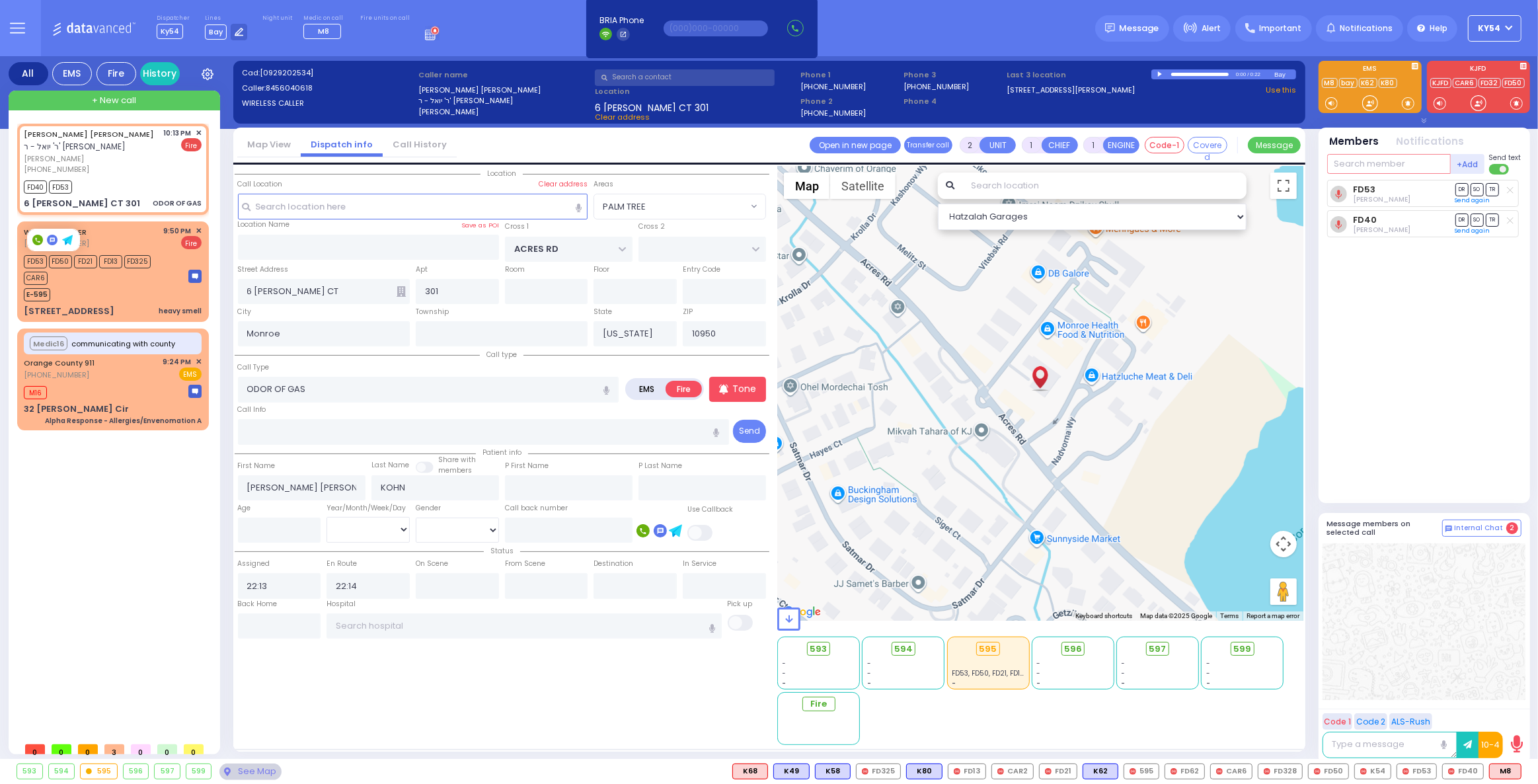
click at [1376, 159] on input "text" at bounding box center [1389, 164] width 124 height 20
type input "595"
click at [1394, 190] on div "595" at bounding box center [1371, 191] width 66 height 13
click at [1386, 158] on input "text" at bounding box center [1389, 164] width 124 height 20
select select
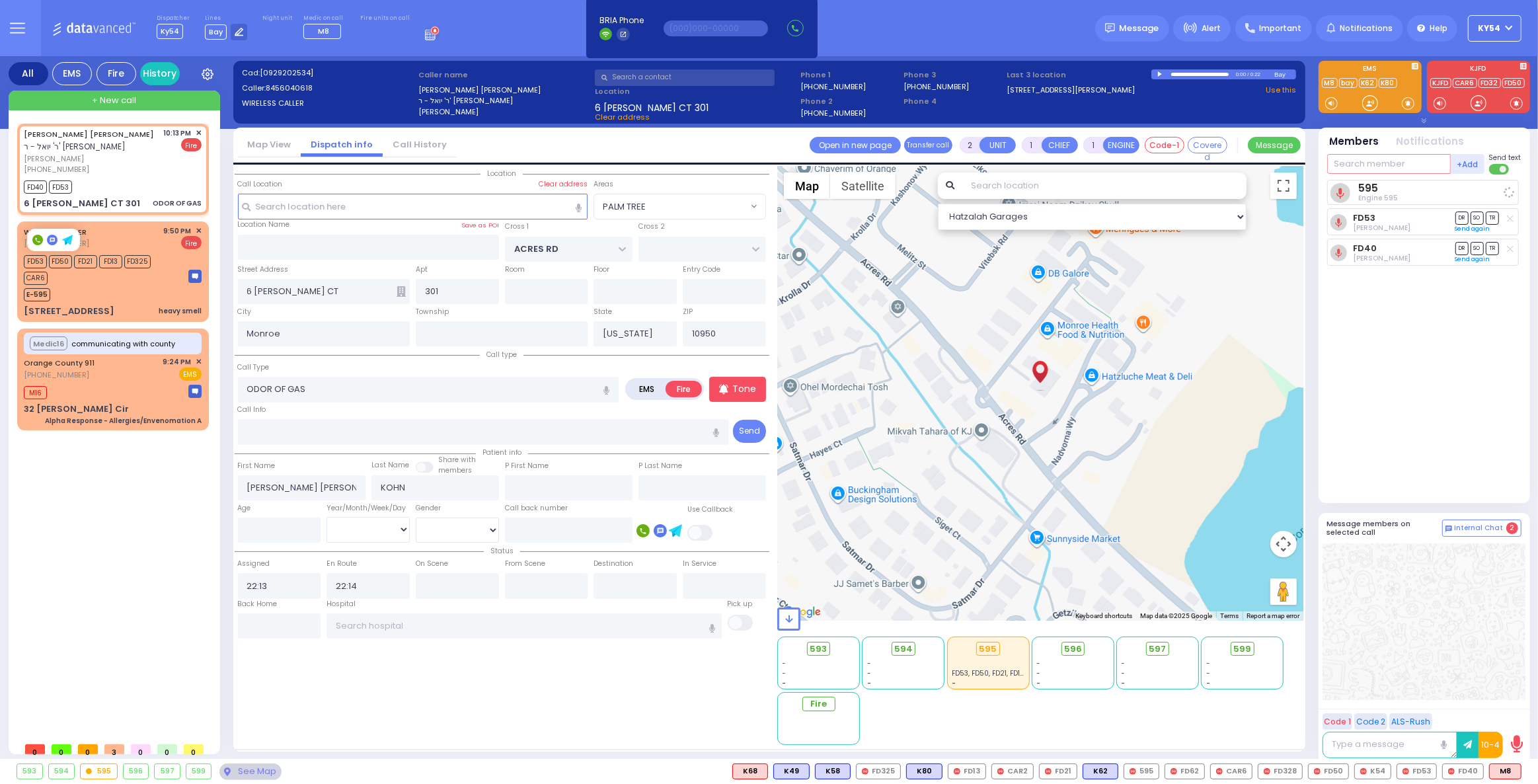
radio input "true"
select select
select select "Hatzalah Garages"
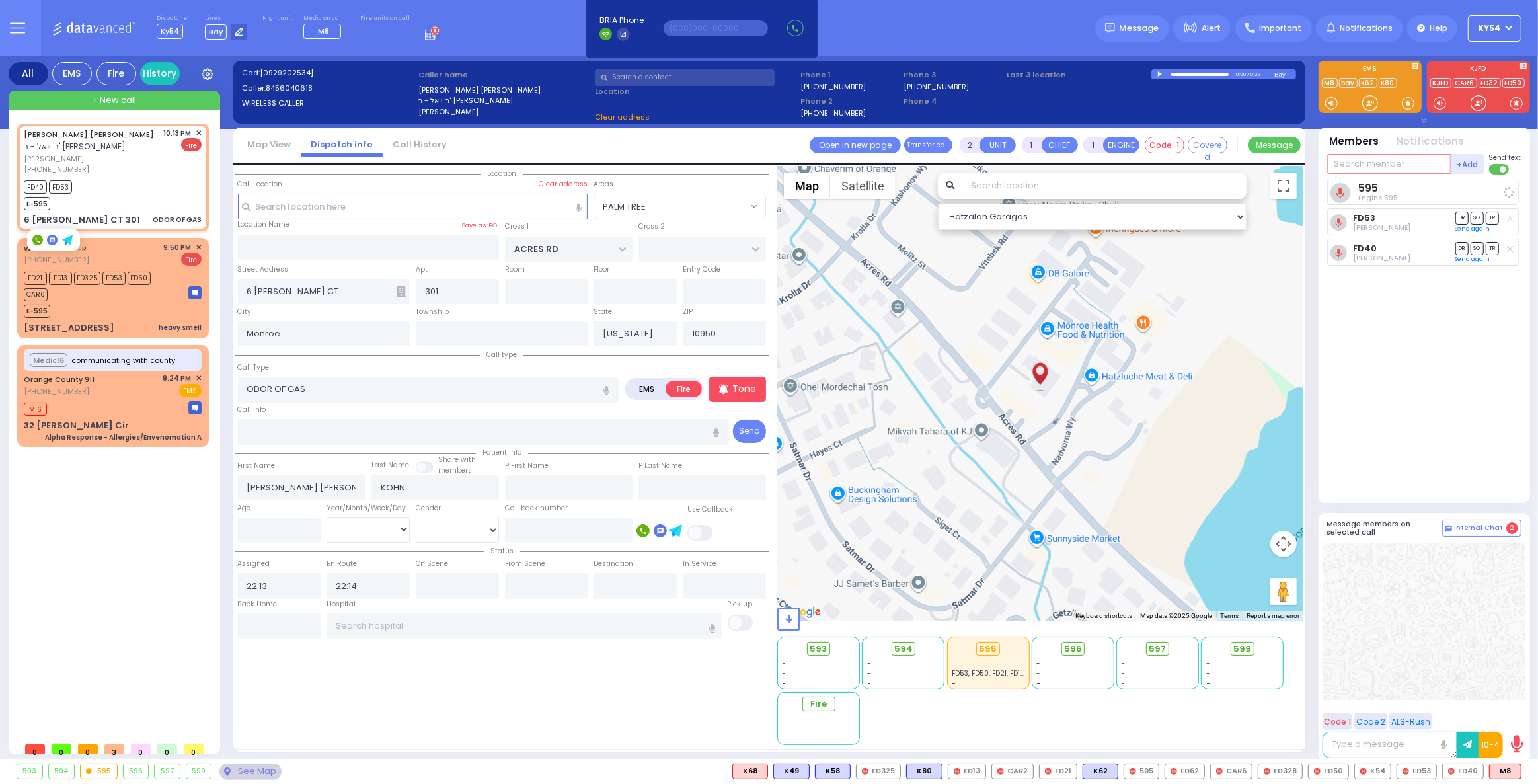
select select "PALM TREE"
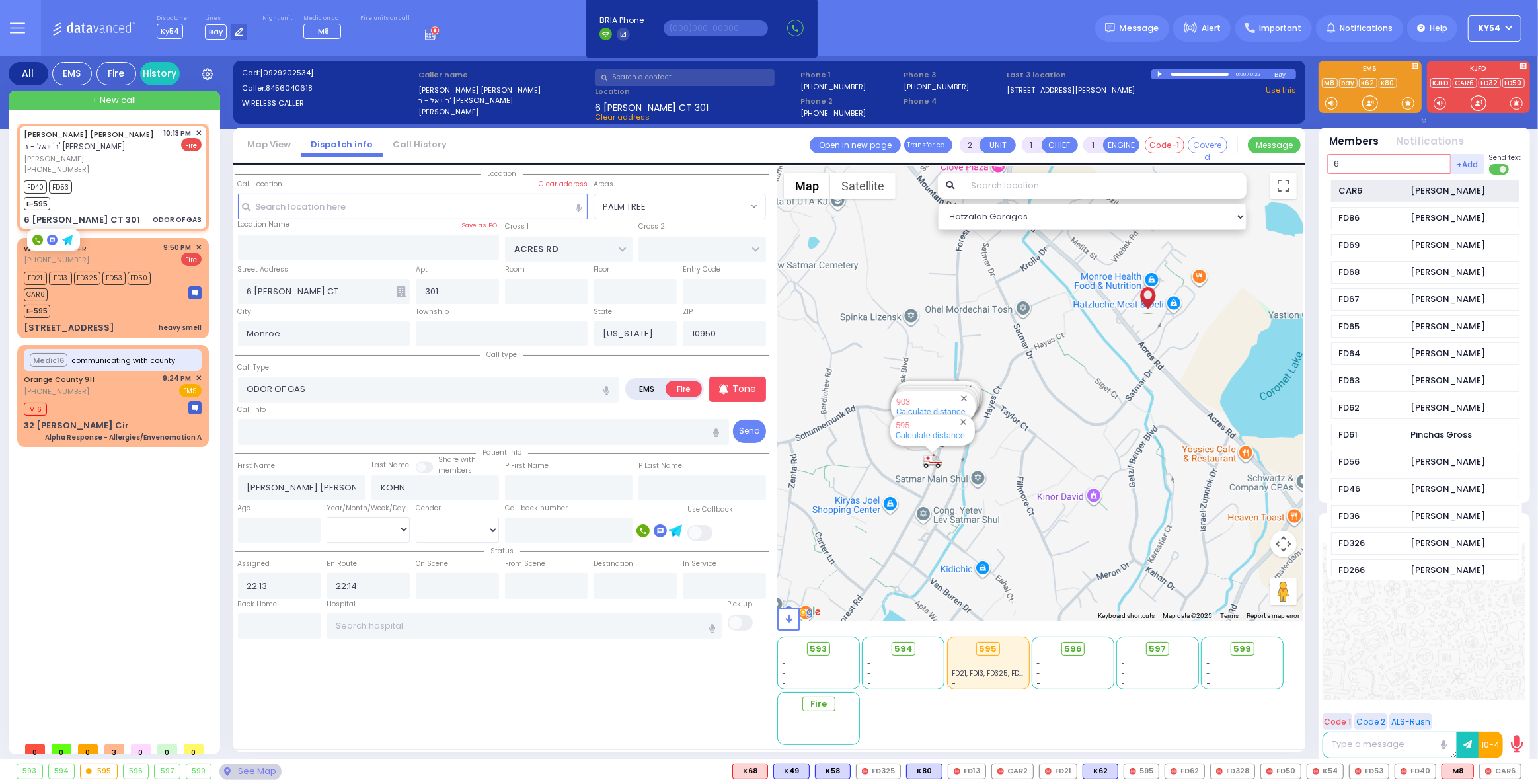
type input "6"
click at [1372, 192] on div "CAR6" at bounding box center [1371, 191] width 66 height 13
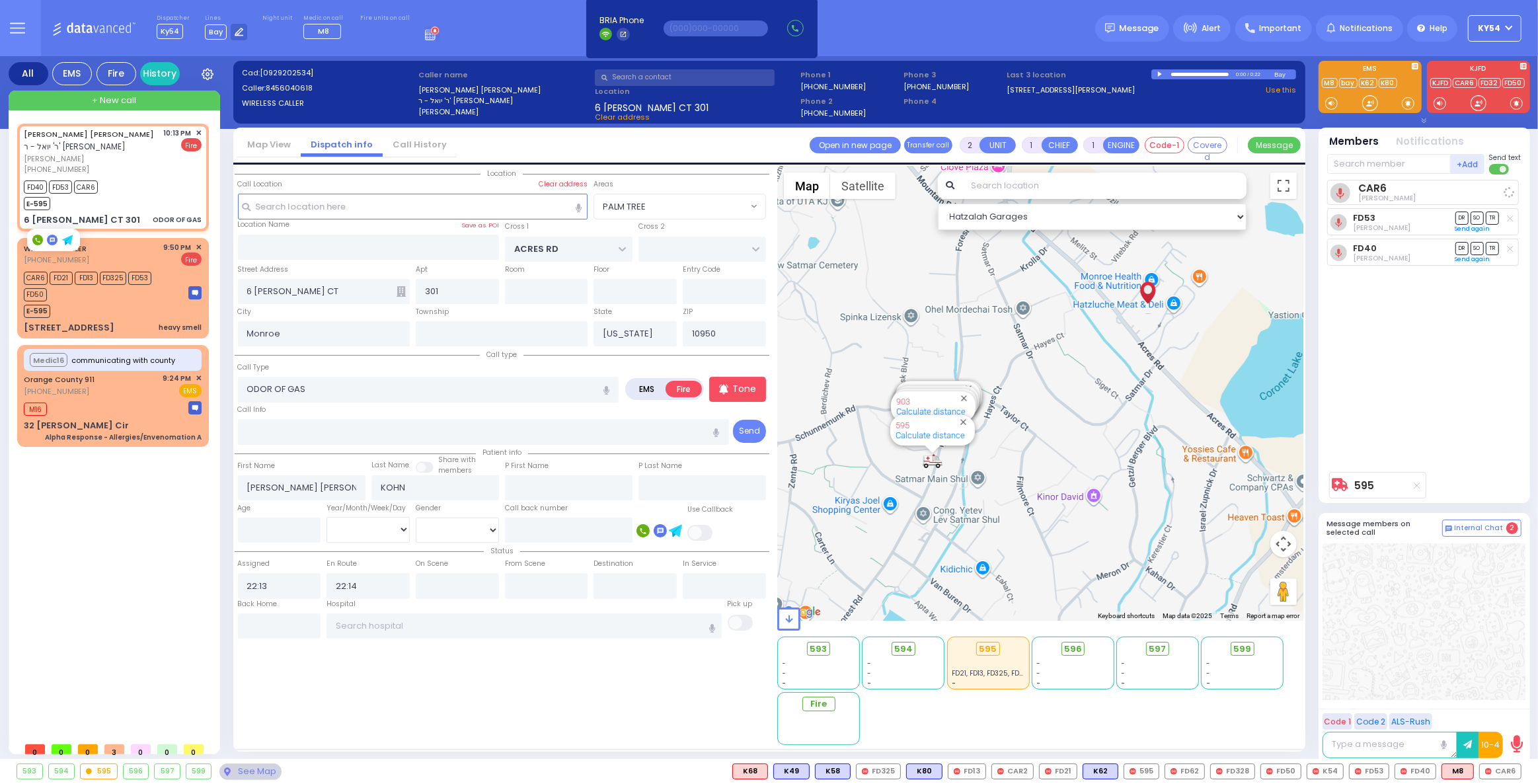
select select
radio input "true"
select select
select select "PALM TREE"
select select "Hatzalah Garages"
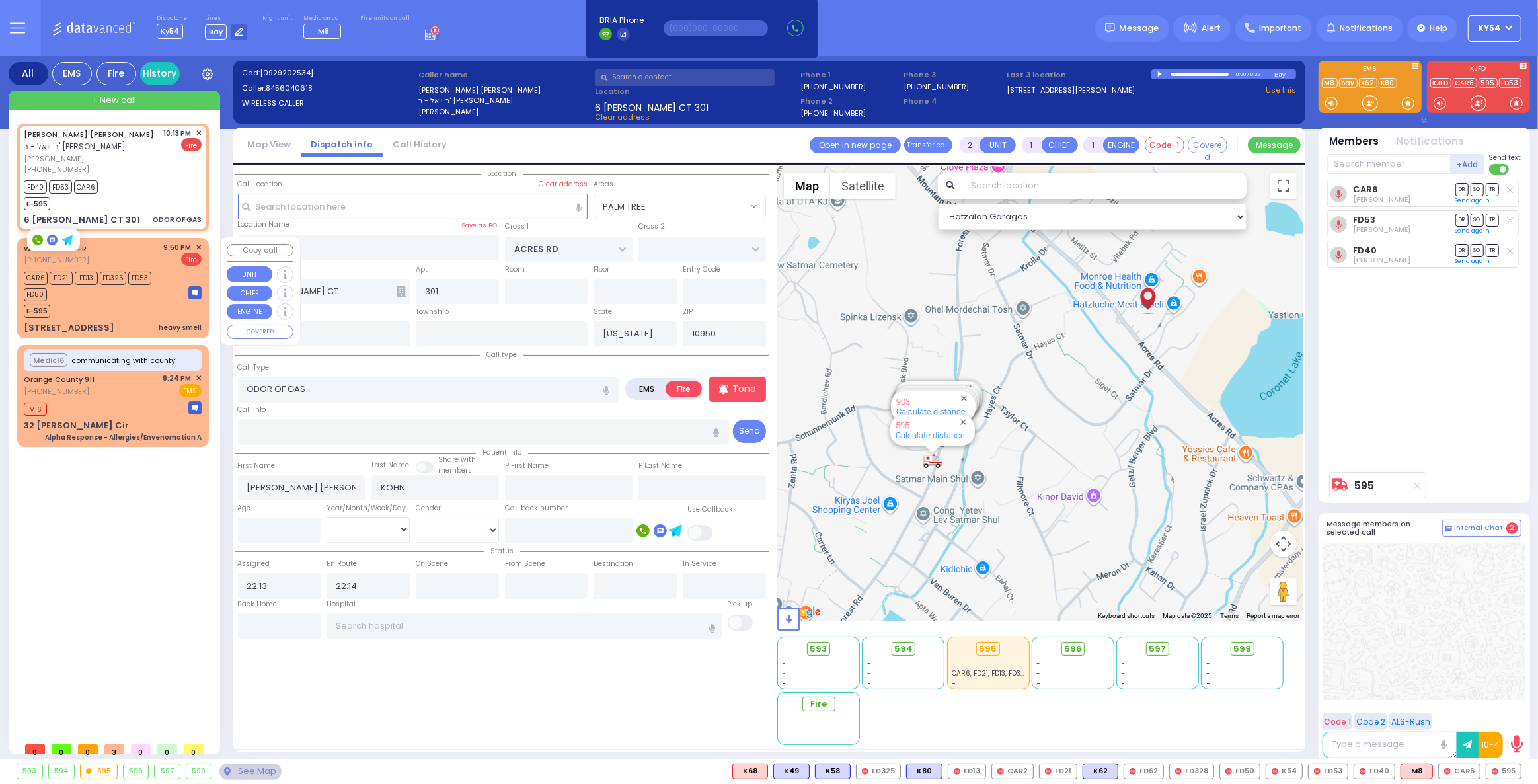
click at [135, 302] on div "E-595" at bounding box center [100, 310] width 152 height 16
select select
type input "heavy smell"
radio input "true"
select select
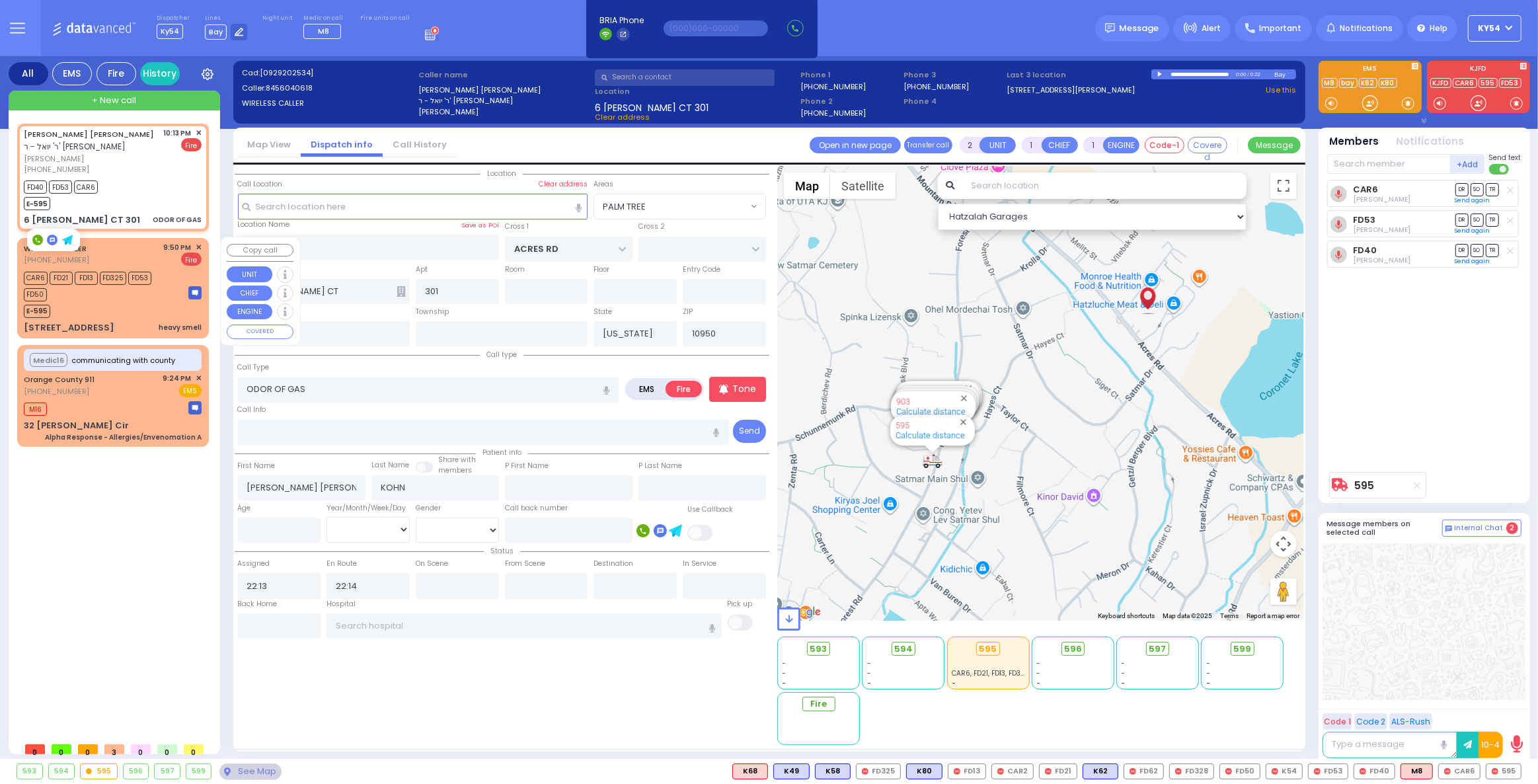
type input "21:50"
type input "21:52"
select select "Hatzalah Garages"
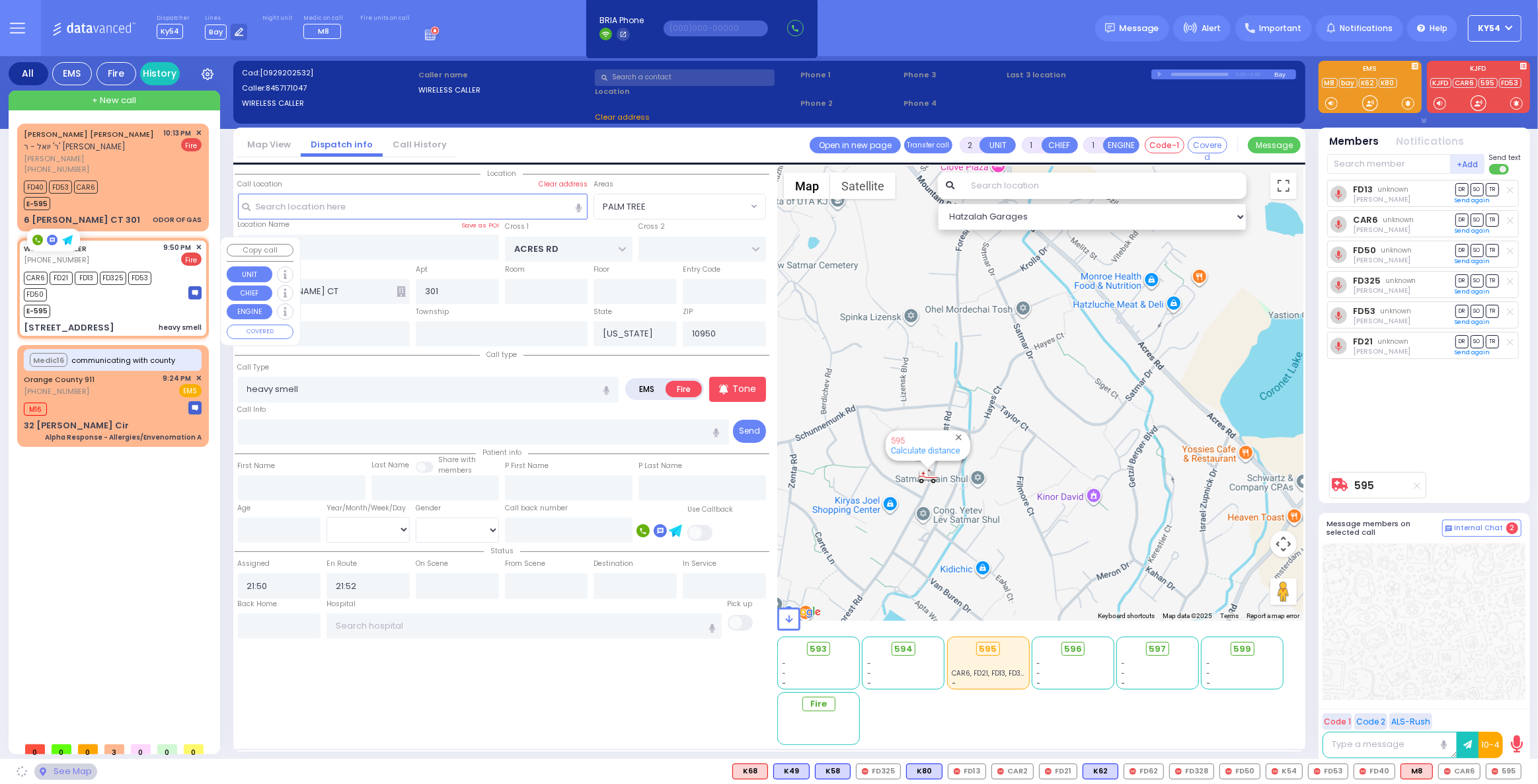
type input "FOREST RD"
type input "59 Forest Road"
type input "202"
select select "MONROE"
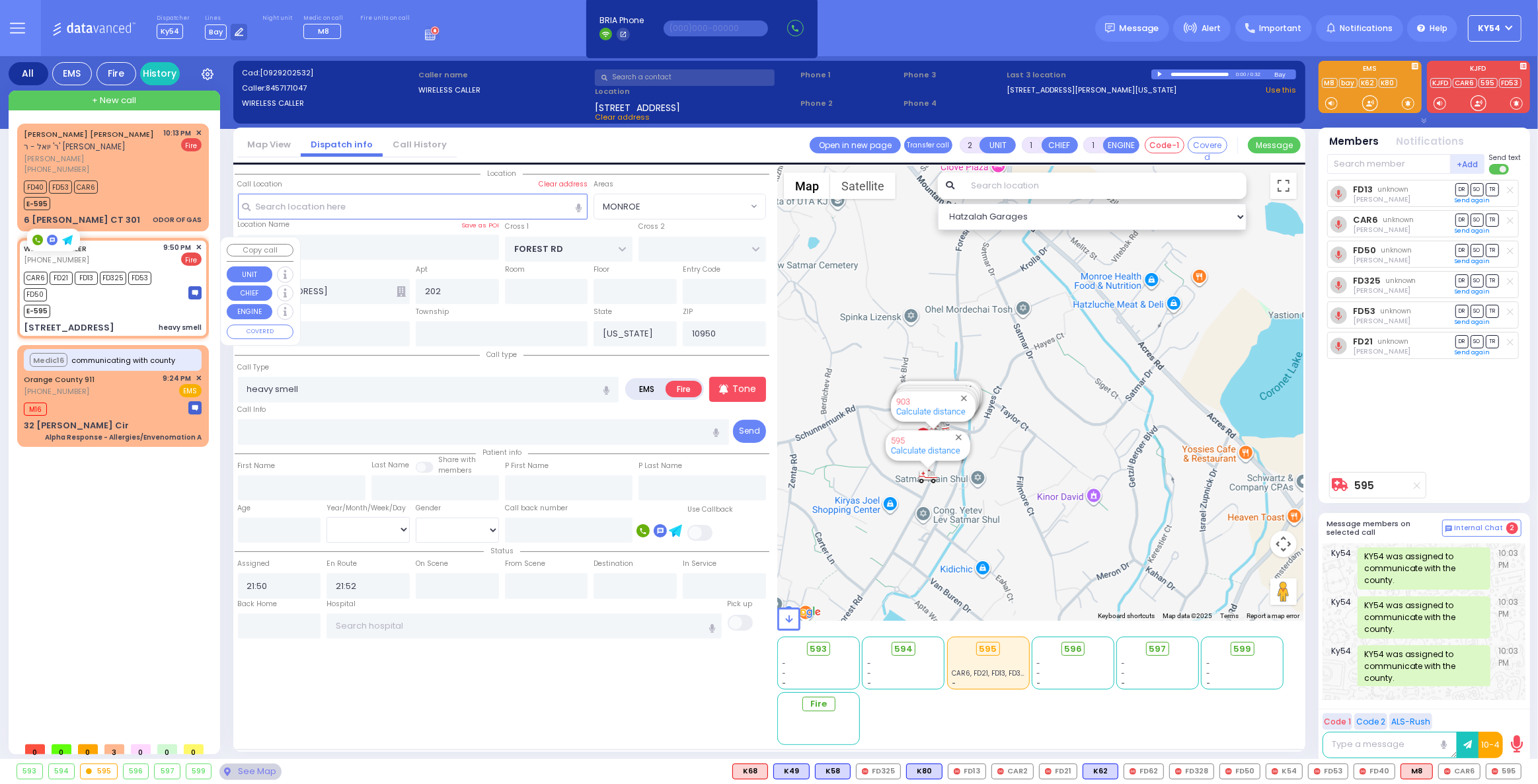
click at [135, 302] on div "E-595" at bounding box center [100, 310] width 152 height 16
select select
radio input "true"
select select
select select "MONROE"
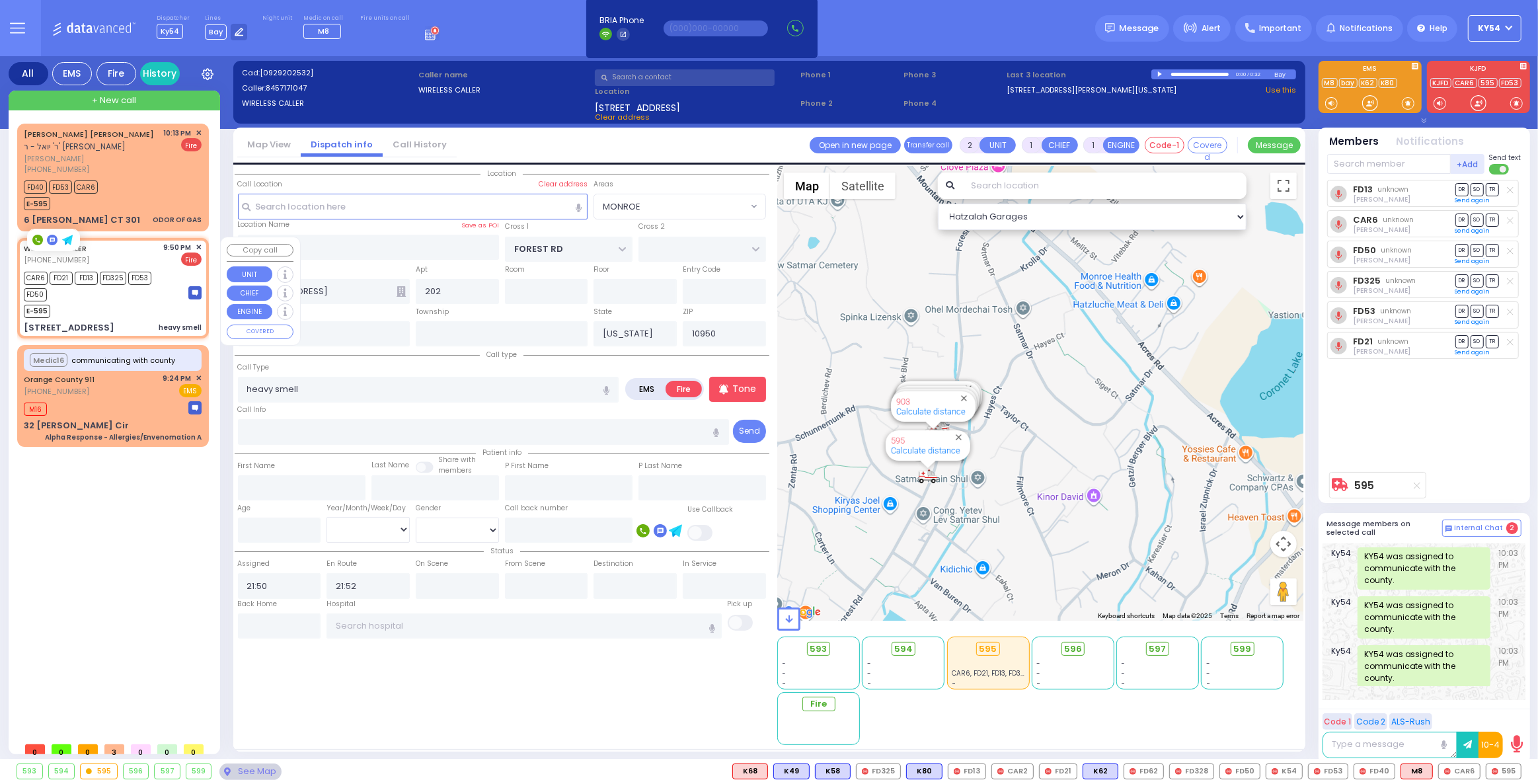
select select "Hatzalah Garages"
click at [131, 302] on div "E-595" at bounding box center [100, 310] width 152 height 16
select select
radio input "true"
select select
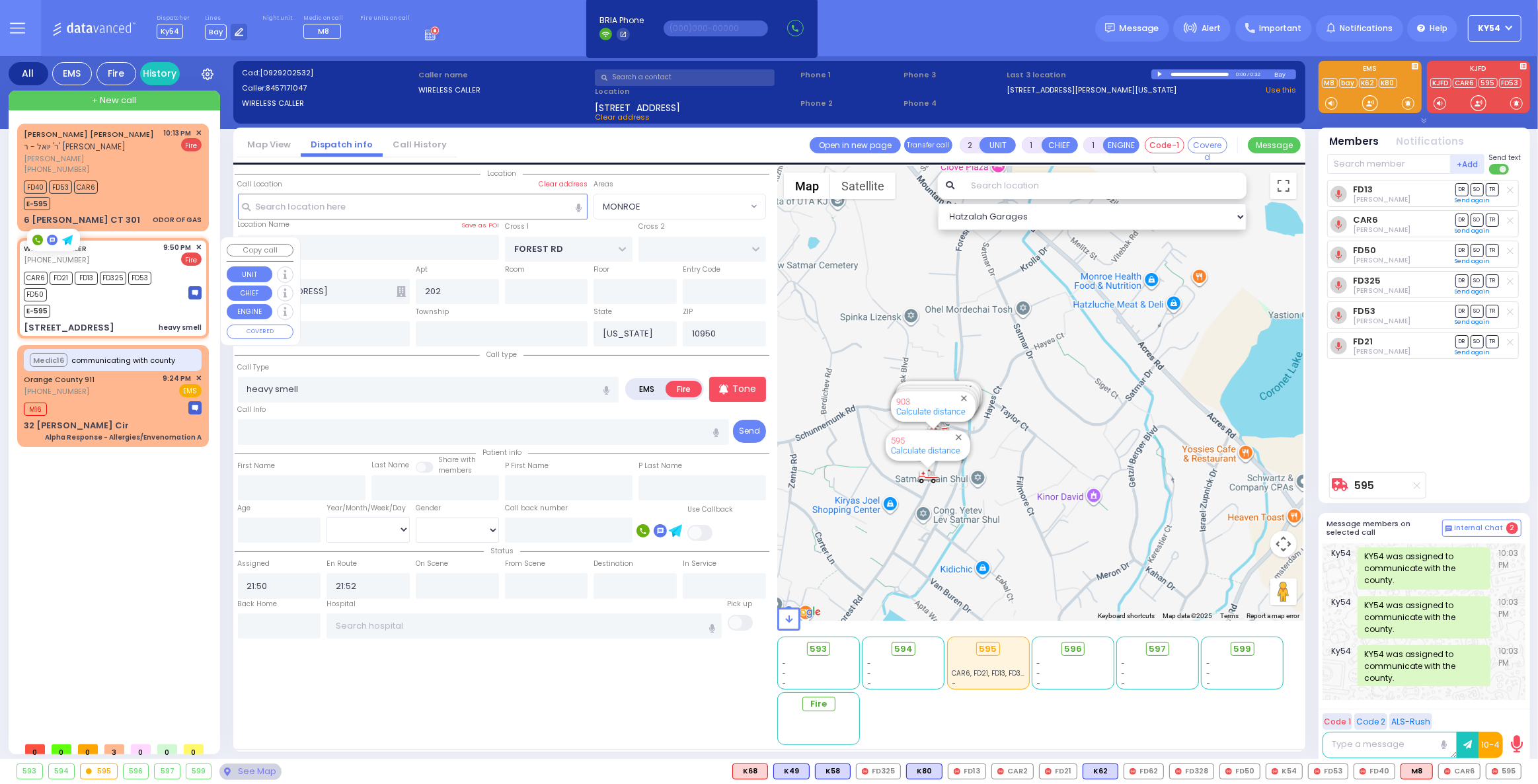
select select "MONROE"
select select "Hatzalah Garages"
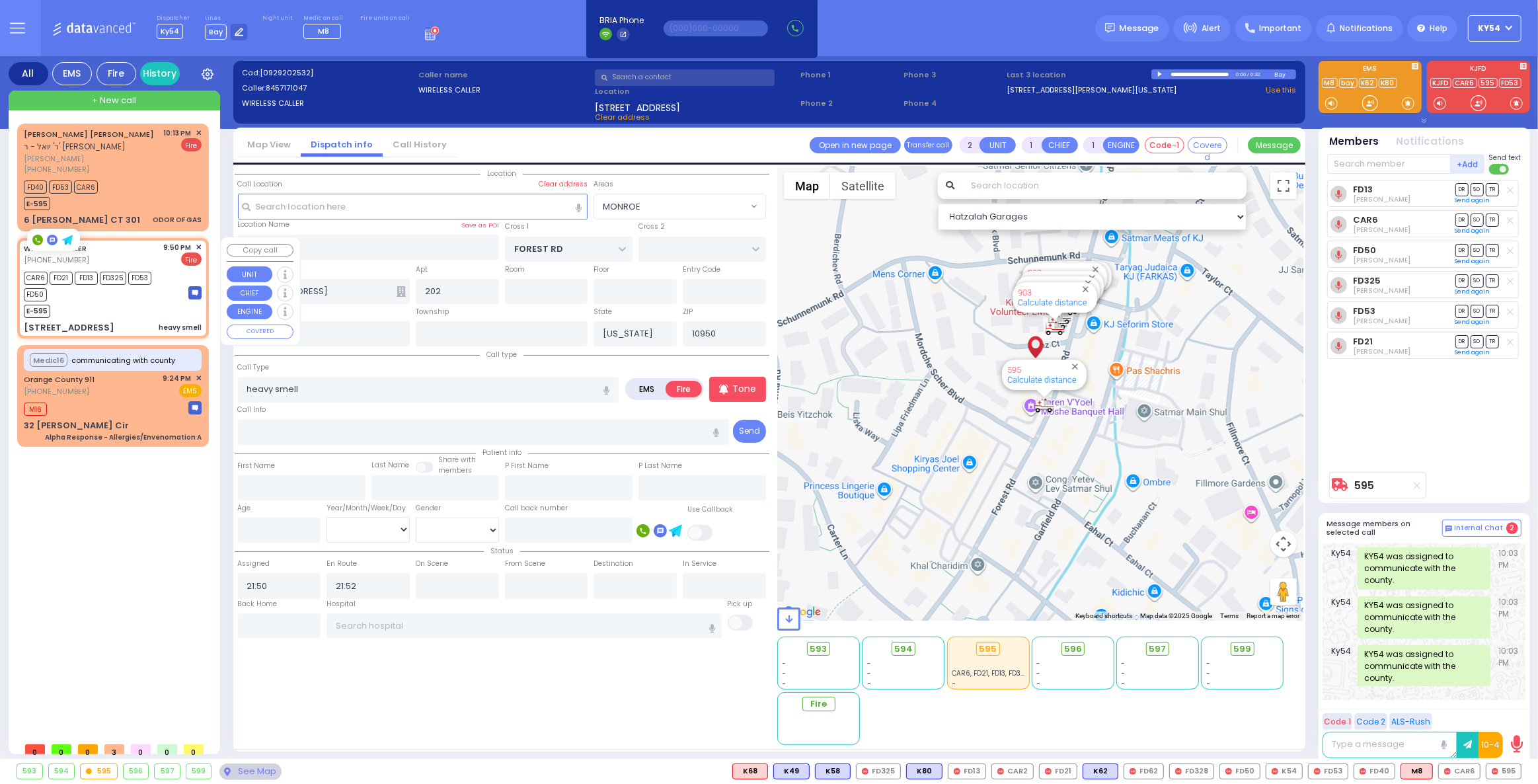
click at [128, 302] on div "E-595" at bounding box center [100, 310] width 152 height 16
select select
radio input "true"
select select
select select "Hatzalah Garages"
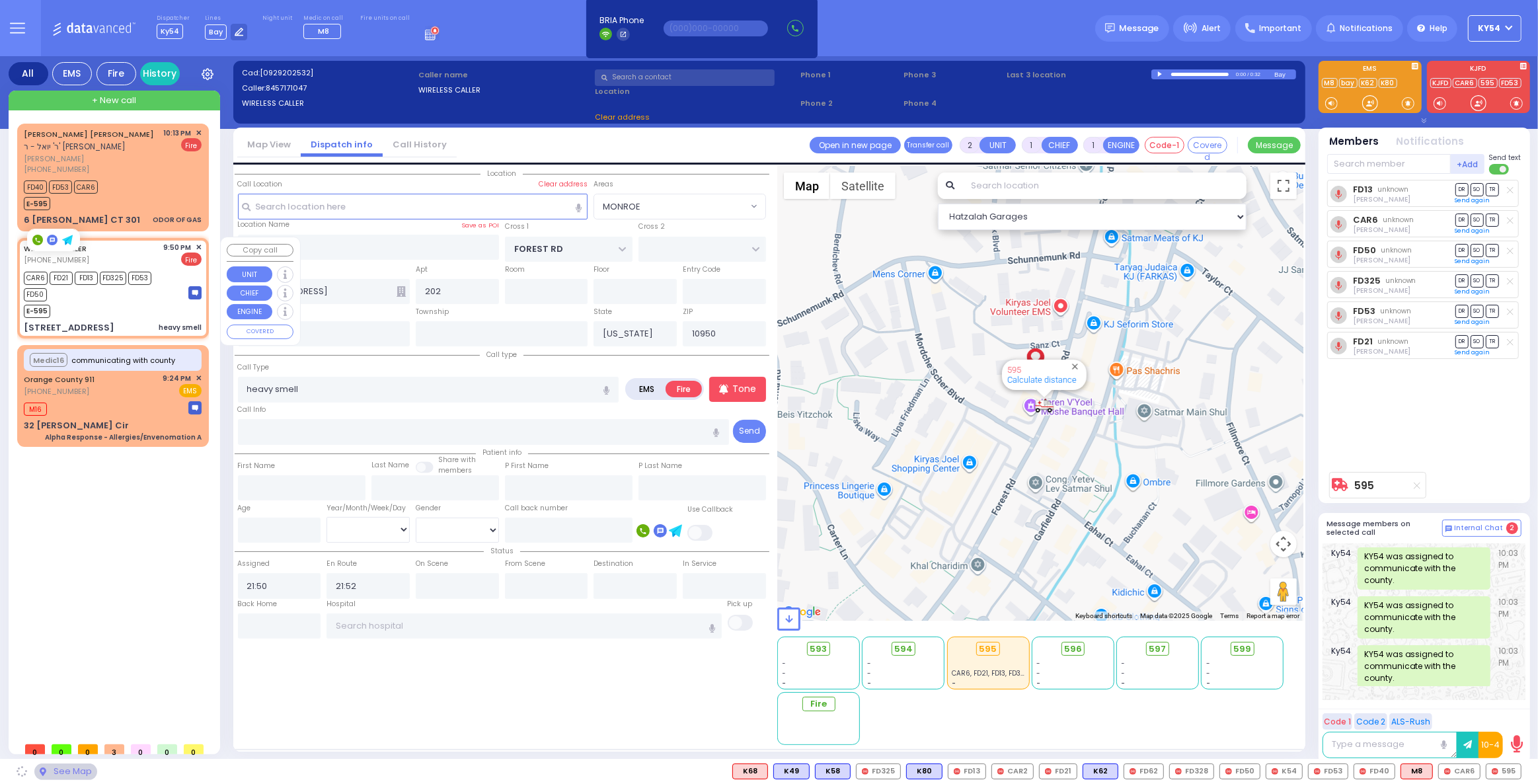
select select "MONROE"
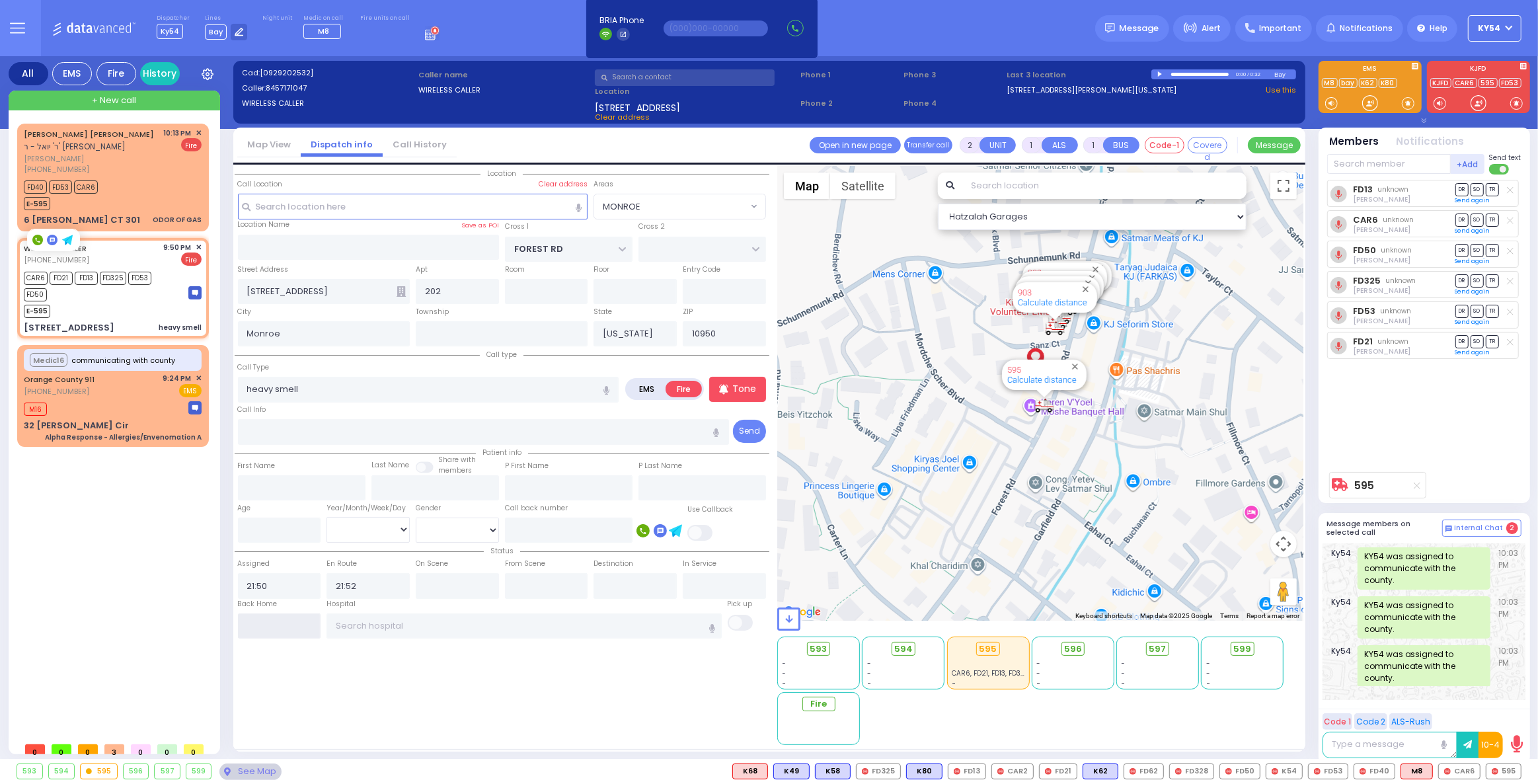
click at [283, 620] on input "text" at bounding box center [280, 625] width 83 height 25
click at [283, 620] on input "text" at bounding box center [280, 625] width 83 height 25
type input "22:15"
click at [283, 619] on input "22:15" at bounding box center [280, 625] width 83 height 25
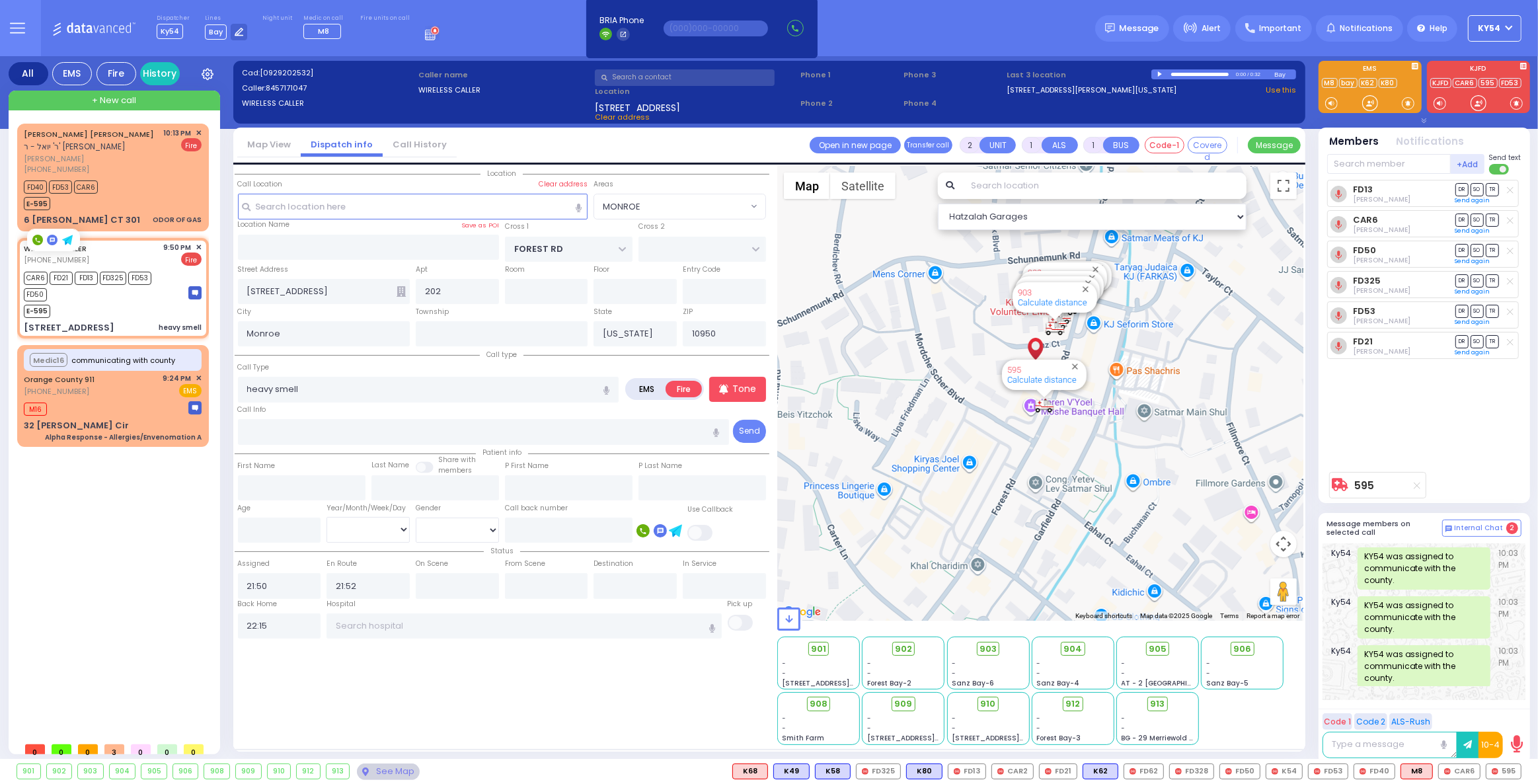
click at [178, 524] on div "[PERSON_NAME] [PERSON_NAME] - ר' [PERSON_NAME] [PERSON_NAME] [PHONE_NUMBER] 10:…" at bounding box center [115, 430] width 197 height 612
click at [181, 528] on div "[PERSON_NAME] [PERSON_NAME] - ר' [PERSON_NAME] [PERSON_NAME] [PHONE_NUMBER] 10:…" at bounding box center [115, 430] width 197 height 612
select select
radio input "true"
select select
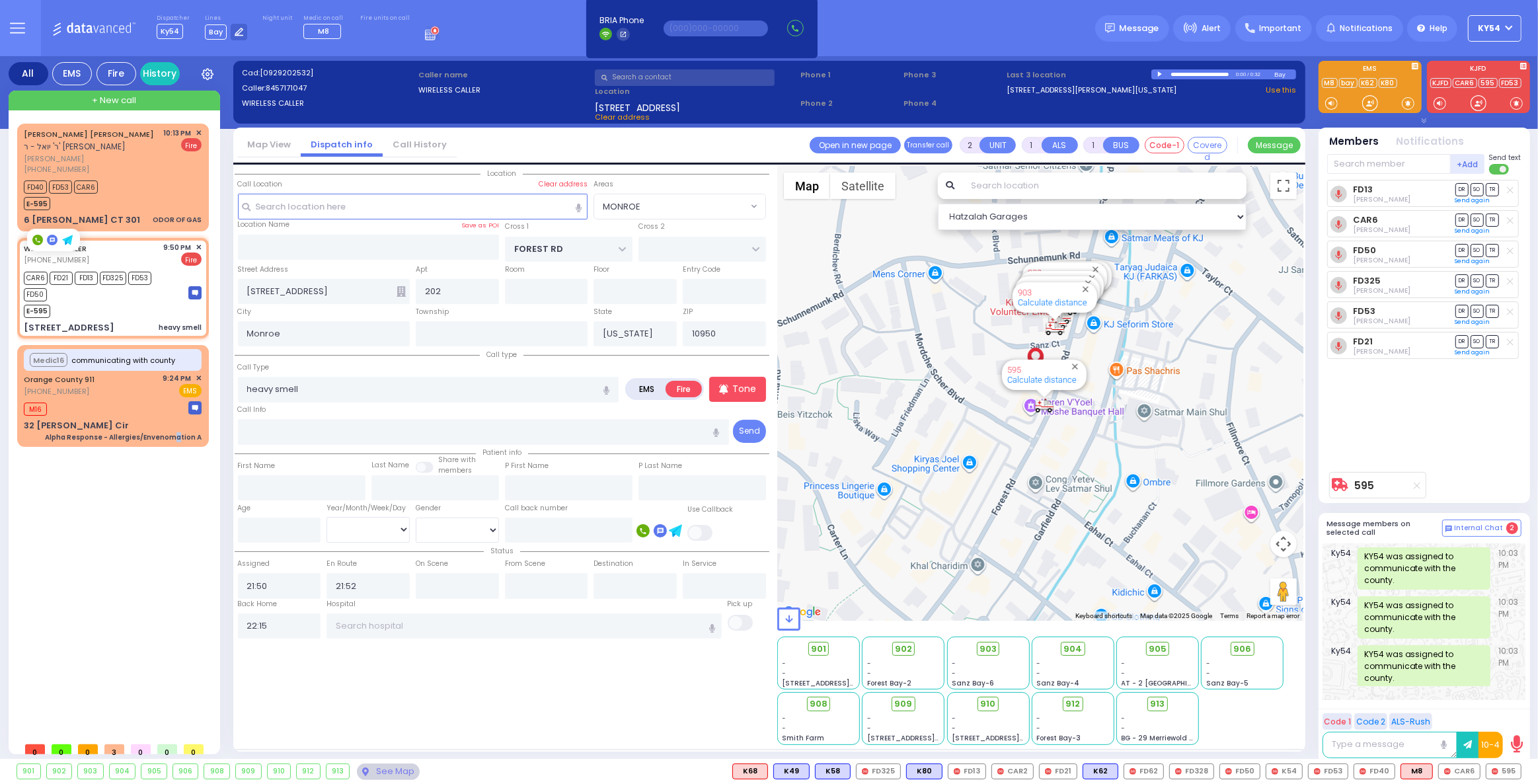
select select
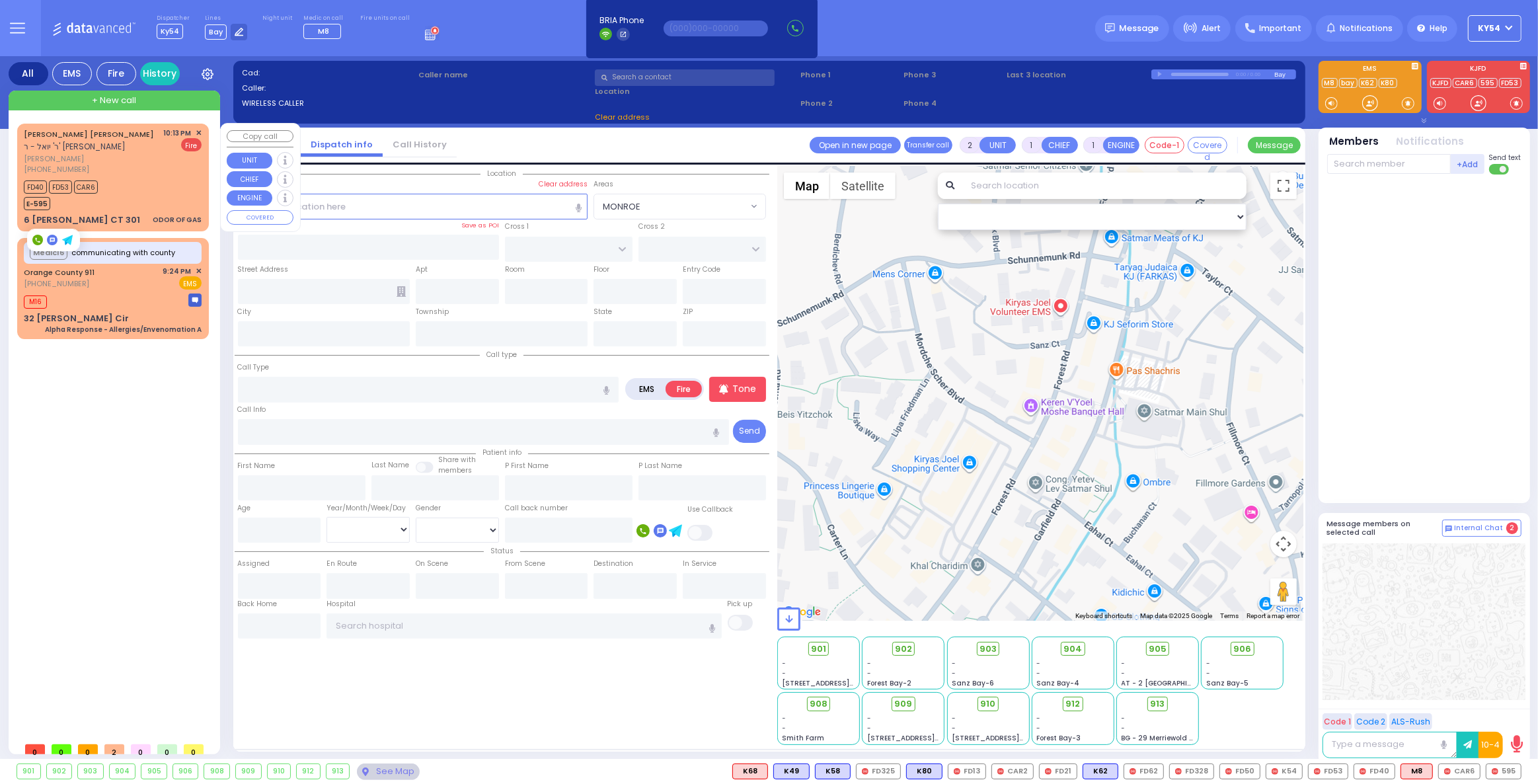
click at [146, 188] on div "FD40 FD53 CAR6 E-595" at bounding box center [112, 193] width 178 height 33
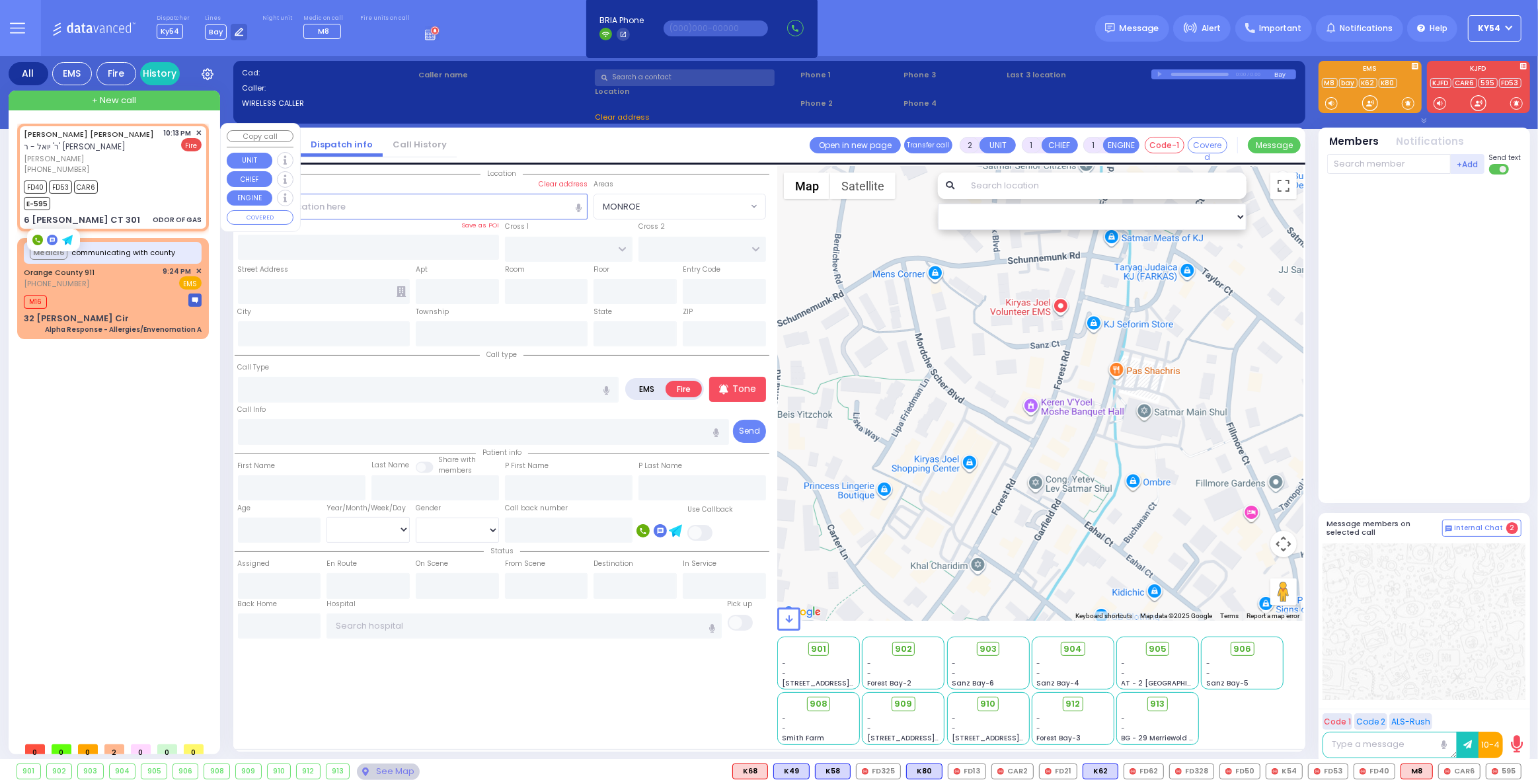
select select
type input "ODOR OF GAS"
radio input "true"
type input "[PERSON_NAME] [PERSON_NAME]"
type input "KOHN"
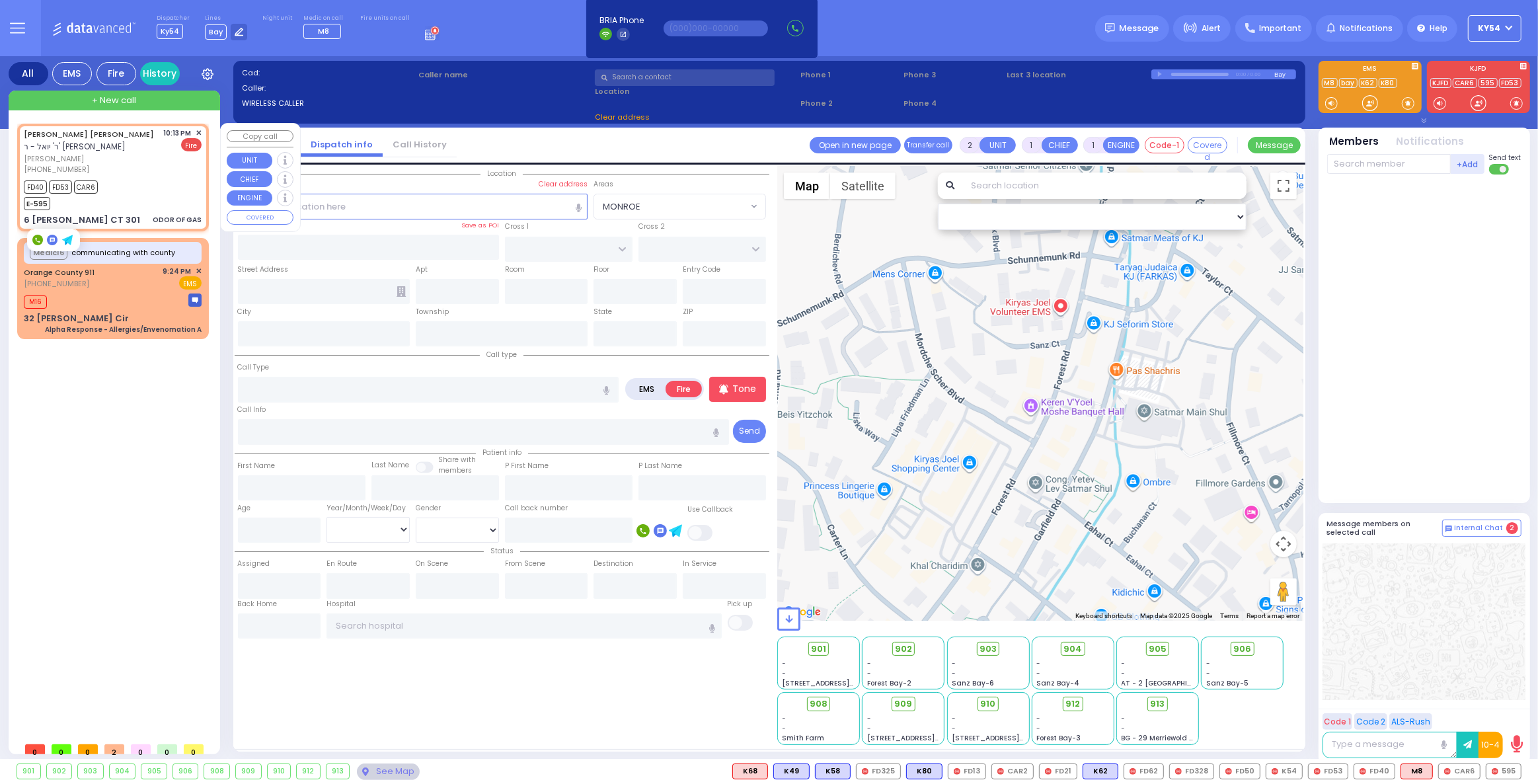
select select
type input "22:13"
type input "22:14"
select select "Hatzalah Garages"
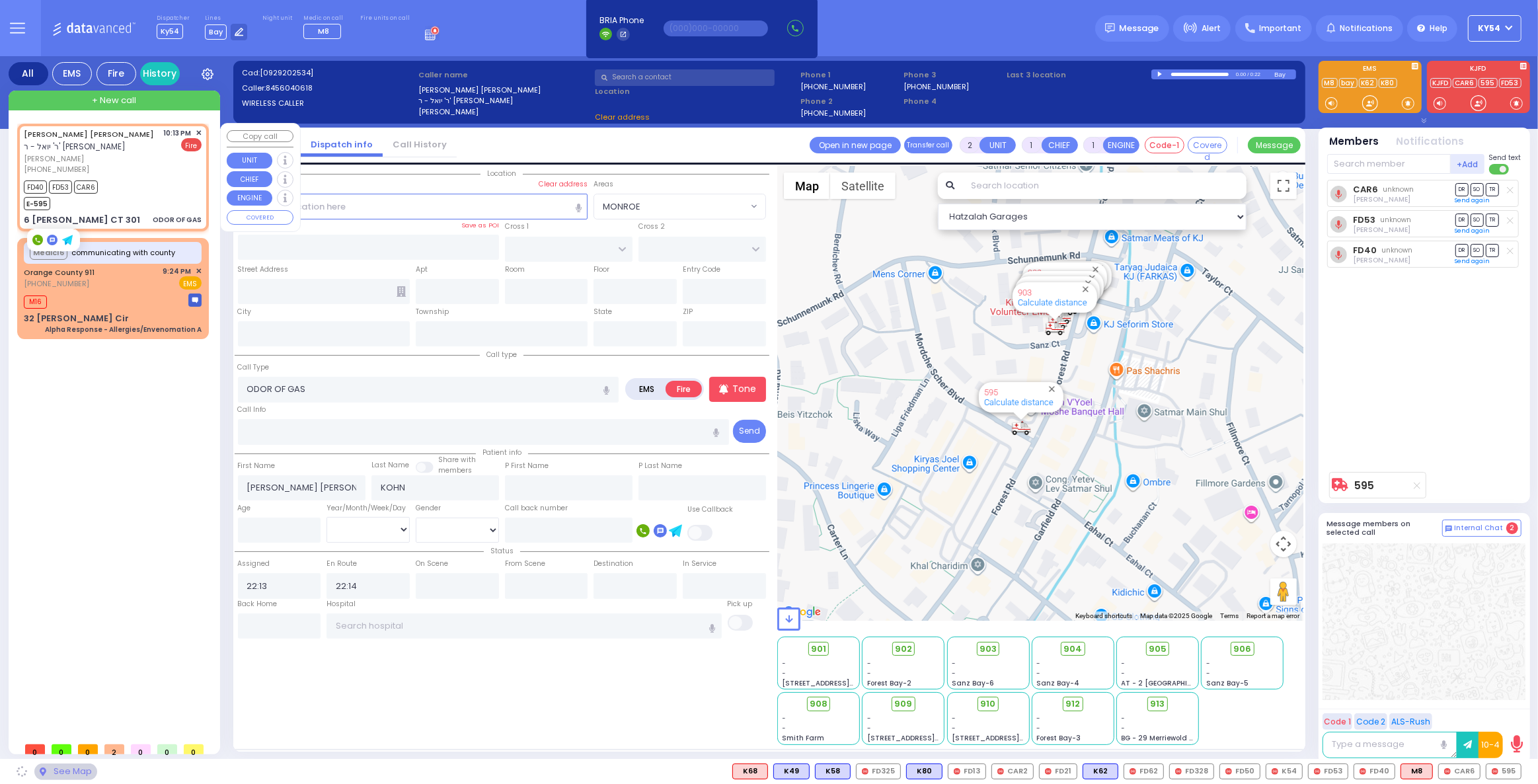
type input "ACRES RD"
type input "6 [PERSON_NAME] CT"
type input "301"
type input "Monroe"
type input "[US_STATE]"
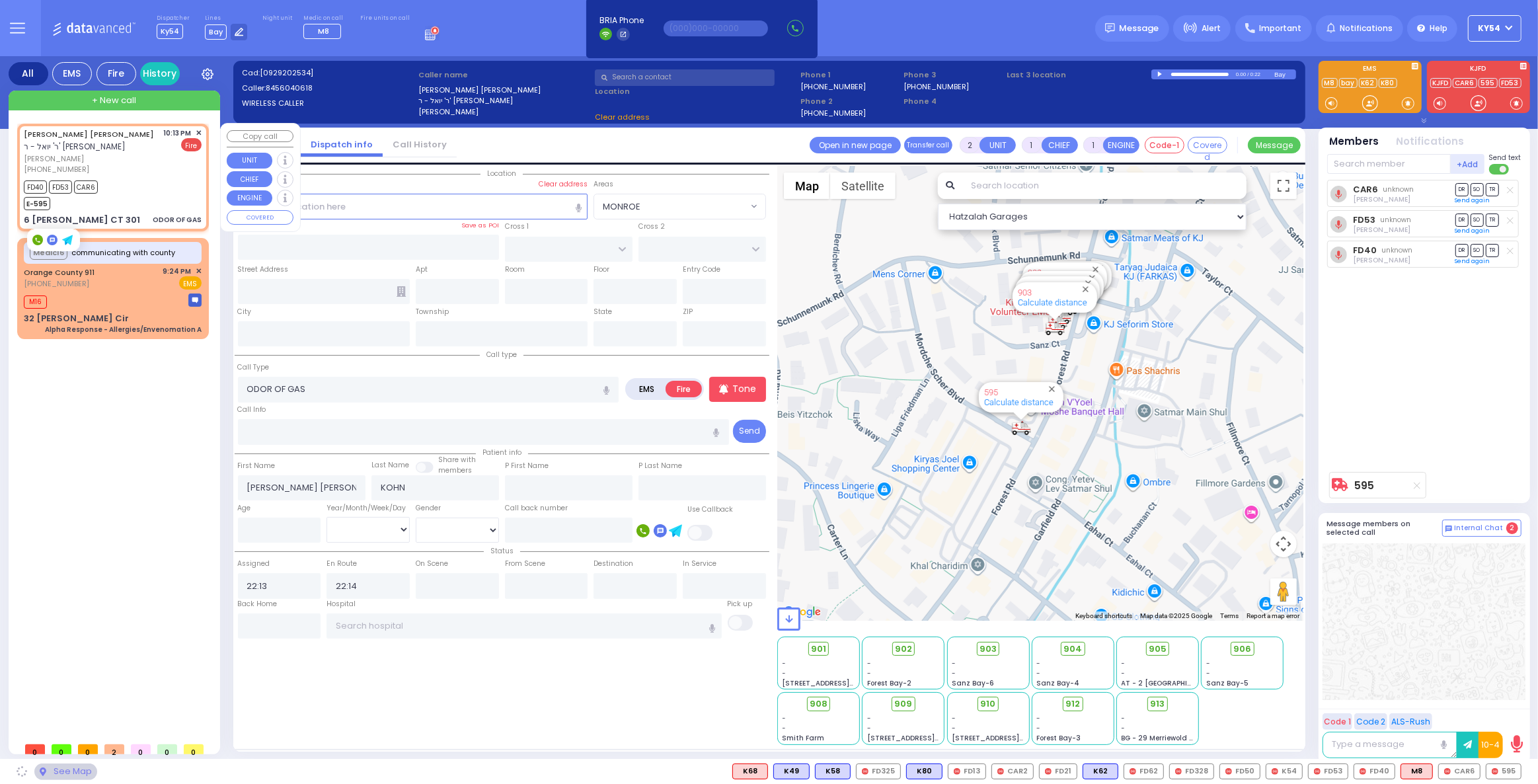
type input "10950"
select select "PALM TREE"
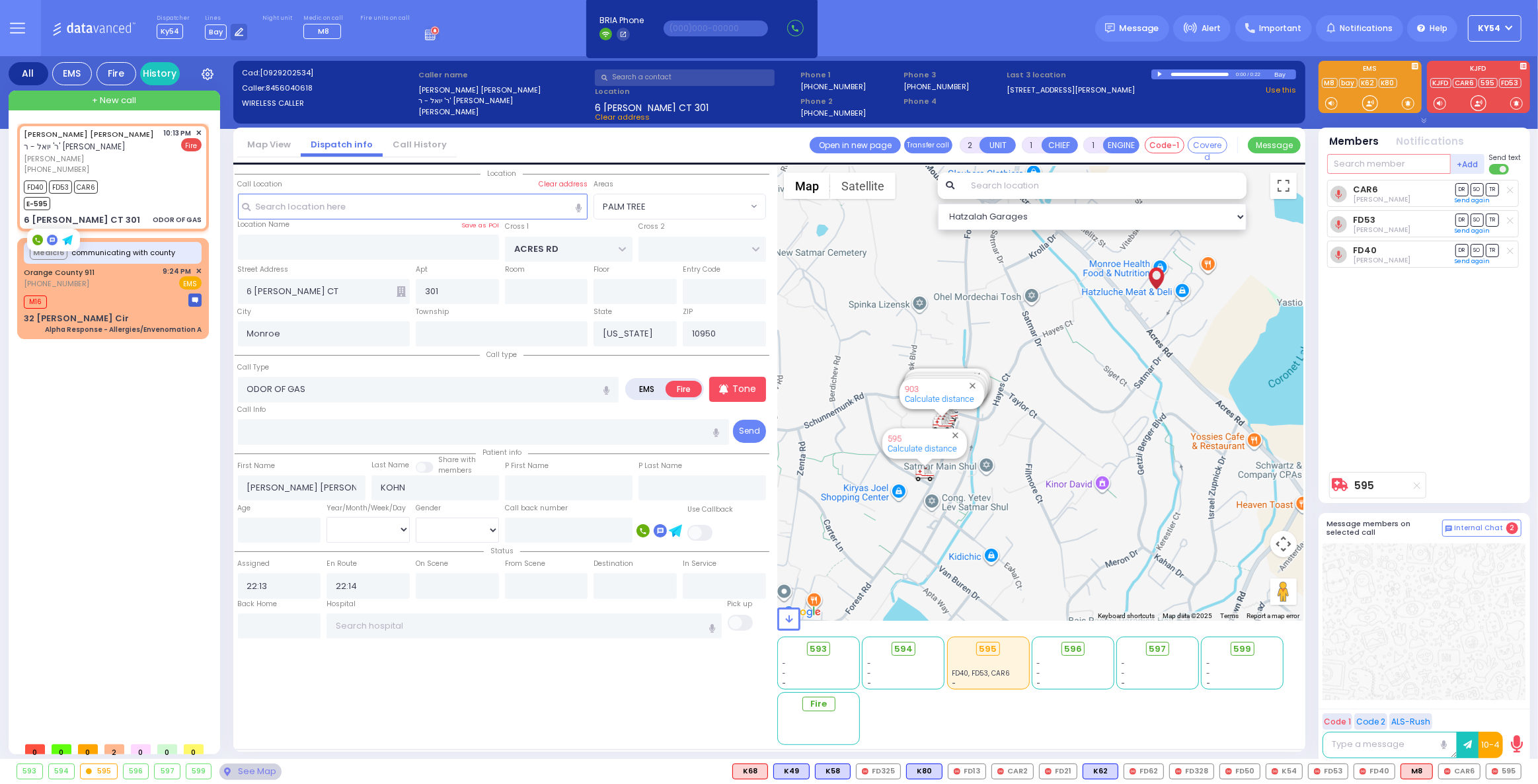
drag, startPoint x: 1377, startPoint y: 164, endPoint x: 1374, endPoint y: 151, distance: 13.3
click at [1375, 156] on input "text" at bounding box center [1389, 164] width 124 height 20
type input "325"
click at [1377, 187] on div "FD325" at bounding box center [1371, 191] width 66 height 13
select select
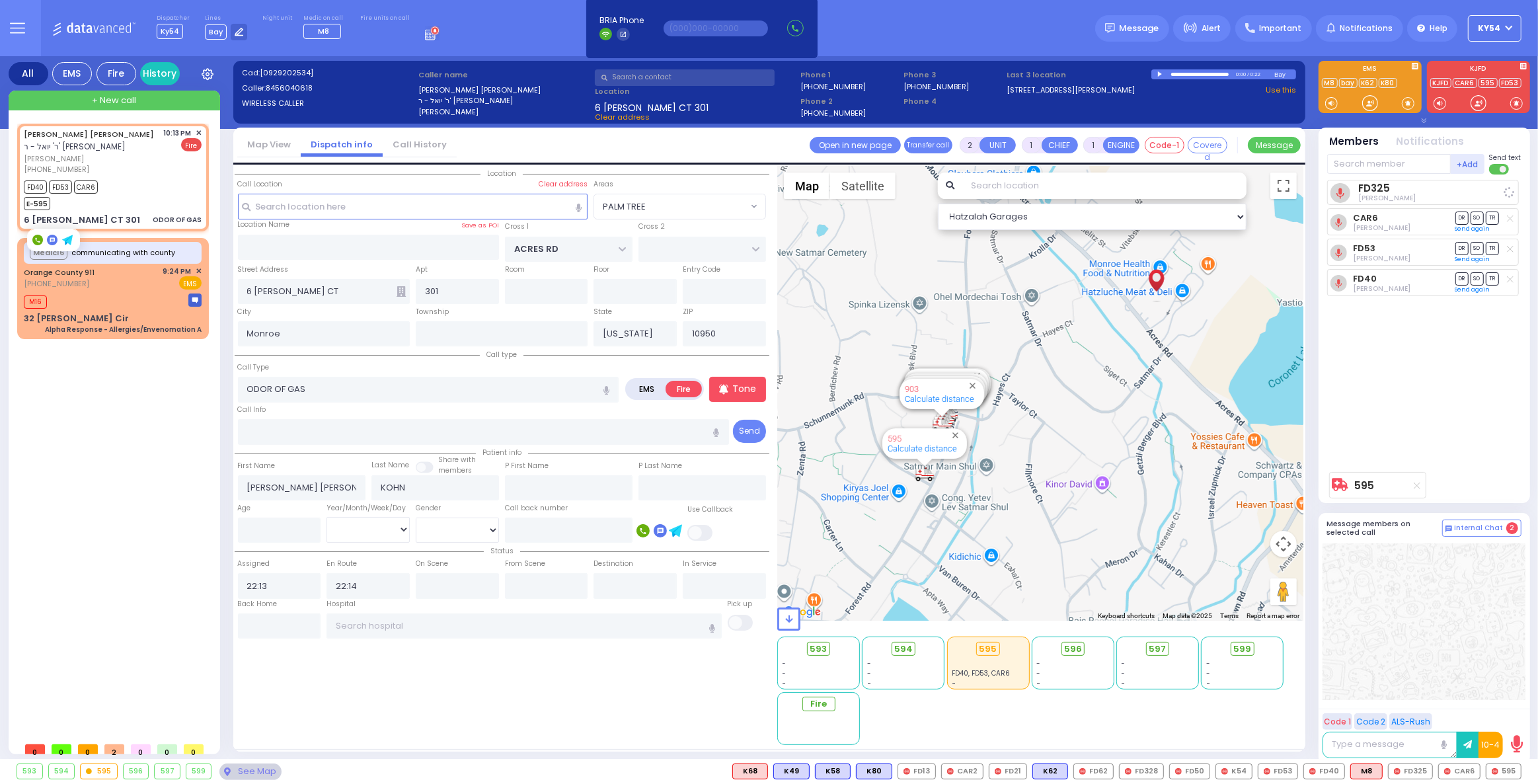
radio input "true"
select select
select select "Hatzalah Garages"
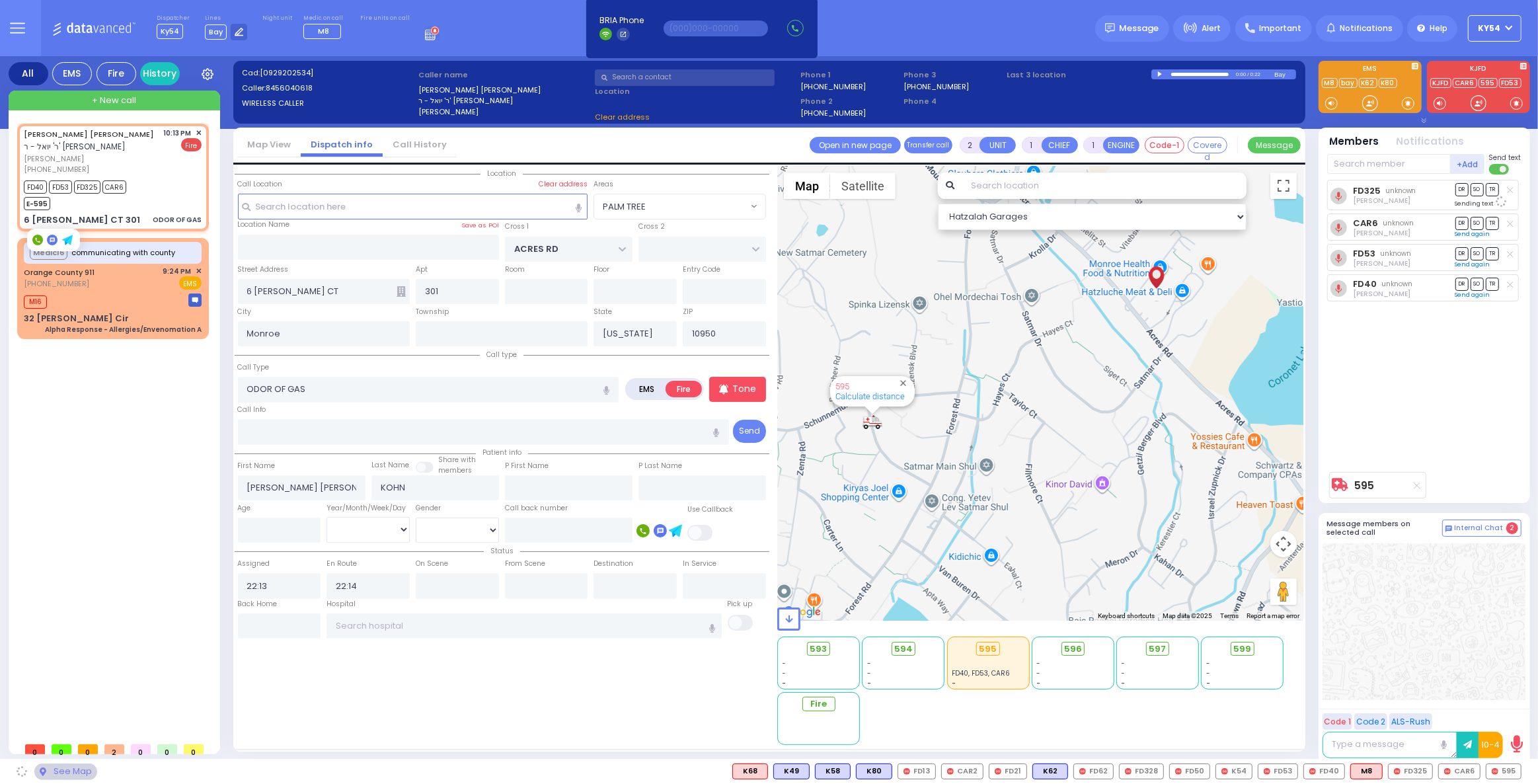
select select "PALM TREE"
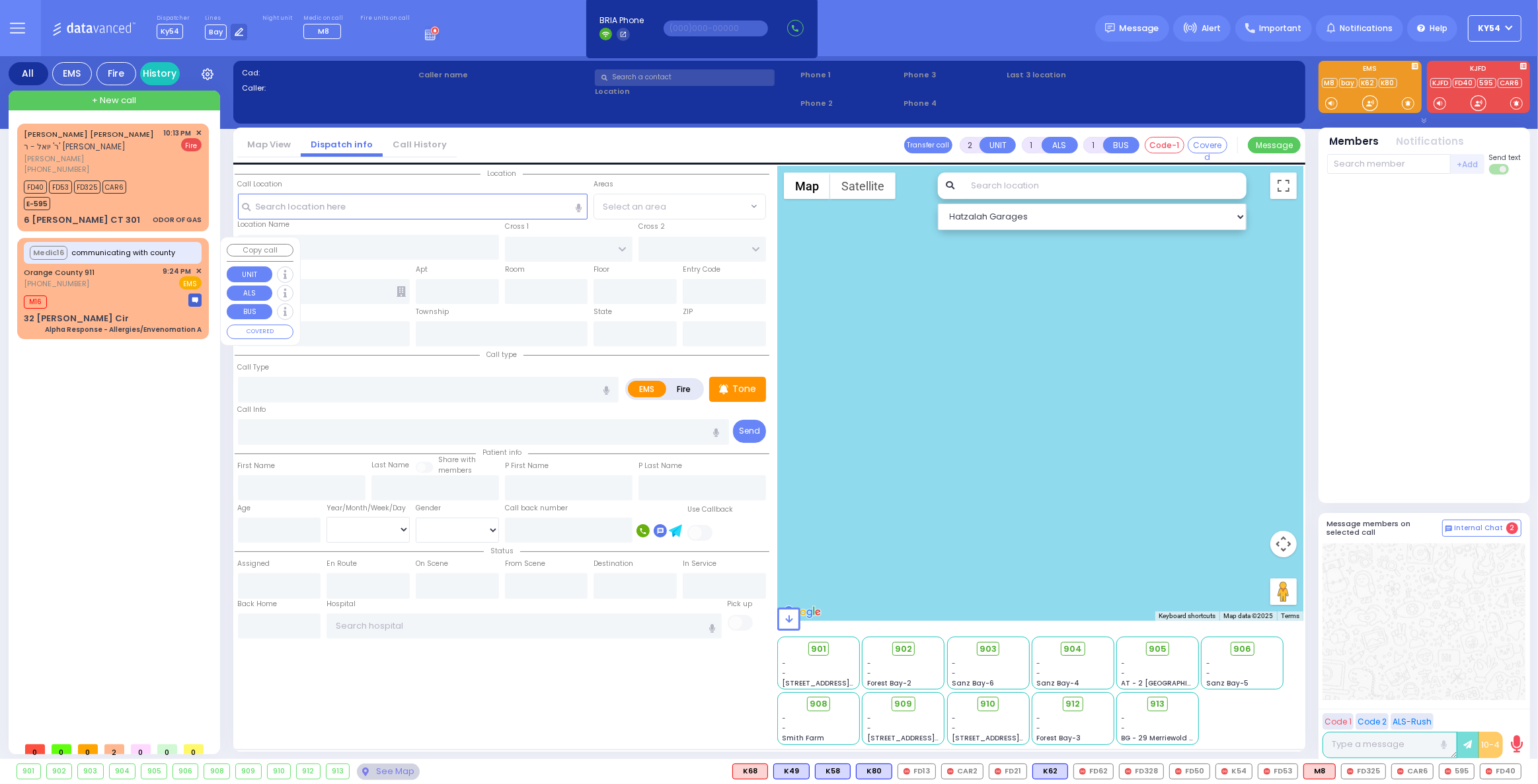
click at [172, 476] on div "[PERSON_NAME] [PERSON_NAME] - ר' [PERSON_NAME] [PERSON_NAME] [PHONE_NUMBER] 10:…" at bounding box center [115, 430] width 197 height 612
click at [178, 181] on div "FD40 FD53 FD325 CAR6 E-595" at bounding box center [112, 193] width 178 height 33
select select
type input "ODOR OF GAS"
radio input "false"
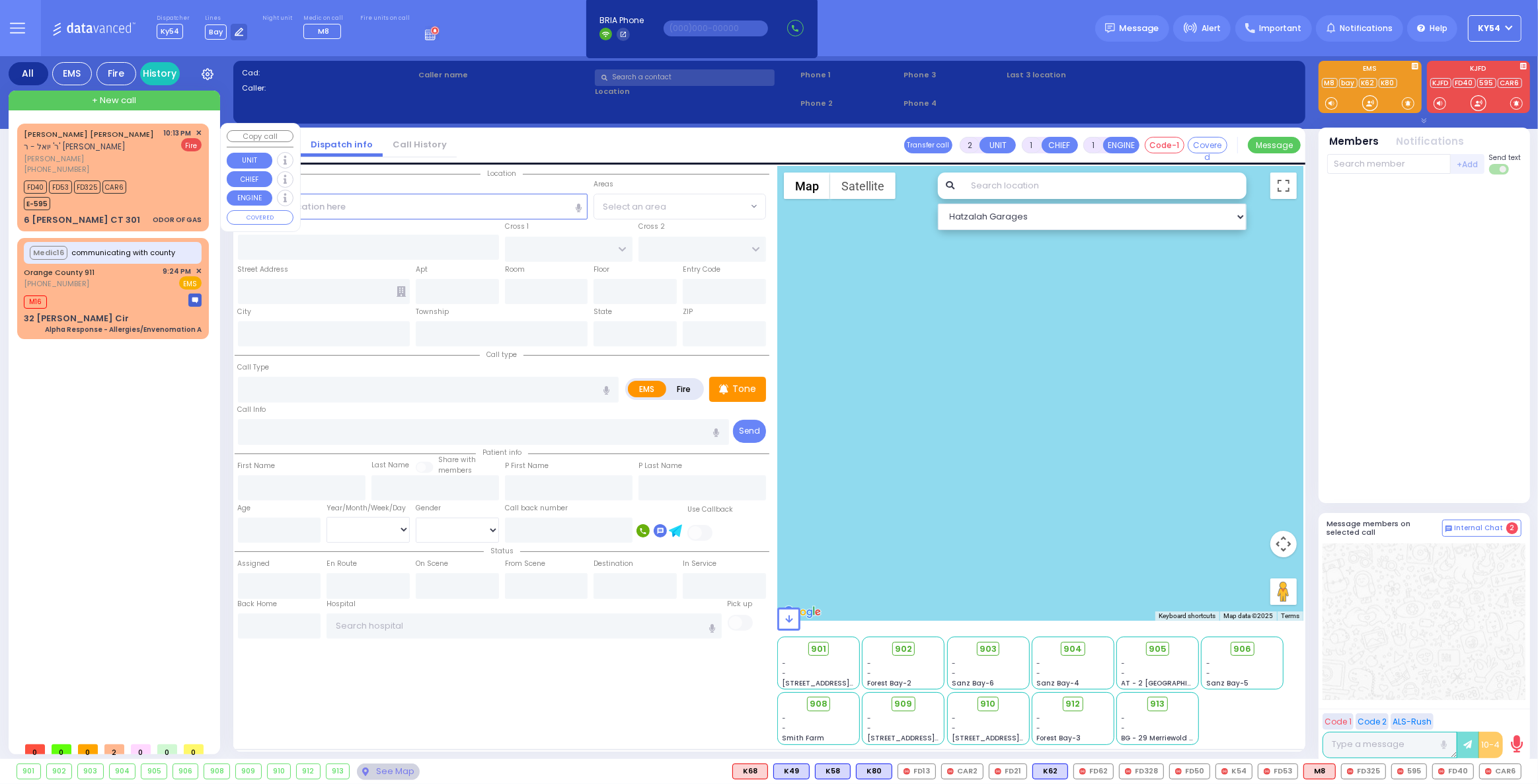
radio input "true"
type input "[PERSON_NAME] [PERSON_NAME]"
type input "KOHN"
select select
type input "22:13"
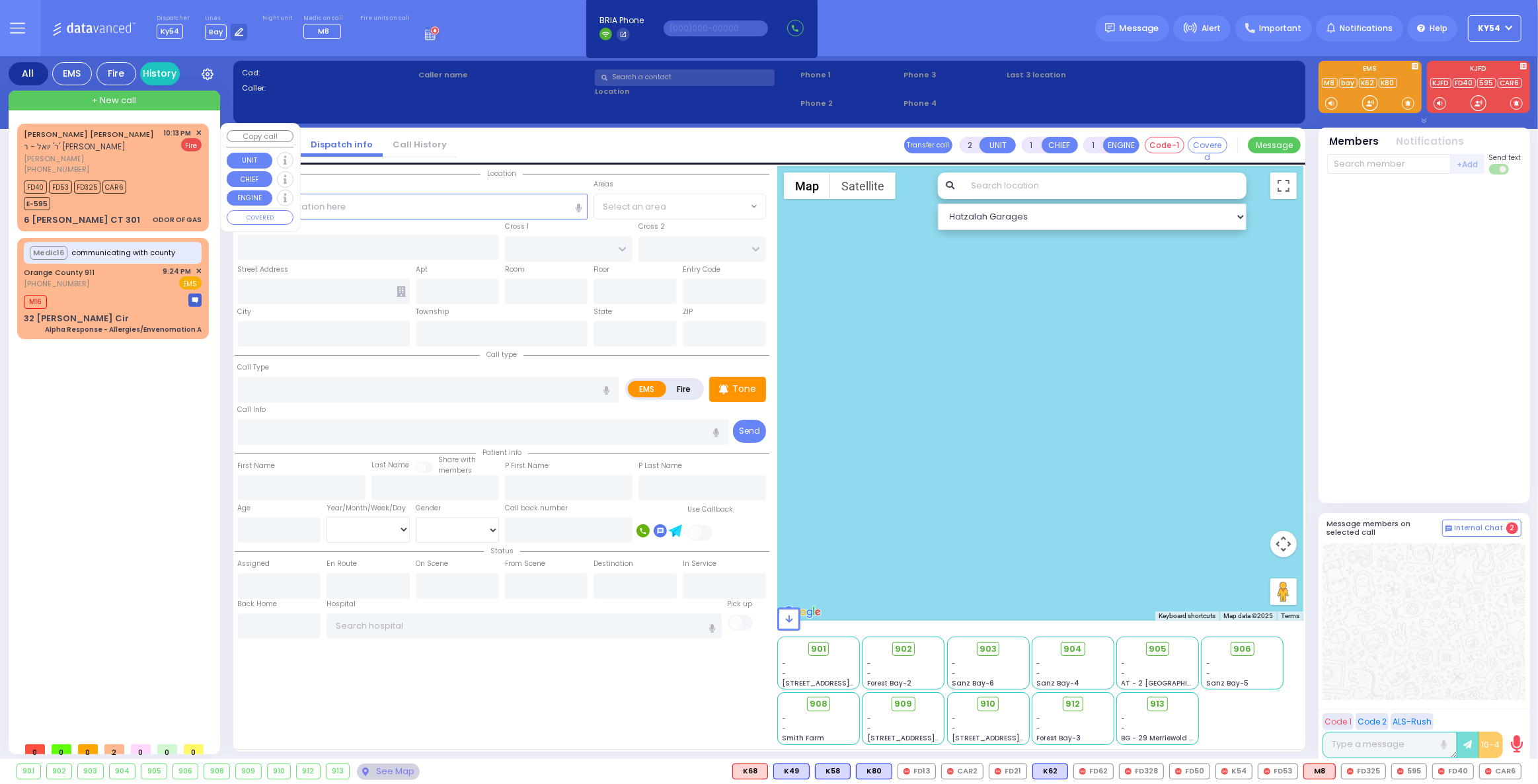
type input "22:14"
type input "ACRES RD"
type input "6 [PERSON_NAME] CT"
type input "301"
type input "Monroe"
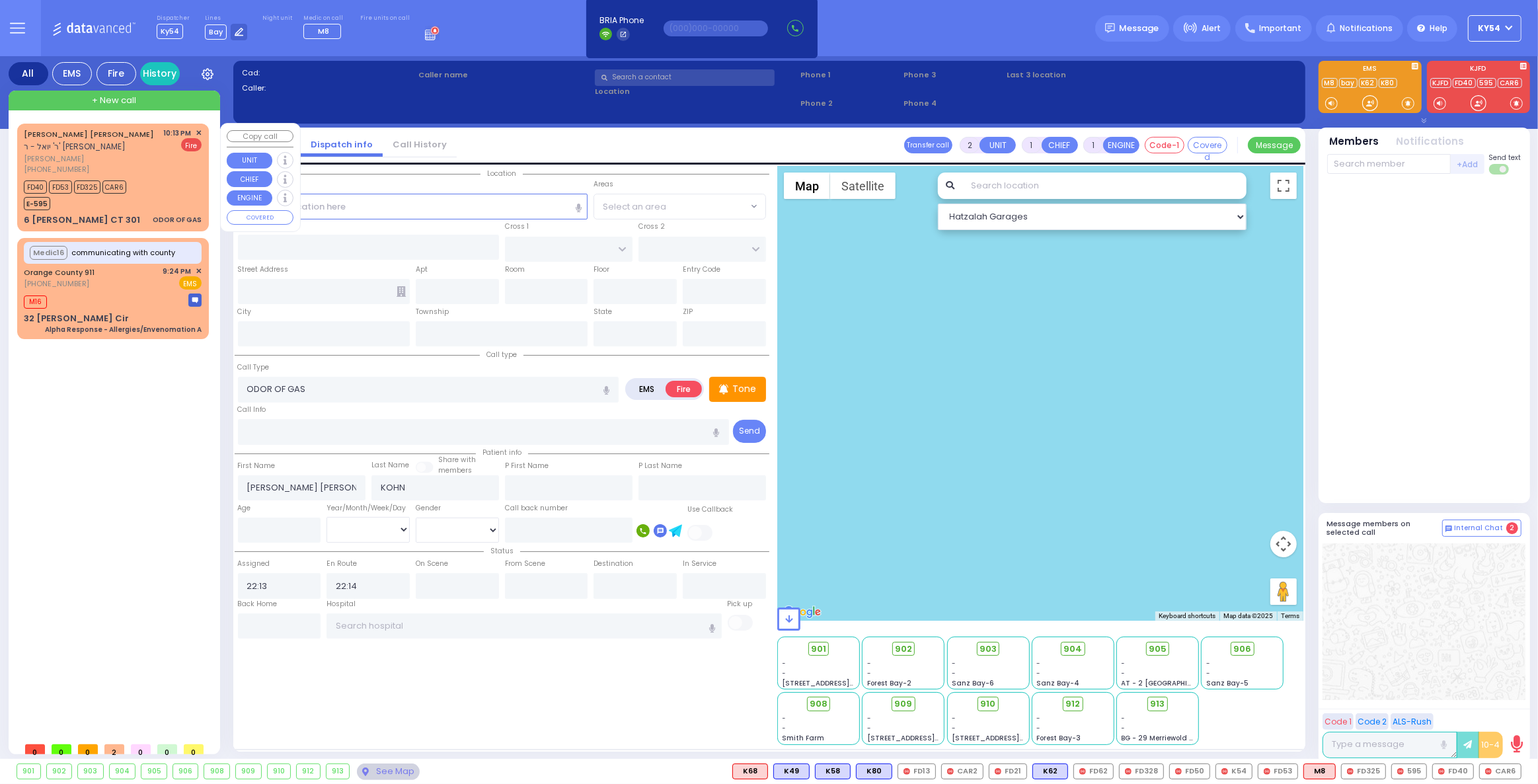
type input "[US_STATE]"
type input "10950"
select select "PALM TREE"
select select "Hatzalah Garages"
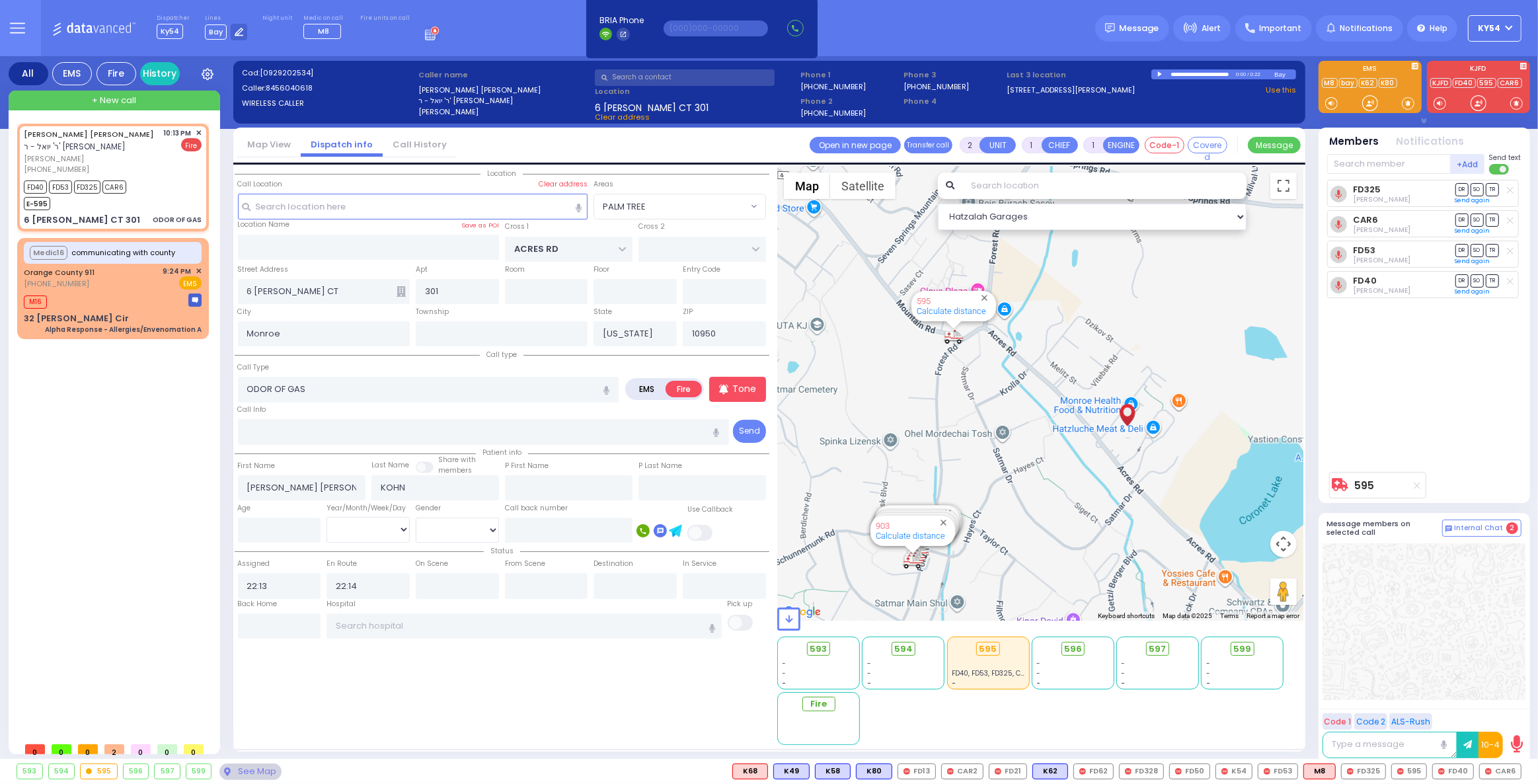
click at [162, 420] on div "[PERSON_NAME] [PERSON_NAME] - ר' [PERSON_NAME] [PERSON_NAME] [PHONE_NUMBER] 10:…" at bounding box center [115, 430] width 197 height 612
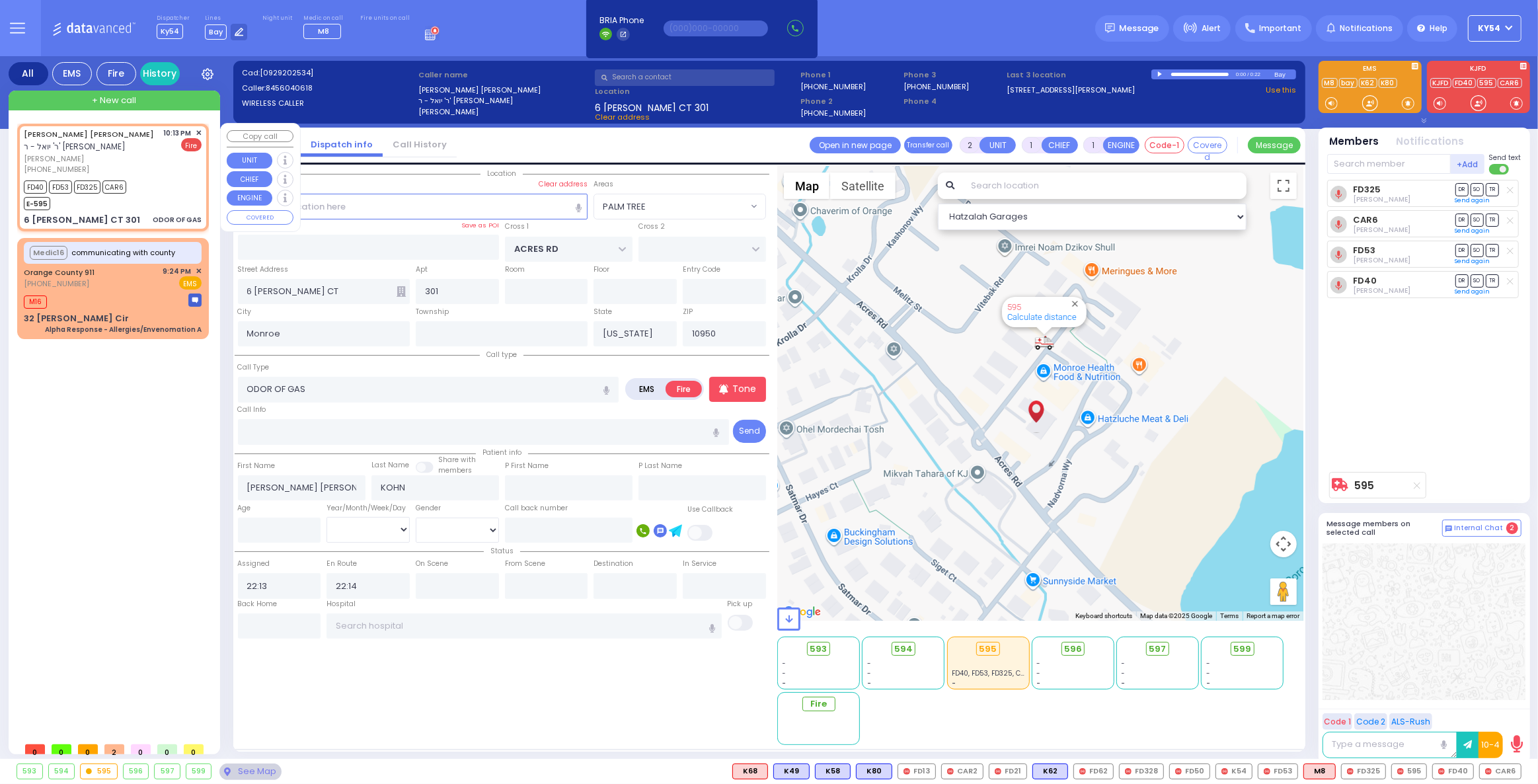
click at [156, 170] on div "[PHONE_NUMBER]" at bounding box center [91, 169] width 136 height 11
select select
radio input "true"
select select
select select "Hatzalah Garages"
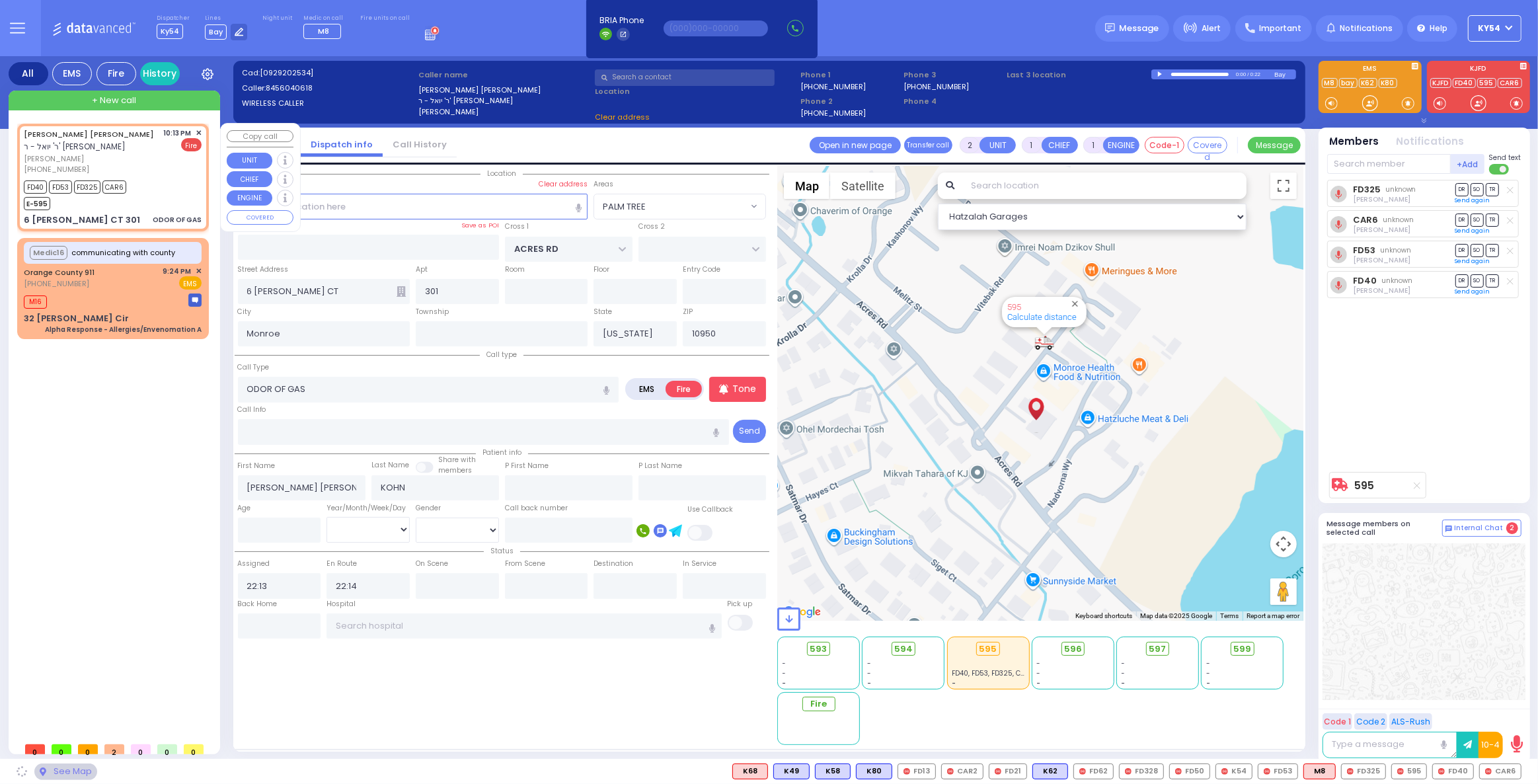
select select "PALM TREE"
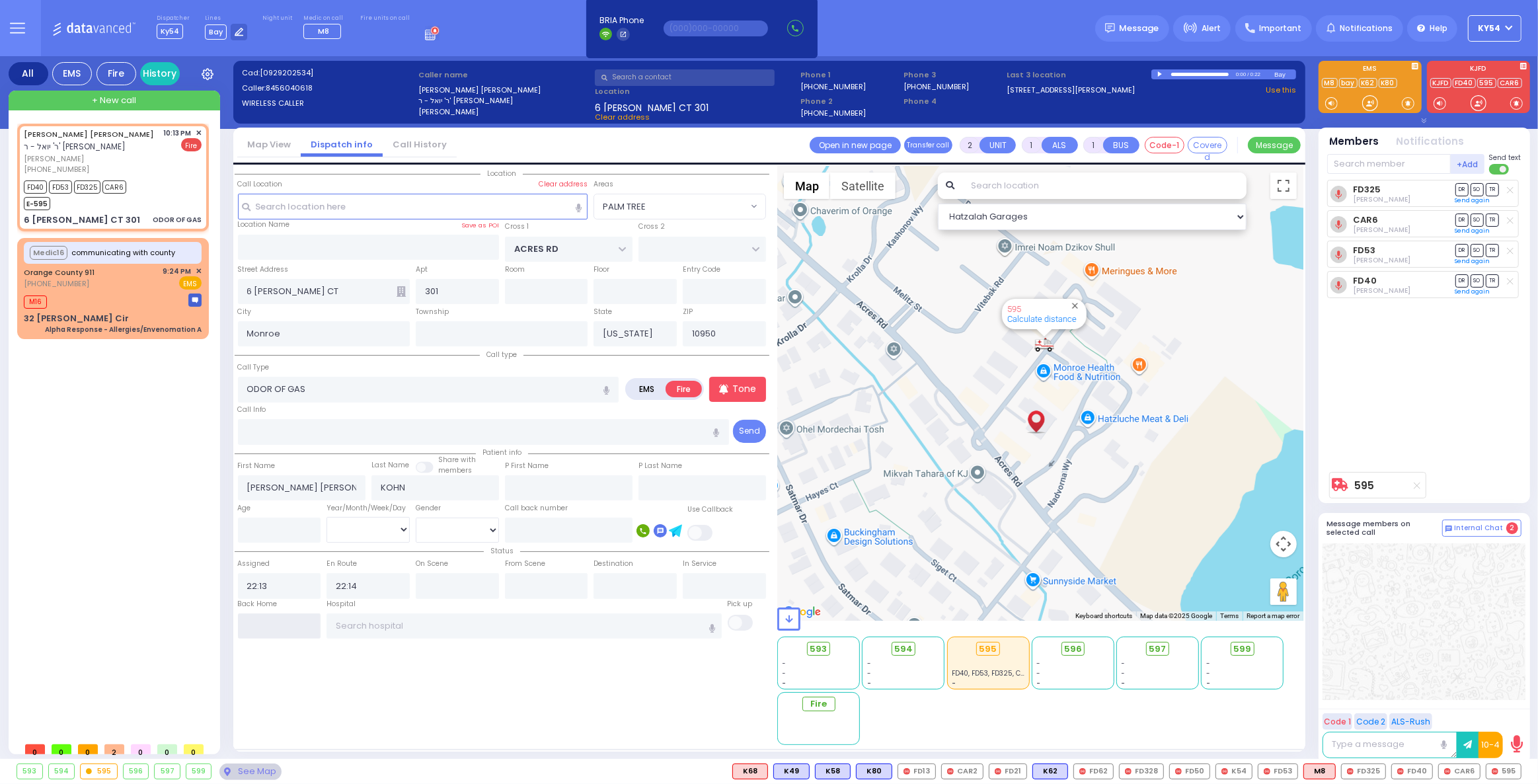
click at [283, 625] on input "text" at bounding box center [280, 625] width 83 height 25
type input "22:21"
click at [283, 622] on input "22:21" at bounding box center [280, 625] width 83 height 25
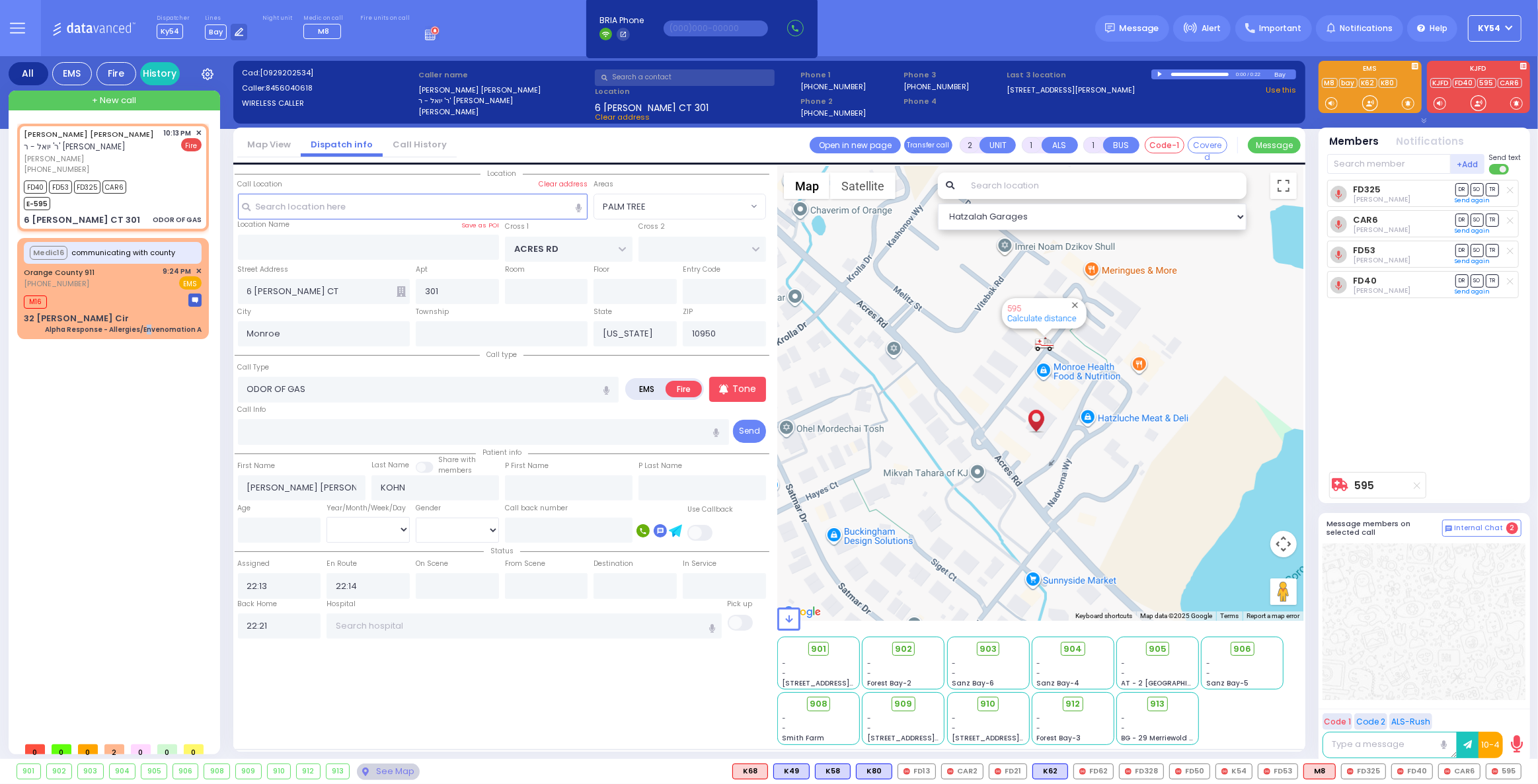
drag, startPoint x: 149, startPoint y: 480, endPoint x: 156, endPoint y: 493, distance: 14.8
click at [156, 493] on div "[PERSON_NAME] [PERSON_NAME] - ר' [PERSON_NAME] [PERSON_NAME] [PHONE_NUMBER] 10:…" at bounding box center [115, 430] width 197 height 612
select select
radio input "true"
select select
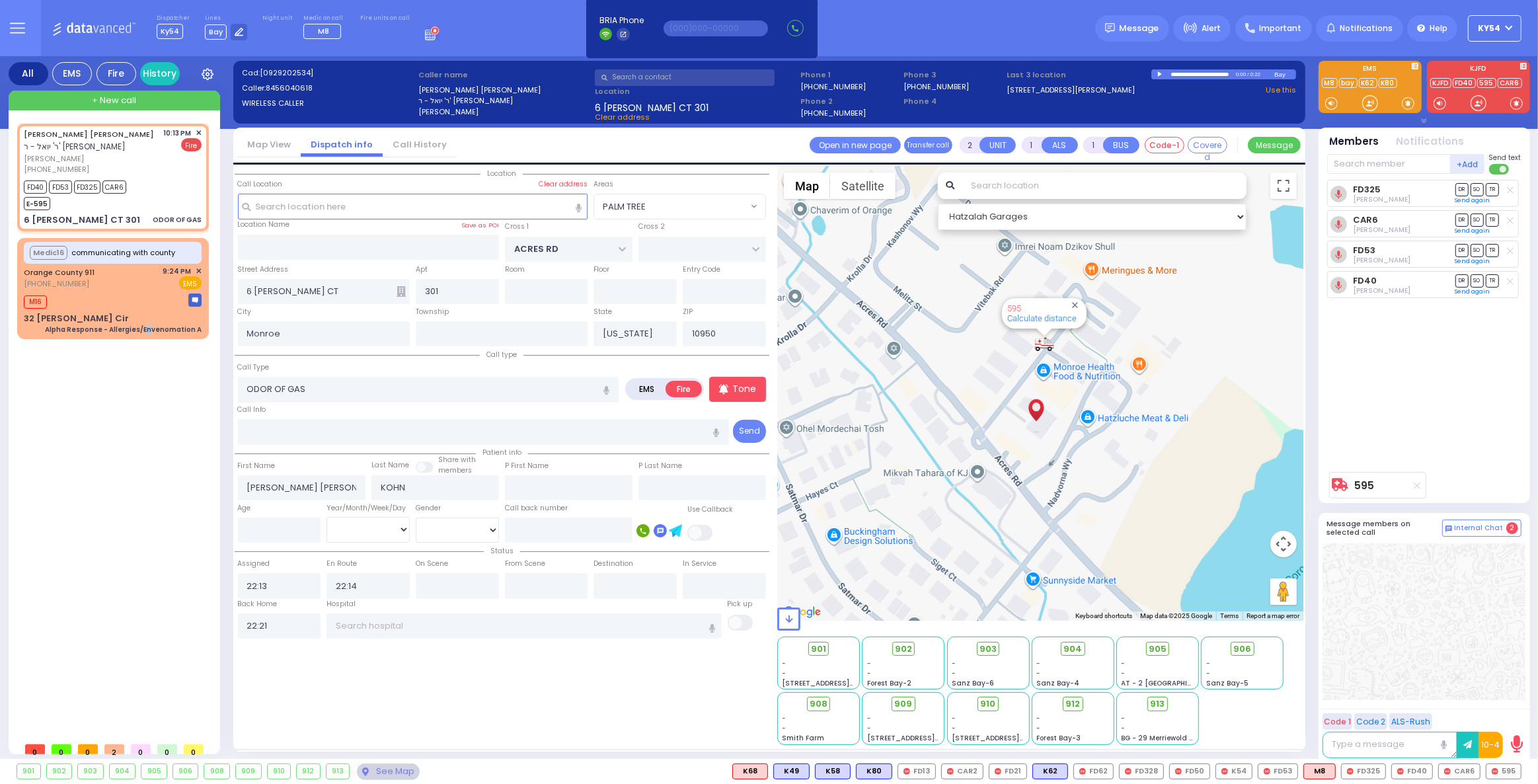
select select
click at [156, 483] on div "[PERSON_NAME] [PERSON_NAME] - ר' [PERSON_NAME] [PERSON_NAME] [PHONE_NUMBER] 10:…" at bounding box center [115, 430] width 197 height 612
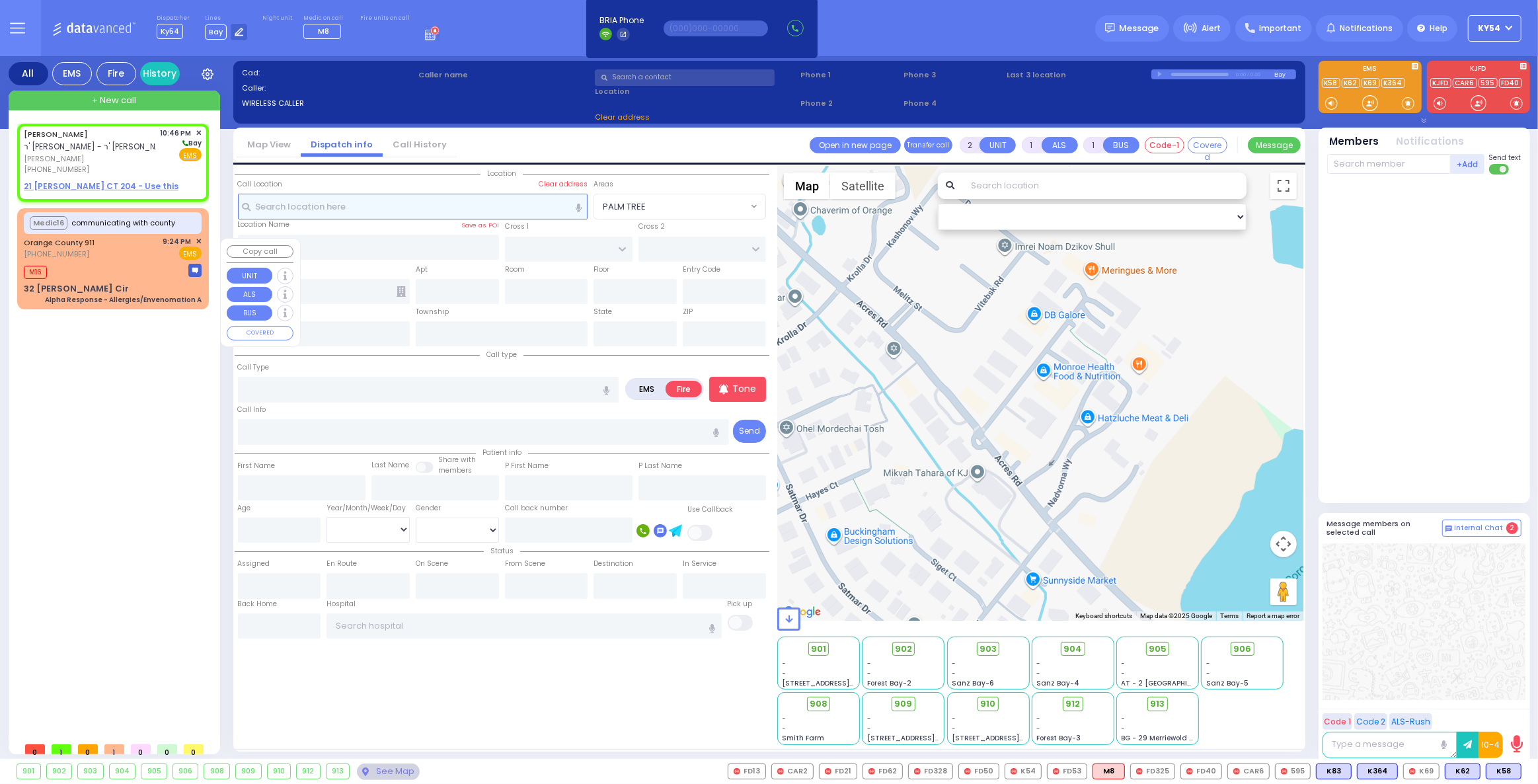
select select
radio input "true"
type input "[PERSON_NAME]"
type input "TEITELBAUM"
select select
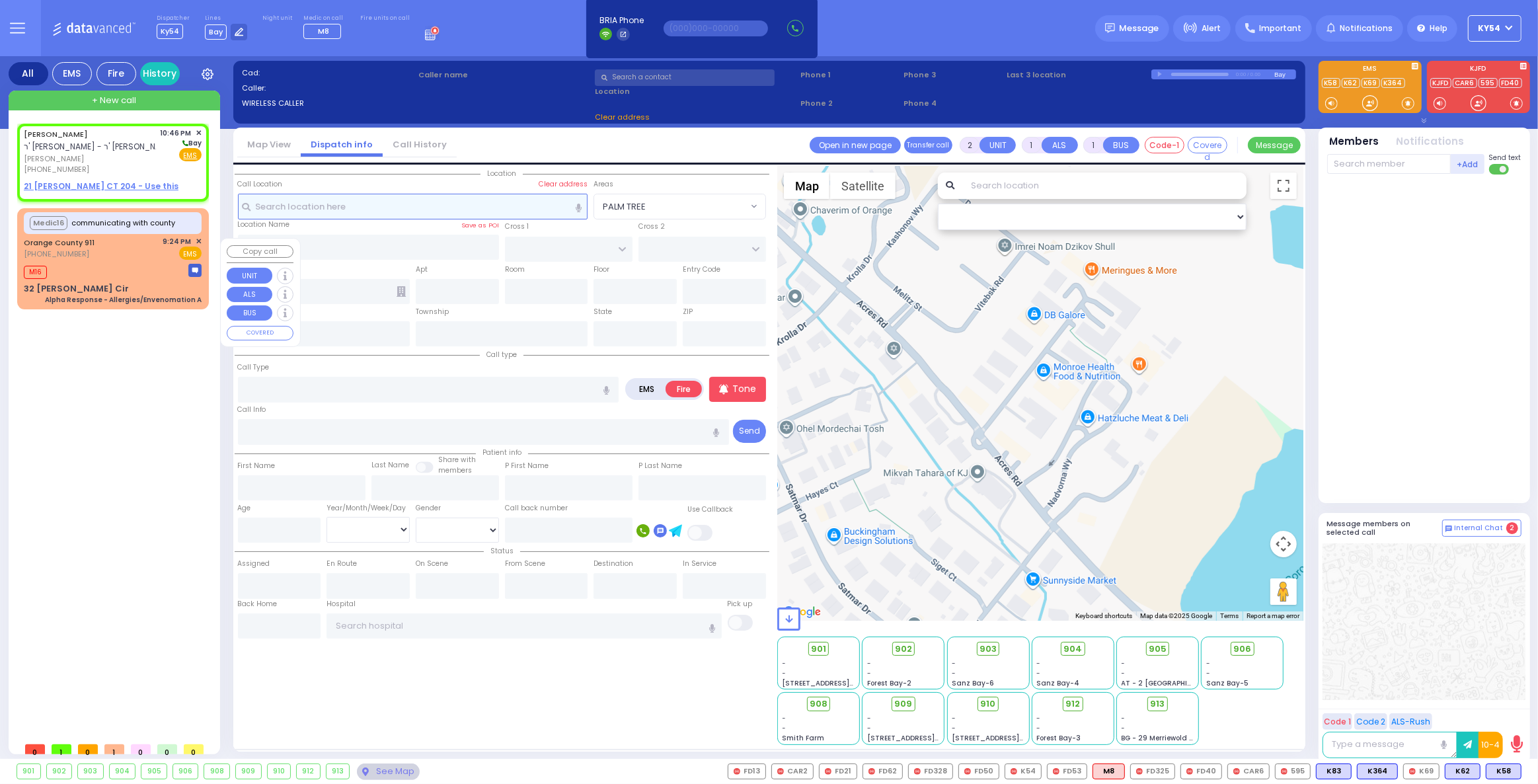
type input "22:46"
select select "Hatzalah Garages"
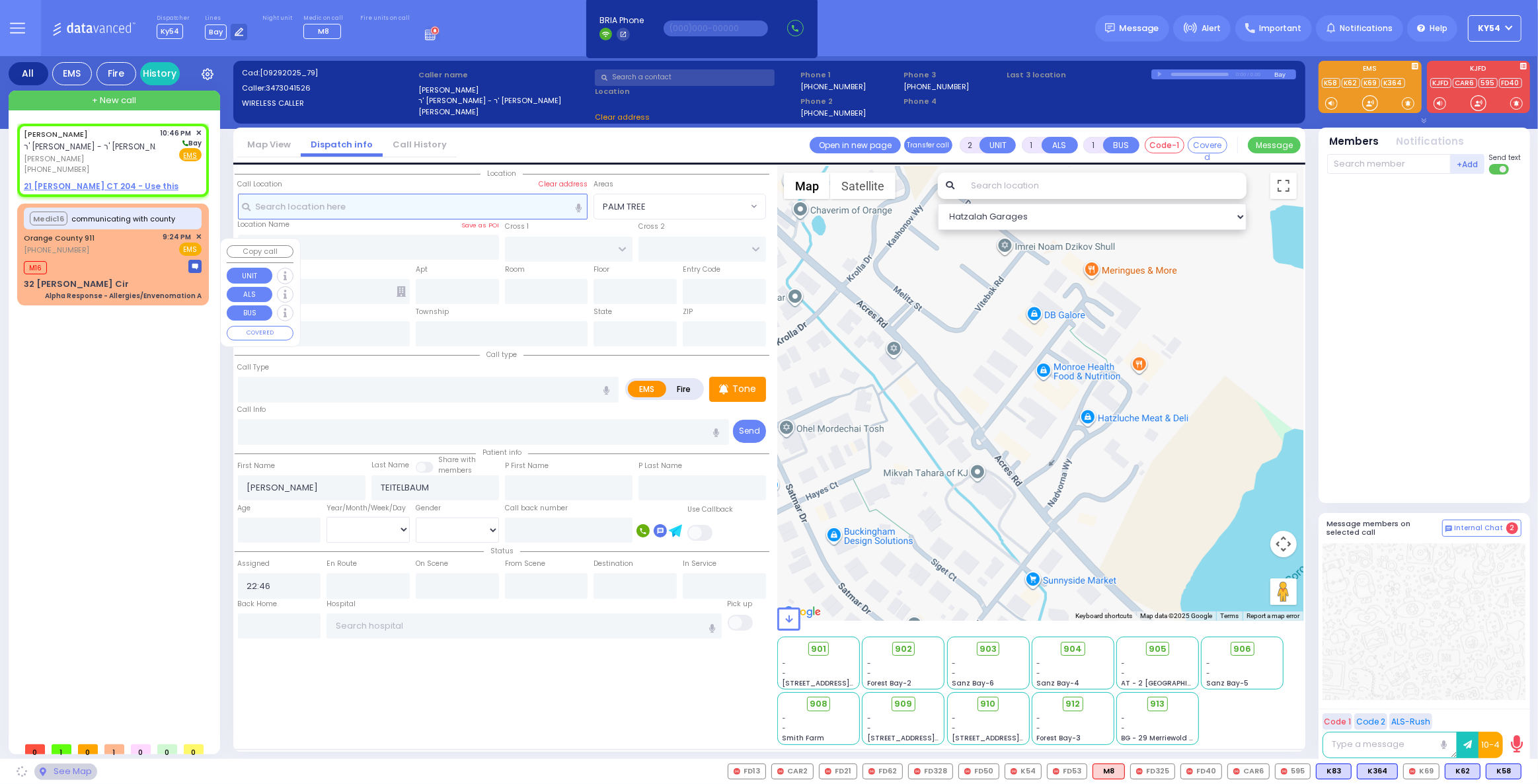
select select
radio input "true"
select select
select select "Hatzalah Garages"
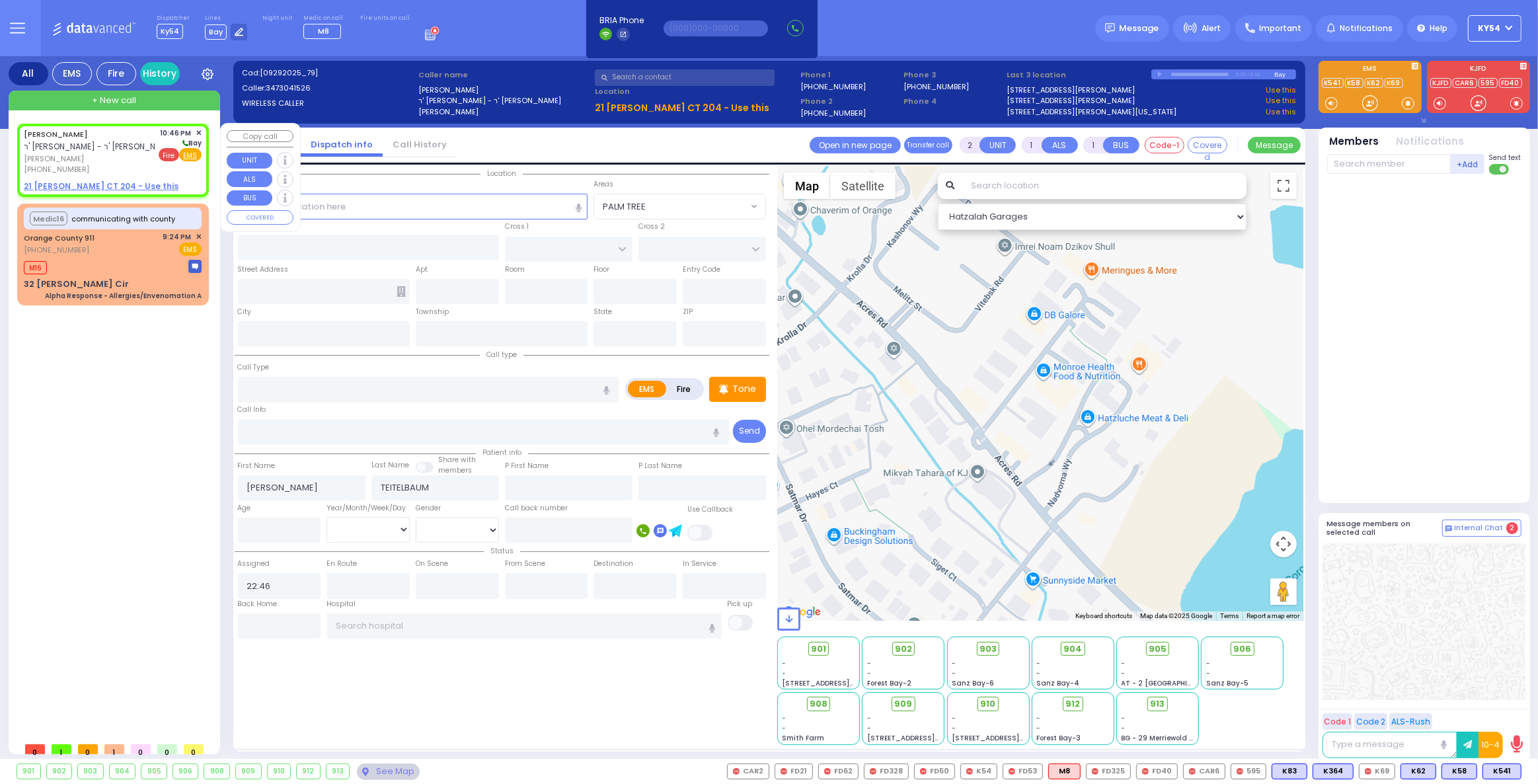
click at [170, 154] on span "Fire" at bounding box center [169, 155] width 21 height 13
select select
radio input "false"
radio input "true"
select select
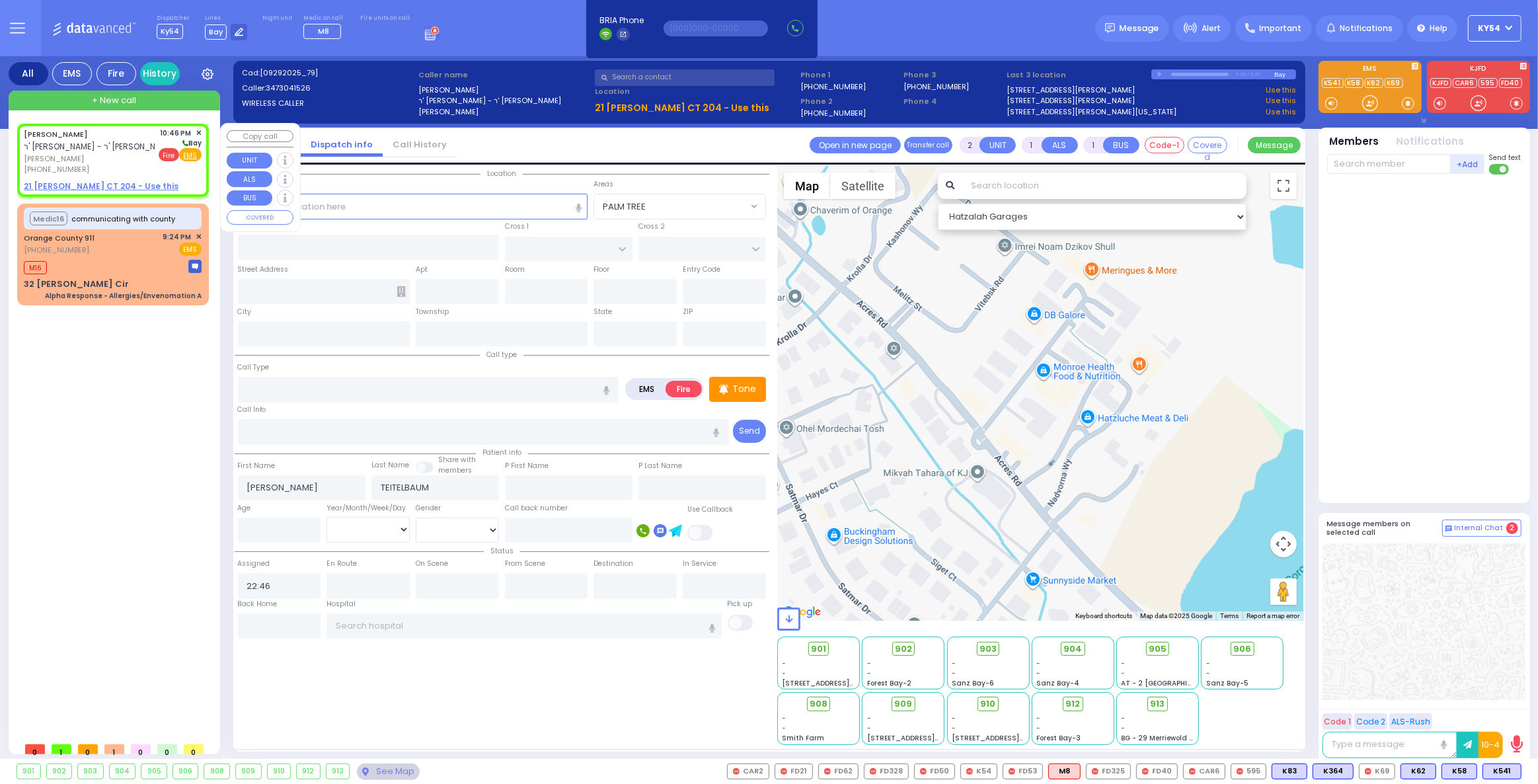
select select "Hatzalah Garages"
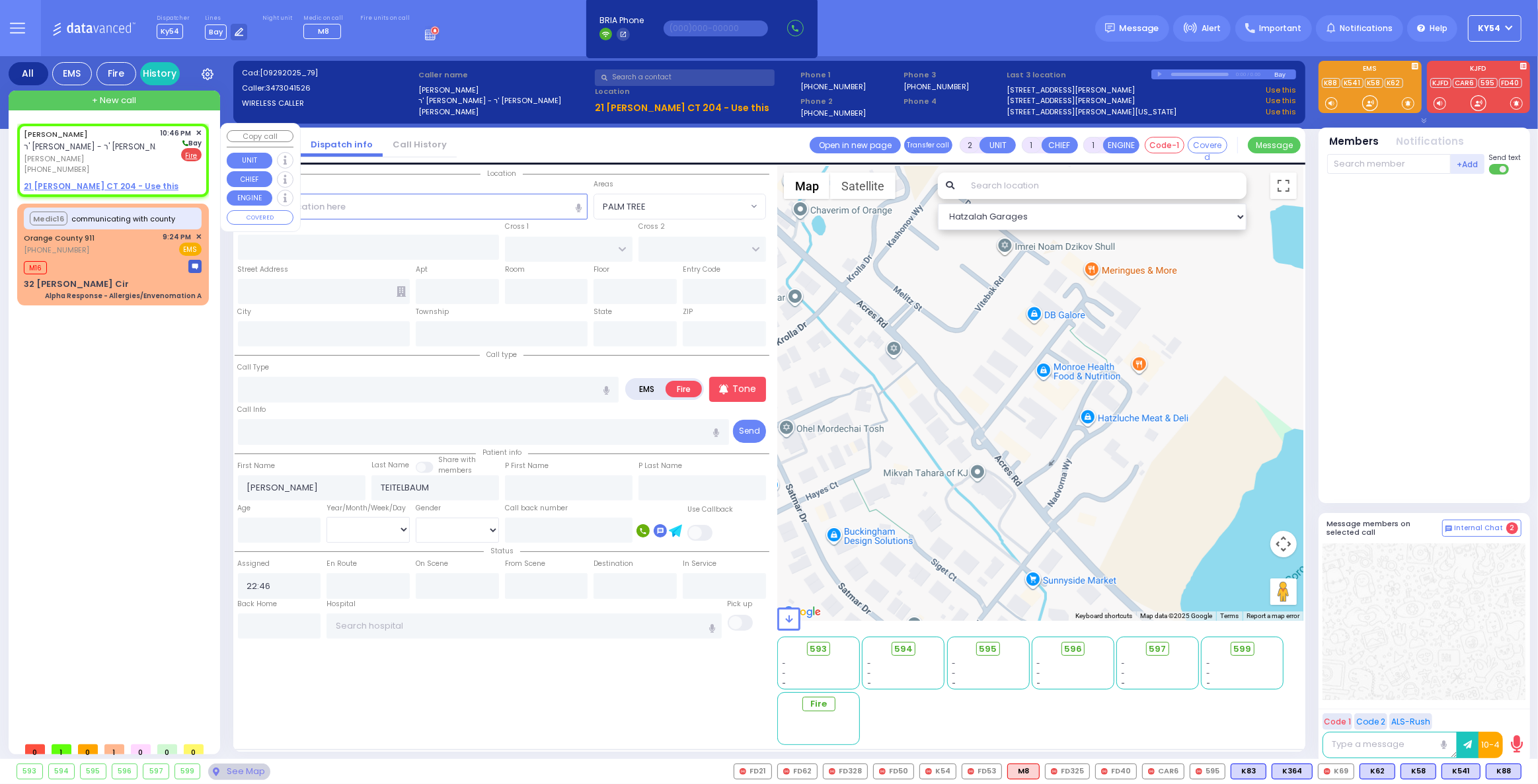
click at [84, 187] on u "21 [PERSON_NAME] CT 204 - Use this" at bounding box center [101, 186] width 155 height 11
select select
radio input "true"
select select
select select "Hatzalah Garages"
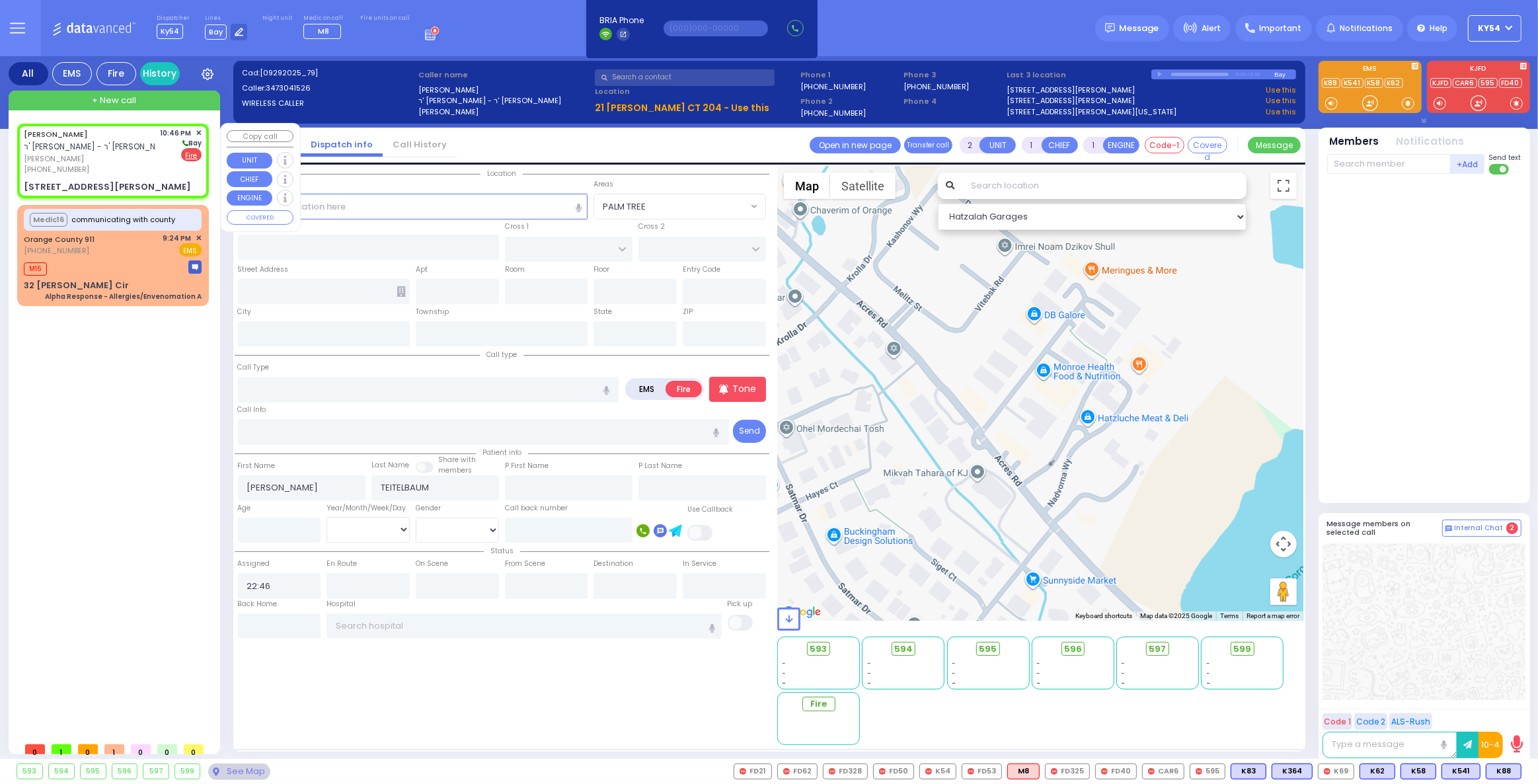
select select
radio input "true"
select select
select select "Hatzalah Garages"
type input "SATMAR DR"
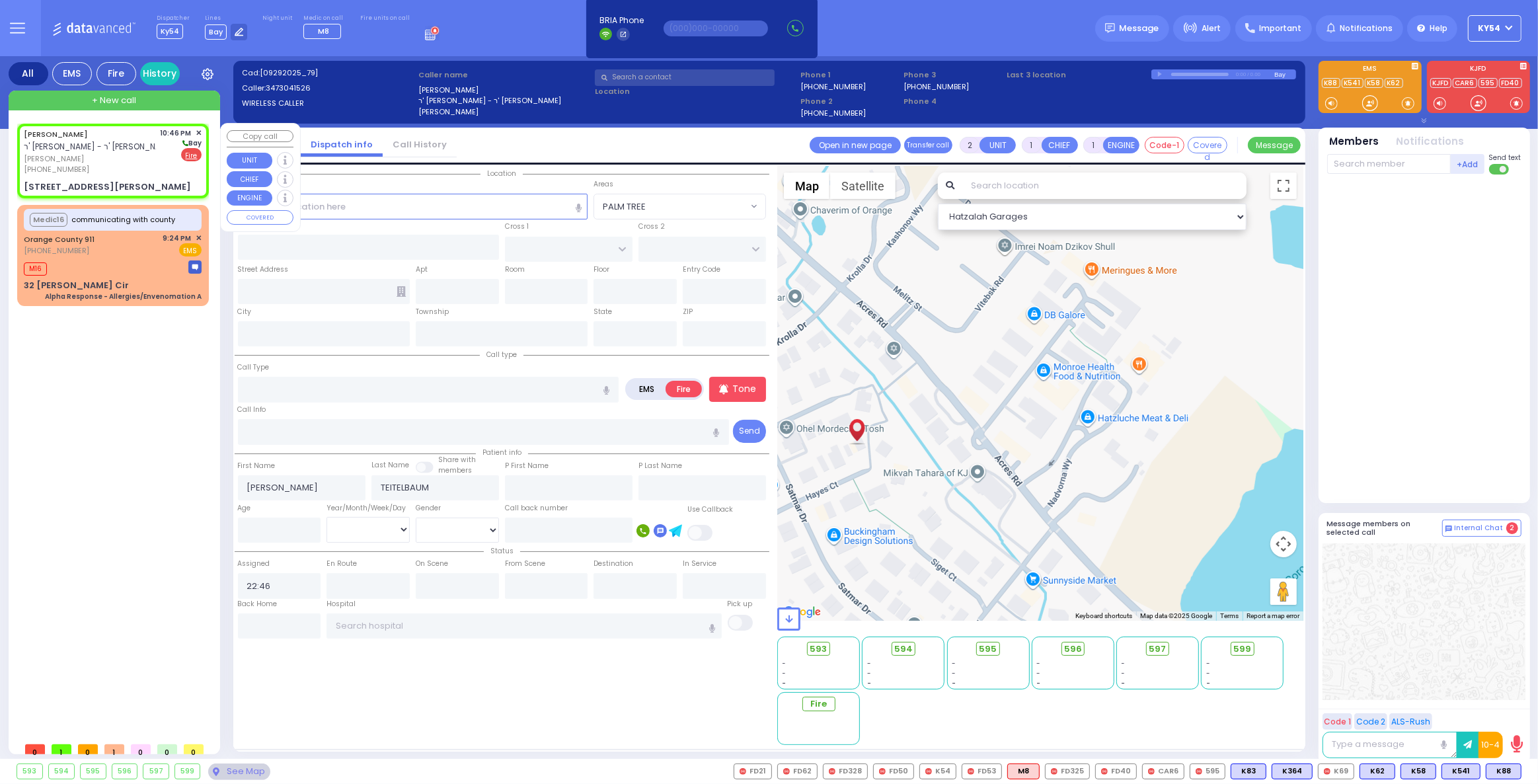
type input "[PERSON_NAME] COURT"
type input "21 [PERSON_NAME] CT"
type input "204"
type input "[PERSON_NAME]"
type input "[US_STATE]"
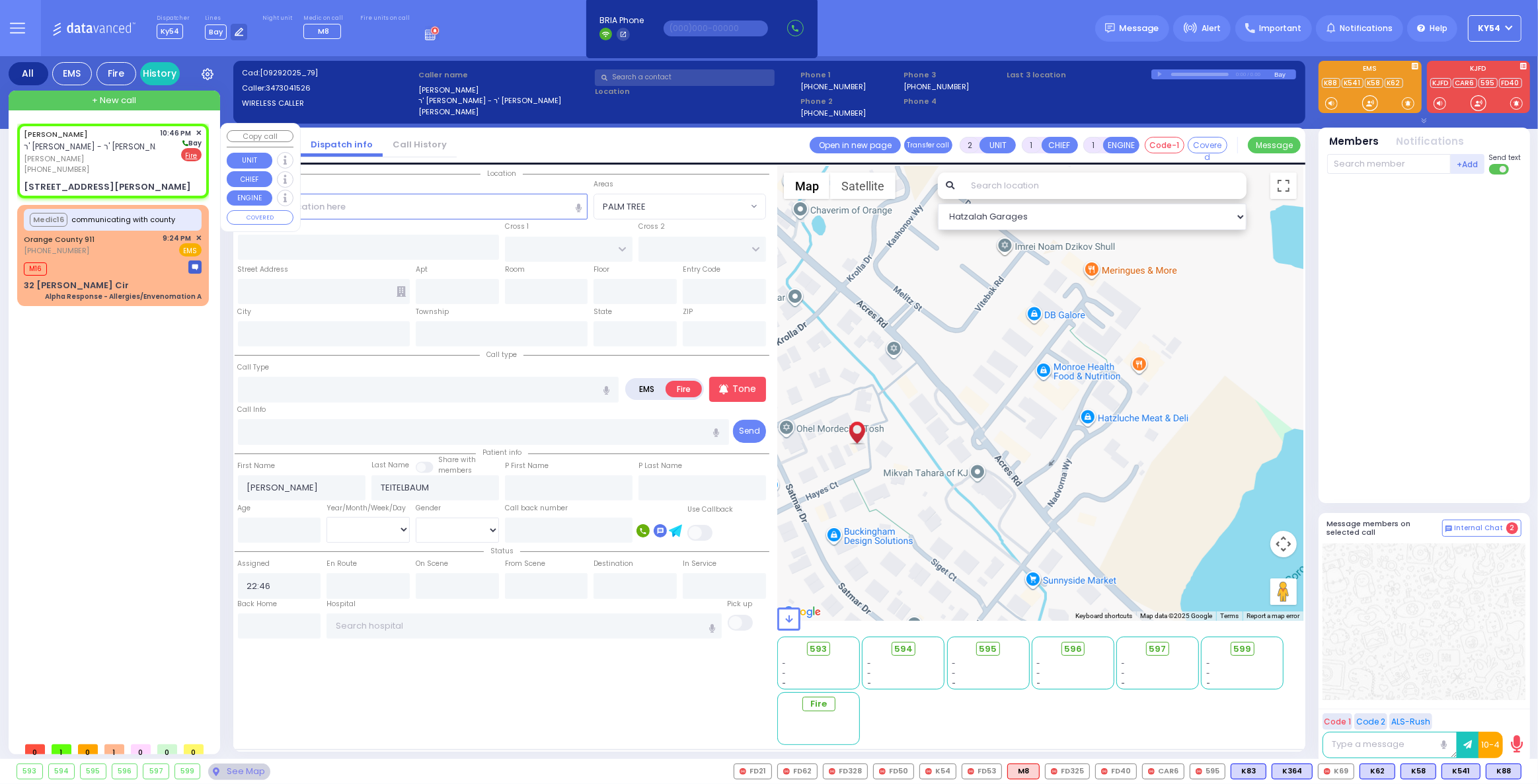
type input "10950"
select select "SECTION 3"
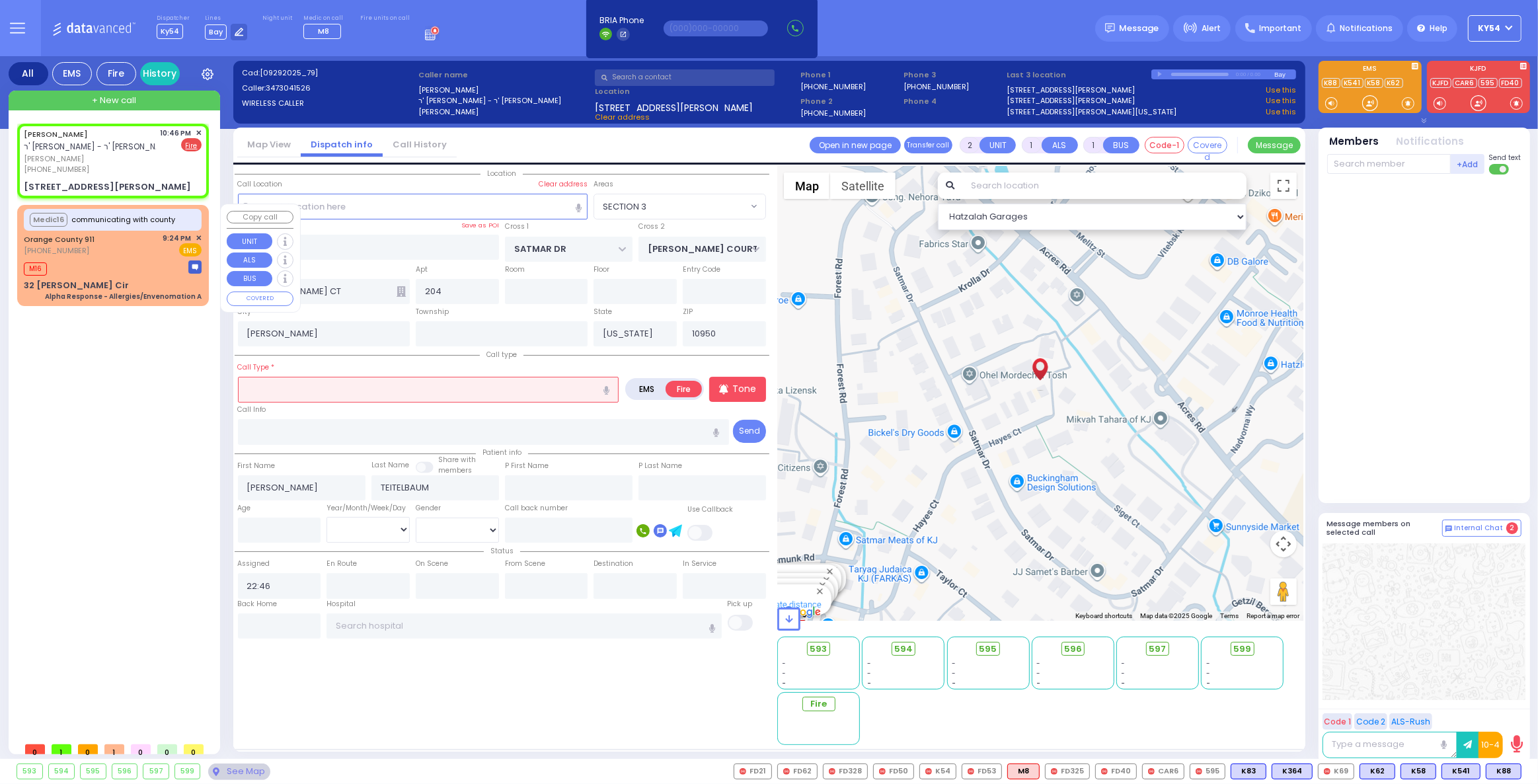
select select
radio input "true"
select select
select select "Hatzalah Garages"
select select "SECTION 3"
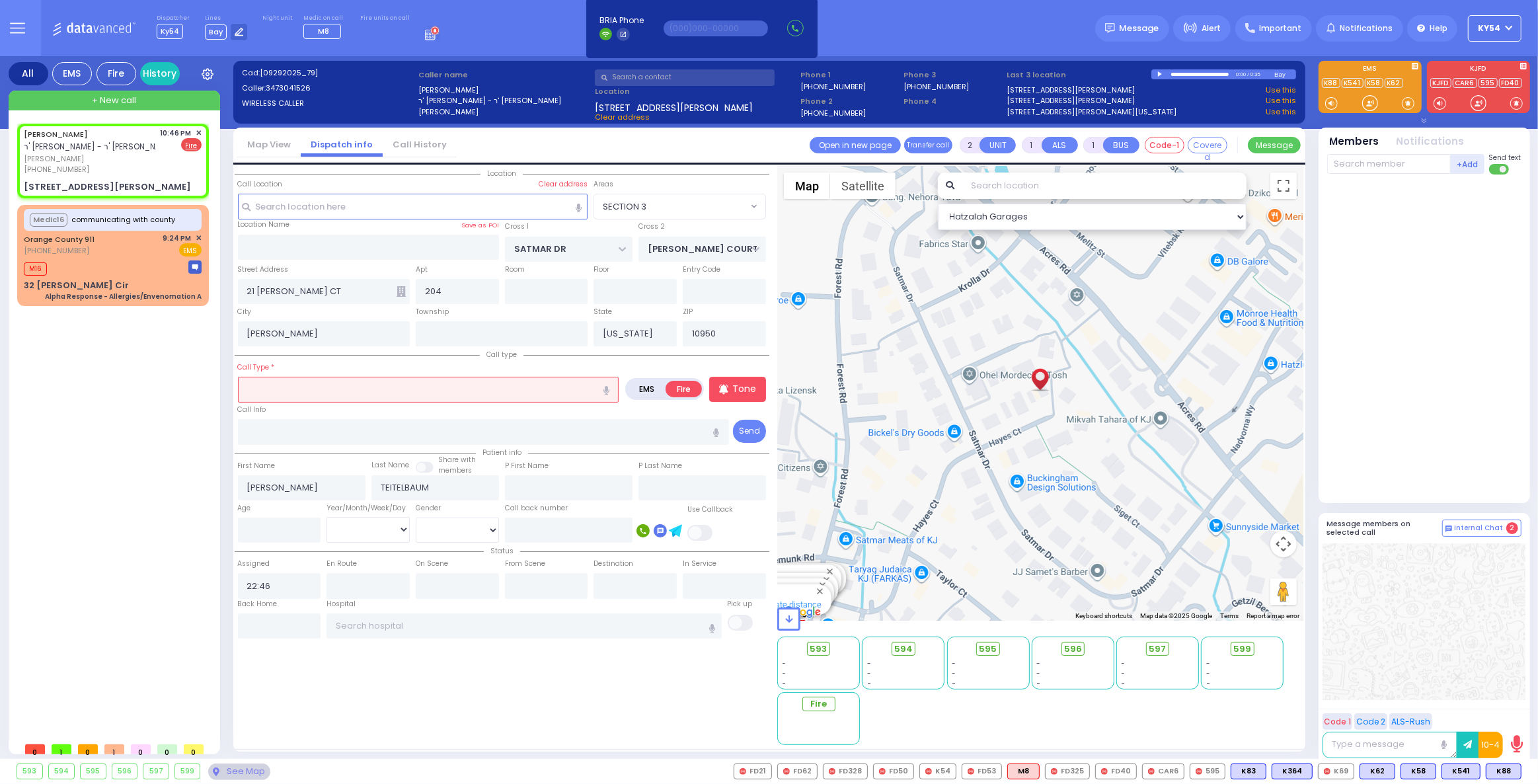
drag, startPoint x: 318, startPoint y: 384, endPoint x: 311, endPoint y: 381, distance: 7.6
click at [314, 381] on input "text" at bounding box center [429, 389] width 381 height 25
type input "c"
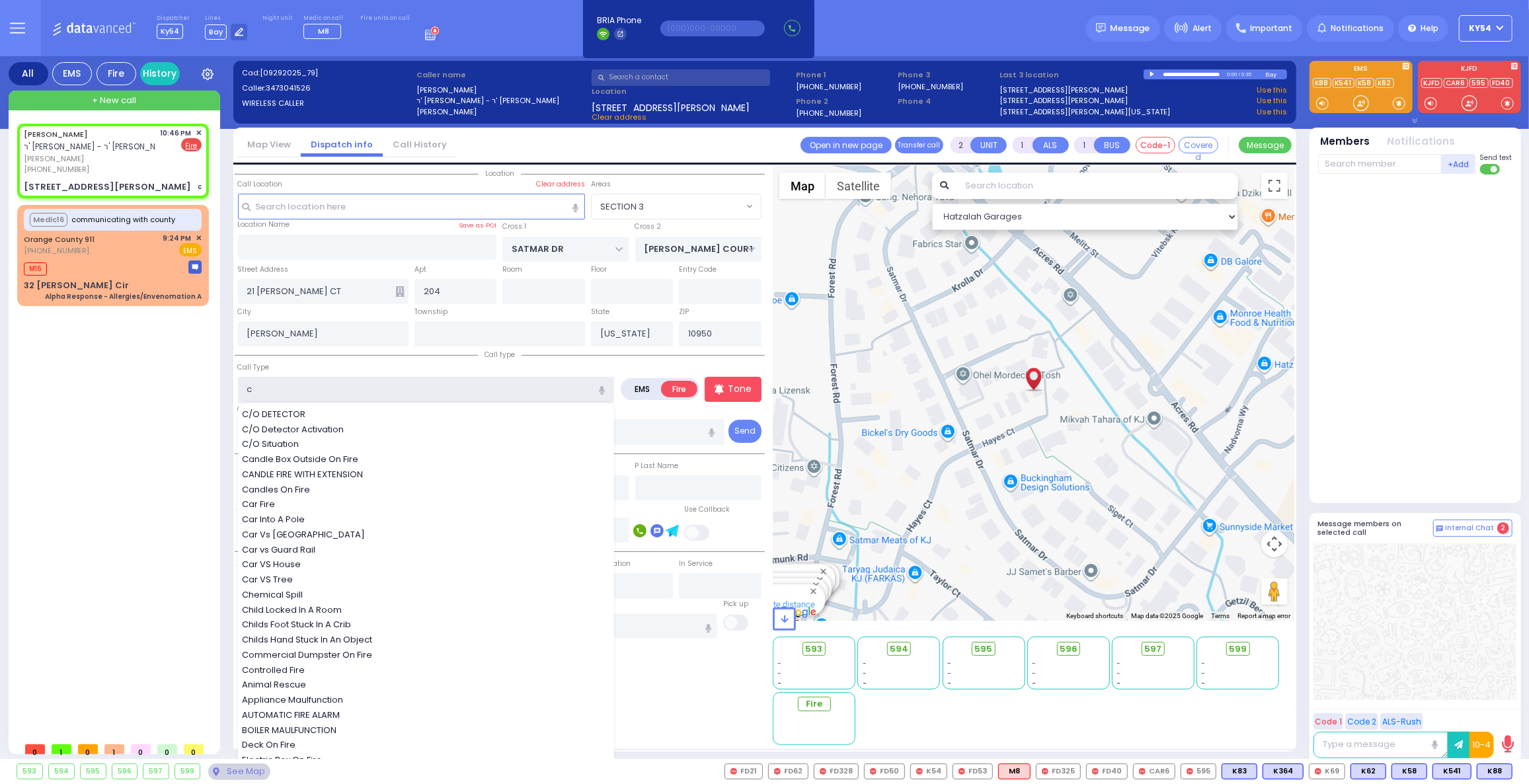
select select
radio input "true"
select select
select select "Hatzalah Garages"
select select "SECTION 3"
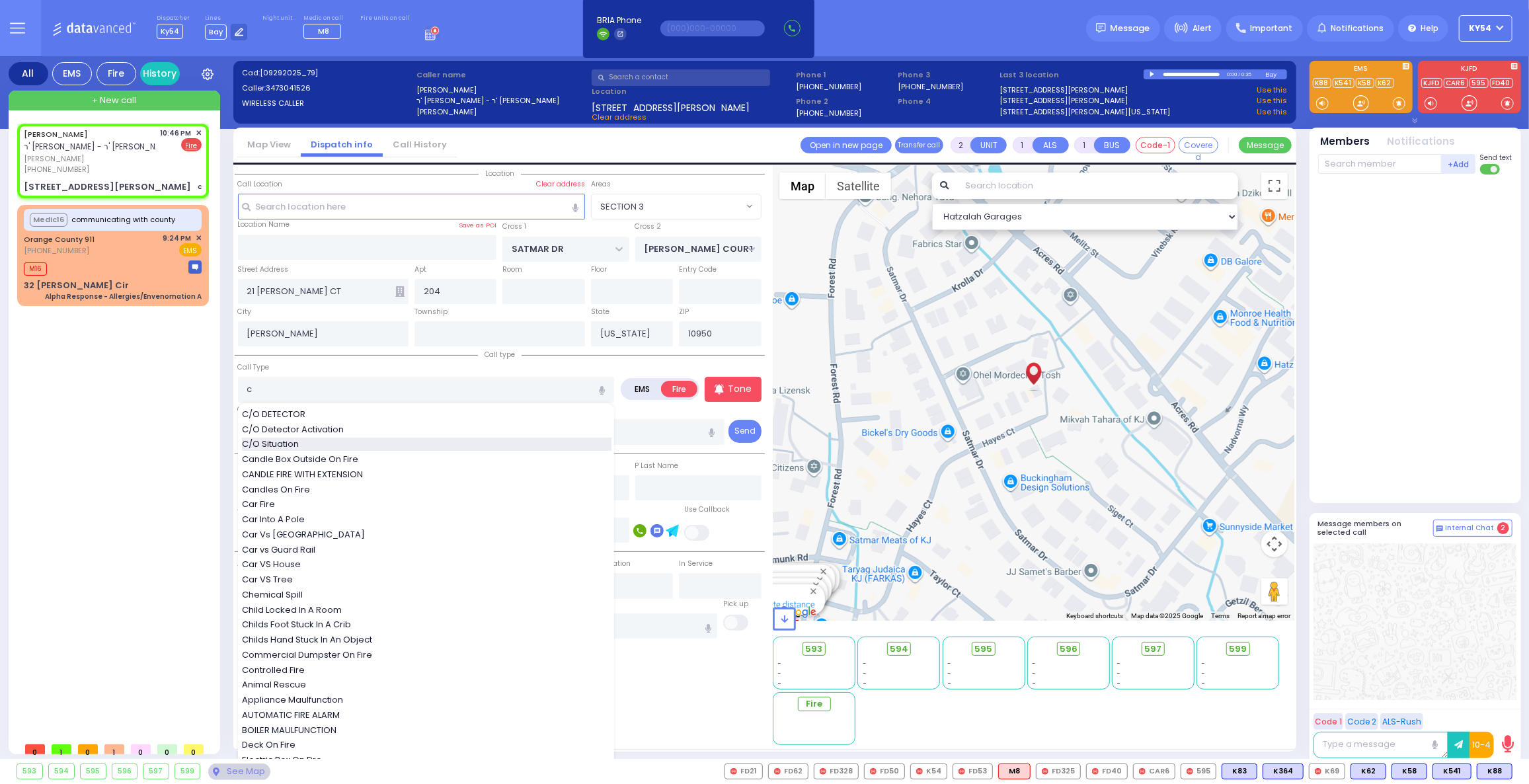
click at [290, 445] on span "C/O Situation" at bounding box center [272, 444] width 61 height 13
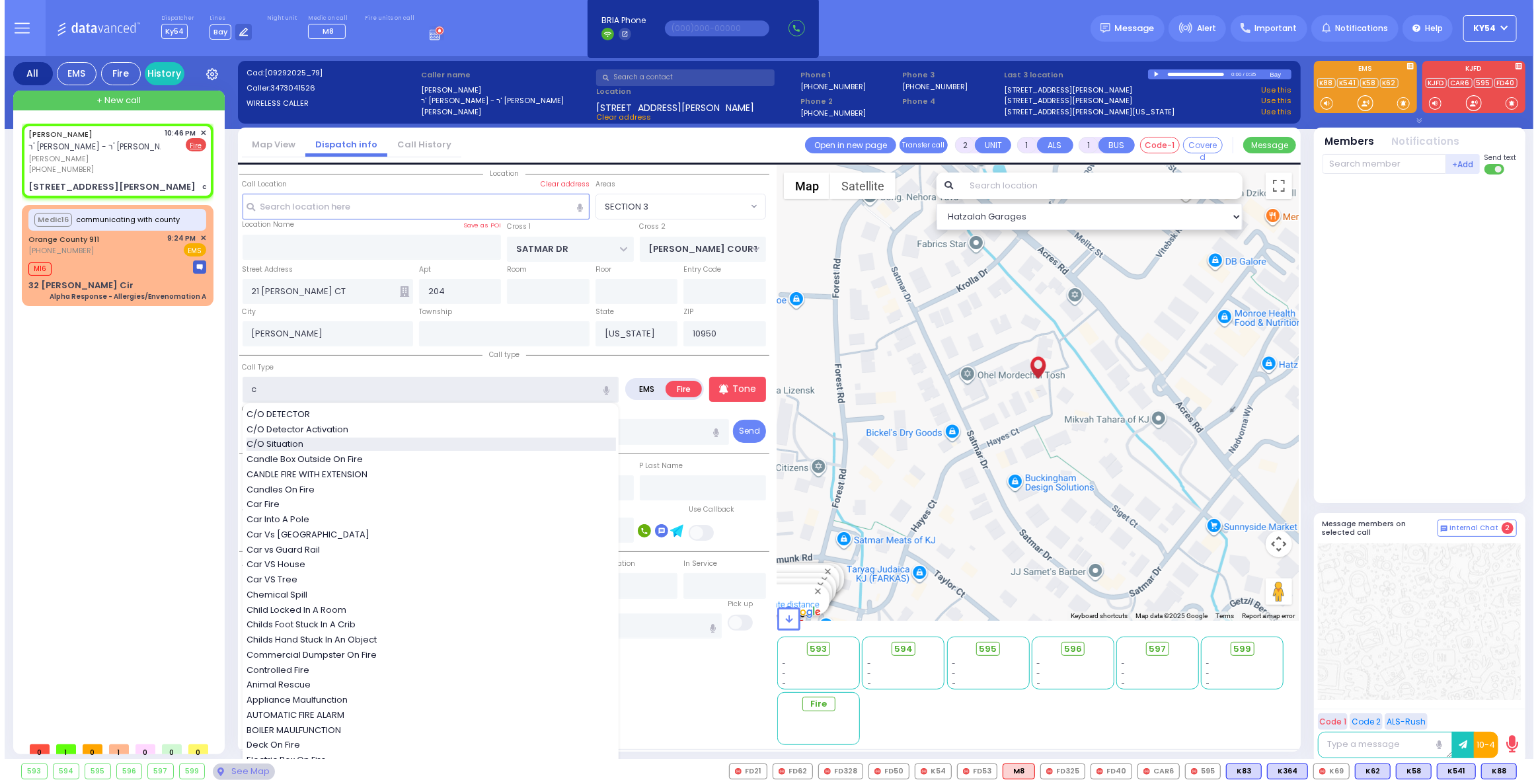
type input "C/O Situation"
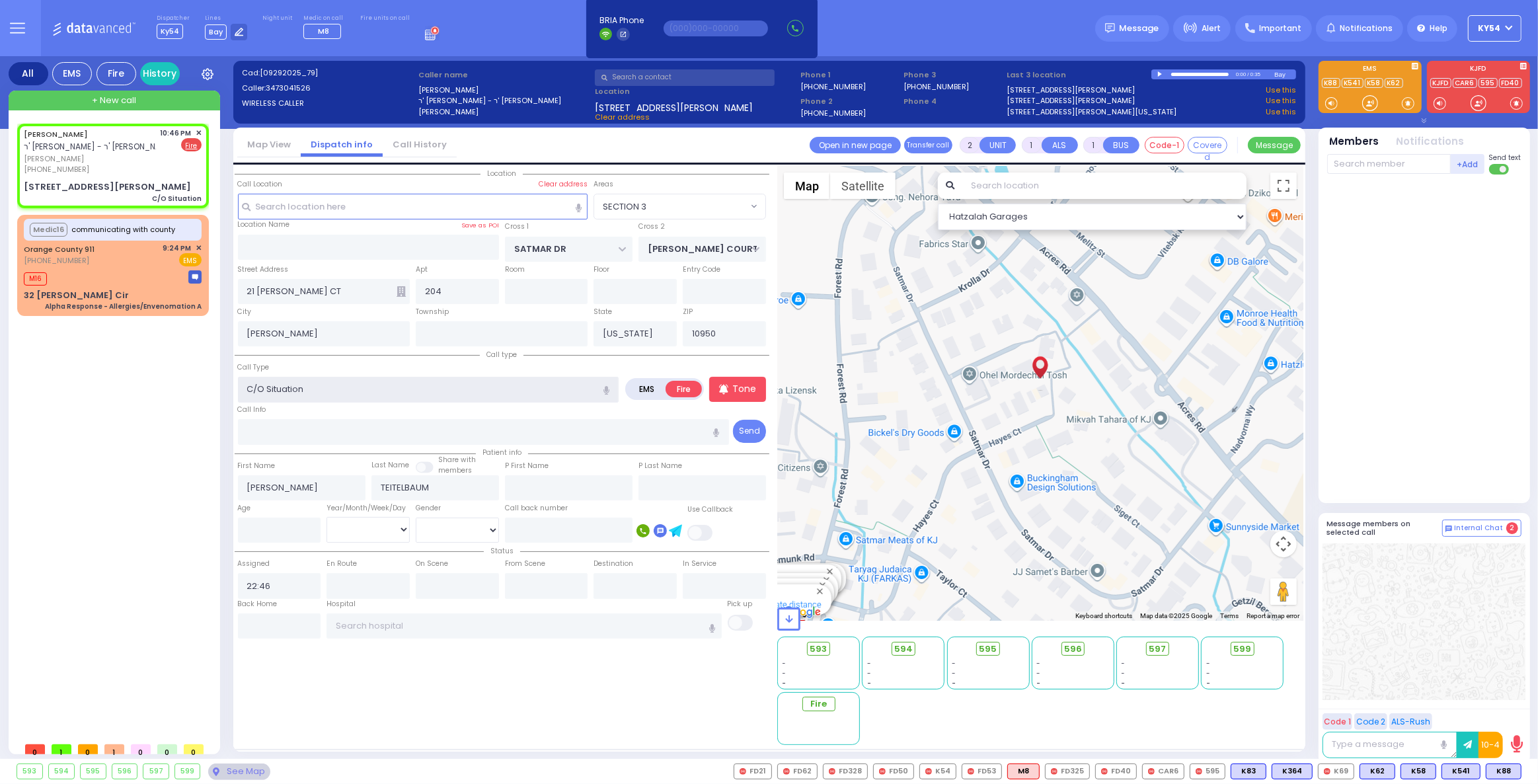
select select
radio input "true"
select select
select select "Hatzalah Garages"
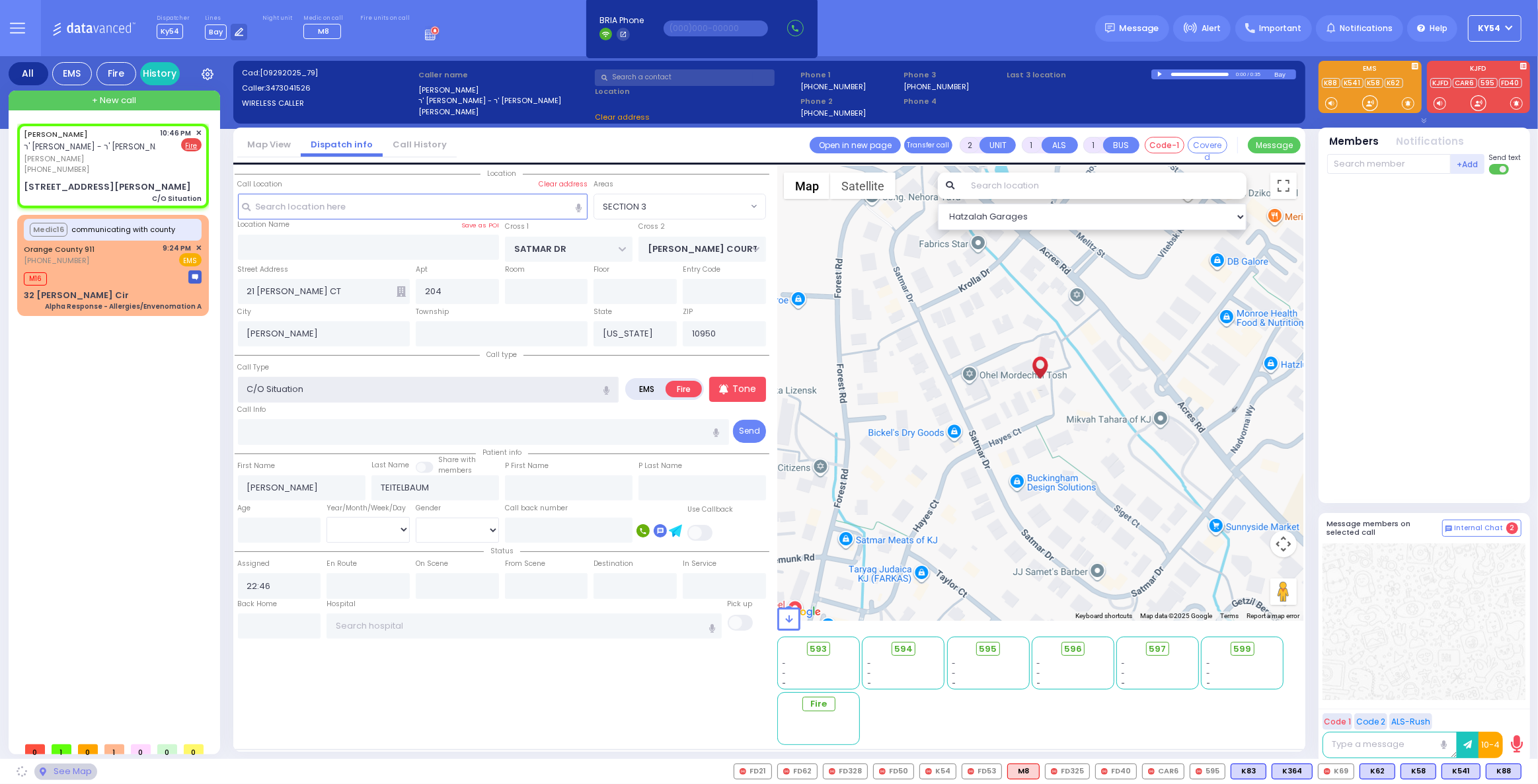
select select "SECTION 3"
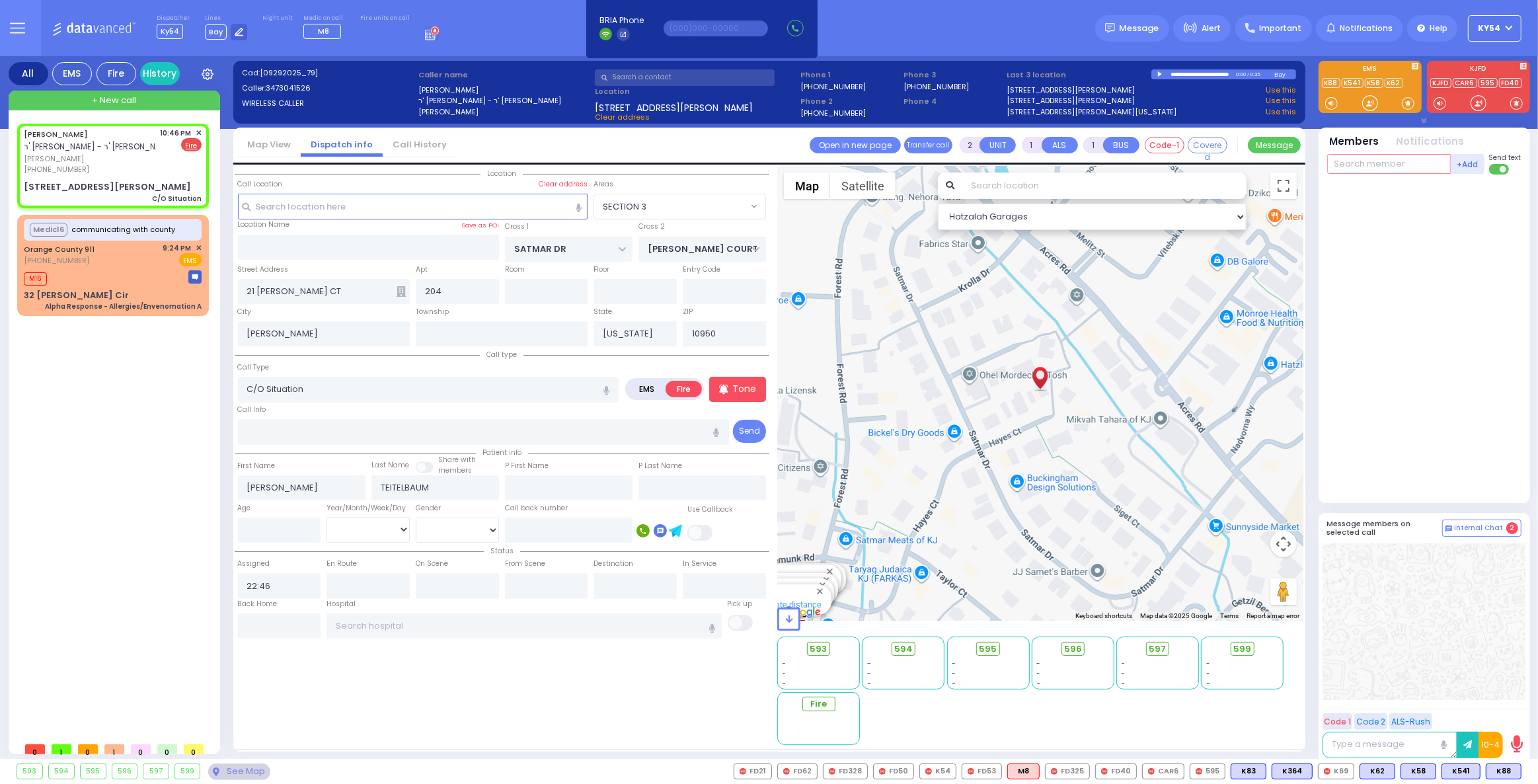
drag, startPoint x: 1360, startPoint y: 161, endPoint x: 1354, endPoint y: 164, distance: 6.7
click at [1357, 162] on input "text" at bounding box center [1389, 164] width 124 height 20
type input "4"
select select
radio input "true"
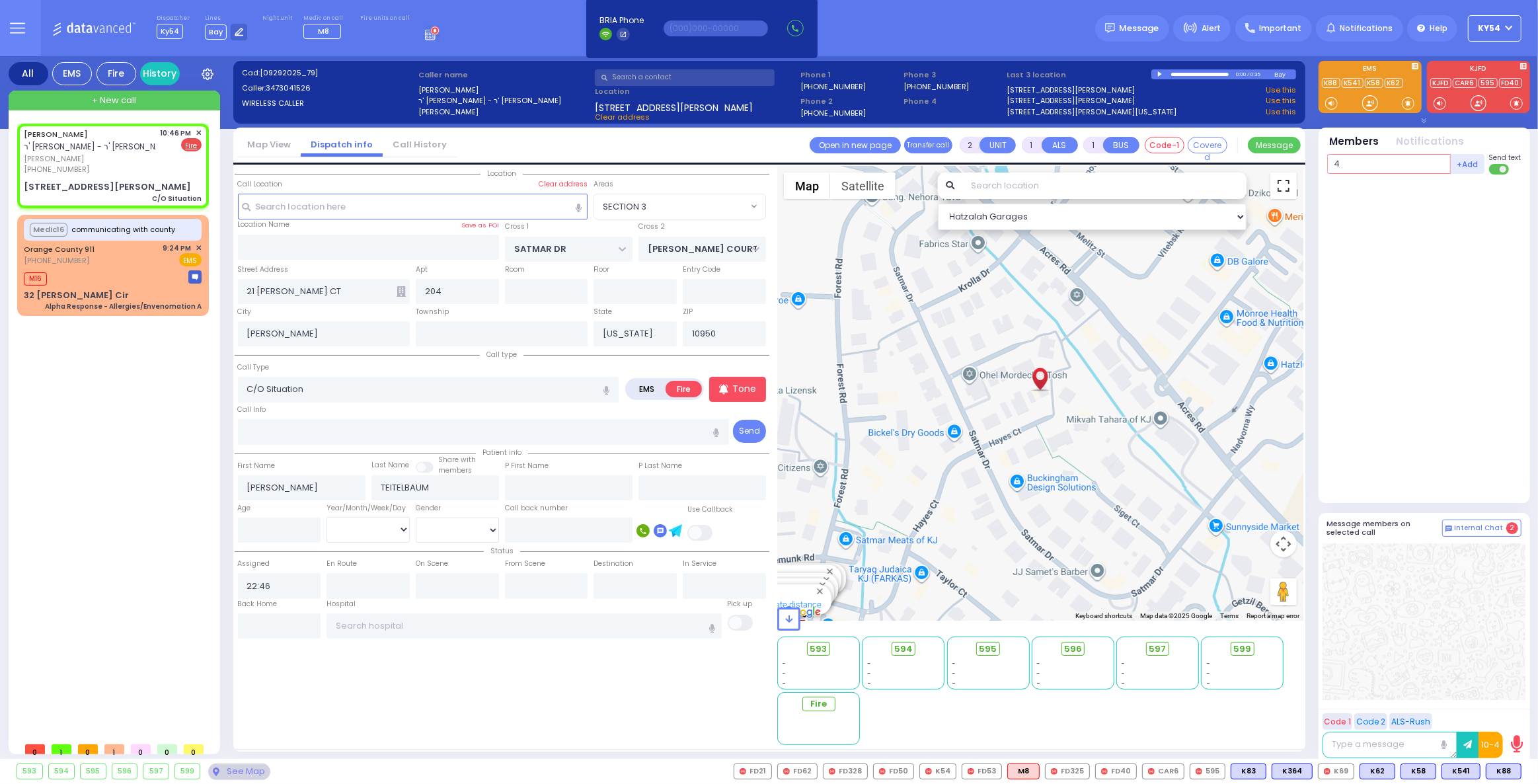
select select
select select "Hatzalah Garages"
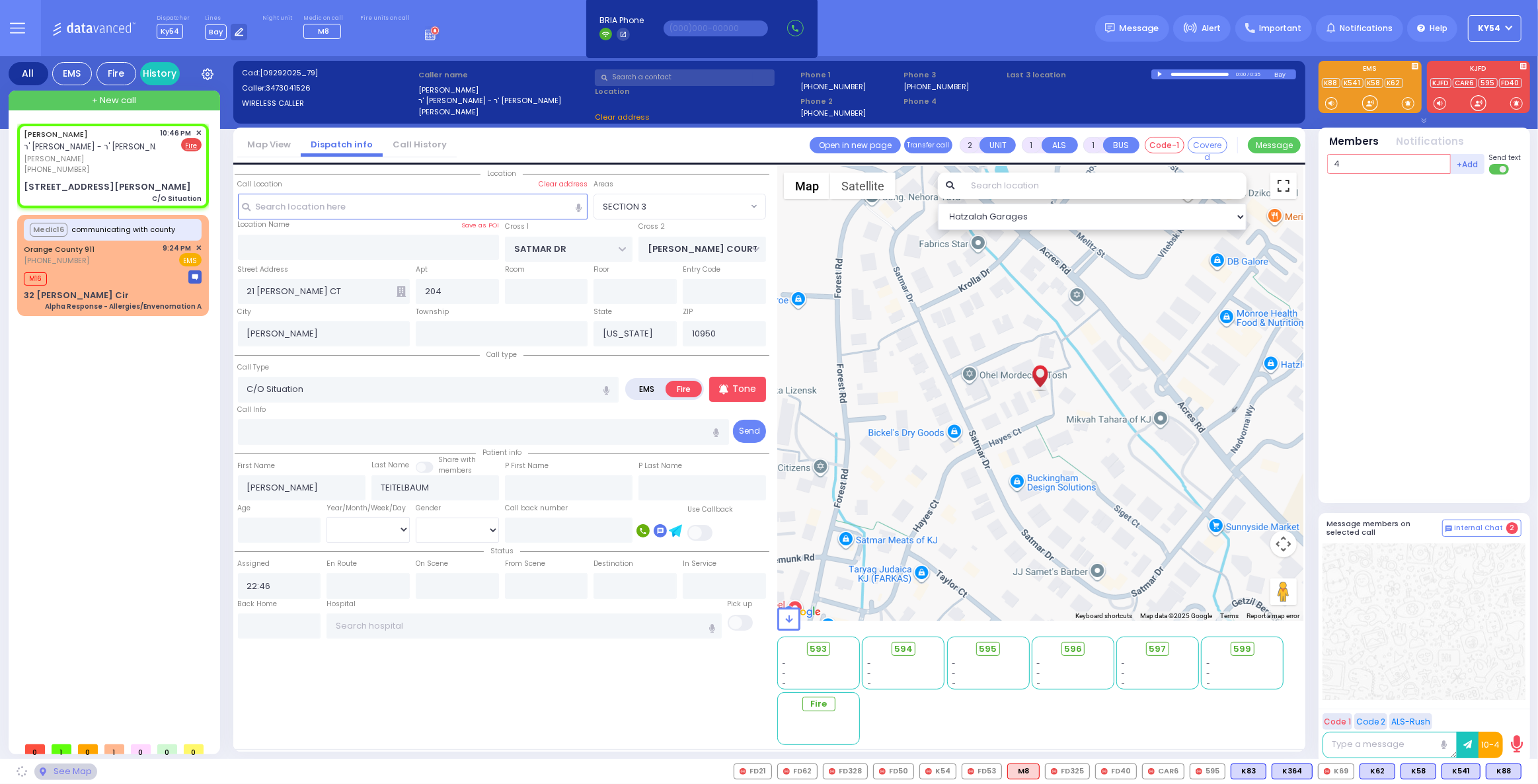
type input "40"
select select "SECTION 3"
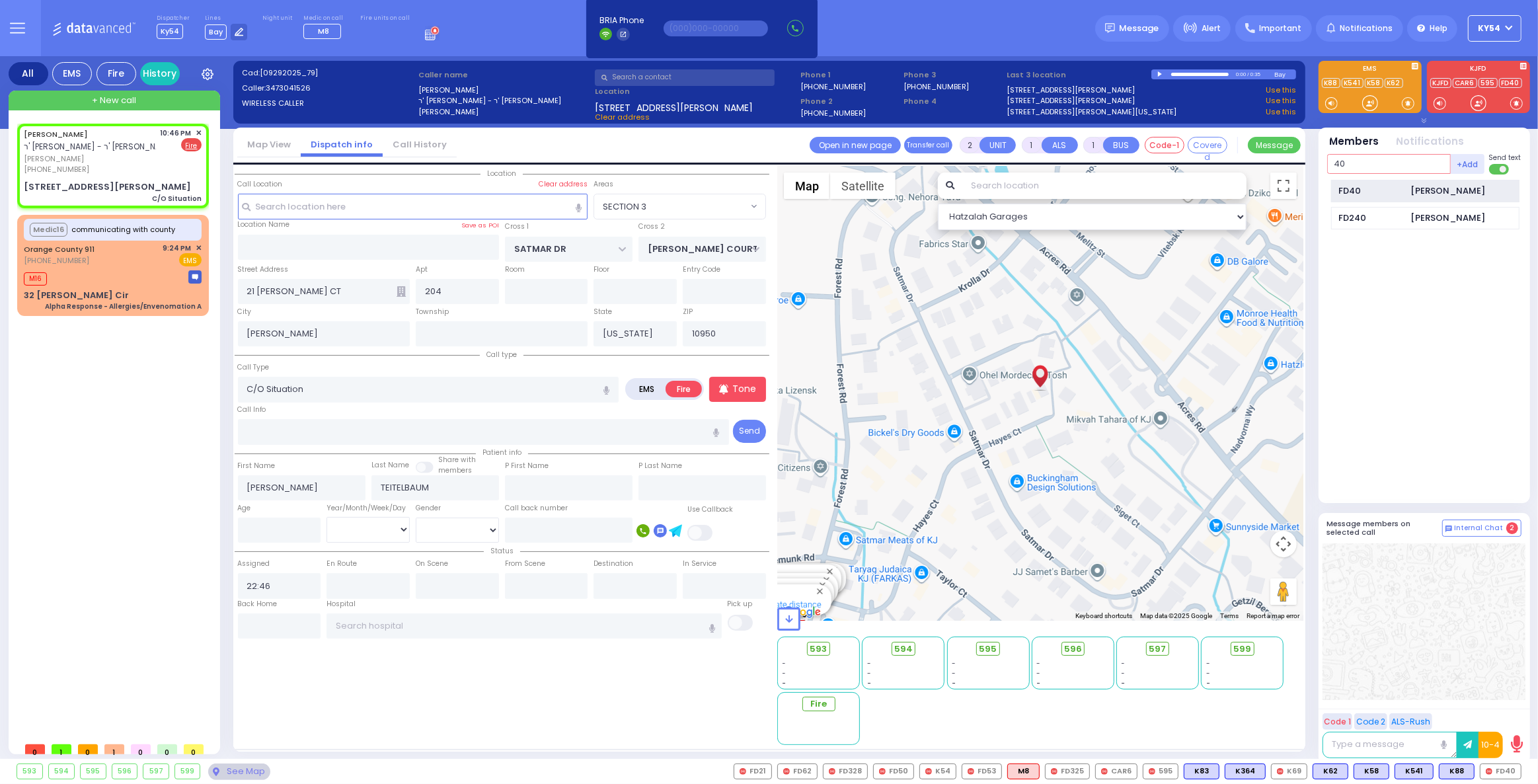
type input "40"
click at [1375, 183] on div "FD40 [PERSON_NAME]" at bounding box center [1424, 191] width 188 height 23
click at [1367, 164] on input "text" at bounding box center [1389, 164] width 124 height 20
select select
radio input "true"
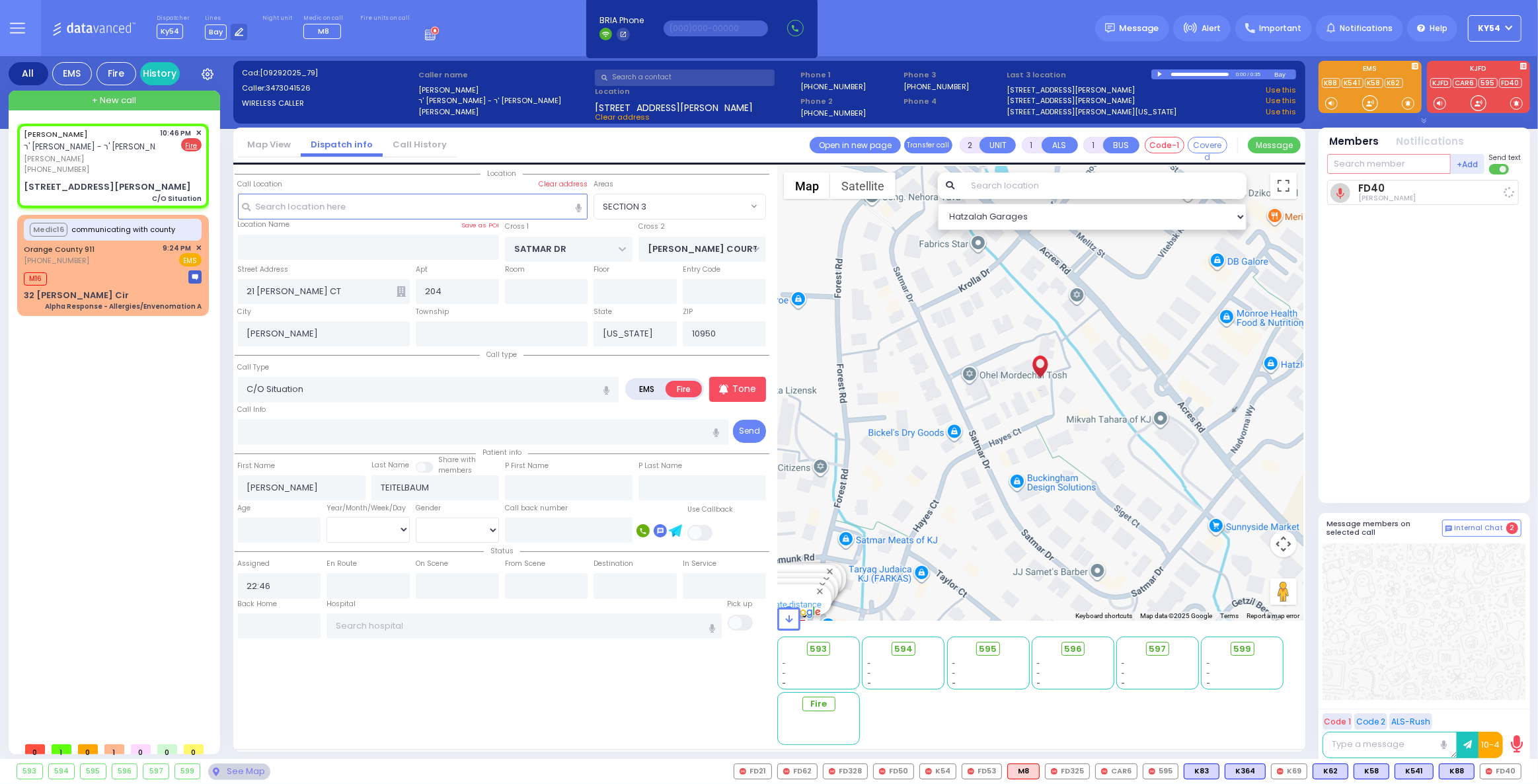
select select
type input "22:49"
select select "Hatzalah Garages"
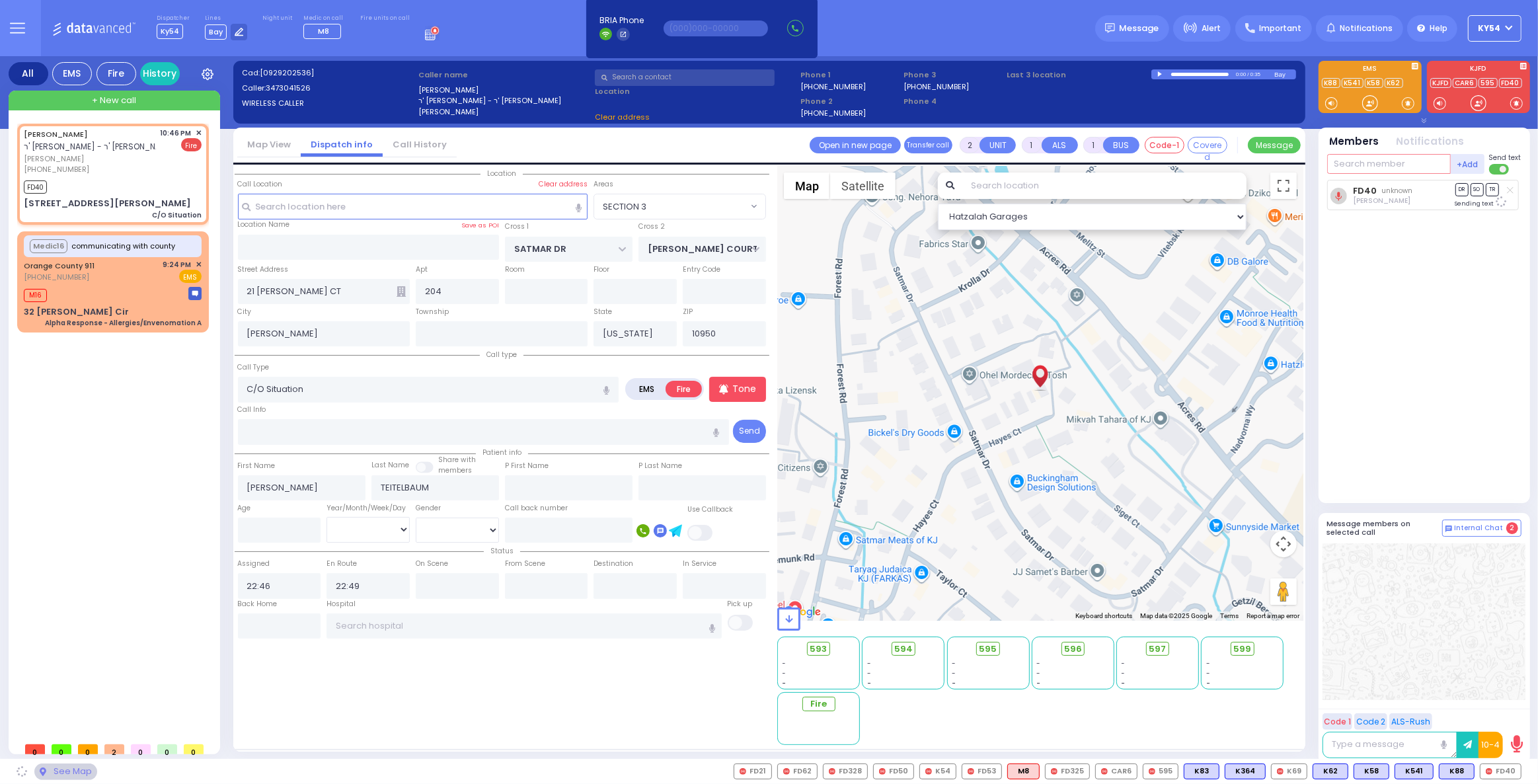
select select "SECTION 3"
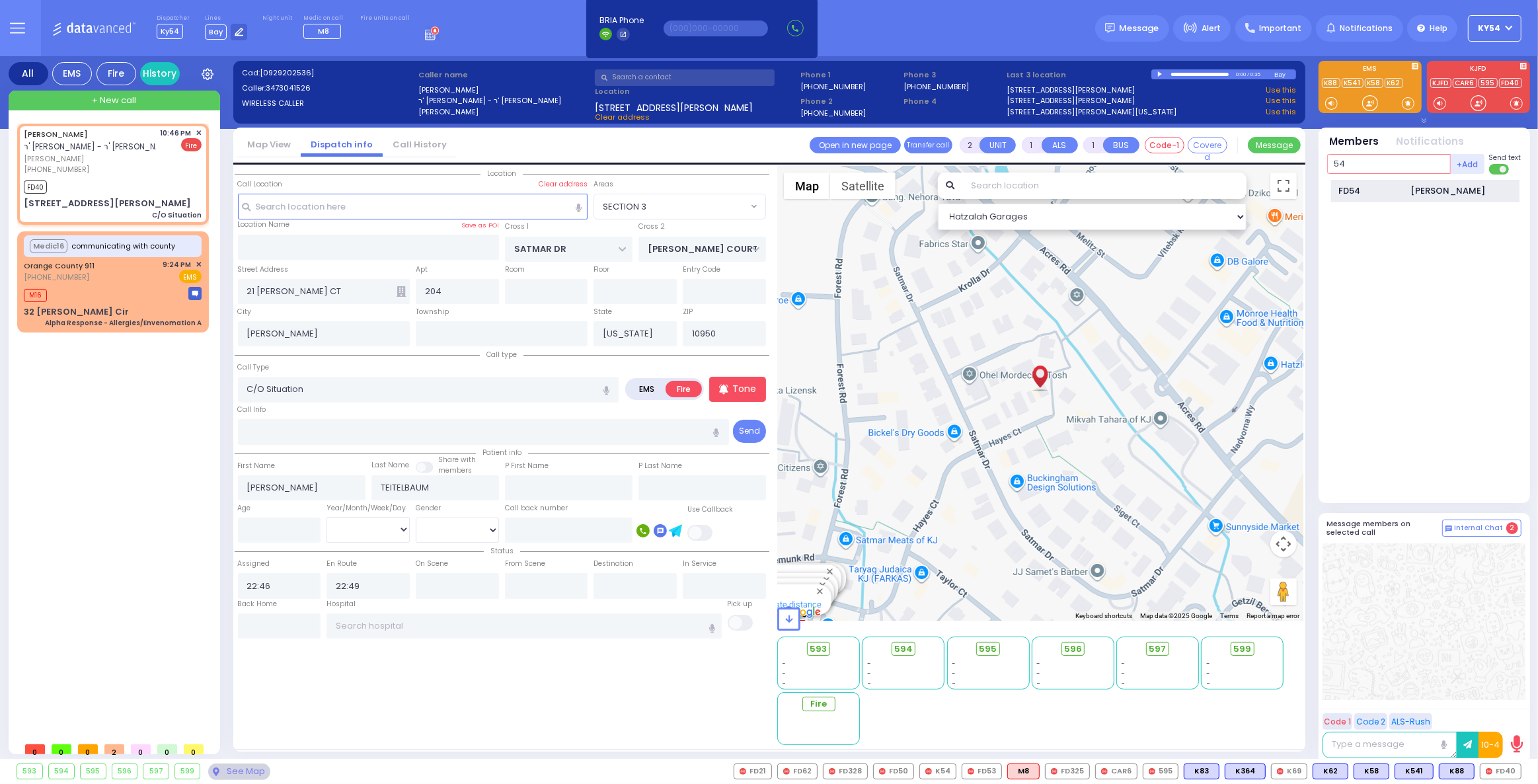
type input "54"
click at [1365, 194] on div "FD54" at bounding box center [1371, 191] width 66 height 13
select select
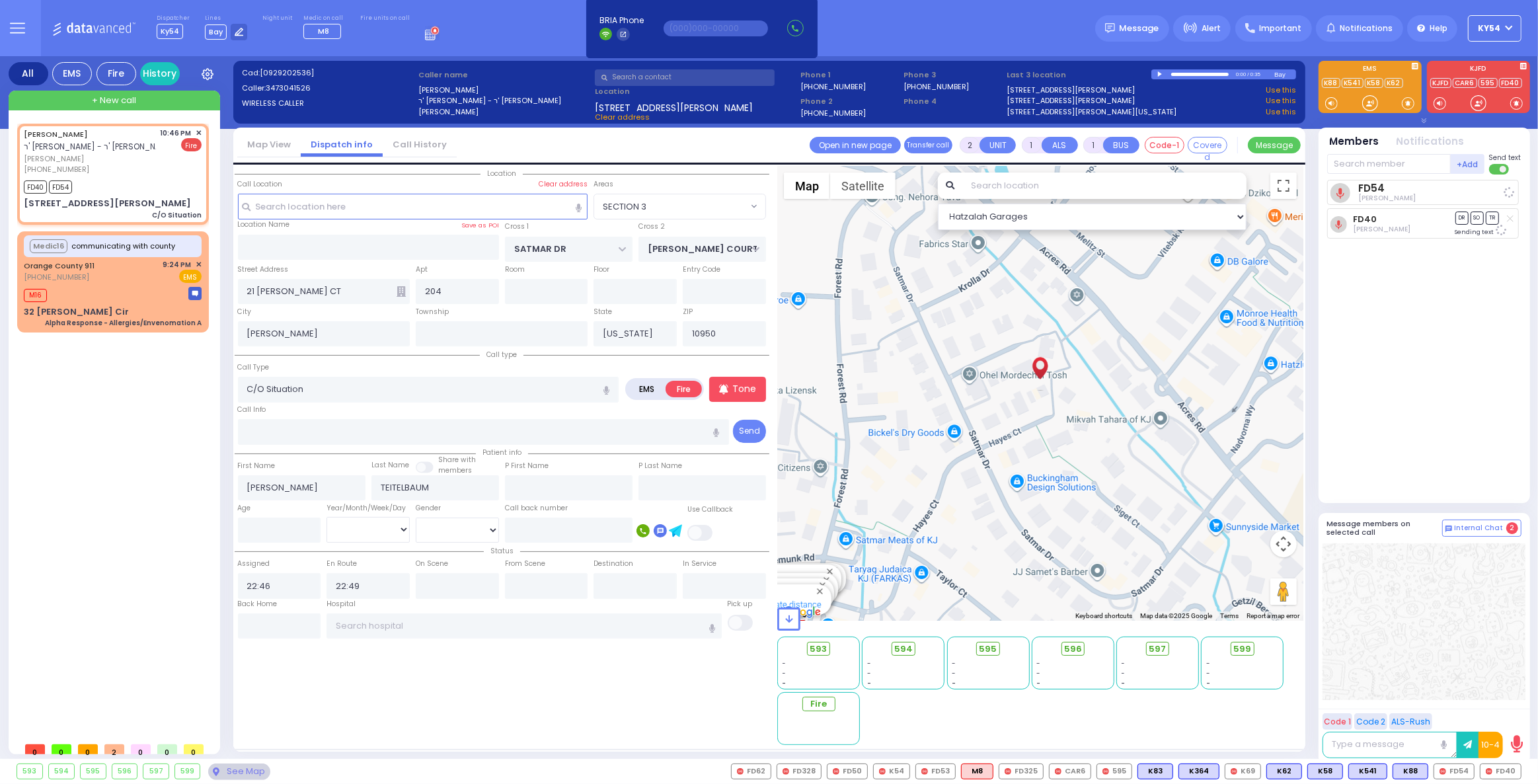
radio input "true"
select select
select select "SECTION 3"
select select "Hatzalah Garages"
click at [1375, 170] on input "text" at bounding box center [1389, 164] width 124 height 20
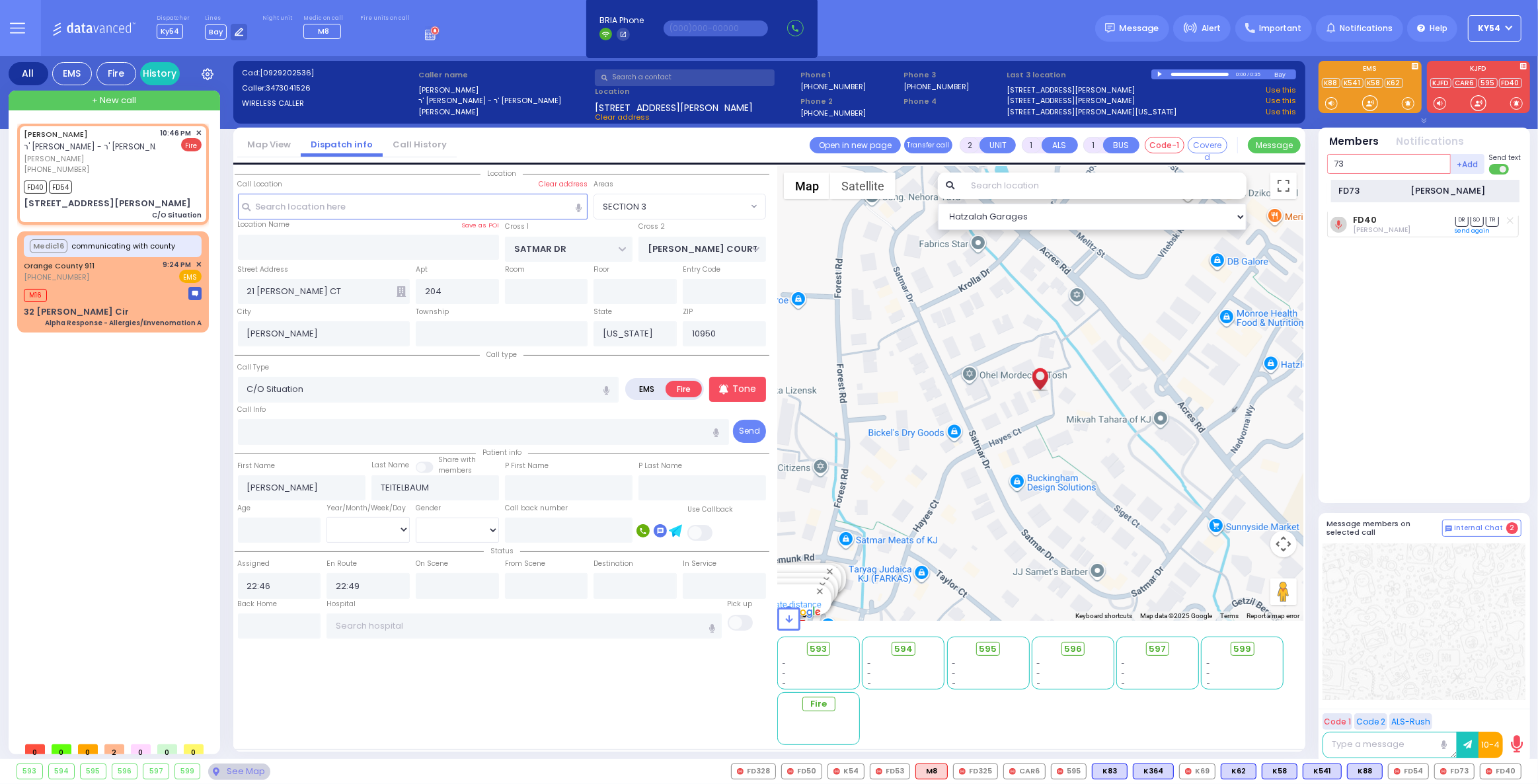
type input "73"
drag, startPoint x: 1389, startPoint y: 193, endPoint x: 1388, endPoint y: 144, distance: 49.0
click at [1388, 167] on div "73 +Add FD73 [PERSON_NAME]" at bounding box center [1406, 164] width 158 height 20
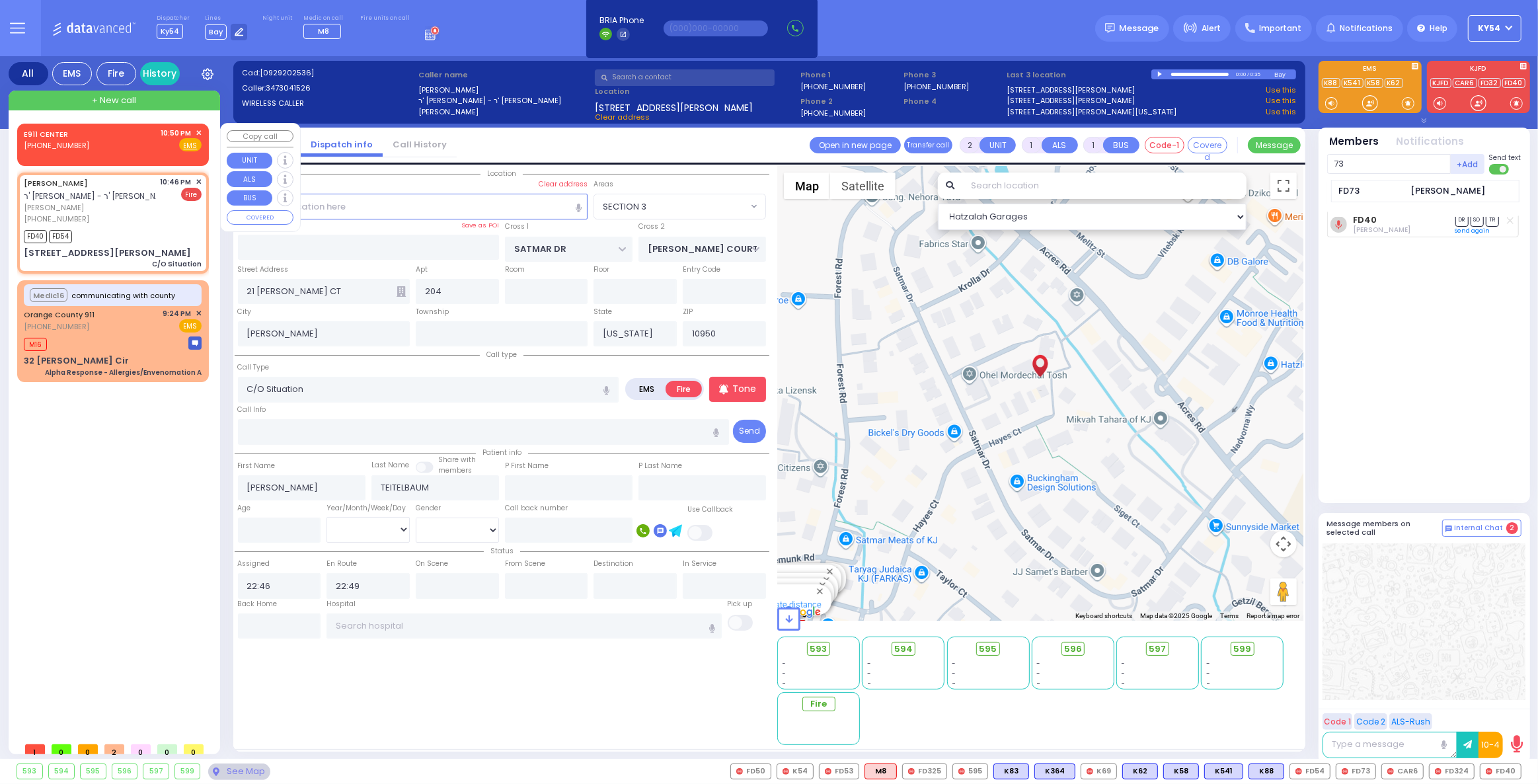
drag, startPoint x: 1468, startPoint y: 440, endPoint x: 103, endPoint y: 139, distance: 1397.8
click at [103, 139] on div "E911 CENTER [PHONE_NUMBER] 10:50 PM ✕ Fire EMS" at bounding box center [112, 139] width 178 height 24
select select
radio input "true"
select select
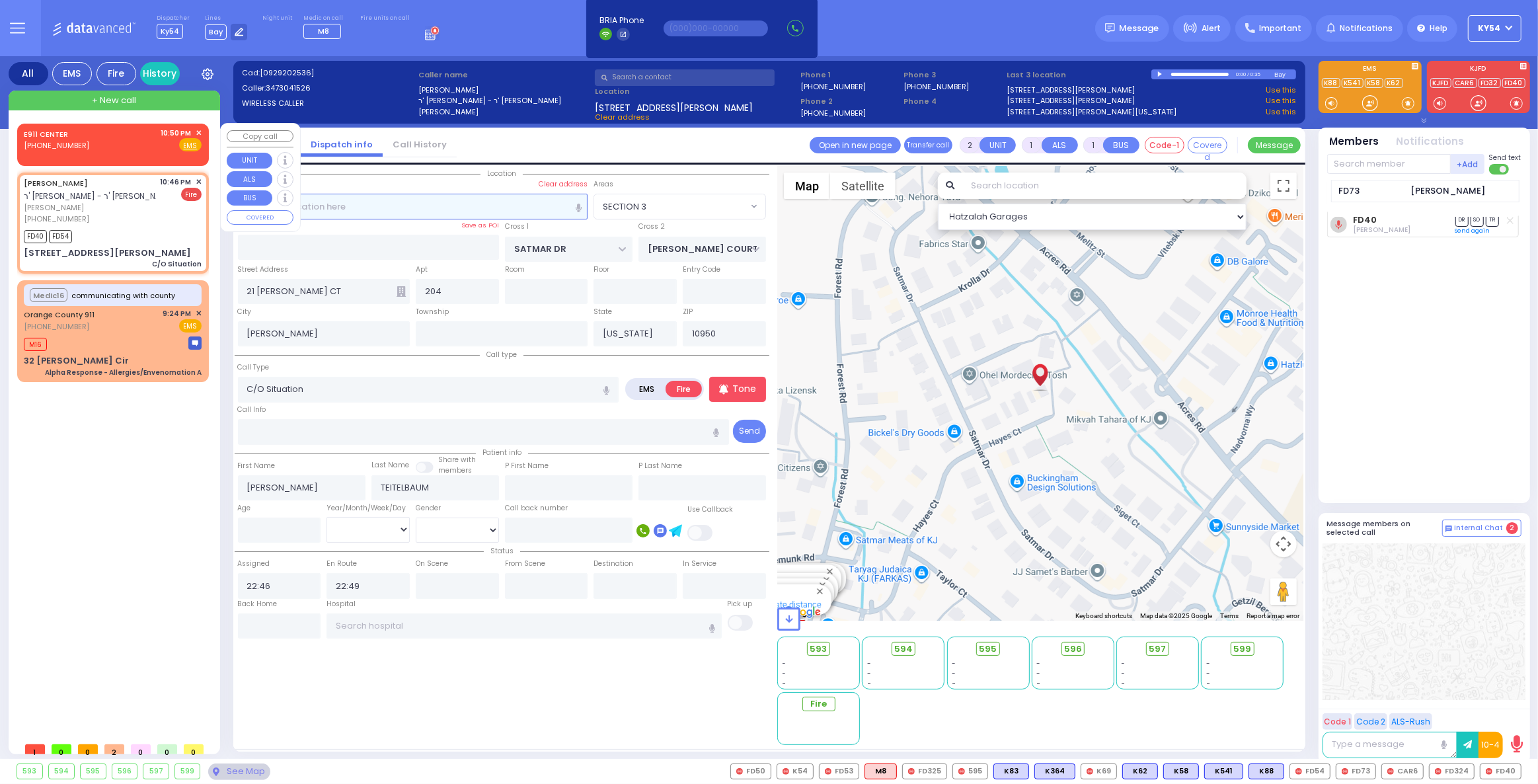
type input "22:50"
select select "Hatzalah Garages"
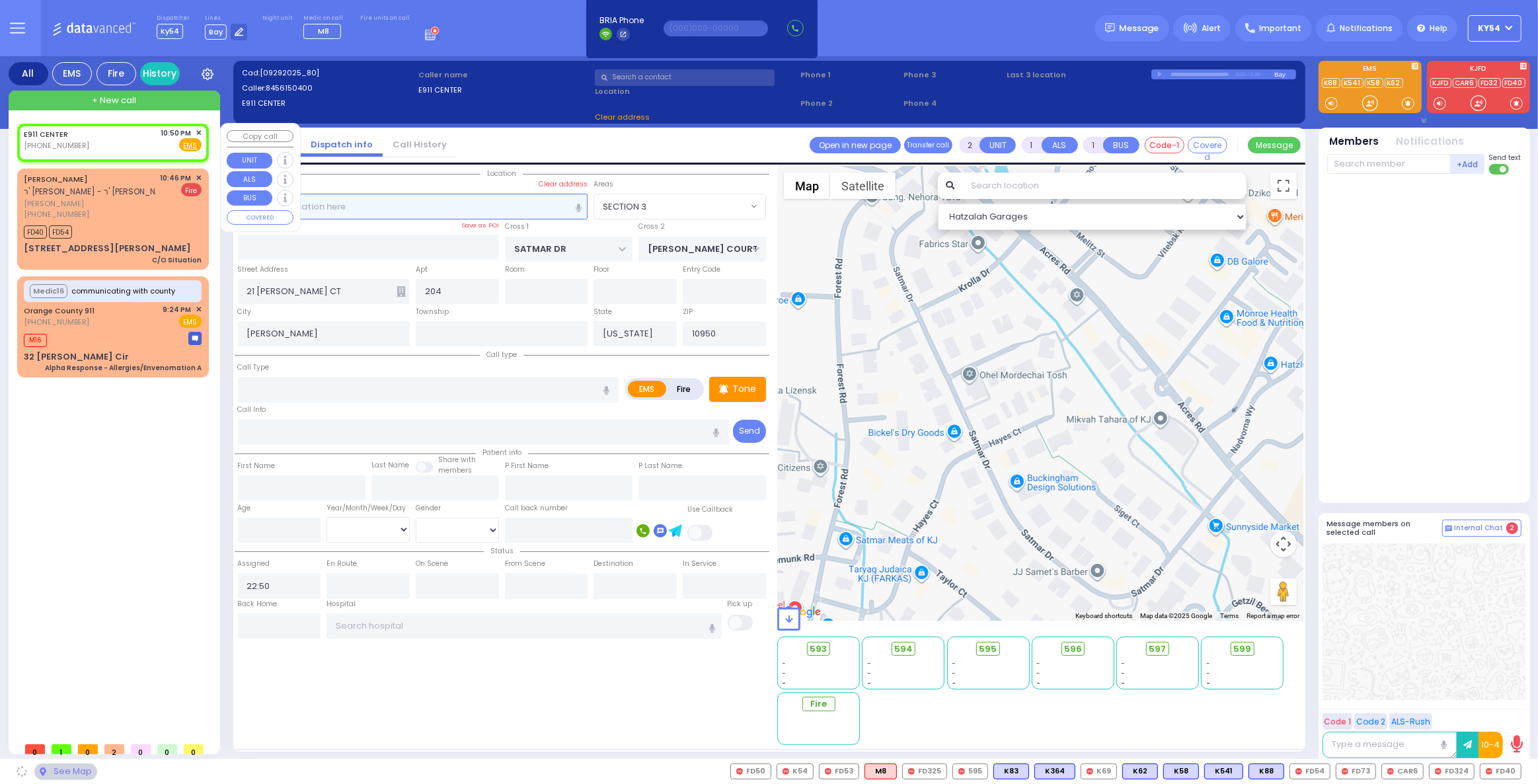
select select
radio input "true"
select select
select select "Hatzalah Garages"
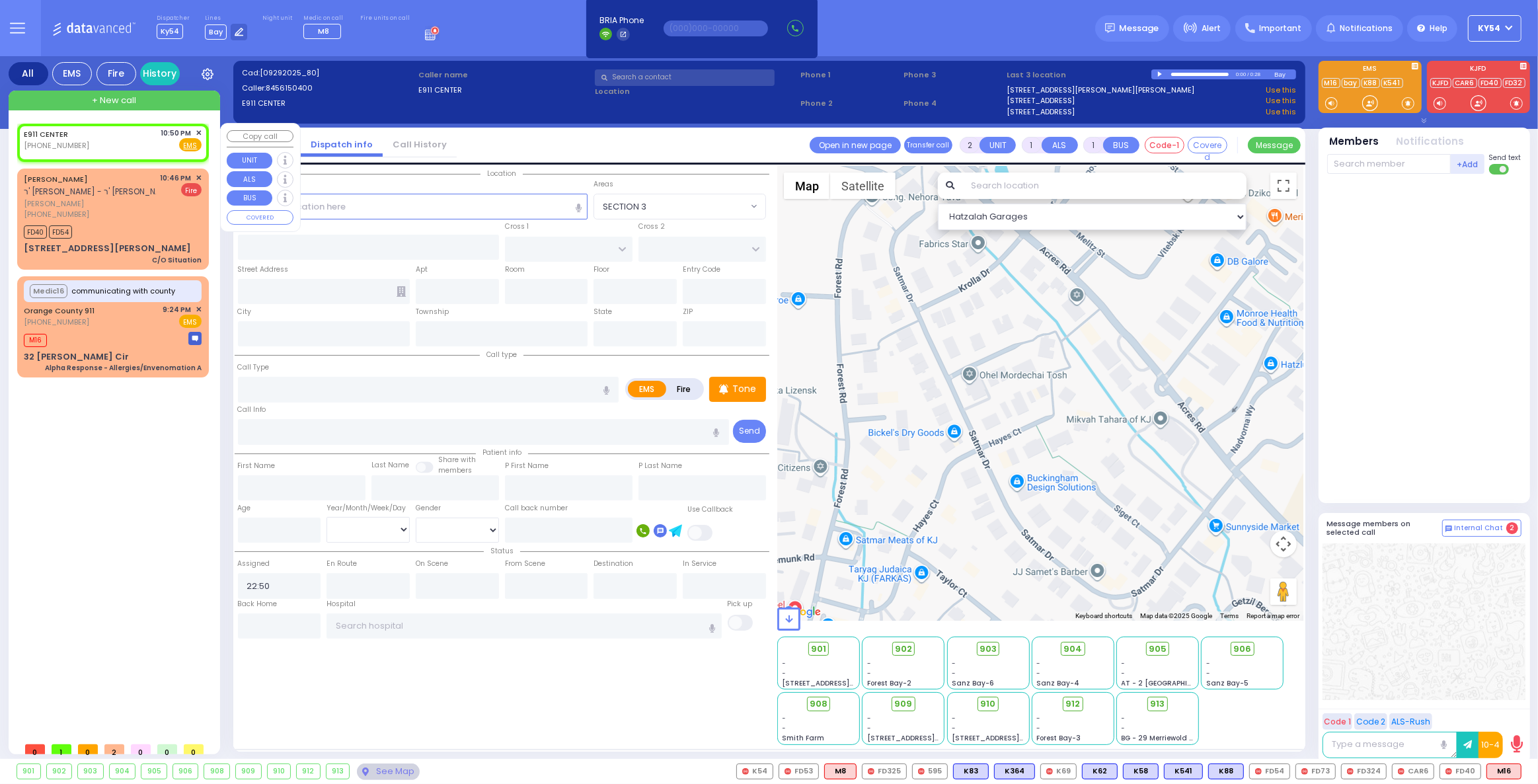
drag, startPoint x: 88, startPoint y: 139, endPoint x: 88, endPoint y: 128, distance: 11.0
click at [88, 133] on div "E911 CENTER [PHONE_NUMBER] 10:50 PM ✕ Fire EMS" at bounding box center [112, 139] width 178 height 24
select select
radio input "true"
select select
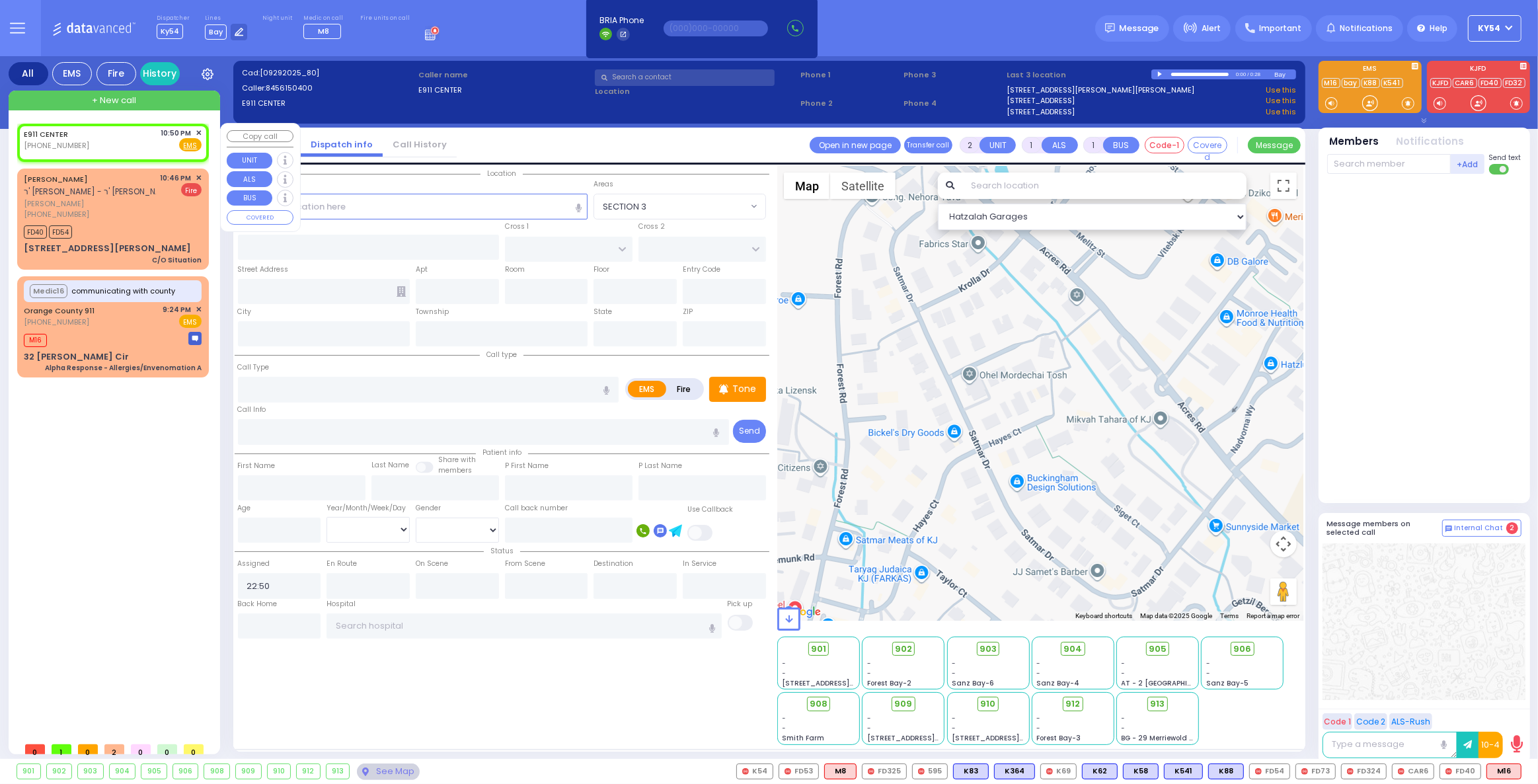
select select "Hatzalah Garages"
click at [1503, 774] on span "M16" at bounding box center [1503, 771] width 35 height 15
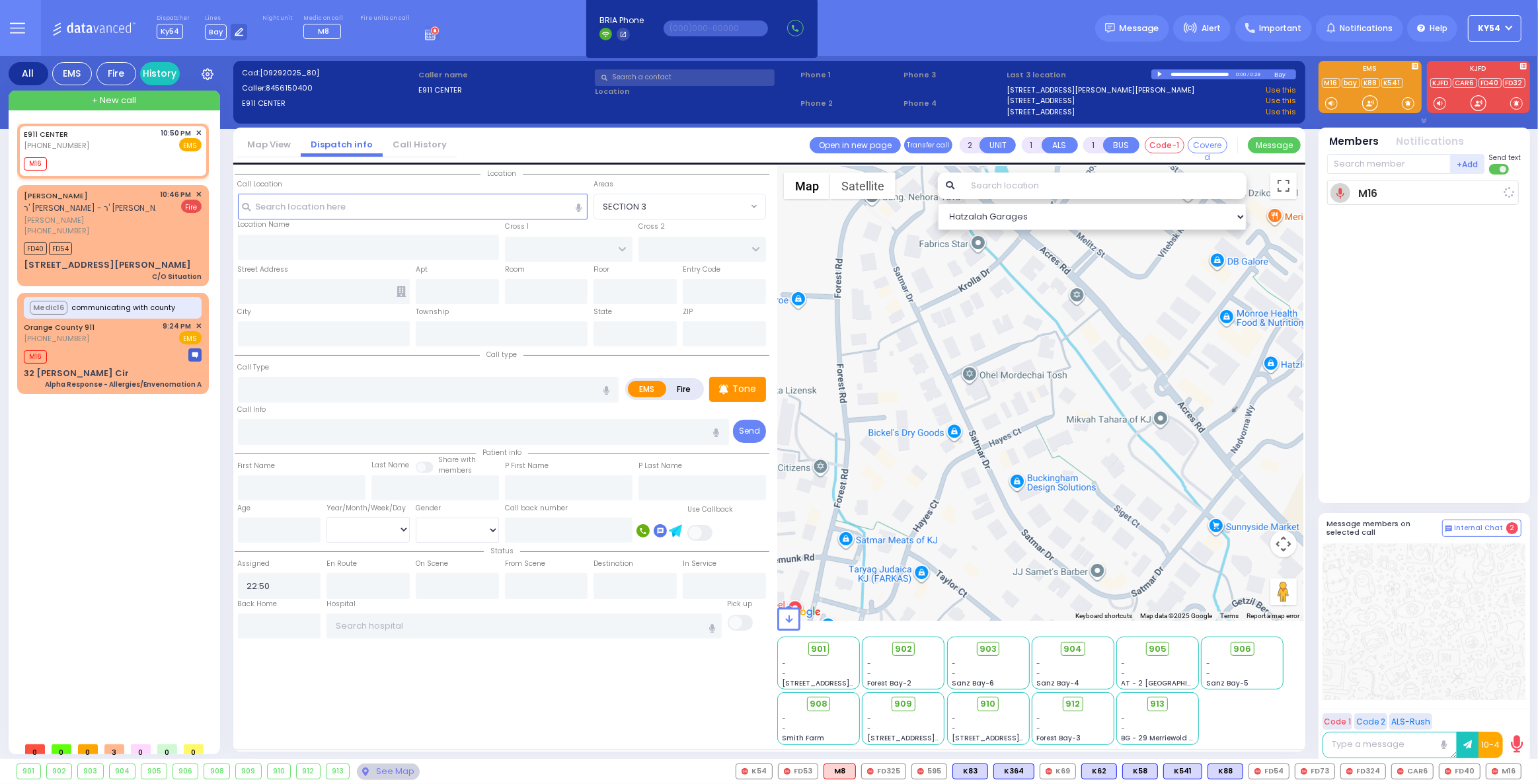
select select
radio input "true"
select select
type input "22:52"
select select "Hatzalah Garages"
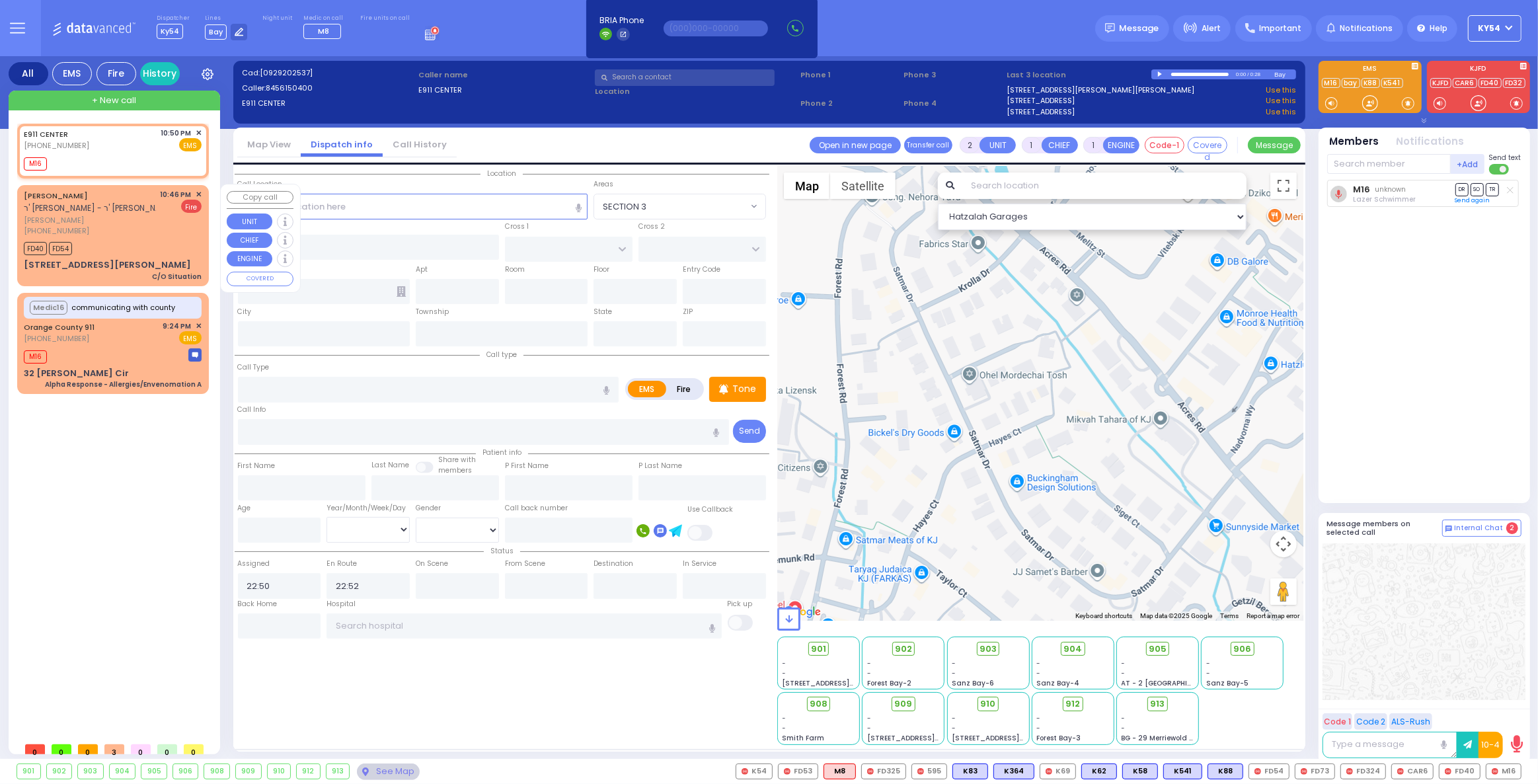
click at [162, 239] on div "FD40 FD54" at bounding box center [112, 246] width 178 height 16
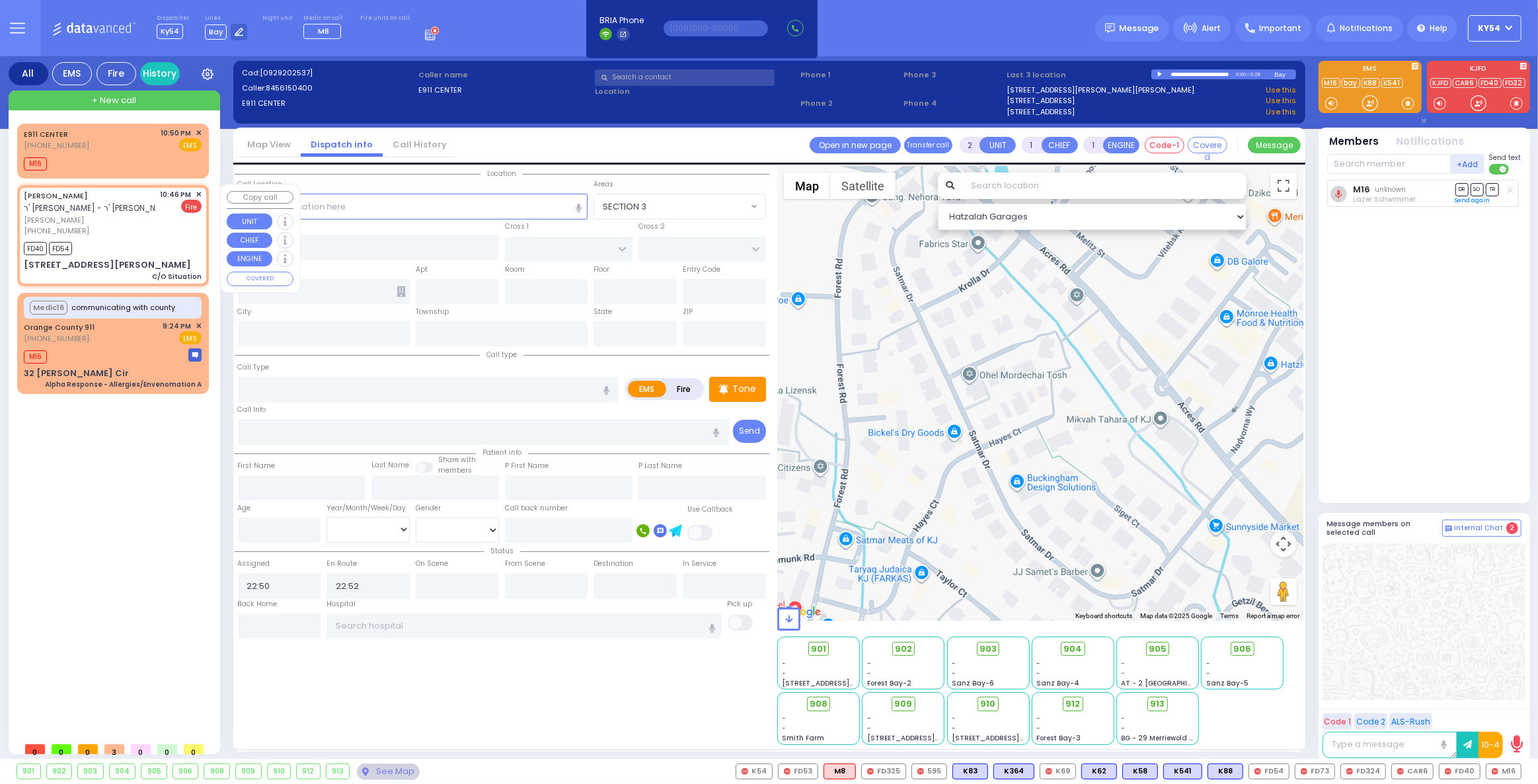
select select
type input "C/O Situation"
radio input "false"
radio input "true"
type input "[PERSON_NAME]"
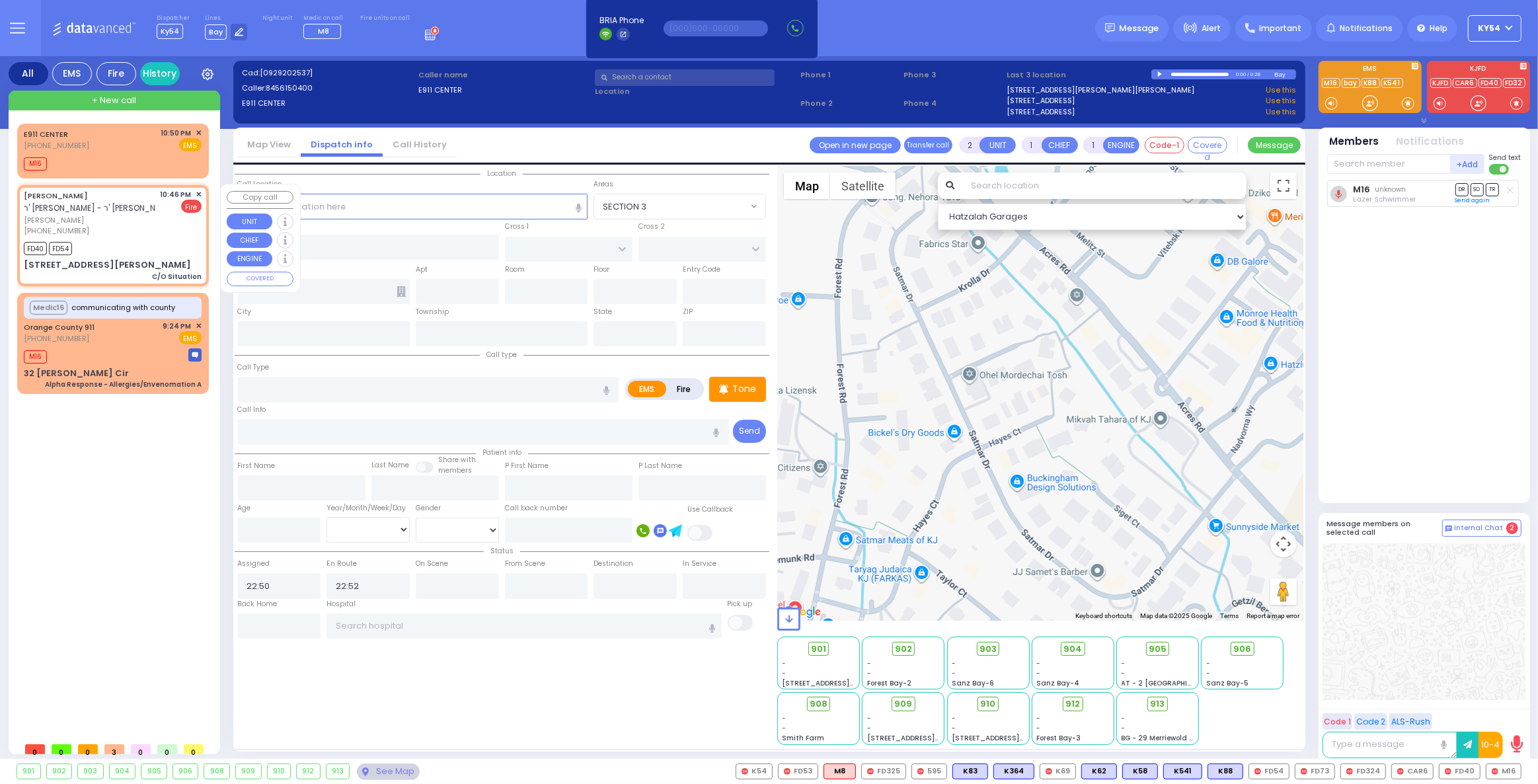
type input "TEITELBAUM"
select select
type input "22:46"
type input "22:49"
type input "SATMAR DR"
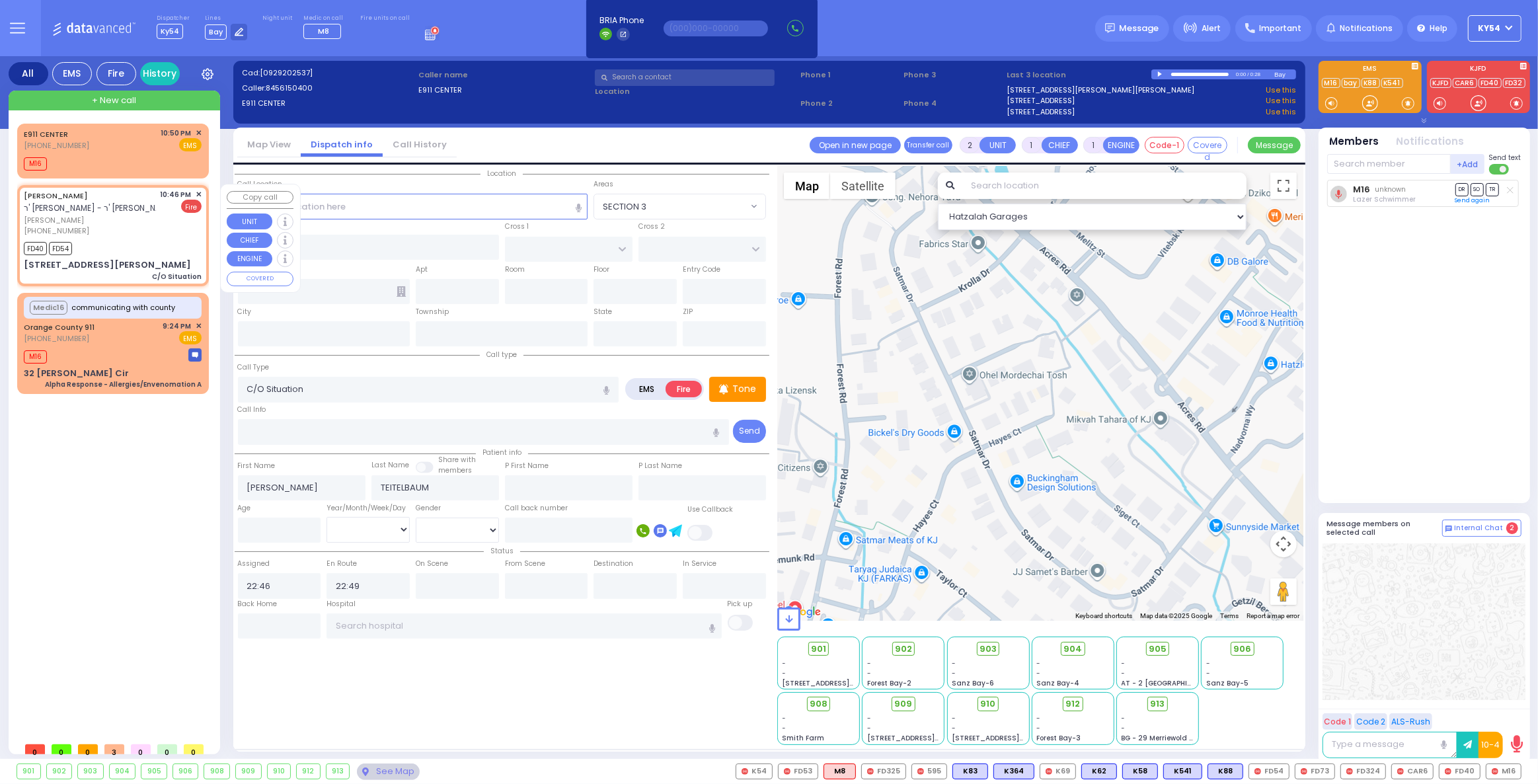
type input "[PERSON_NAME] COURT"
type input "21 [PERSON_NAME] CT"
type input "204"
type input "[PERSON_NAME]"
type input "[US_STATE]"
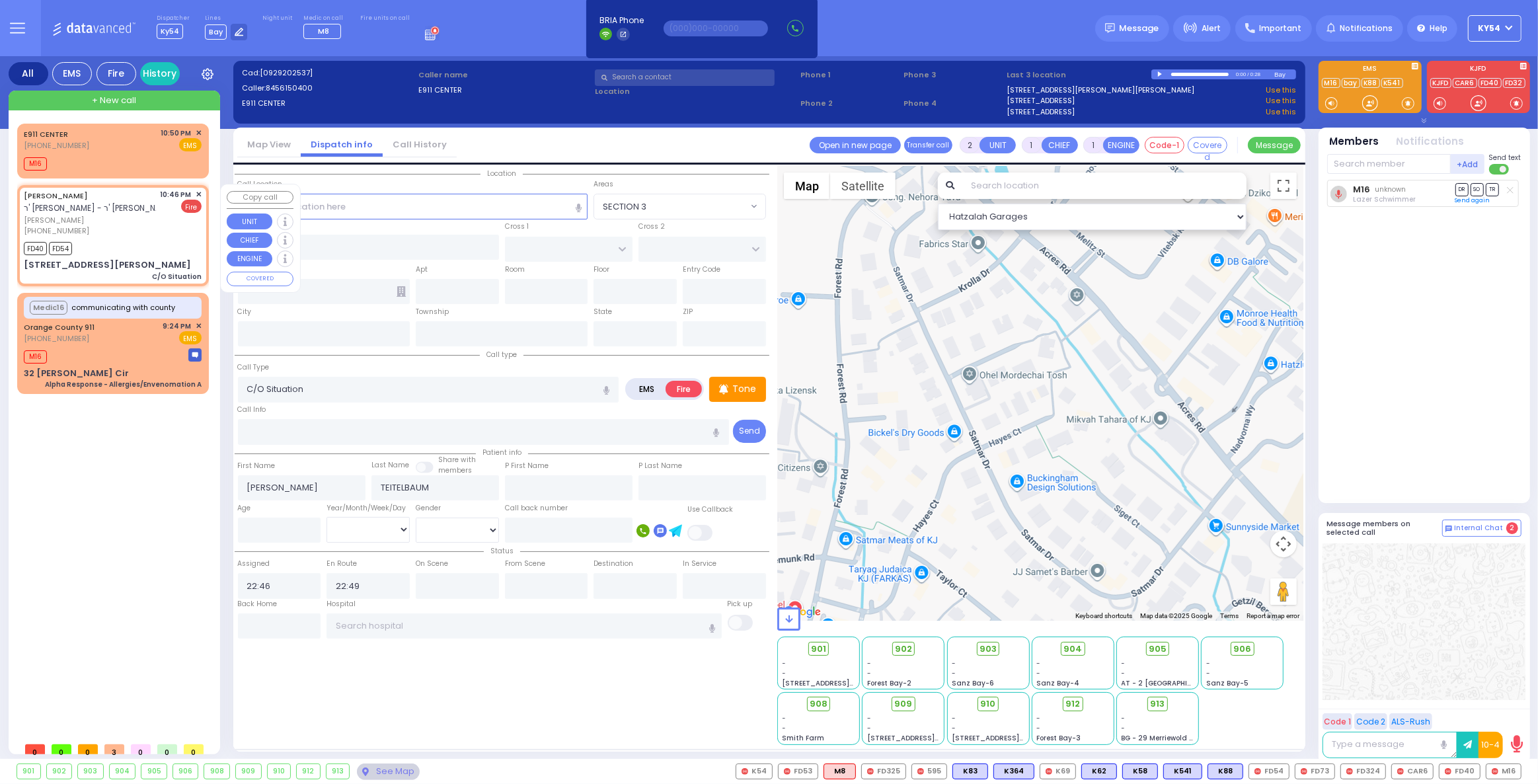
type input "10950"
select select "SECTION 3"
select select "Hatzalah Garages"
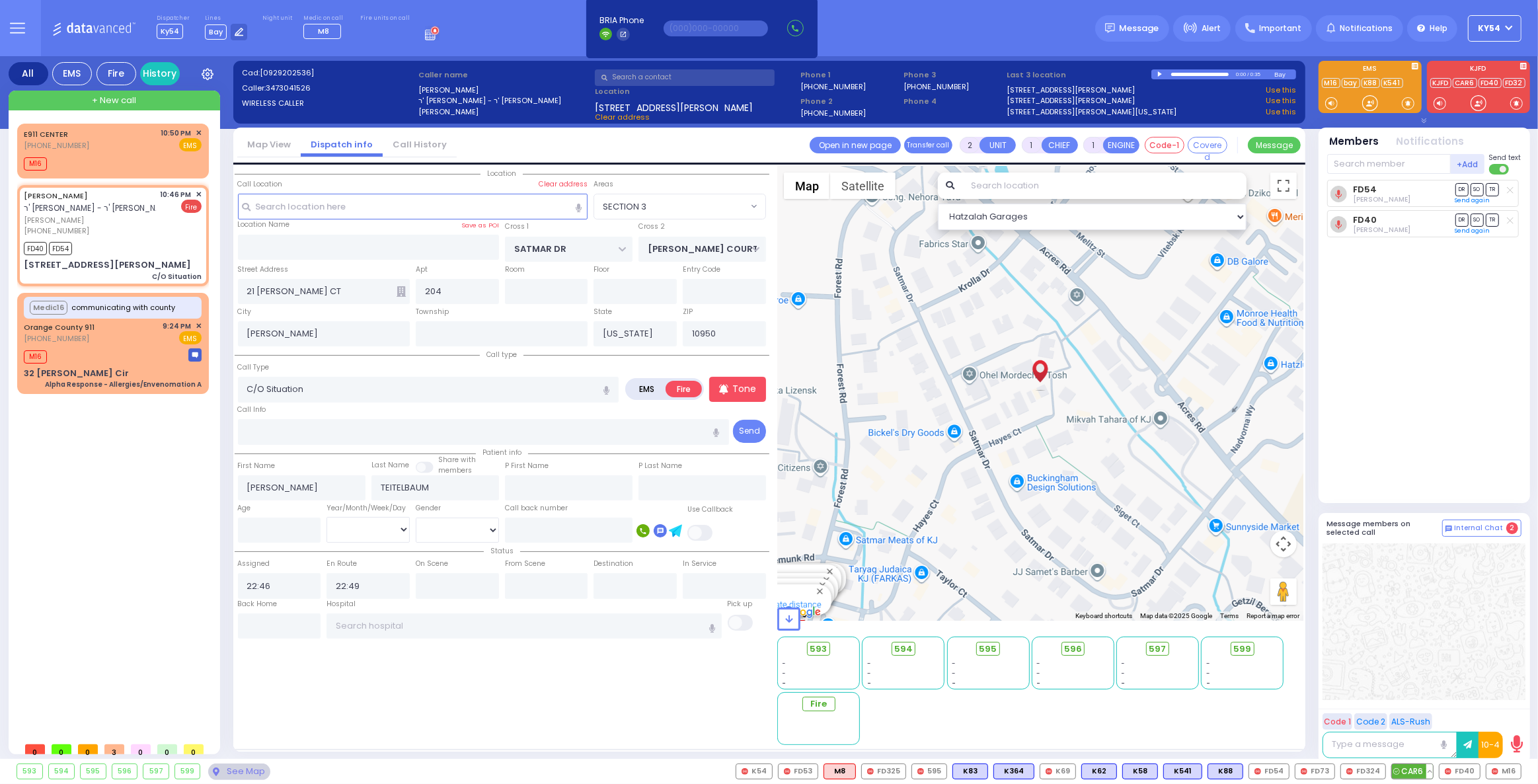
click at [1420, 771] on span "CAR6" at bounding box center [1413, 771] width 41 height 15
click at [1375, 771] on span "FD324" at bounding box center [1363, 771] width 44 height 15
select select
radio input "true"
select select
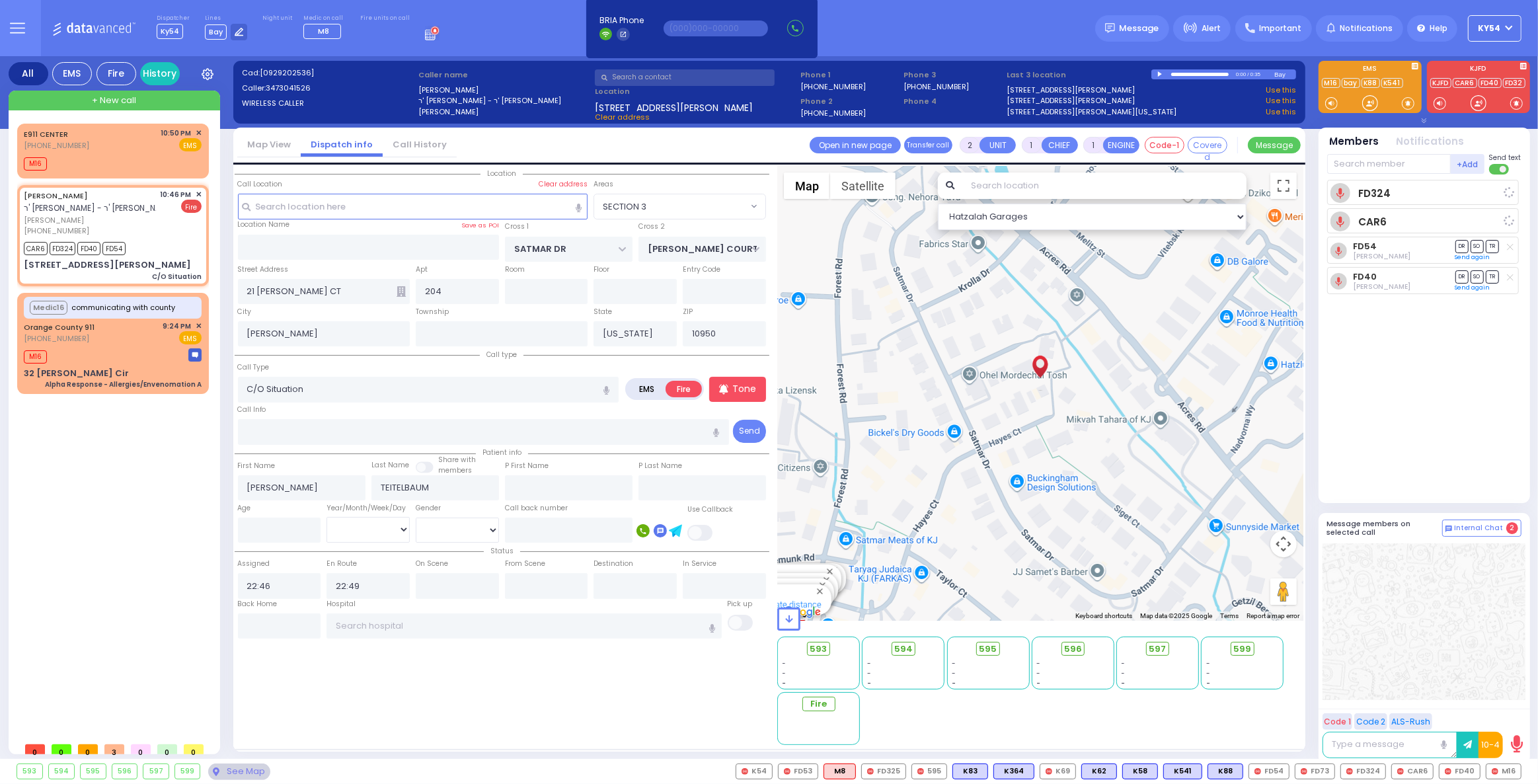
select select "SECTION 3"
select select "Hatzalah Garages"
select select
radio input "true"
select select
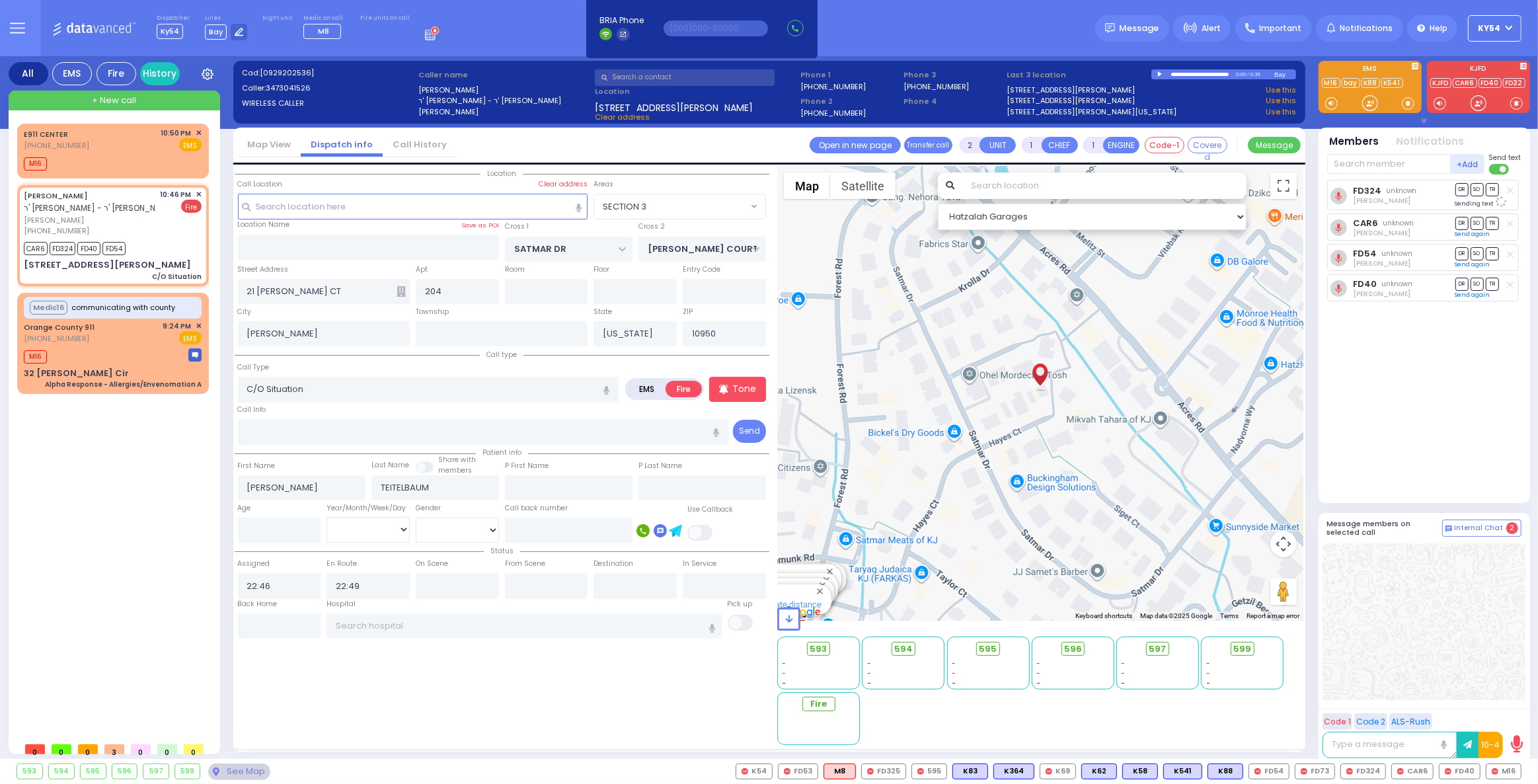
select select "SECTION 3"
select select "Hatzalah Garages"
drag, startPoint x: 162, startPoint y: 479, endPoint x: 177, endPoint y: 479, distance: 15.0
click at [173, 479] on div "E911 CENTER [PHONE_NUMBER] 10:50 PM ✕ M16 CAR6 FD324" at bounding box center [115, 430] width 197 height 612
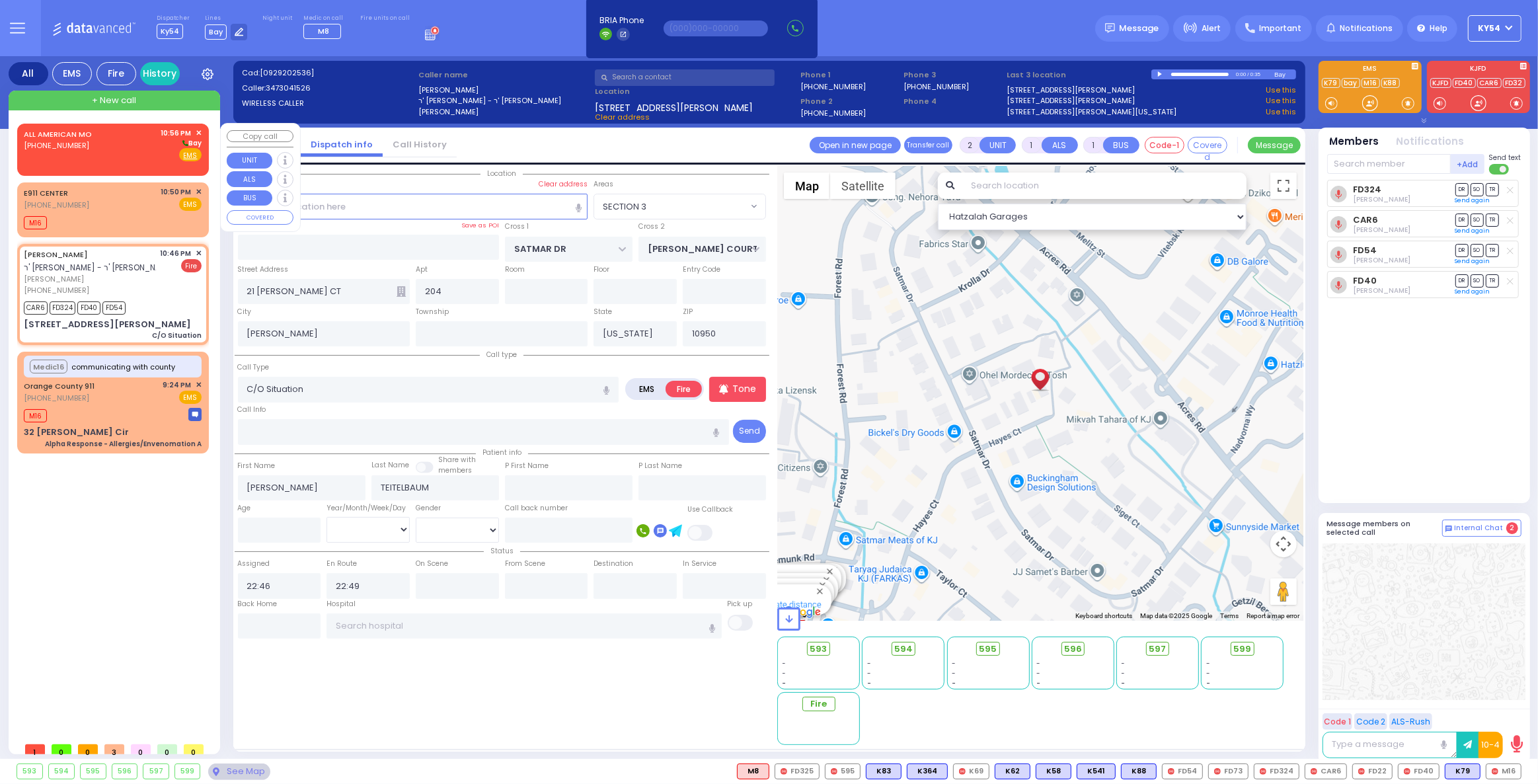
click at [108, 145] on div "ALL AMERICAN MO [PHONE_NUMBER] 10:56 PM ✕ [GEOGRAPHIC_DATA]" at bounding box center [112, 145] width 178 height 35
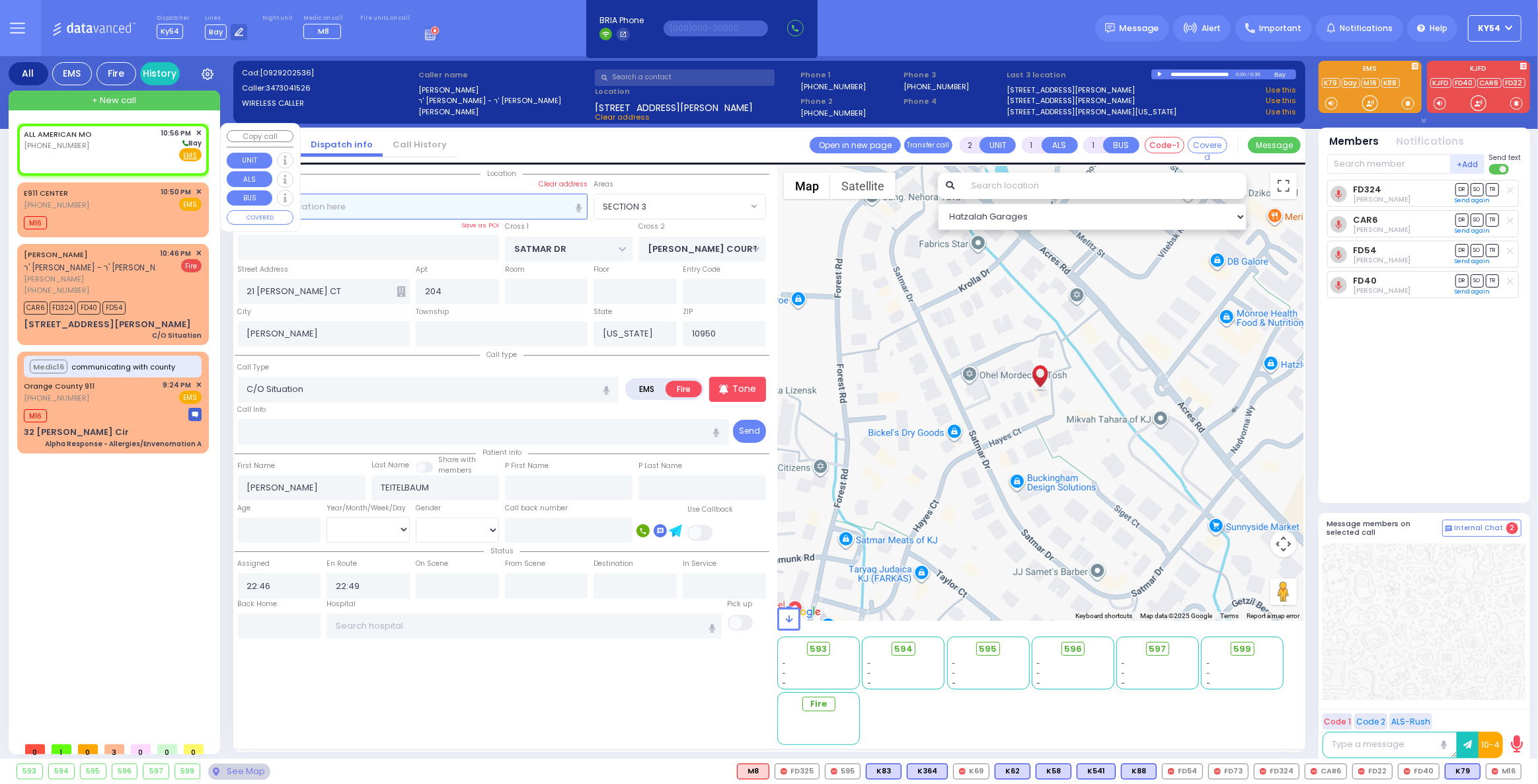
select select
radio input "true"
select select
type input "22:56"
select select "Hatzalah Garages"
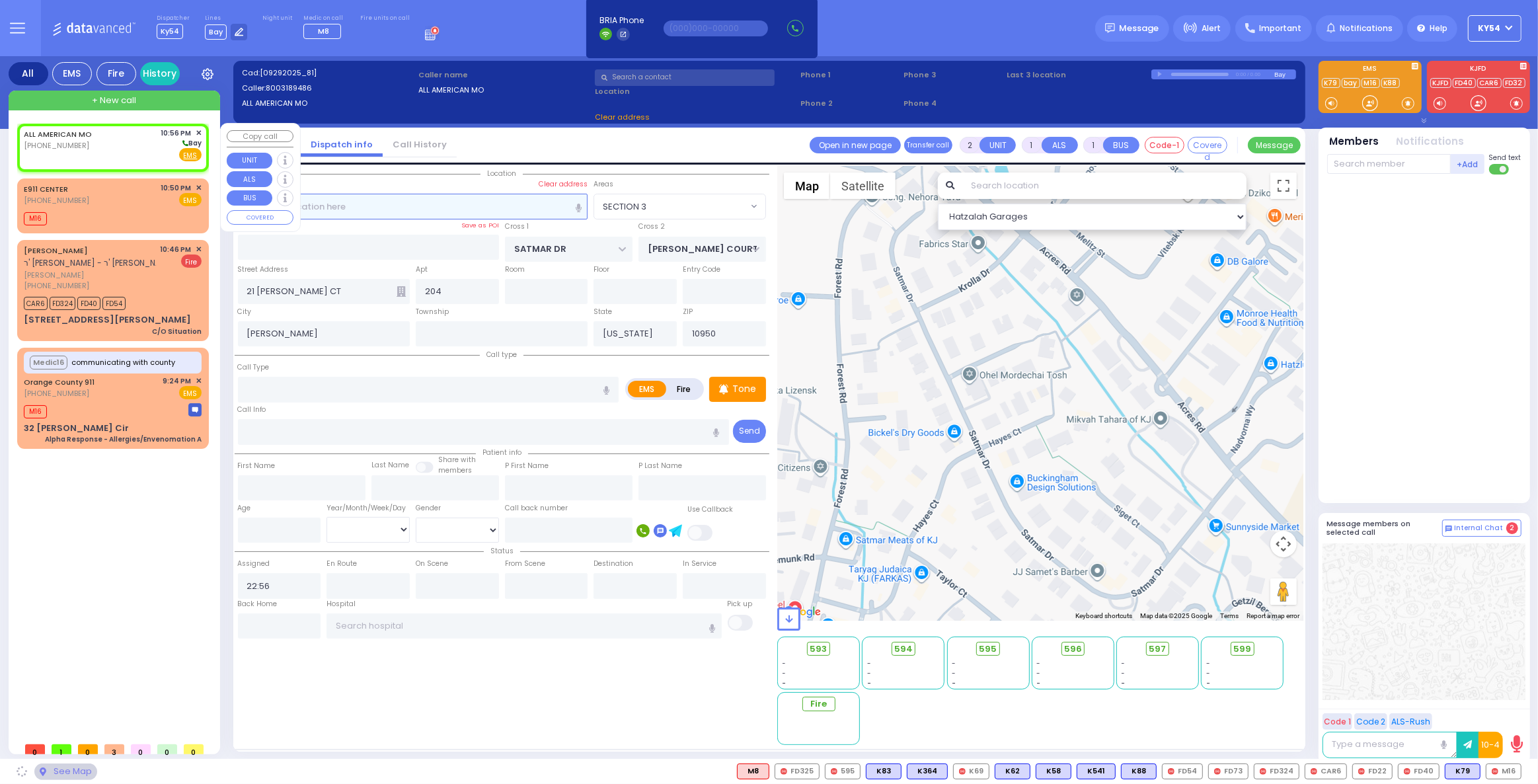
select select
radio input "true"
select select
select select "Hatzalah Garages"
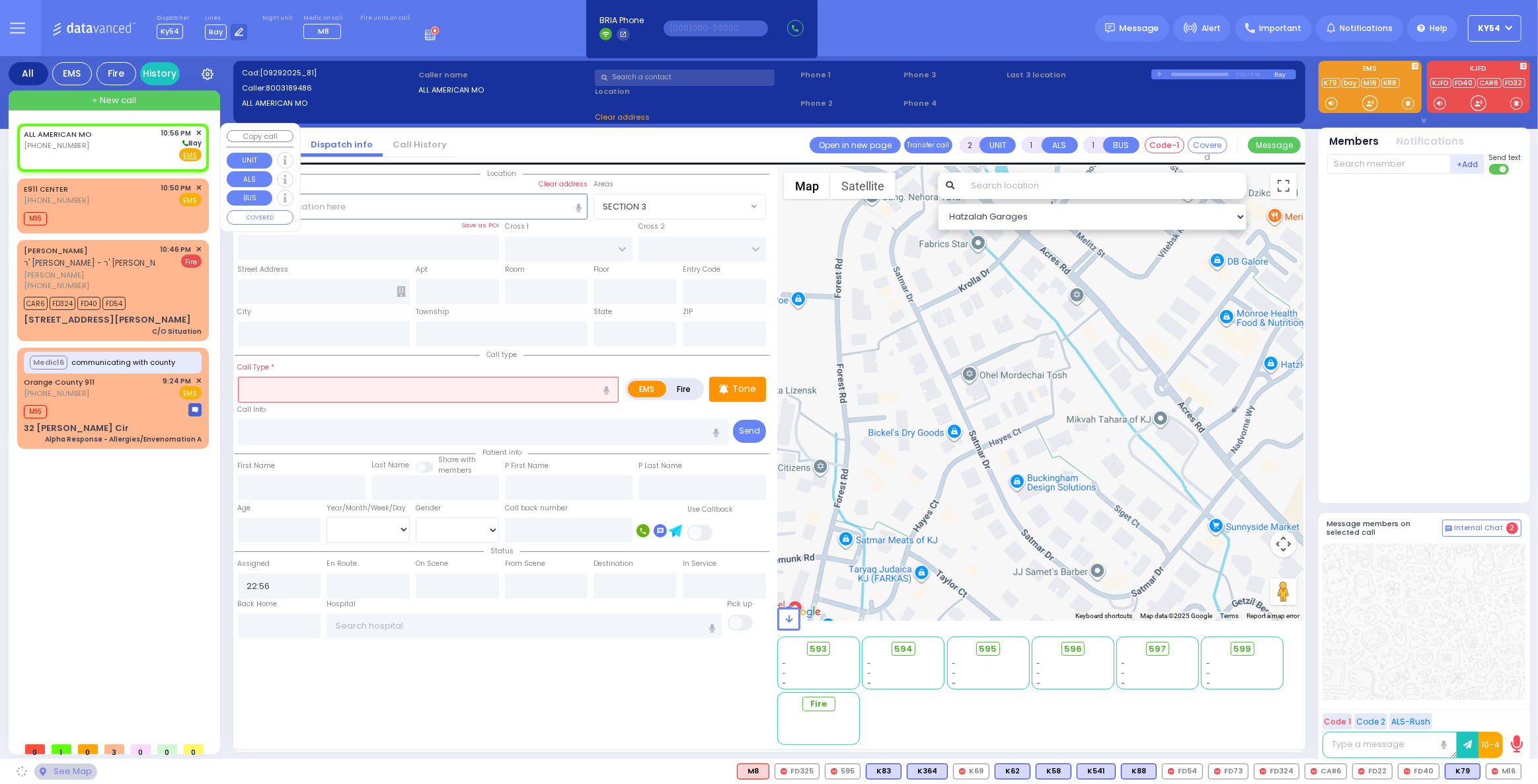
click at [108, 147] on div "ALL AMERICAN MO [PHONE_NUMBER] 10:56 PM ✕ [GEOGRAPHIC_DATA]" at bounding box center [112, 145] width 178 height 35
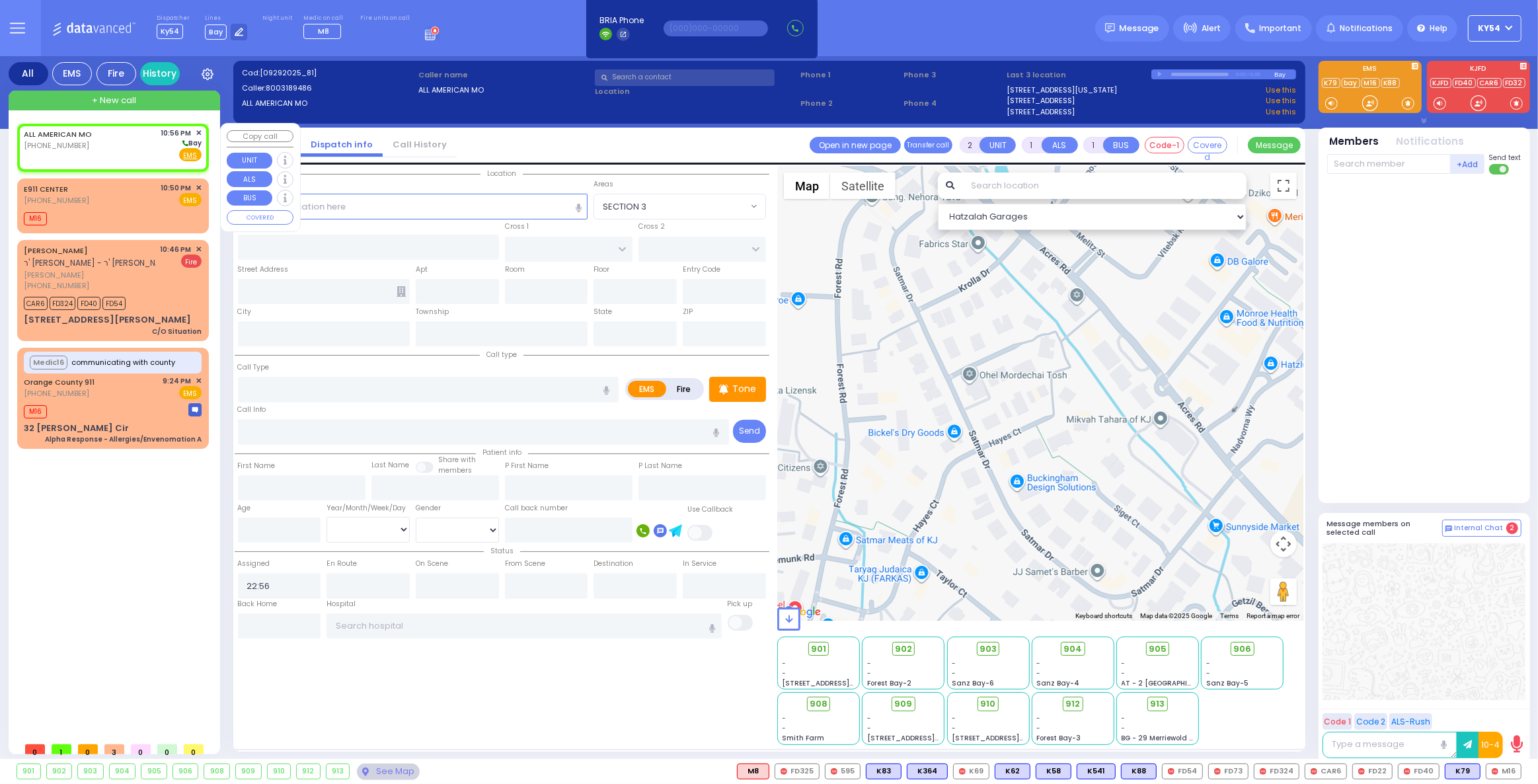
select select
radio input "true"
select select
select select "Hatzalah Garages"
click at [133, 148] on div "ALL AMERICAN MO [PHONE_NUMBER] 10:56 PM ✕ [GEOGRAPHIC_DATA]" at bounding box center [112, 145] width 178 height 35
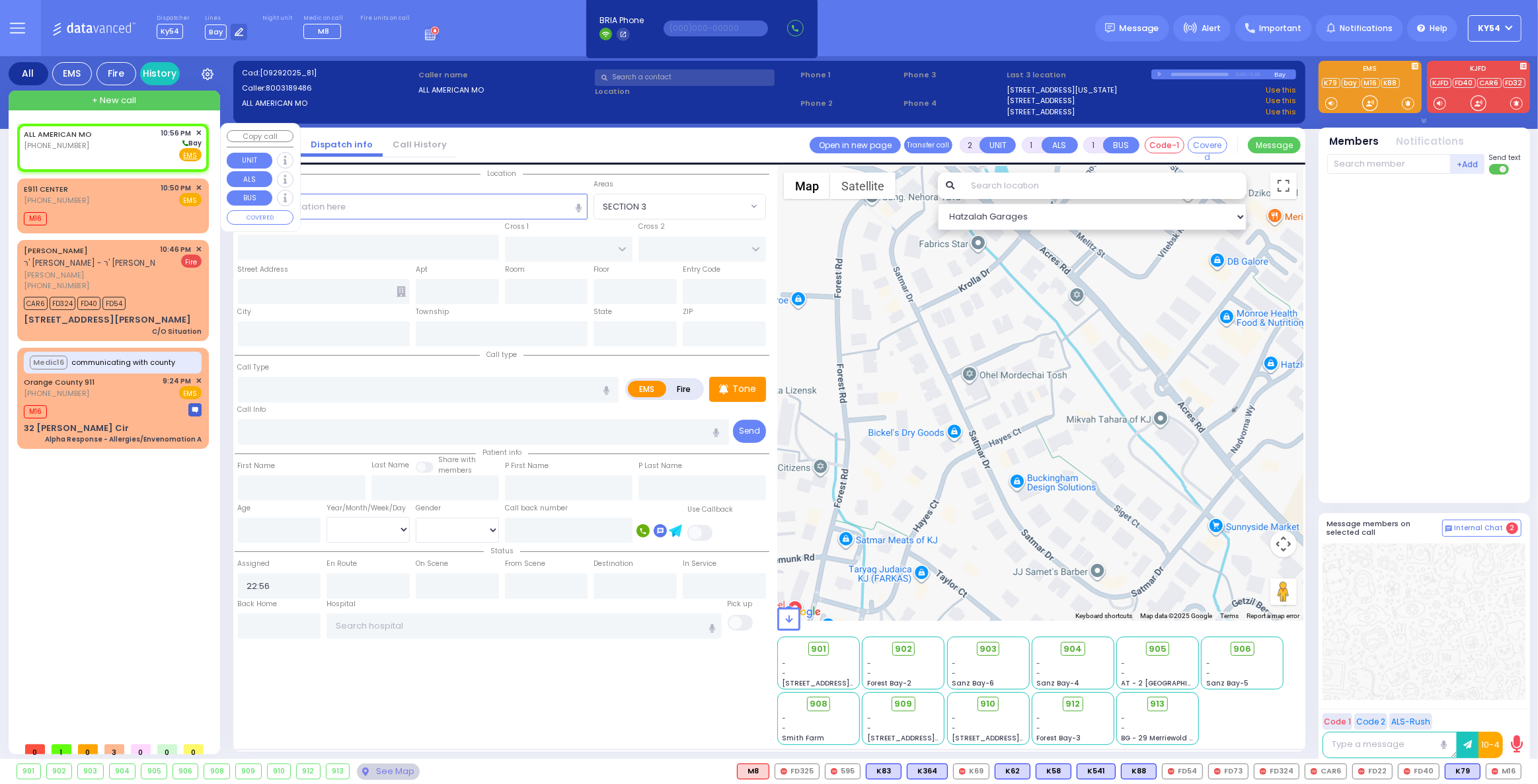
select select
radio input "true"
select select
select select "Hatzalah Garages"
click at [319, 206] on input "text" at bounding box center [413, 207] width 350 height 25
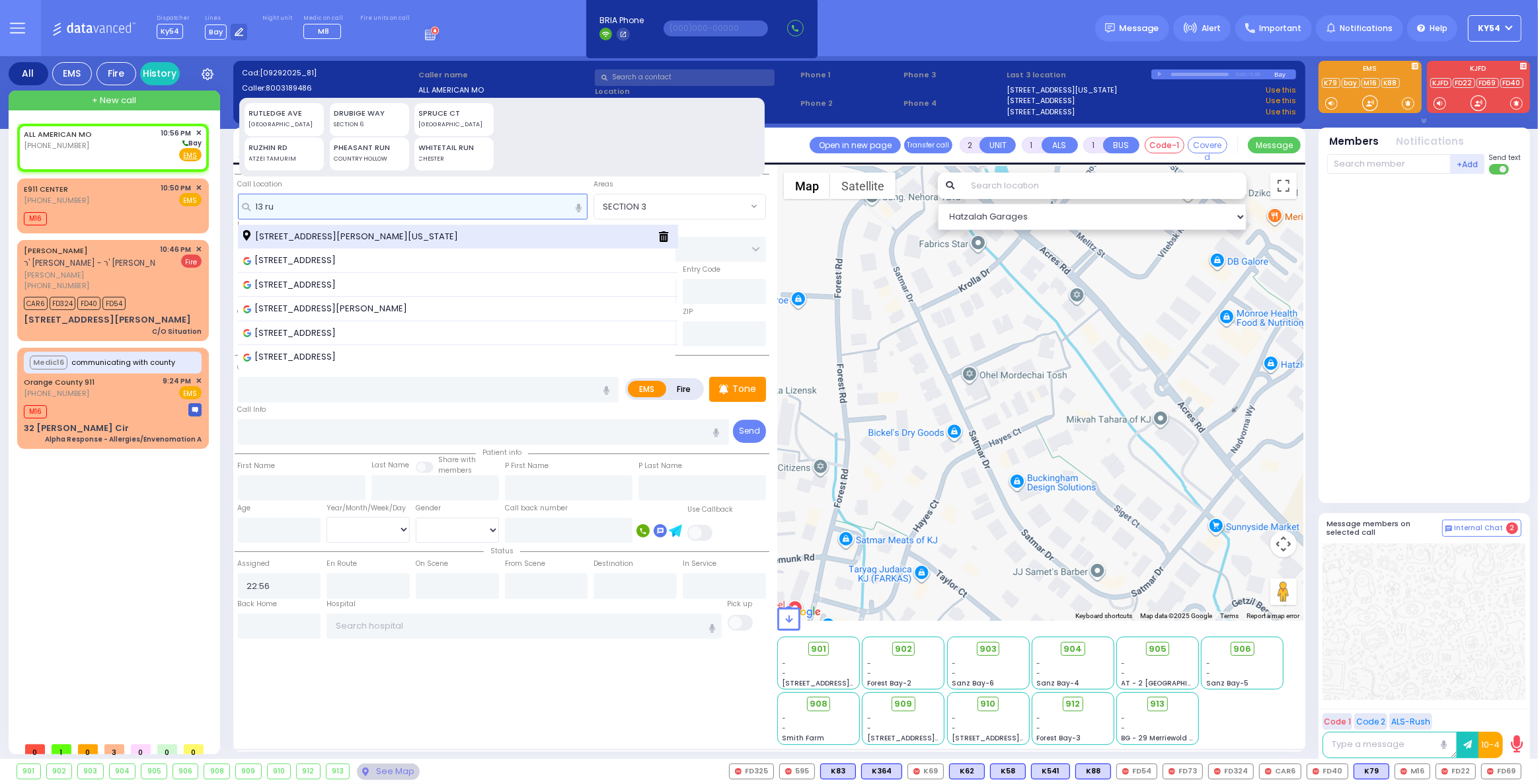
type input "13 ru"
click at [322, 232] on span "[STREET_ADDRESS][PERSON_NAME][US_STATE]" at bounding box center [353, 237] width 219 height 13
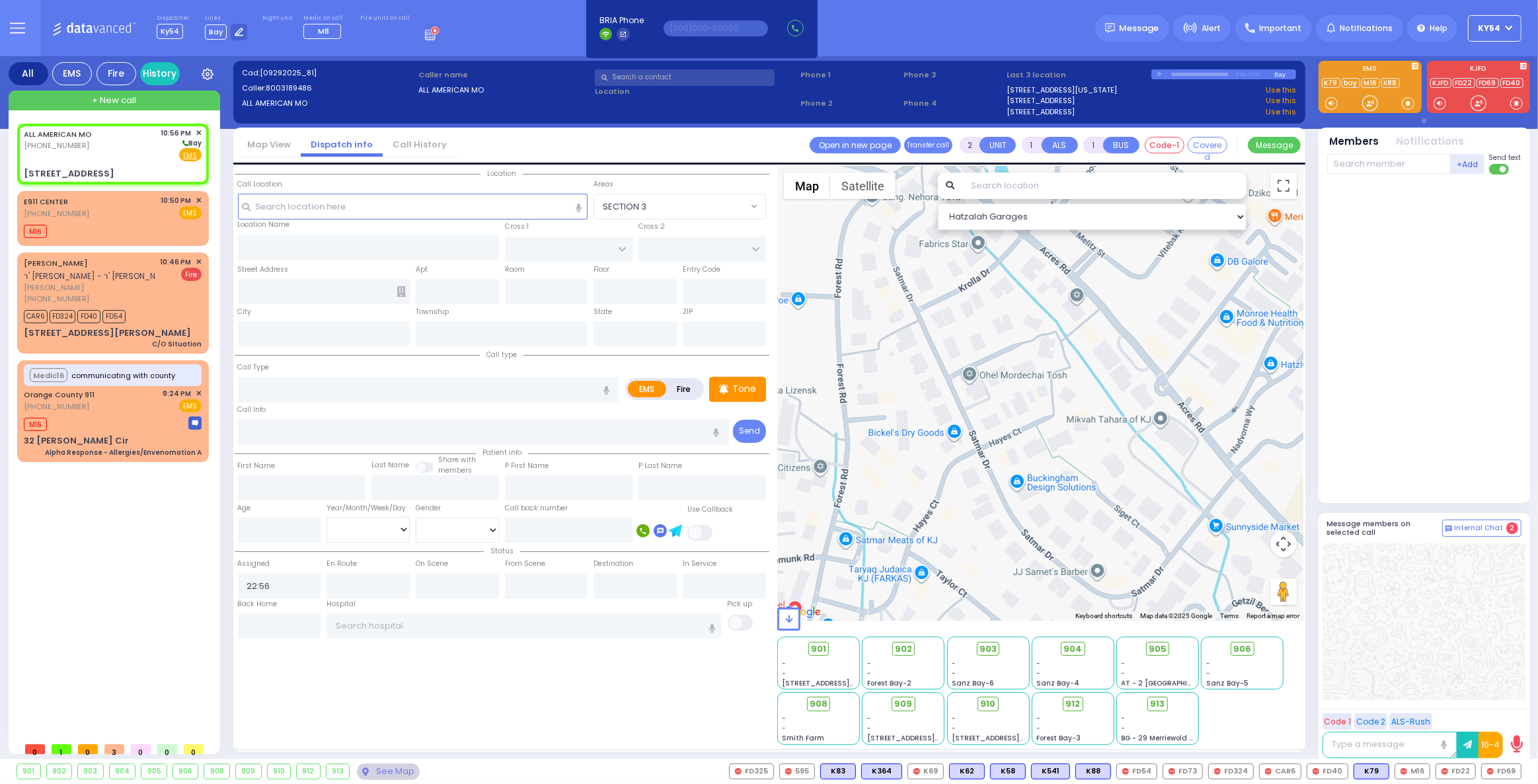
select select
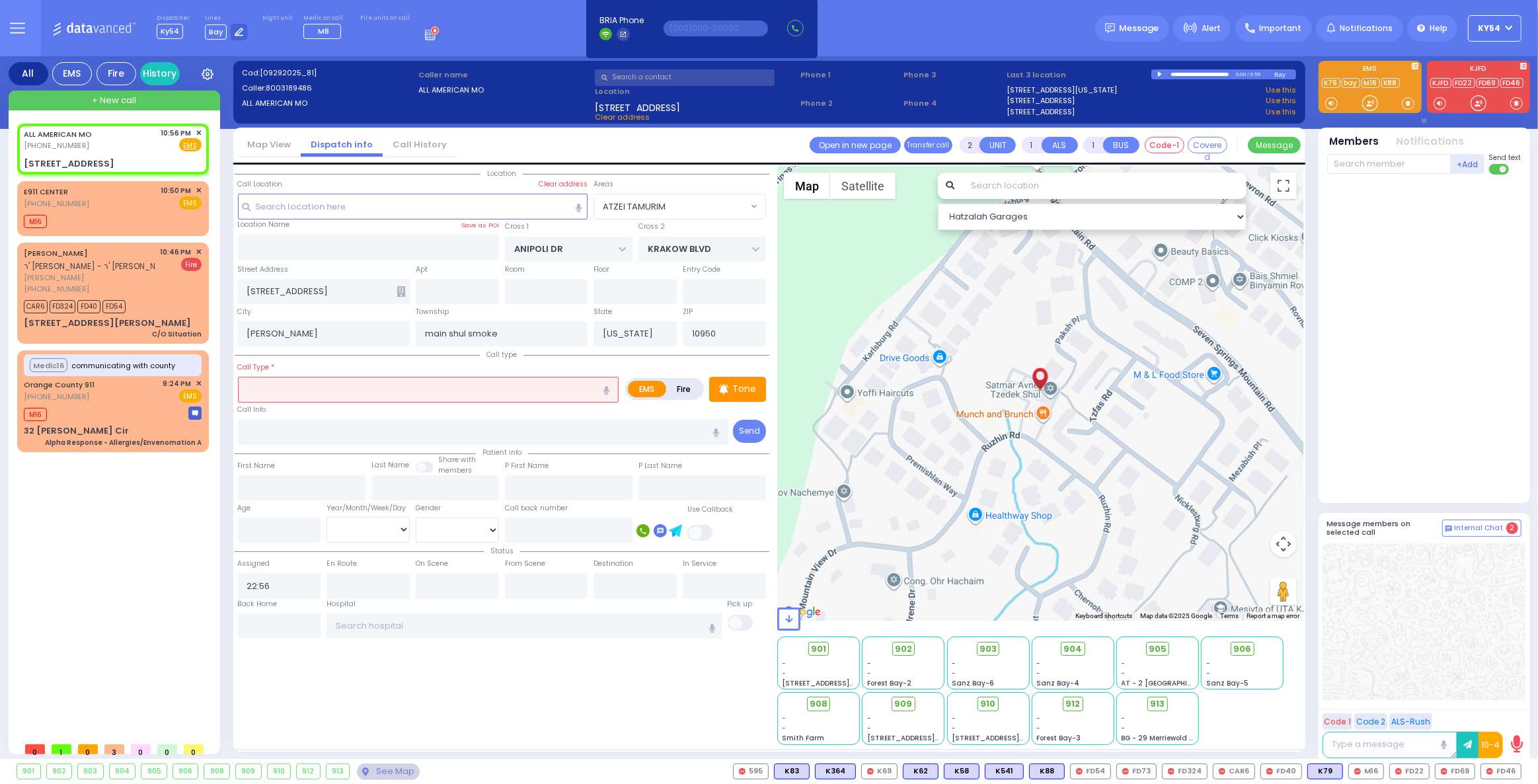
click at [339, 389] on input "text" at bounding box center [429, 389] width 381 height 25
click at [168, 145] on span "Fire" at bounding box center [169, 145] width 21 height 13
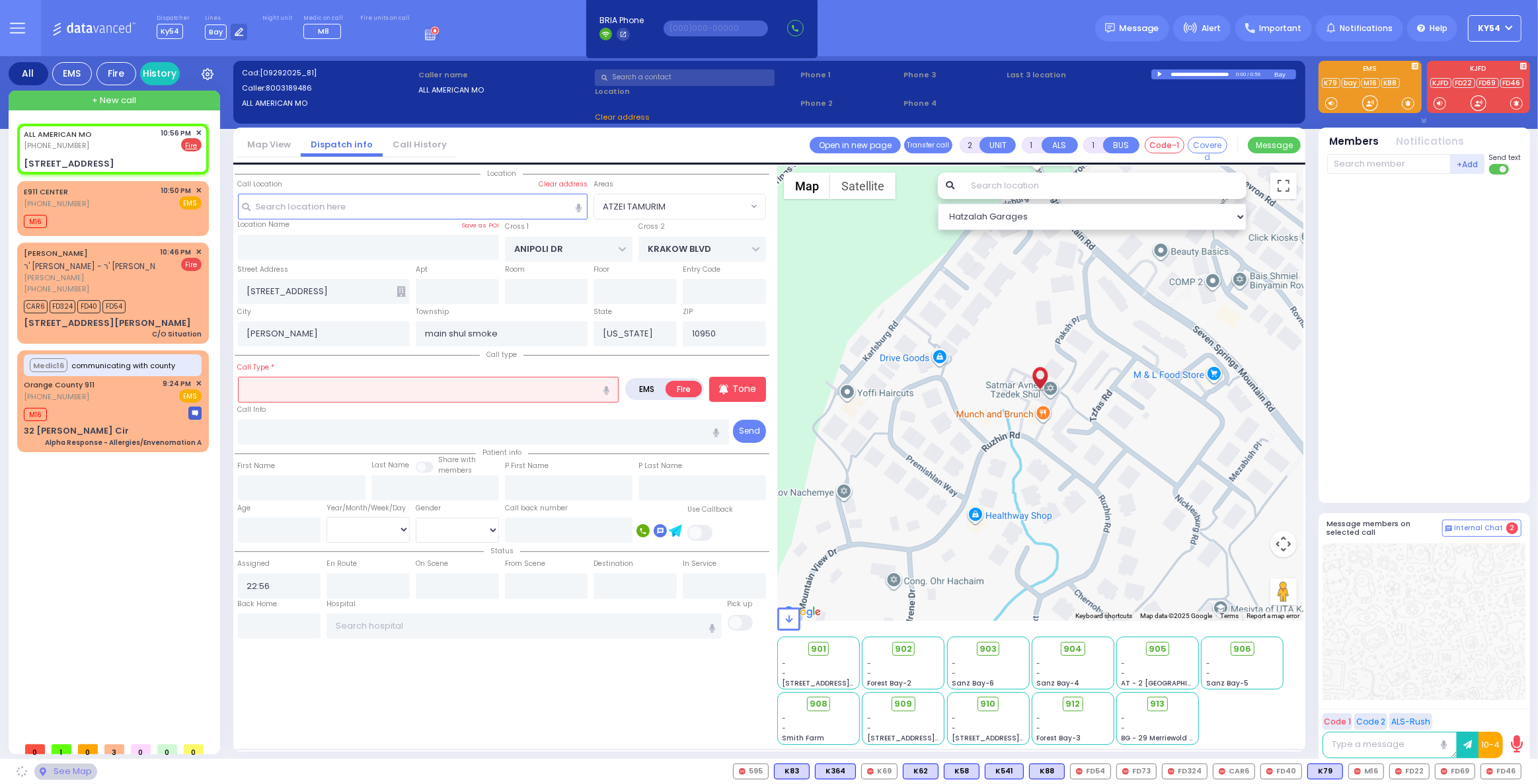
drag, startPoint x: 276, startPoint y: 392, endPoint x: 269, endPoint y: 387, distance: 8.6
click at [273, 389] on input "text" at bounding box center [429, 389] width 381 height 25
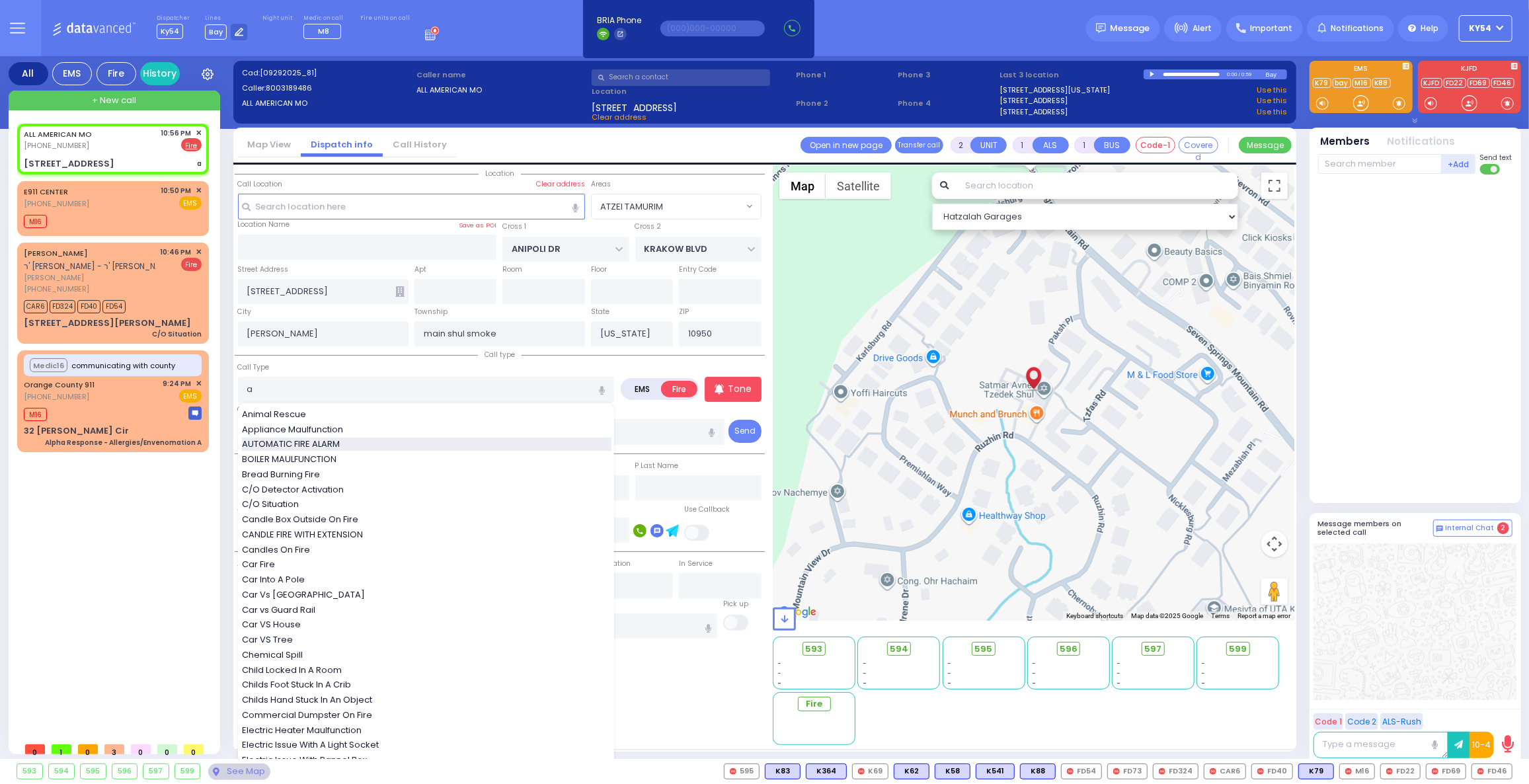
click at [337, 440] on span "AUTOMATIC FIRE ALARM" at bounding box center [293, 444] width 103 height 13
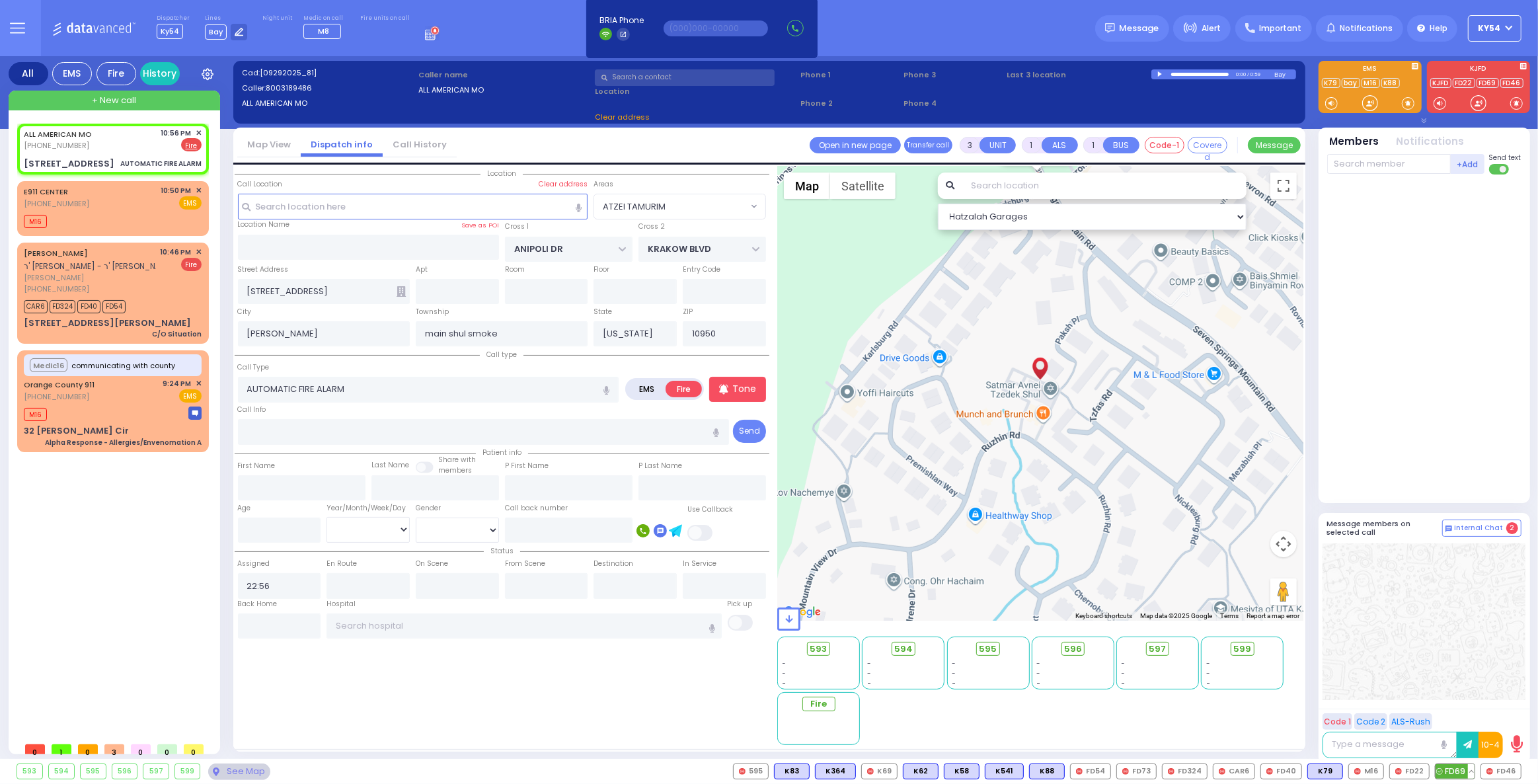
click at [1462, 770] on span "FD69" at bounding box center [1455, 771] width 39 height 15
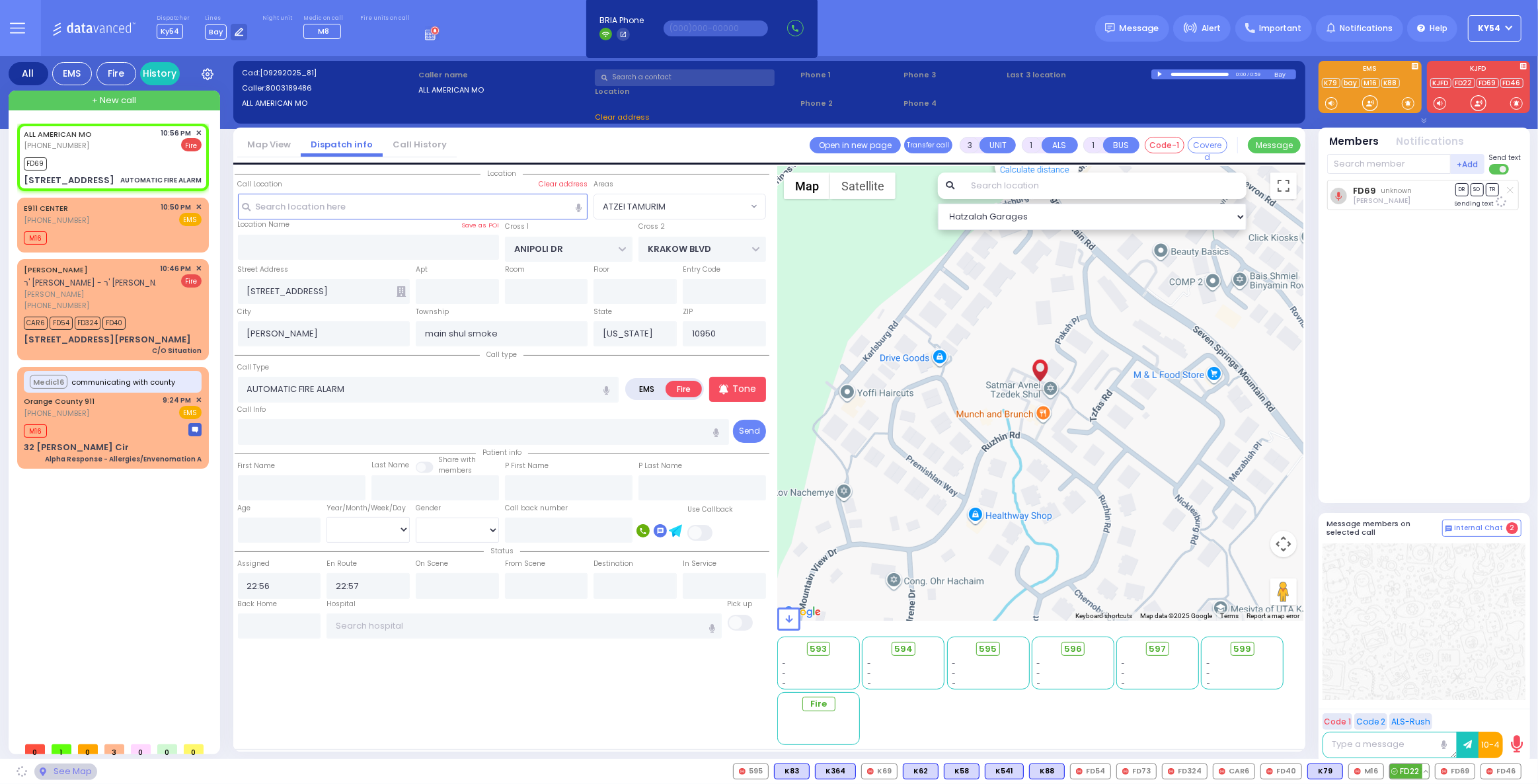
click at [1421, 769] on span "FD22" at bounding box center [1409, 771] width 39 height 15
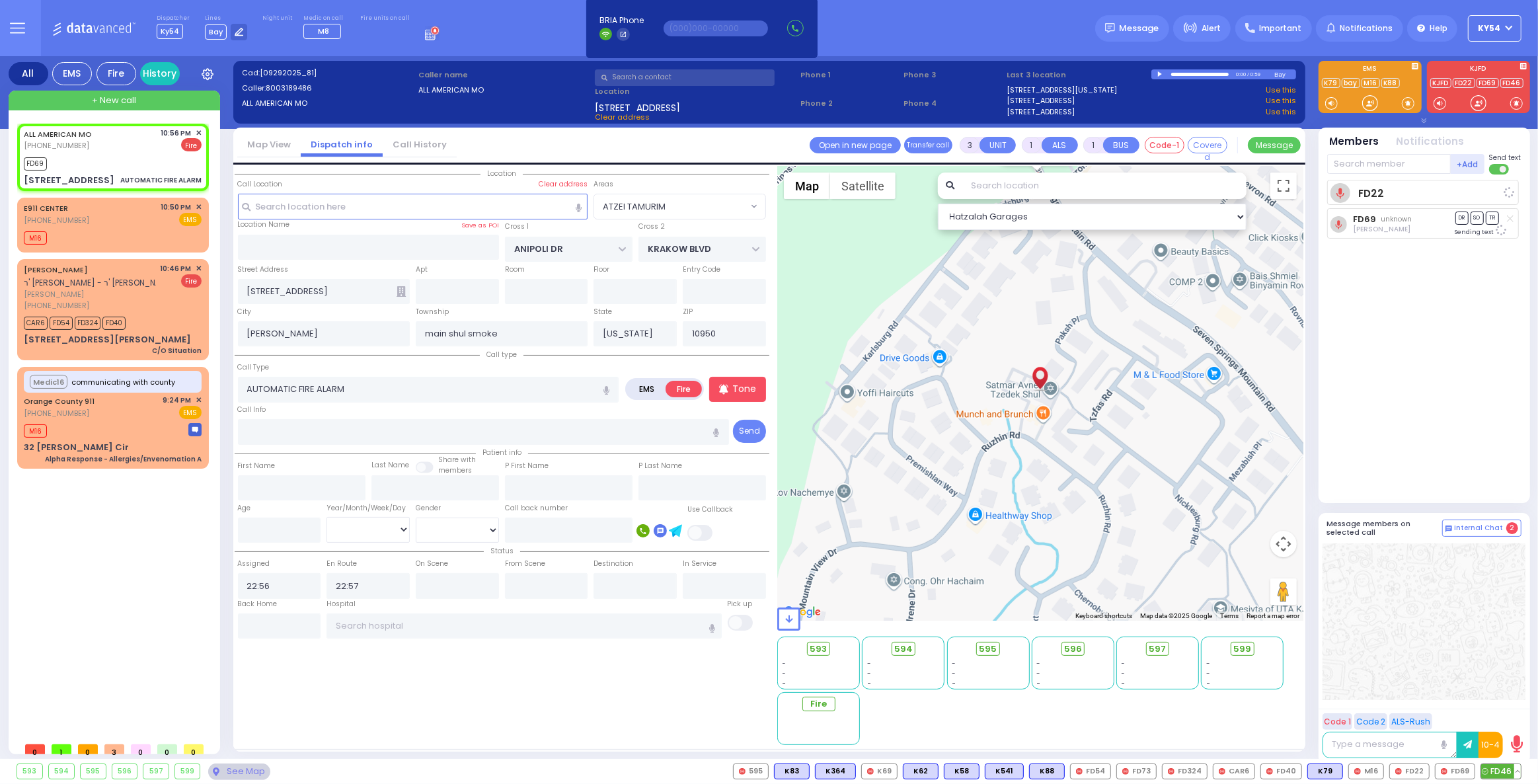
click at [1511, 769] on span "FD46" at bounding box center [1501, 771] width 40 height 15
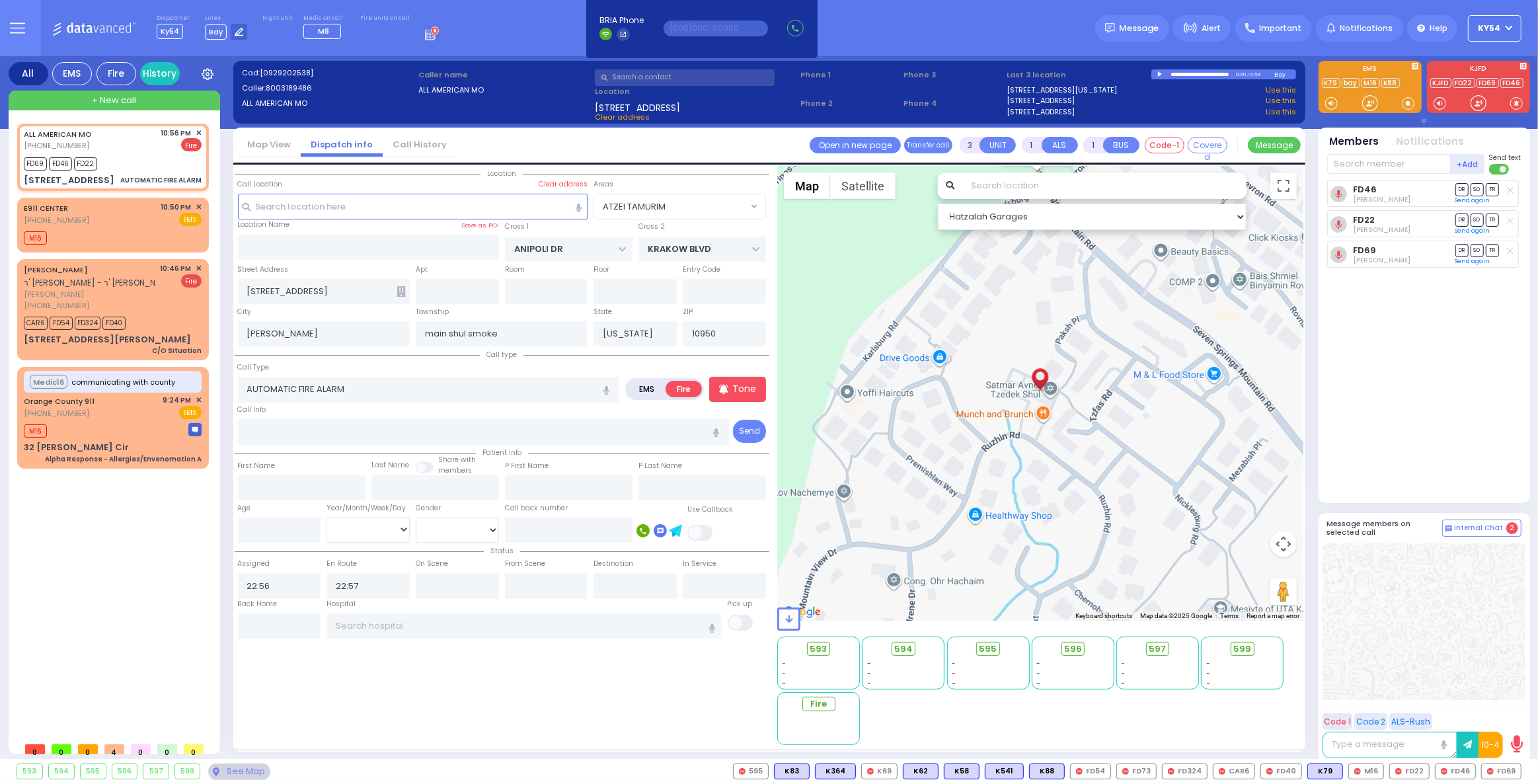
click at [1434, 372] on div "FD46 [PERSON_NAME] DR SO TR" at bounding box center [1425, 336] width 197 height 312
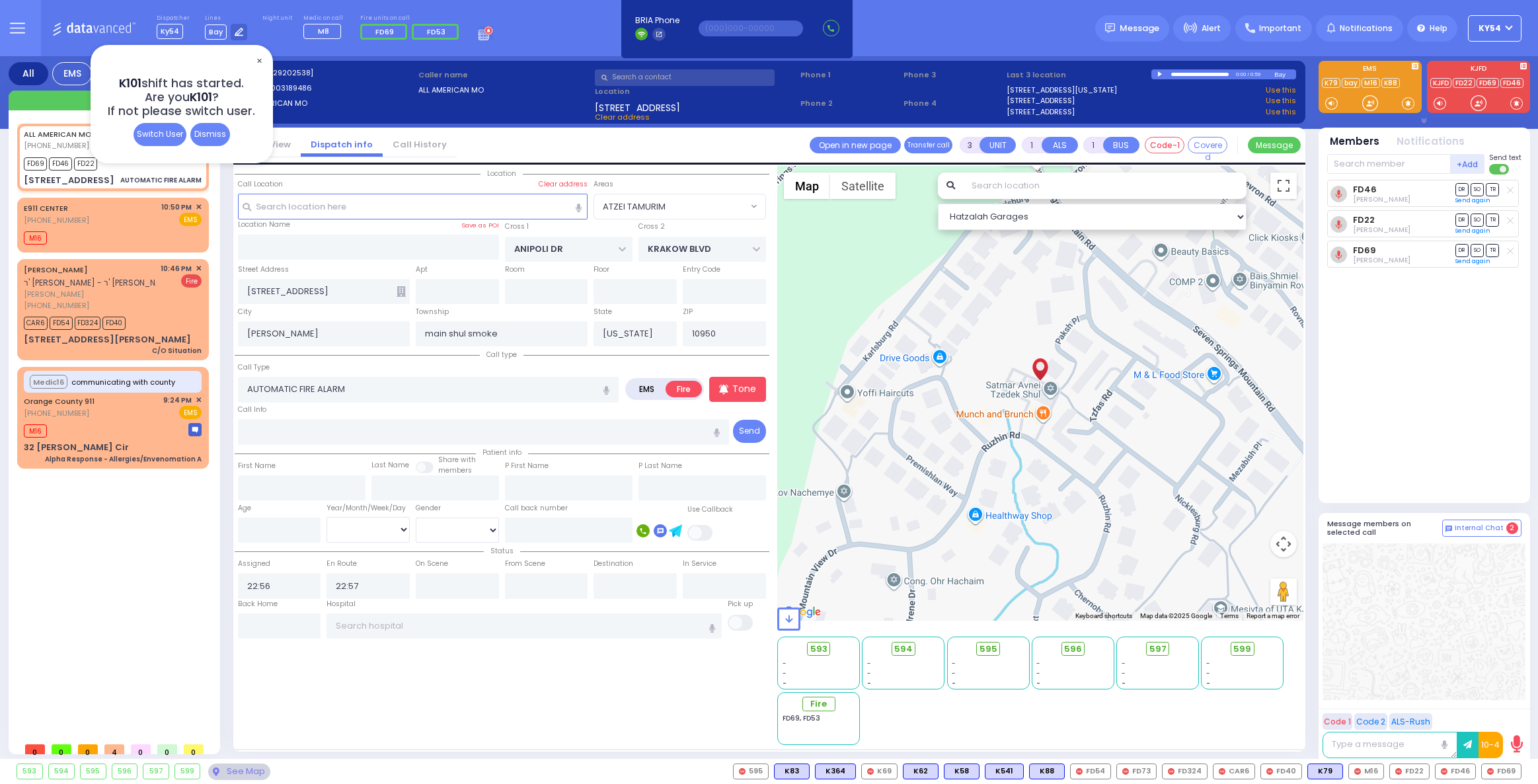
select select "ATZEI TAMURIM"
select select
click at [158, 139] on div "Switch User" at bounding box center [160, 134] width 53 height 23
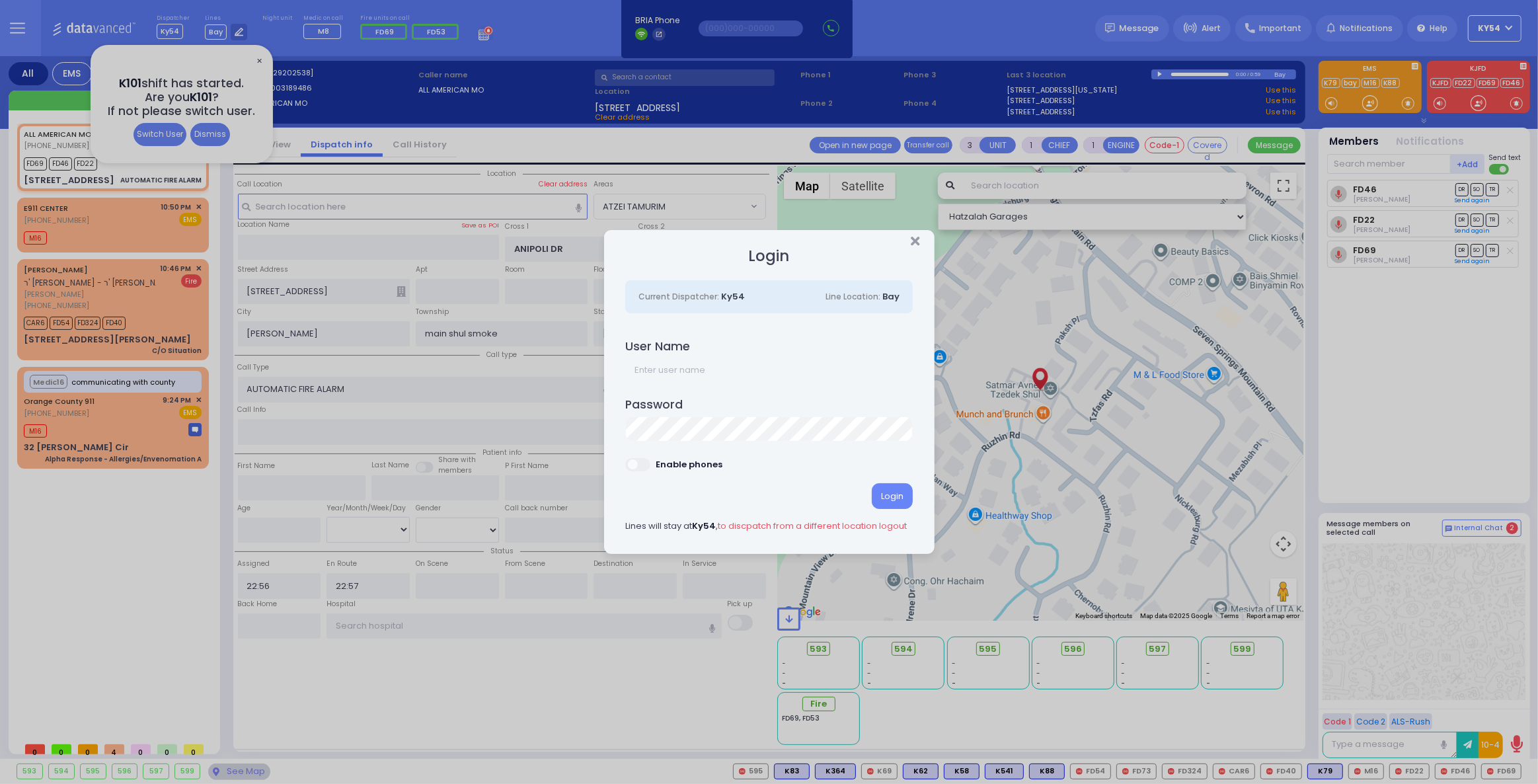
click at [156, 516] on div "Login Current Dispatcher: Ky54 Line Location: Bay User Name Password Login Ky54" at bounding box center [769, 392] width 1538 height 784
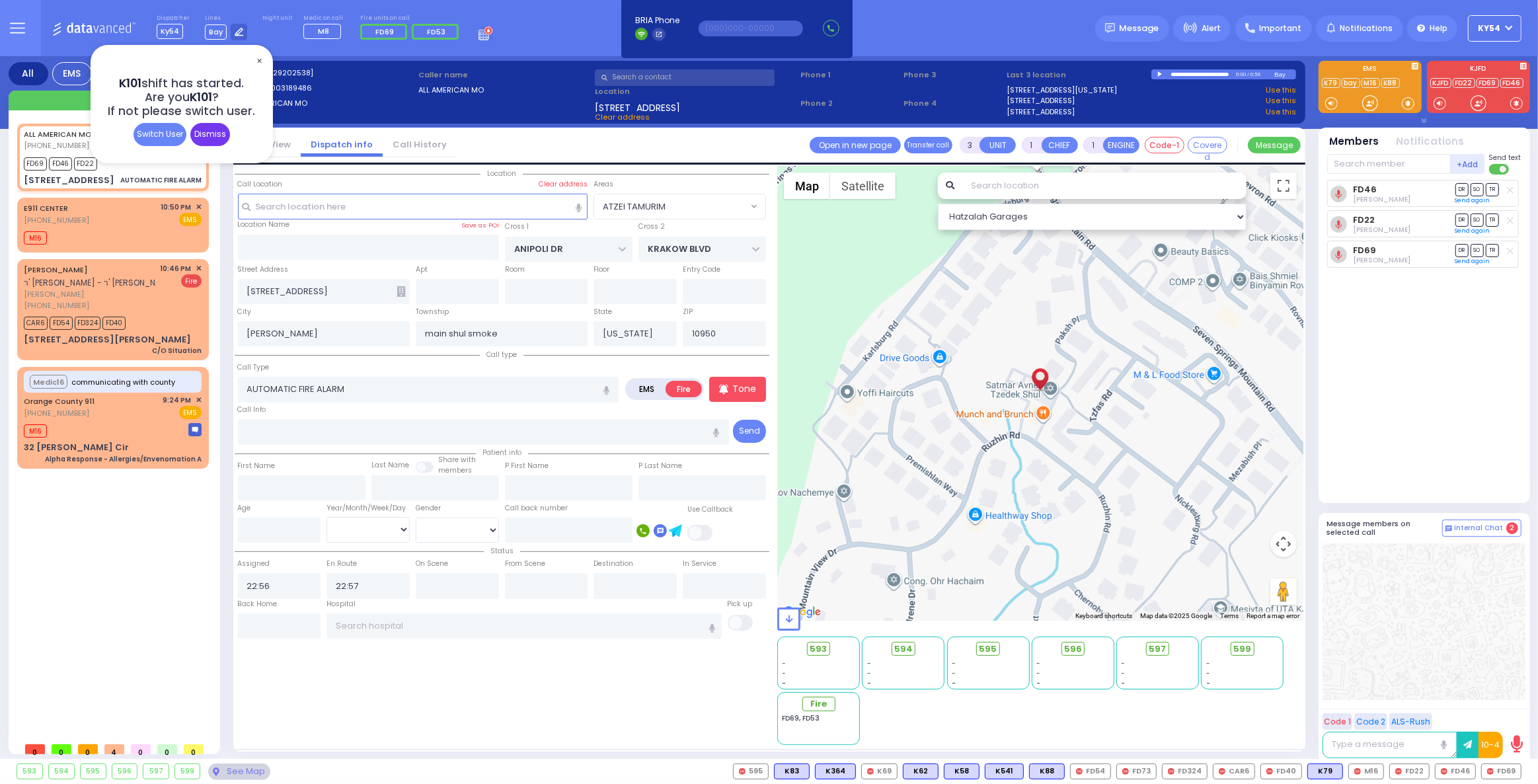
click at [218, 133] on div "Dismiss" at bounding box center [210, 134] width 40 height 23
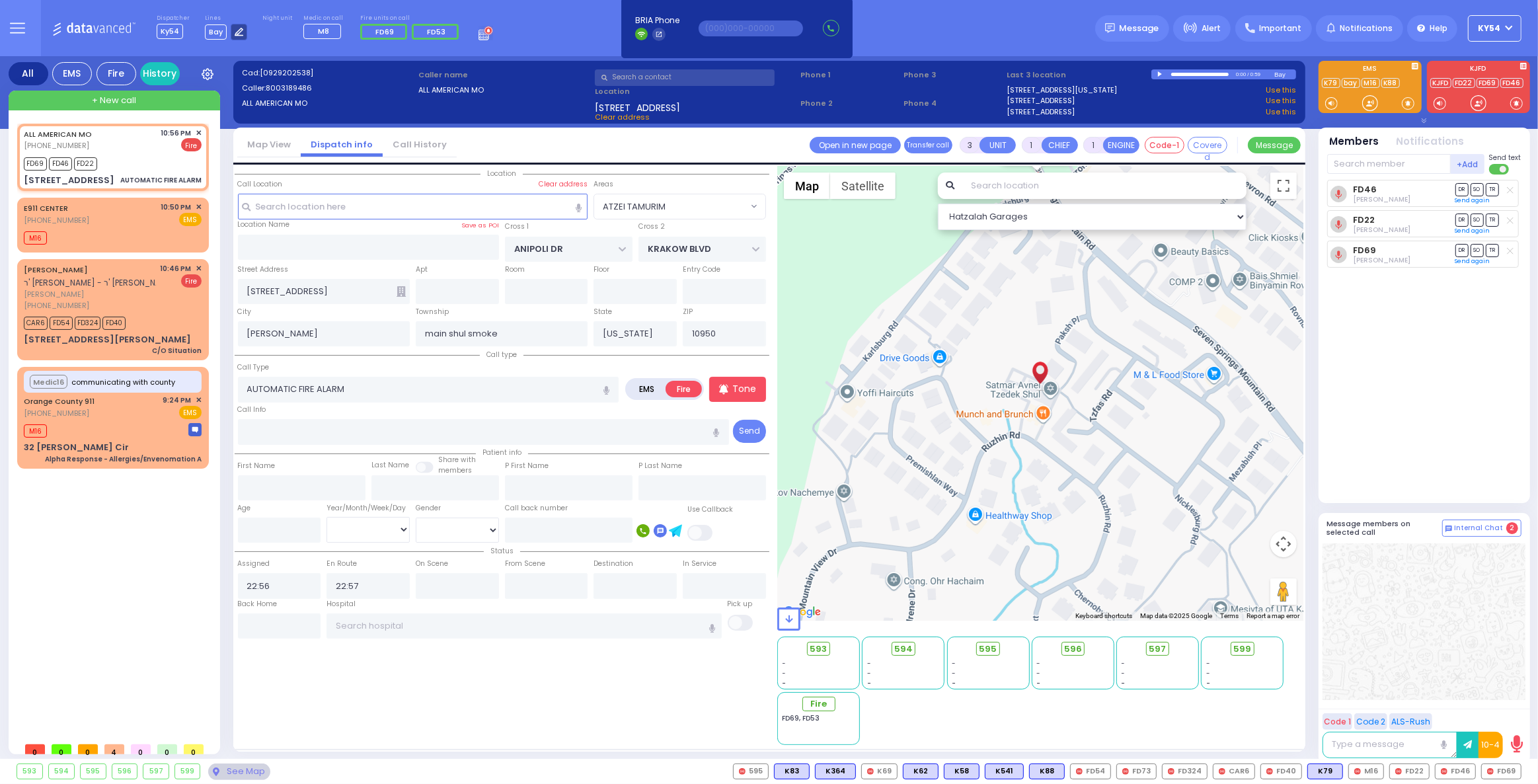
click at [237, 29] on icon at bounding box center [239, 32] width 9 height 9
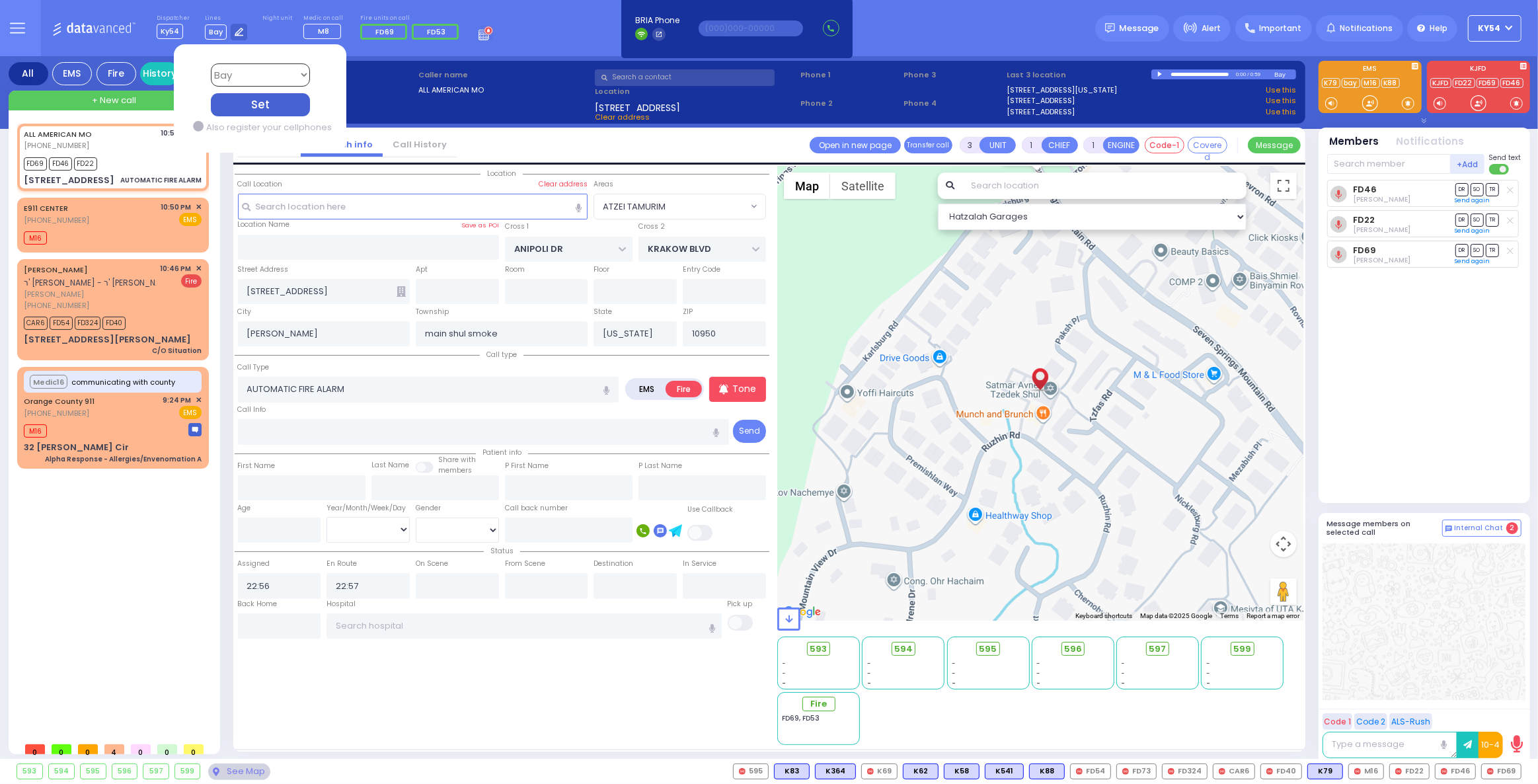
click at [278, 74] on select "Bay K-14 K-16 K-18 K-40 K-6 K-61 K-63 K-67 K-72 Medic 7 K-68 K-48 D-801 D-802 D…" at bounding box center [260, 74] width 99 height 23
click at [275, 79] on select "Bay K-14 K-16 K-18 K-40 K-6 K-61 K-63 K-67 K-72 Medic 7 K-68 K-48 D-801 D-802 D…" at bounding box center [260, 74] width 99 height 23
select select "14"
click at [210, 63] on select "Bay K-14 K-16 K-18 K-40 K-6 K-61 K-63 K-67 K-72 Medic 7 K-68 K-48 D-801 D-802 D…" at bounding box center [260, 74] width 99 height 23
click at [259, 105] on div "Set" at bounding box center [260, 104] width 99 height 23
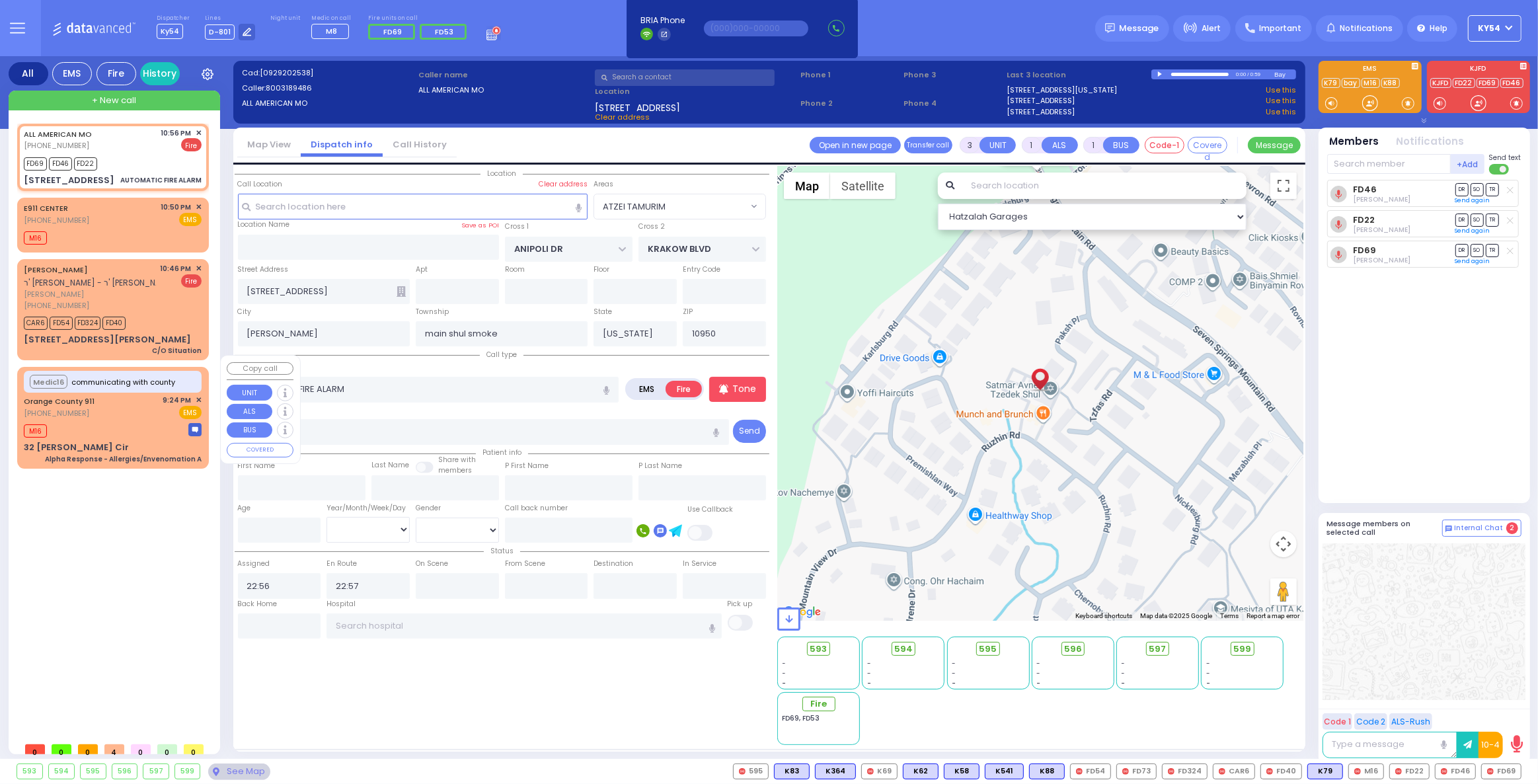
drag, startPoint x: 150, startPoint y: 518, endPoint x: 162, endPoint y: 513, distance: 13.0
click at [154, 516] on div "ALL AMERICAN MO (800) 318-9486 10:56 PM ✕ FD69 FD46" at bounding box center [115, 430] width 197 height 612
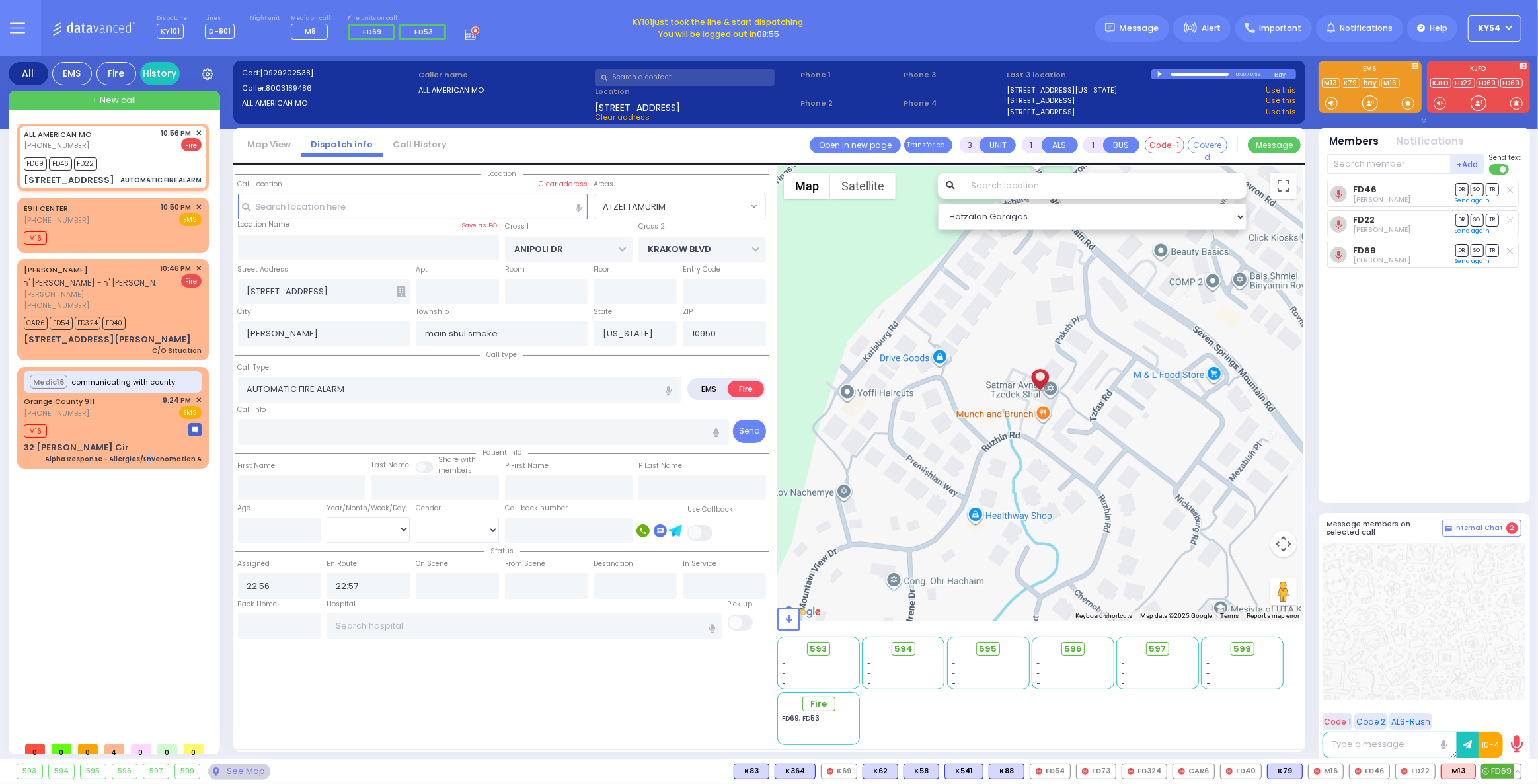
click at [1517, 769] on button at bounding box center [1517, 771] width 7 height 15
click at [1461, 740] on rect at bounding box center [1461, 741] width 17 height 17
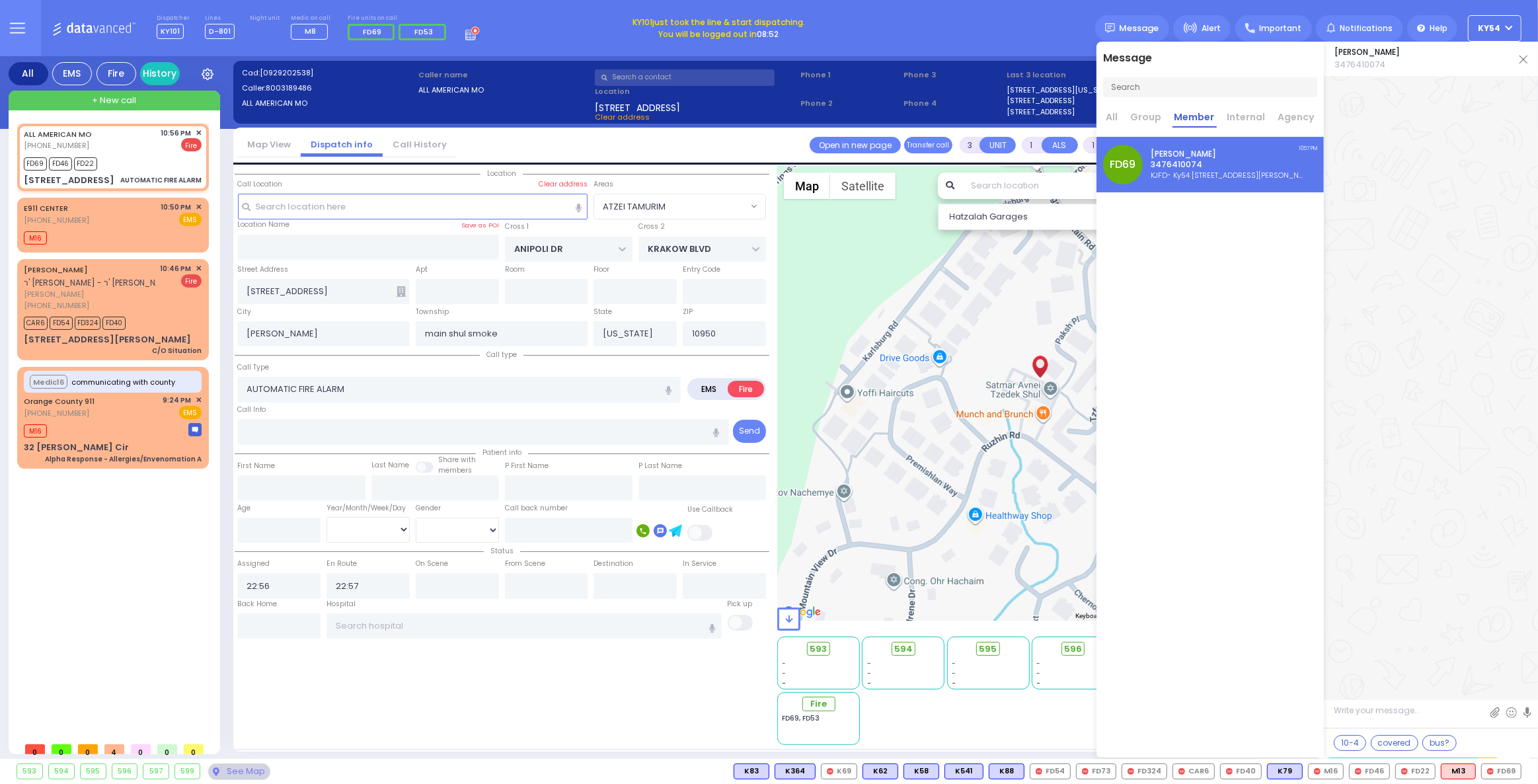
scroll to position [36298, 0]
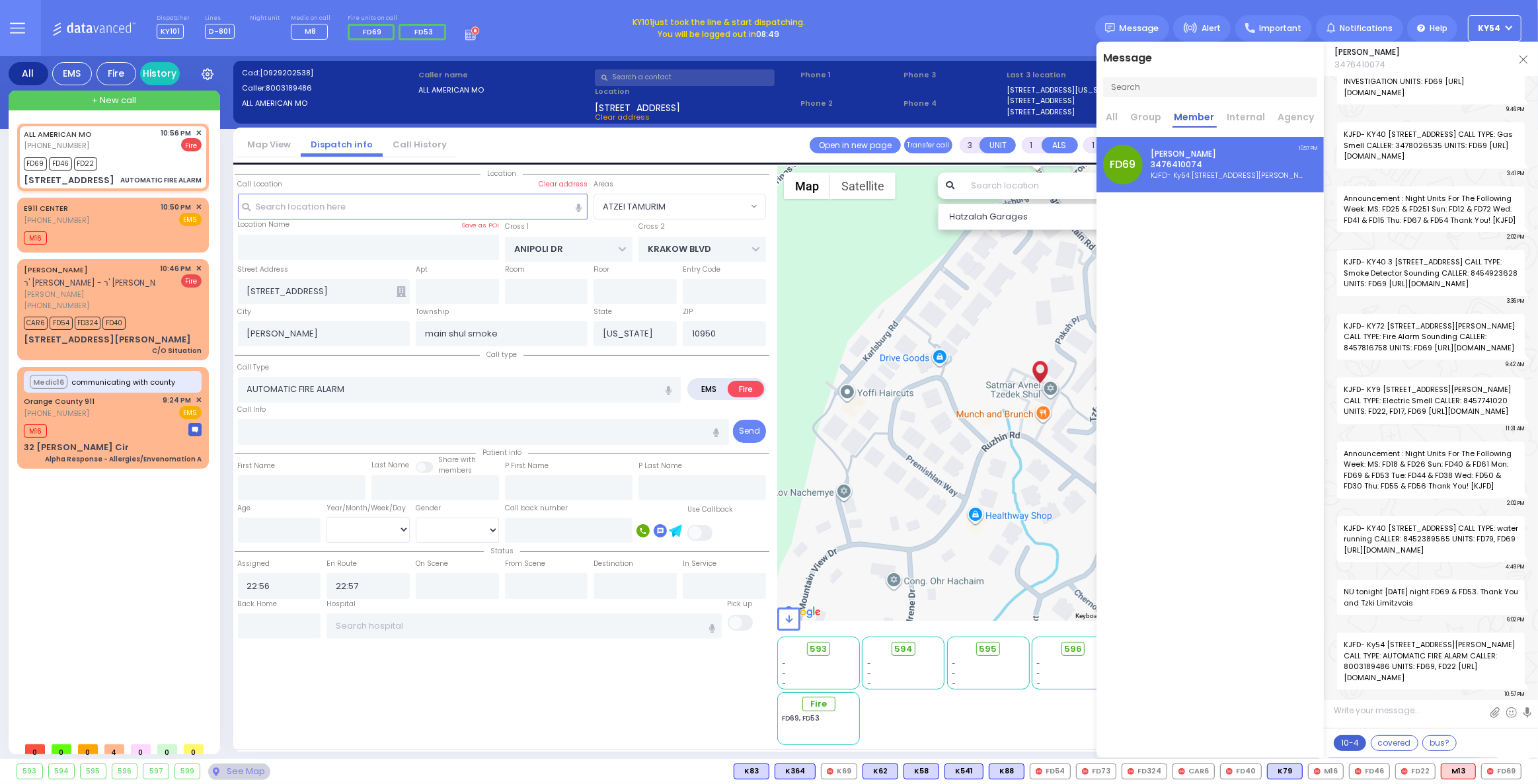
click at [1357, 745] on button "10-4" at bounding box center [1350, 743] width 32 height 16
type textarea "10-4 thank you"
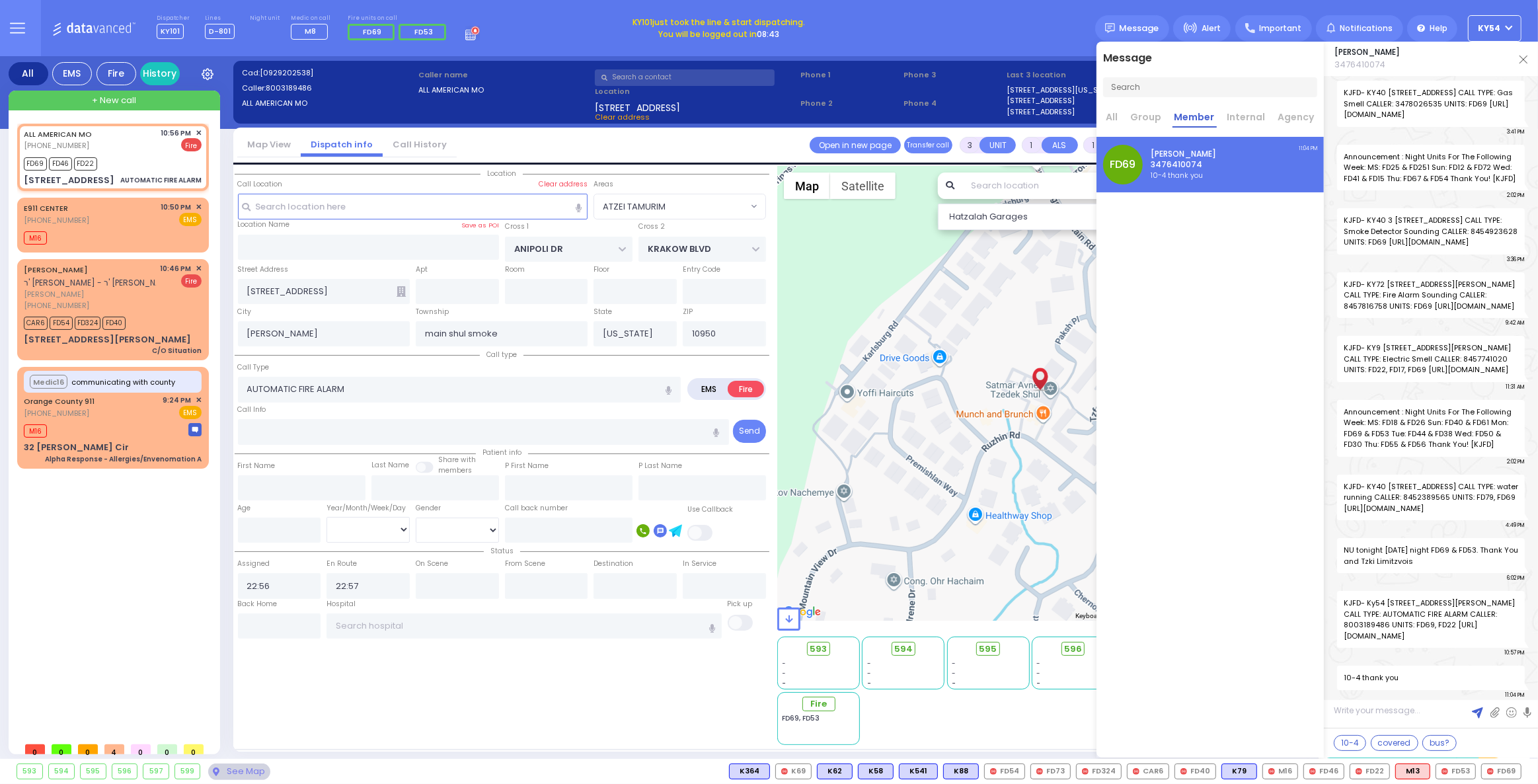
click at [1521, 59] on img at bounding box center [1523, 59] width 8 height 8
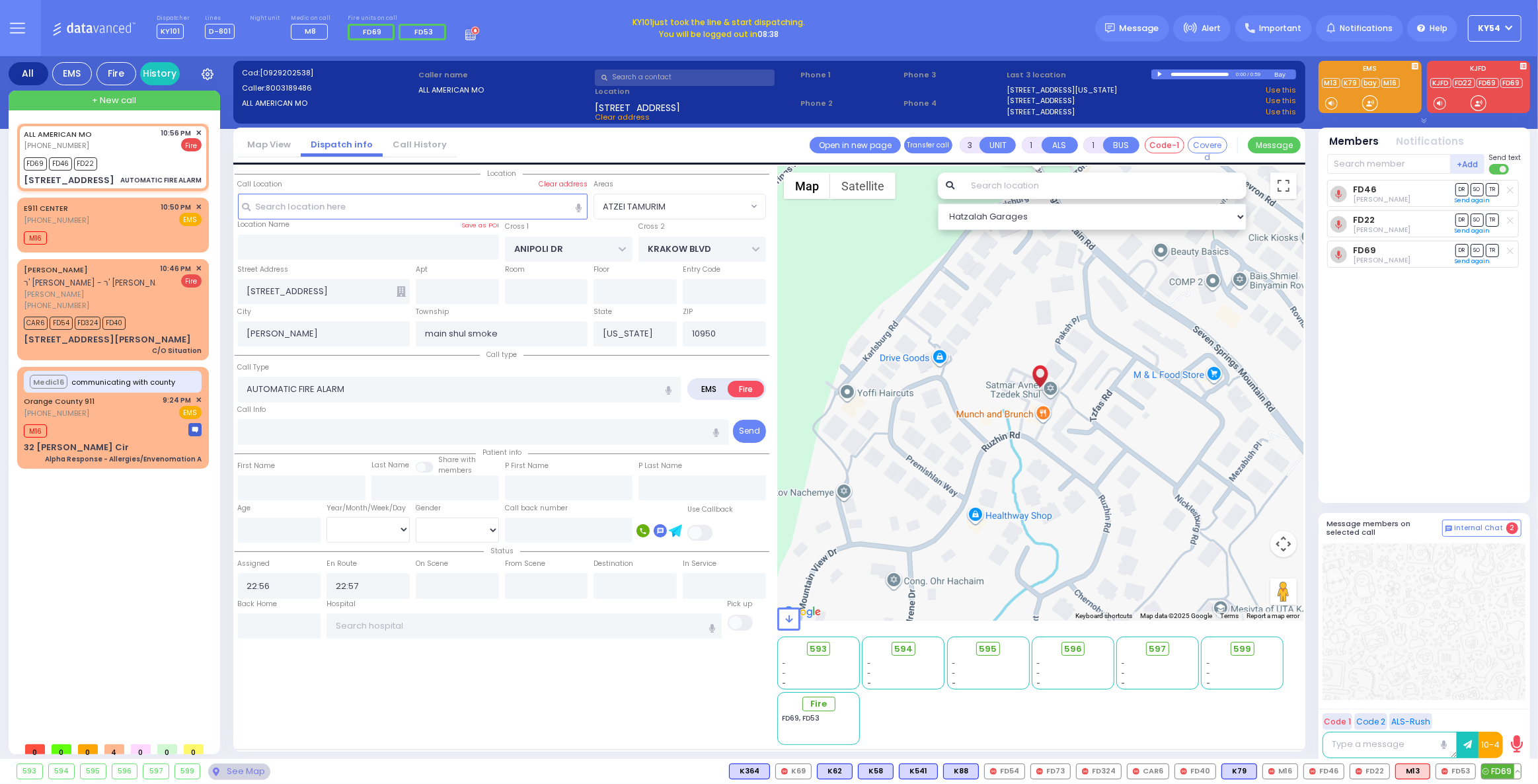
click at [1520, 772] on button at bounding box center [1517, 771] width 7 height 15
click at [1461, 740] on rect at bounding box center [1461, 741] width 17 height 17
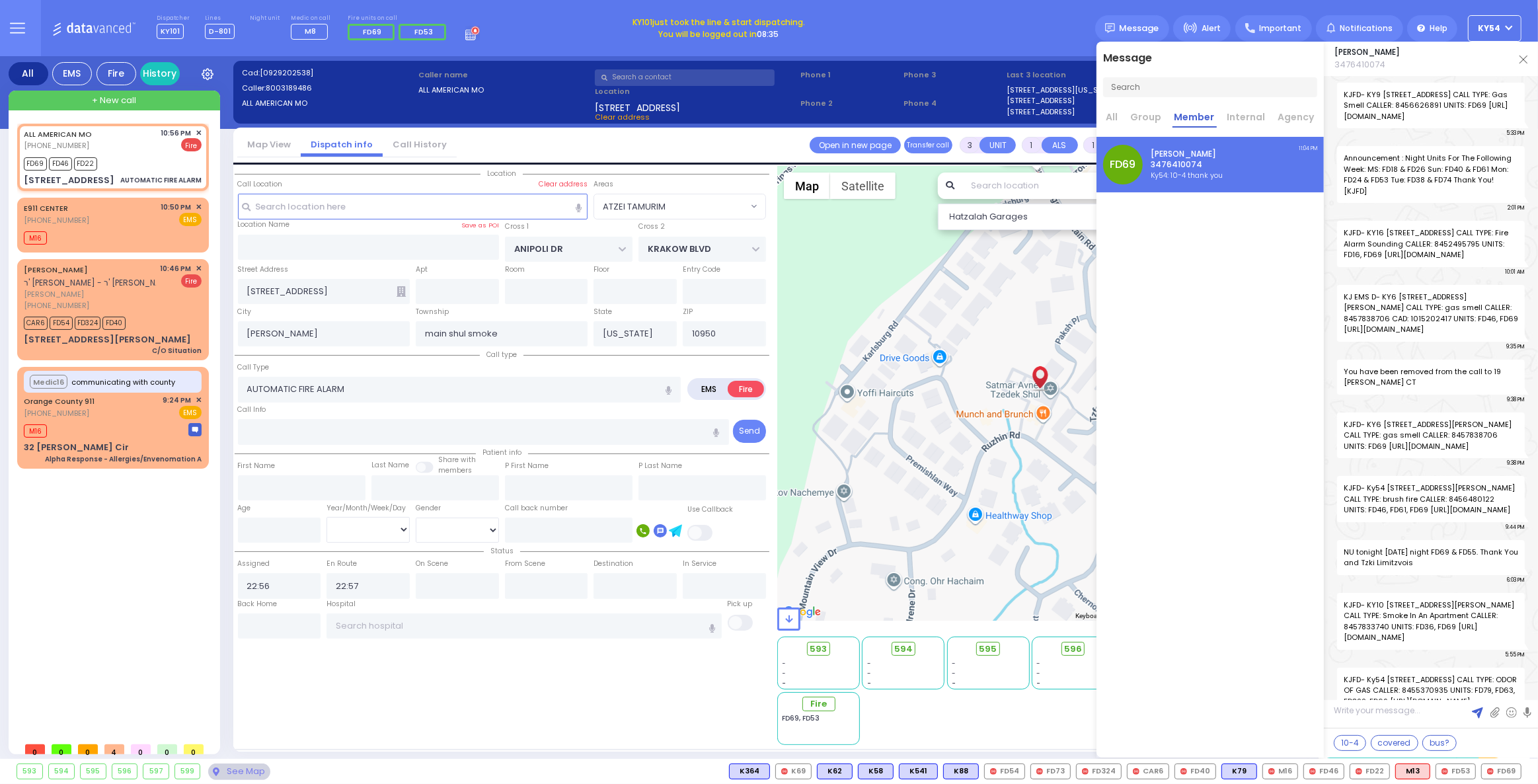
scroll to position [36339, 0]
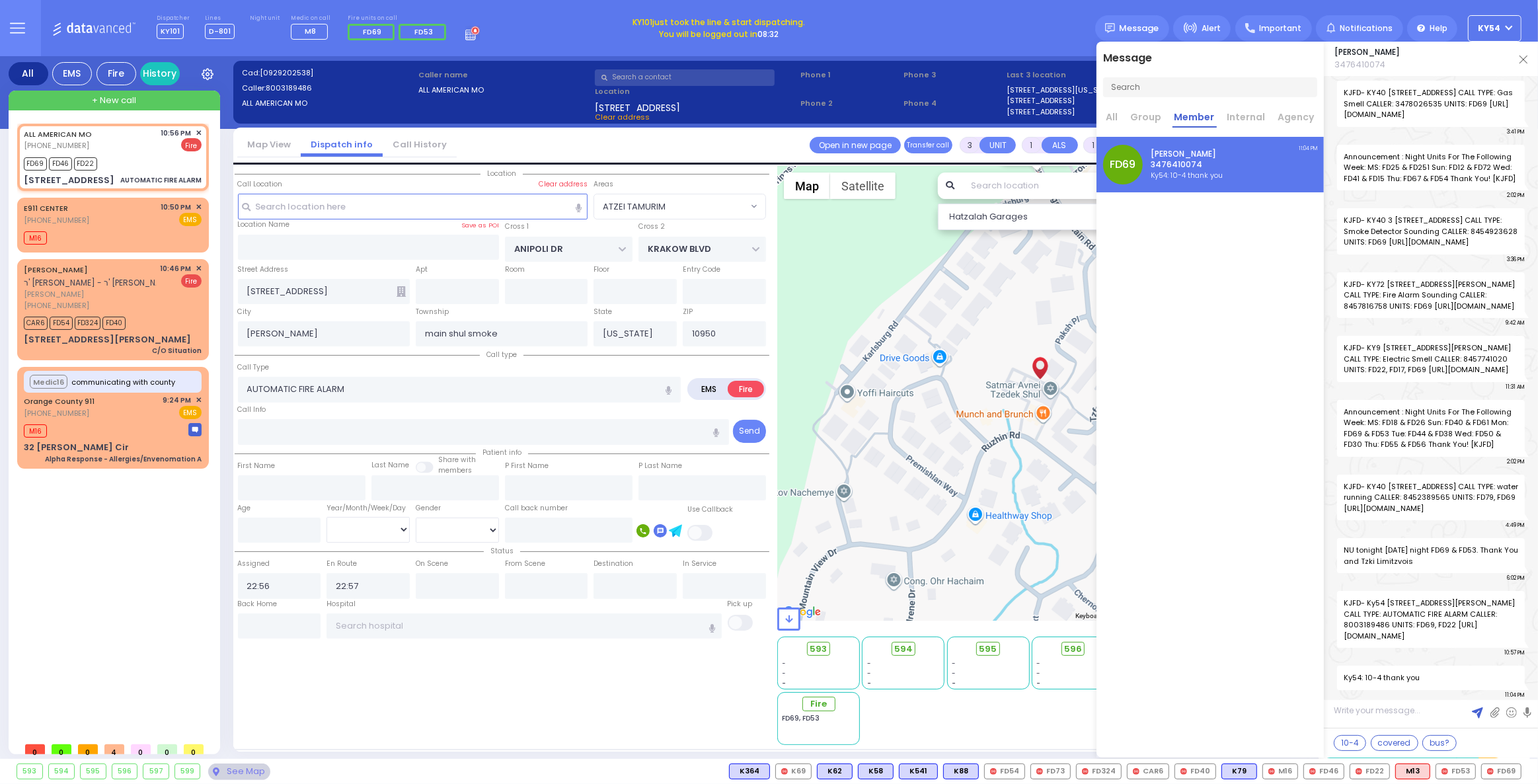
click at [1528, 56] on div "Meir Masri 3476410074" at bounding box center [1431, 58] width 214 height 35
click at [1528, 54] on div "Meir Masri 3476410074" at bounding box center [1431, 58] width 214 height 35
click at [1521, 57] on img at bounding box center [1523, 59] width 8 height 8
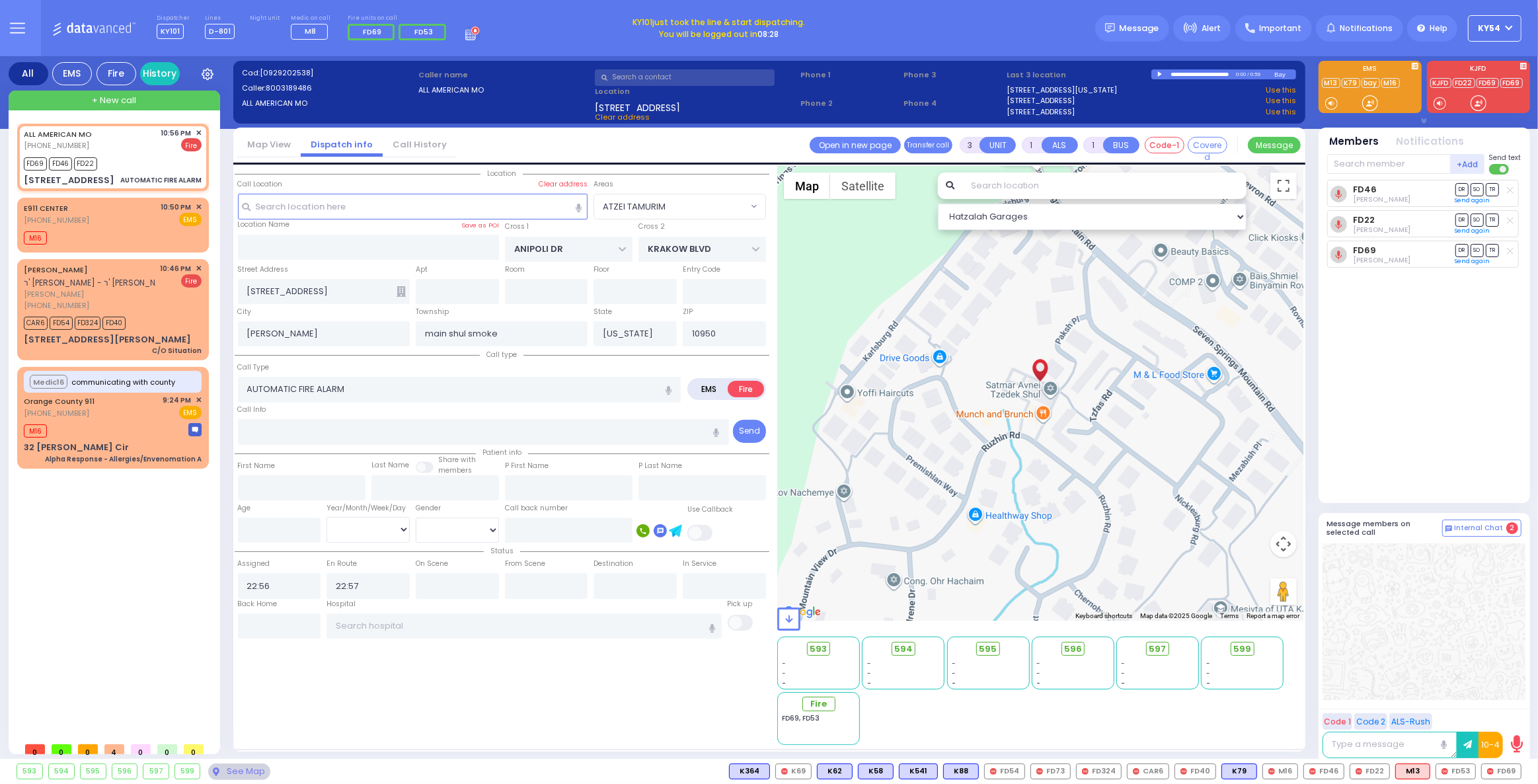
click at [118, 513] on div "ALL AMERICAN MO (800) 318-9486 10:56 PM ✕ FD69 FD46" at bounding box center [115, 430] width 197 height 612
click at [140, 421] on div "M16" at bounding box center [112, 429] width 178 height 16
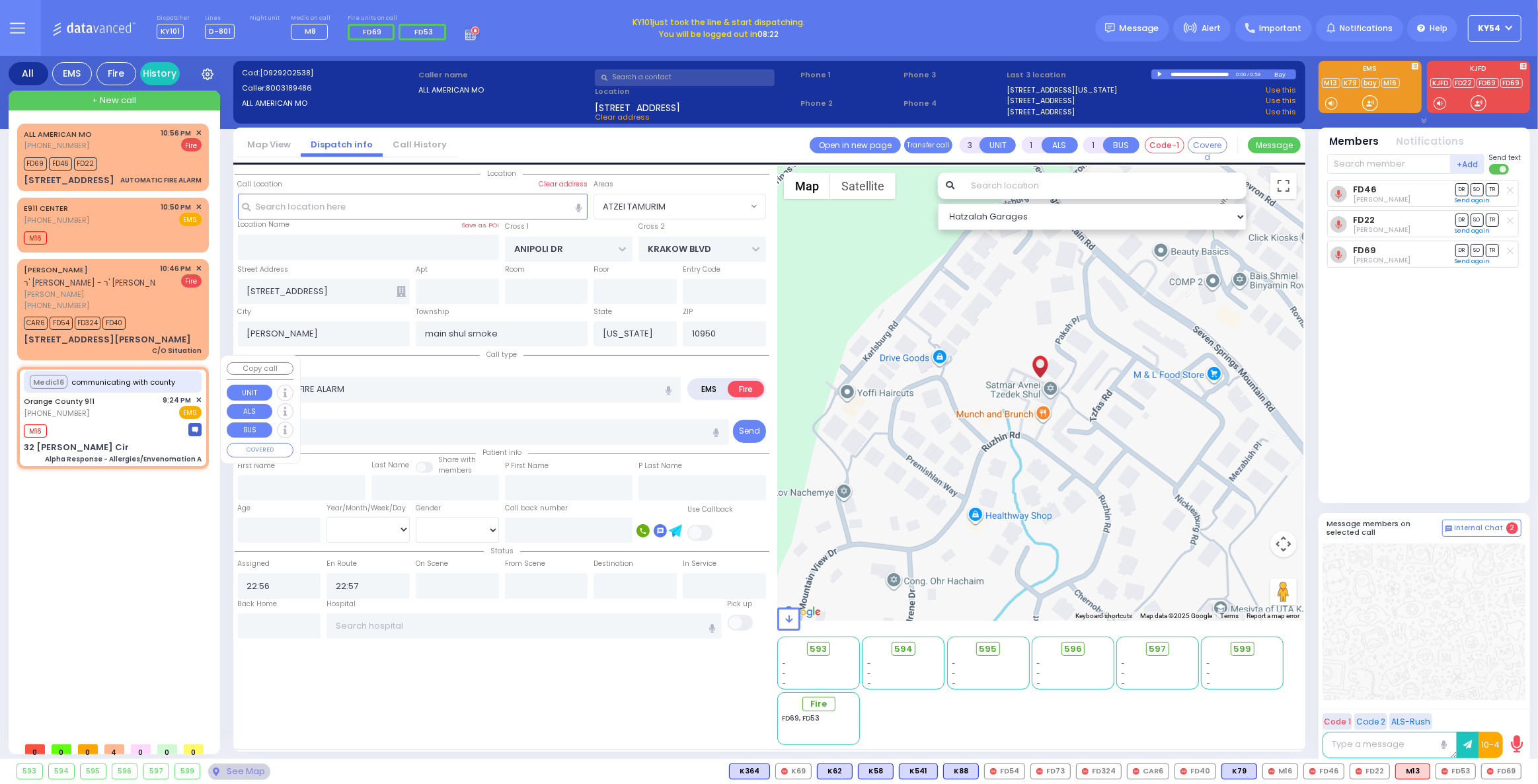
type input "6"
select select
type input "Alpha Response - Allergies/Envenomation A"
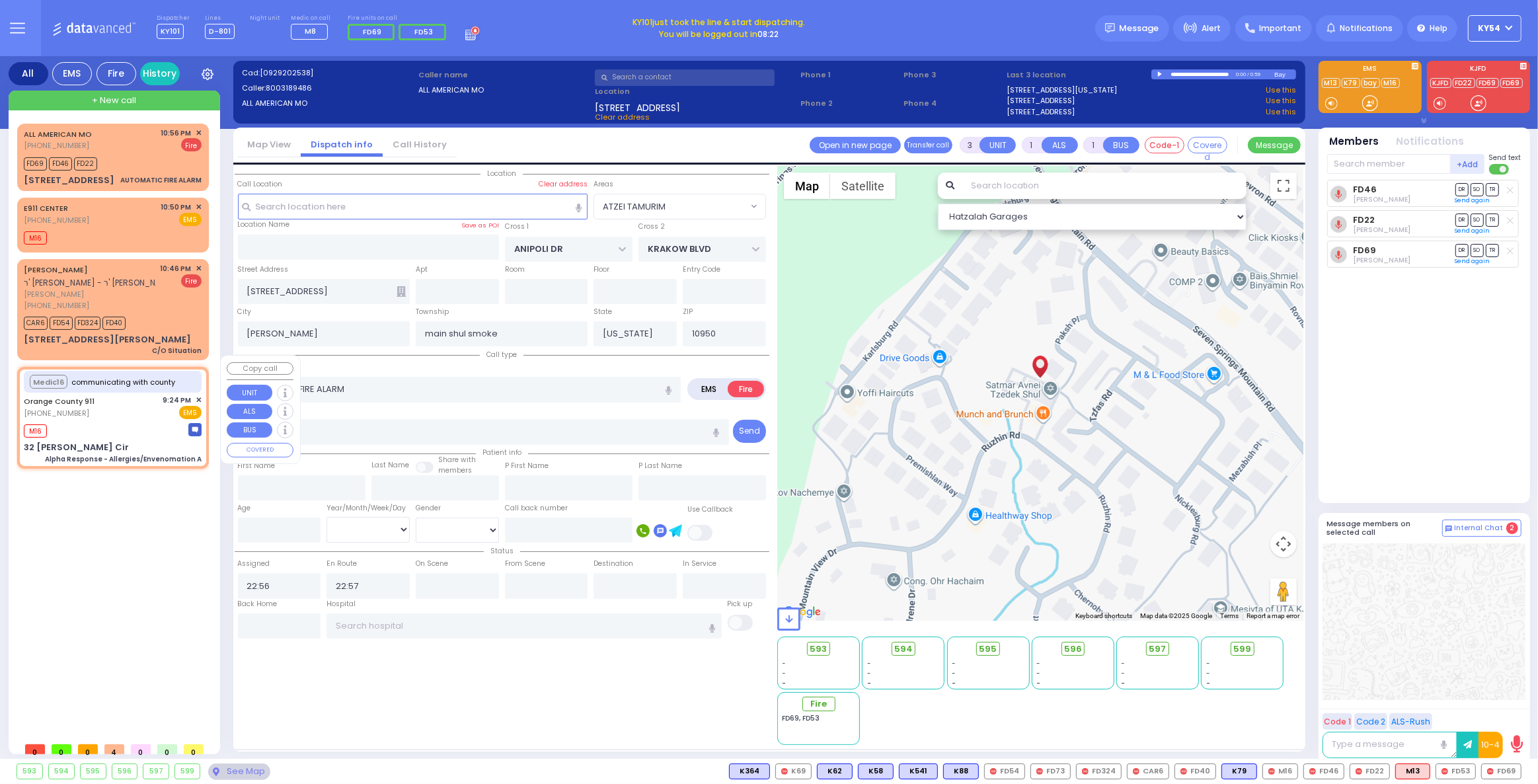
radio input "true"
type input "Nature: : Alpha Response - Allergies/Envenomation A Address: : 32 Roe Cir, 1095…"
type input "Jayce"
type input "Lafortune"
type input "3"
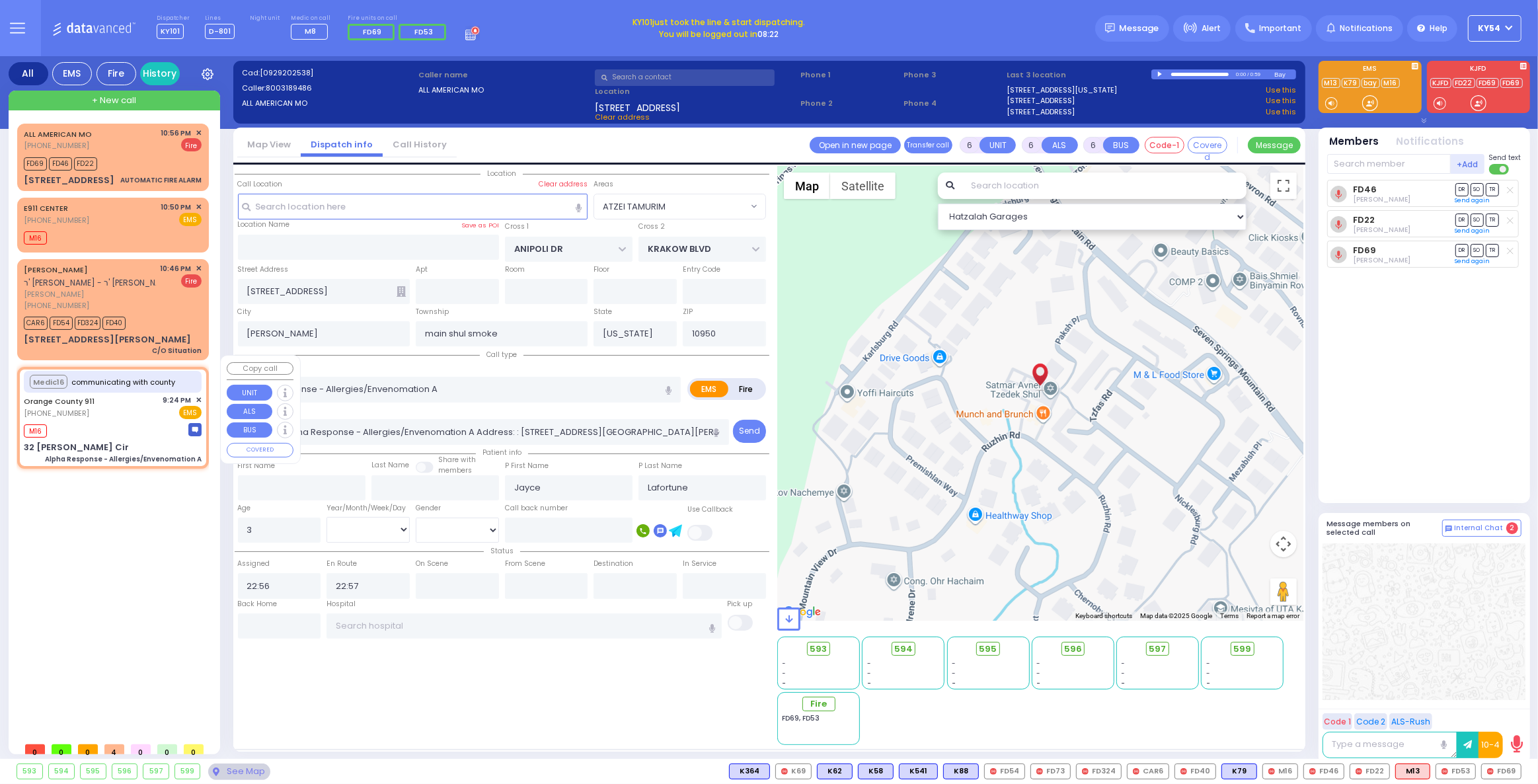
select select "Year"
select select "[DEMOGRAPHIC_DATA]"
type input "21:24"
select select "Hatzalah Garages"
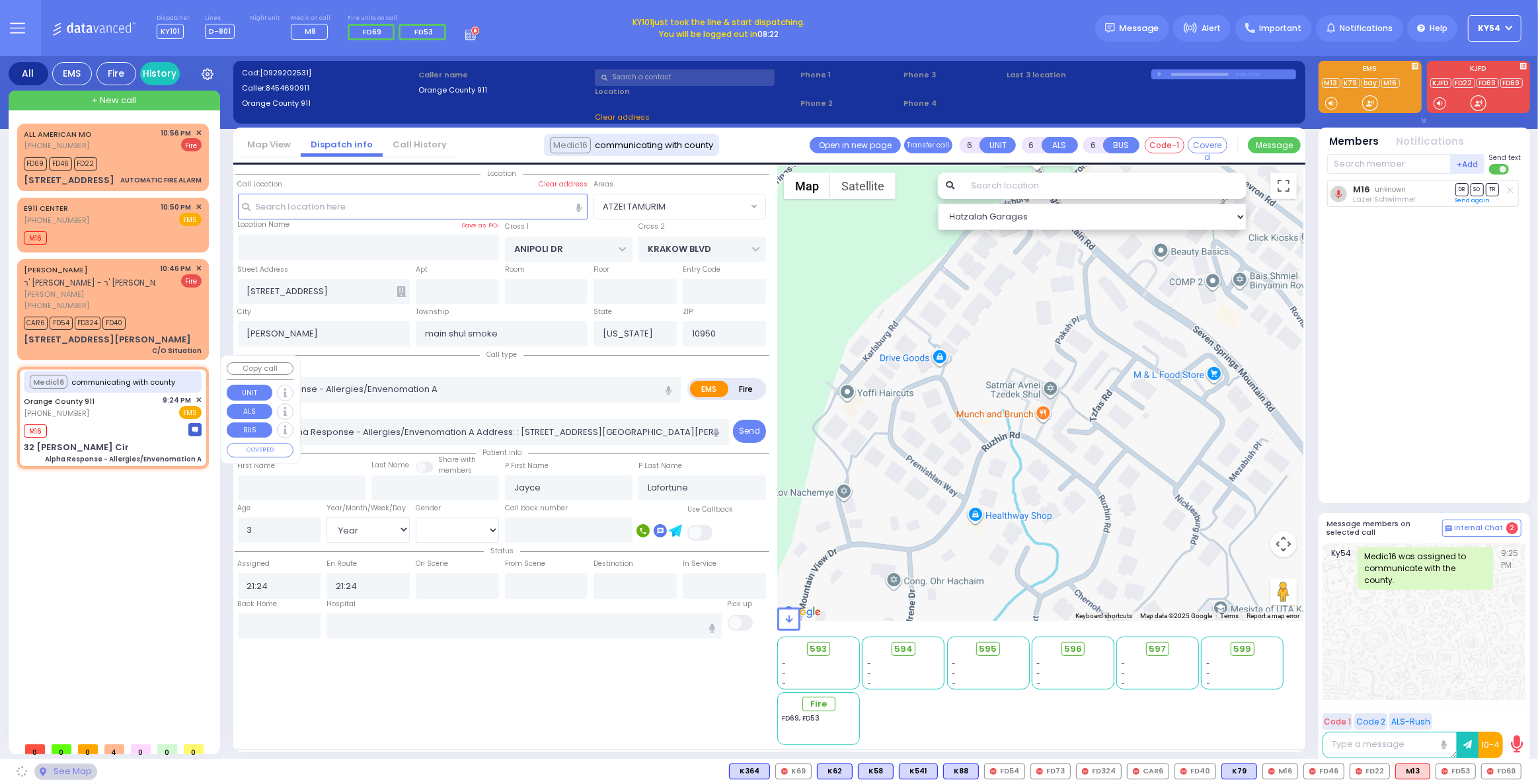
type input "32 [PERSON_NAME] Cir"
type input "Monroe"
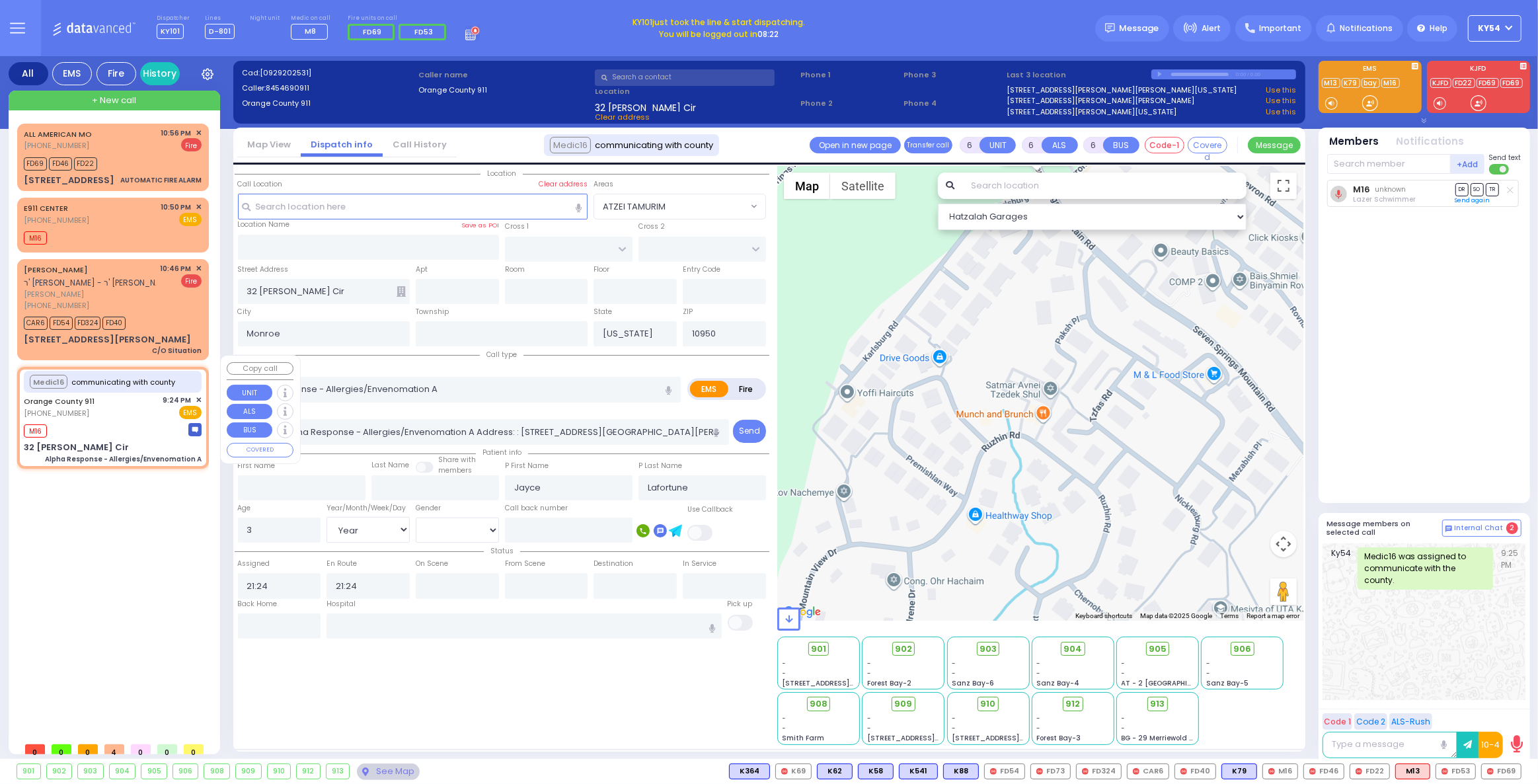
click at [139, 421] on div "M16" at bounding box center [112, 429] width 178 height 16
select select
radio input "true"
select select "Year"
select select "[DEMOGRAPHIC_DATA]"
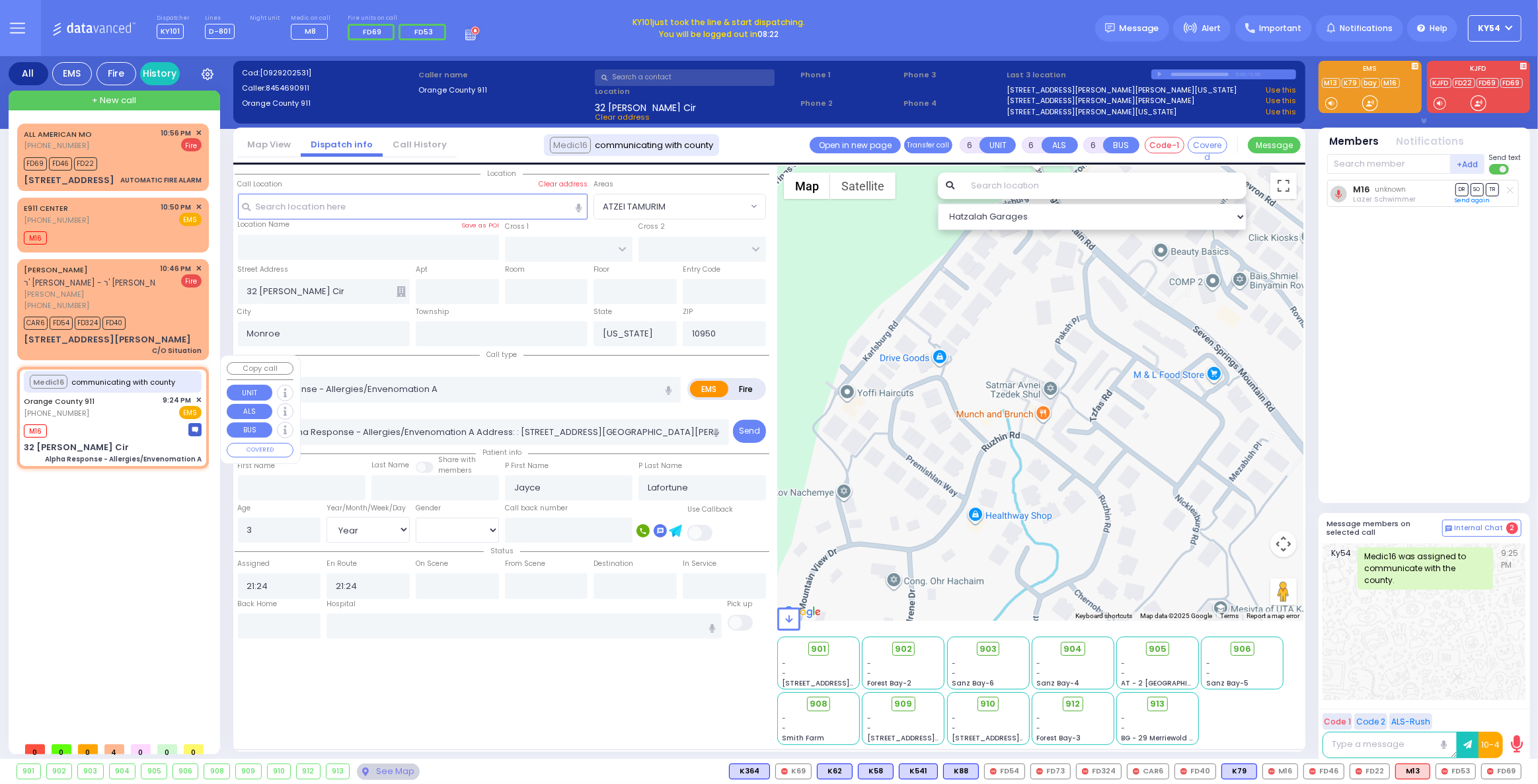
select select "Hatzalah Garages"
click at [260, 628] on input "text" at bounding box center [280, 625] width 83 height 25
type input "23:05"
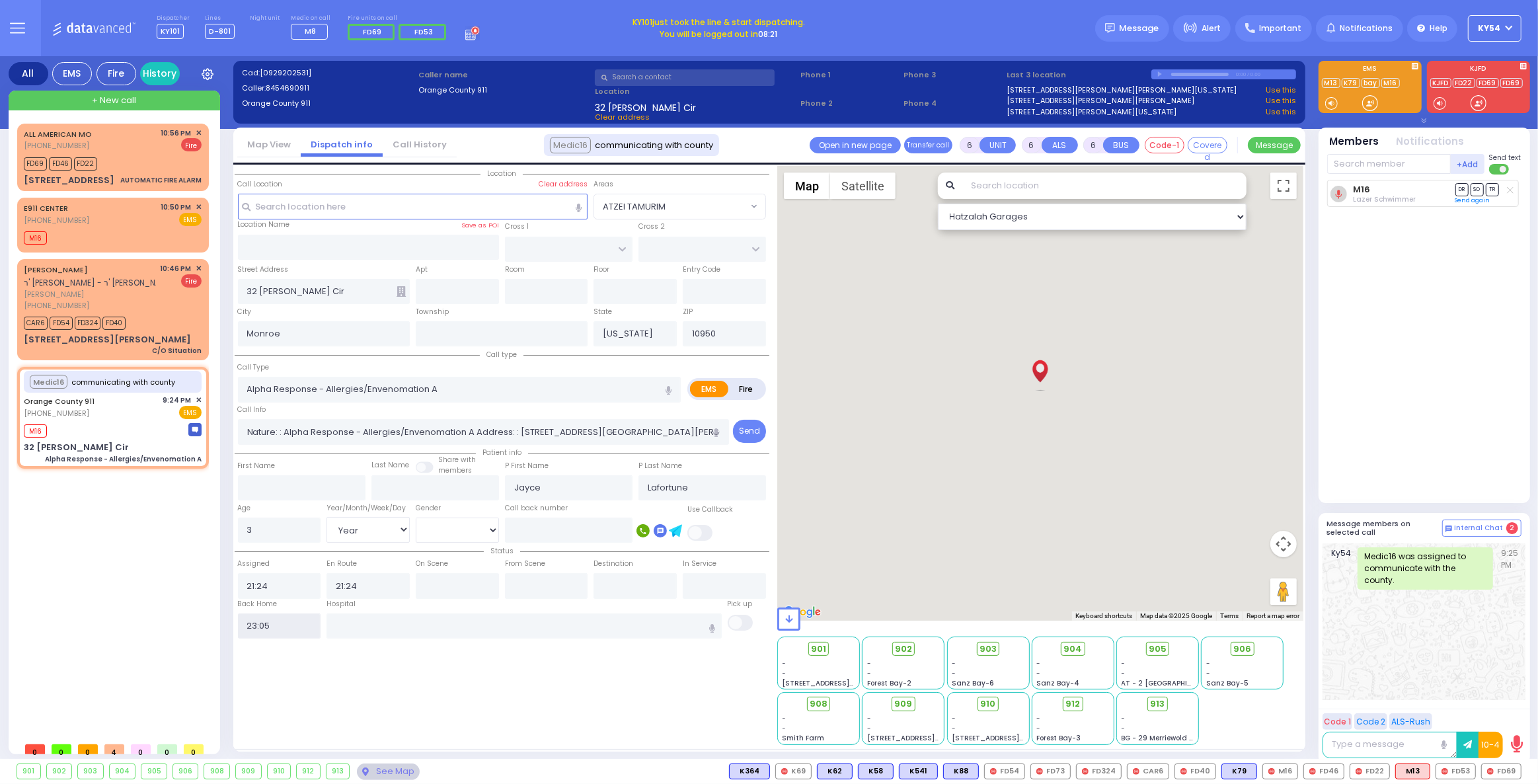
click at [260, 628] on input "23:05" at bounding box center [280, 625] width 83 height 25
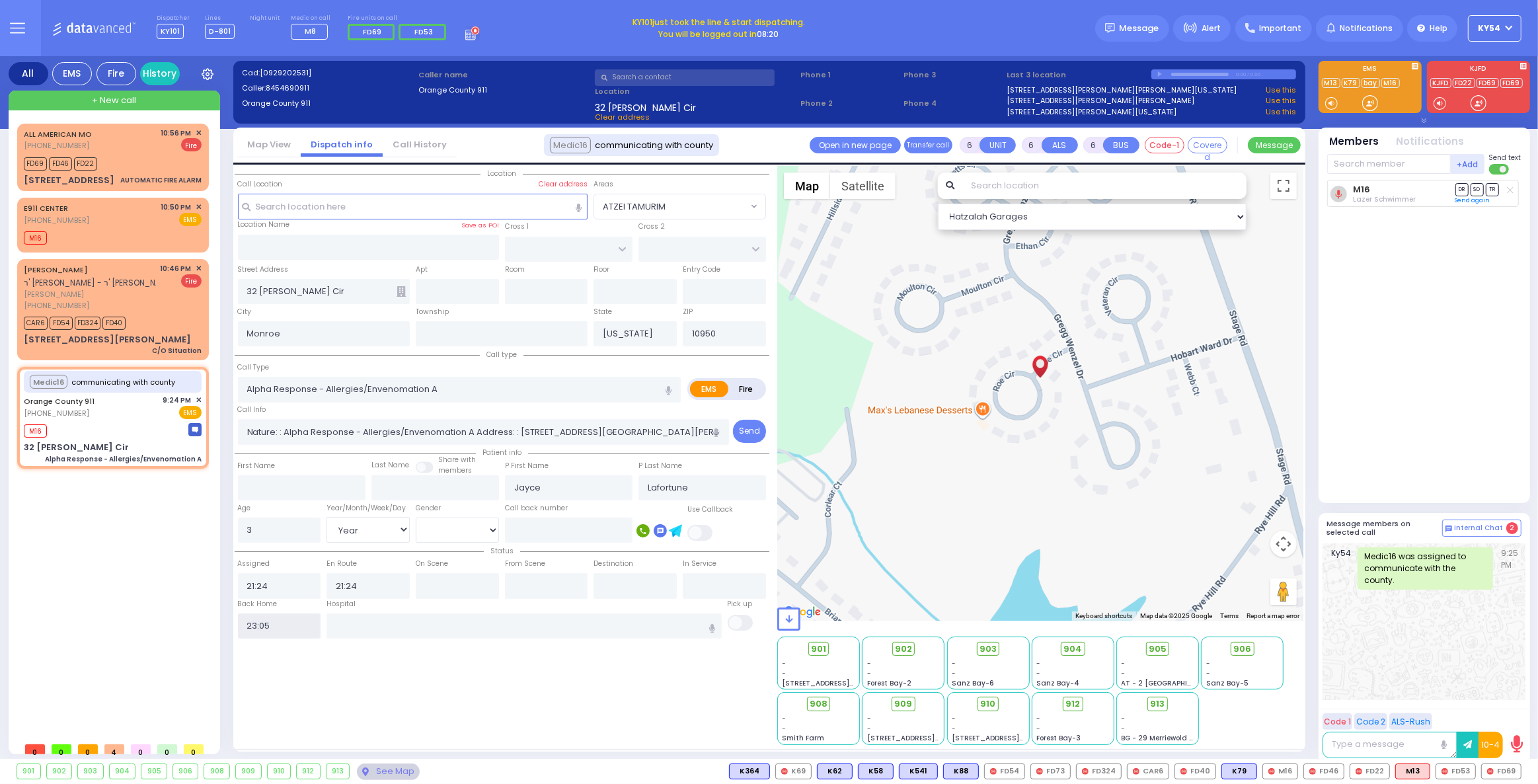
click at [260, 628] on input "23:05" at bounding box center [280, 625] width 83 height 25
click at [150, 583] on div "ALL AMERICAN MO (800) 318-9486 10:56 PM ✕ FD69 FD46" at bounding box center [115, 430] width 197 height 612
click at [150, 581] on div "ALL AMERICAN MO (800) 318-9486 10:56 PM ✕ FD69 FD46" at bounding box center [115, 430] width 197 height 612
select select
radio input "true"
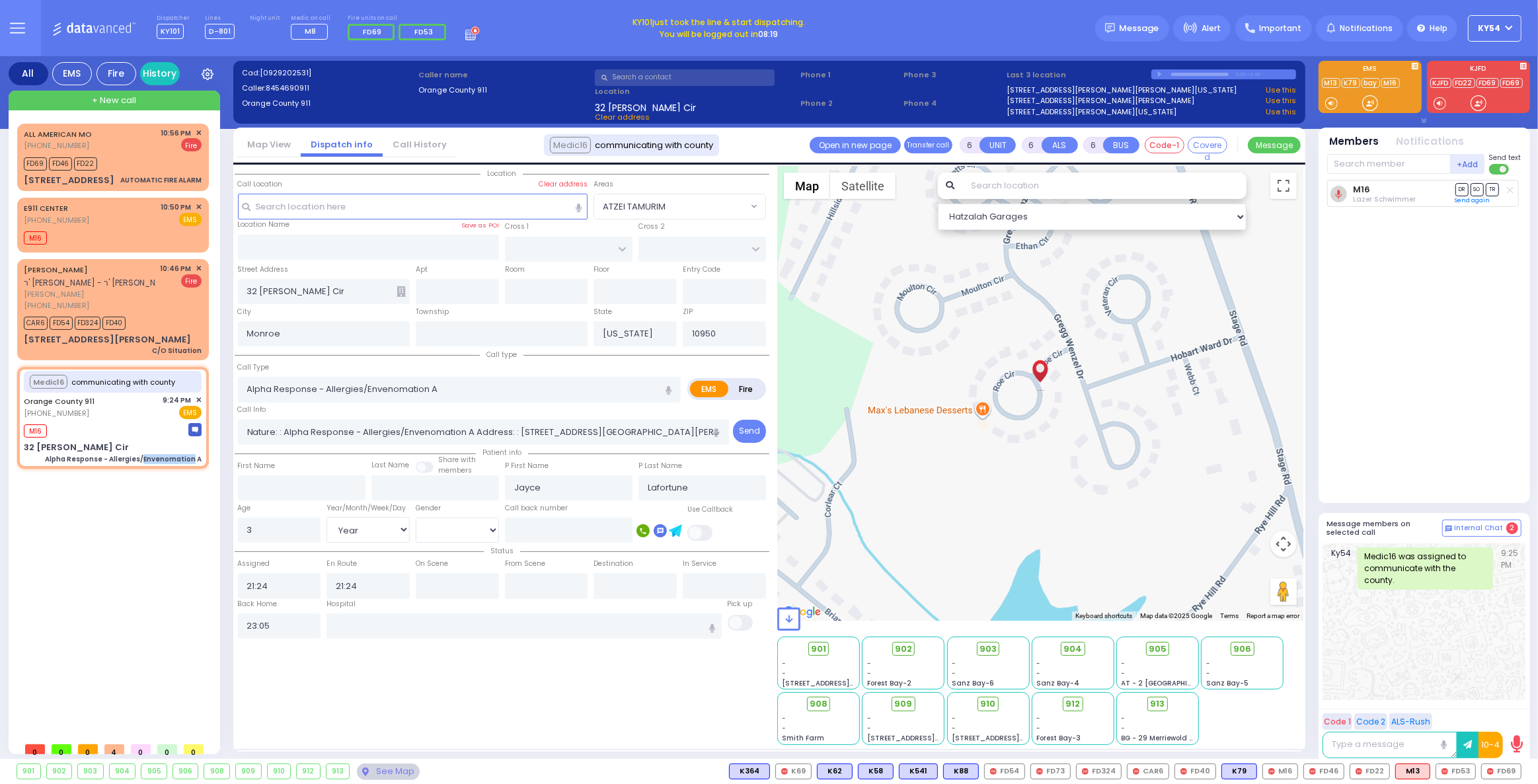
select select
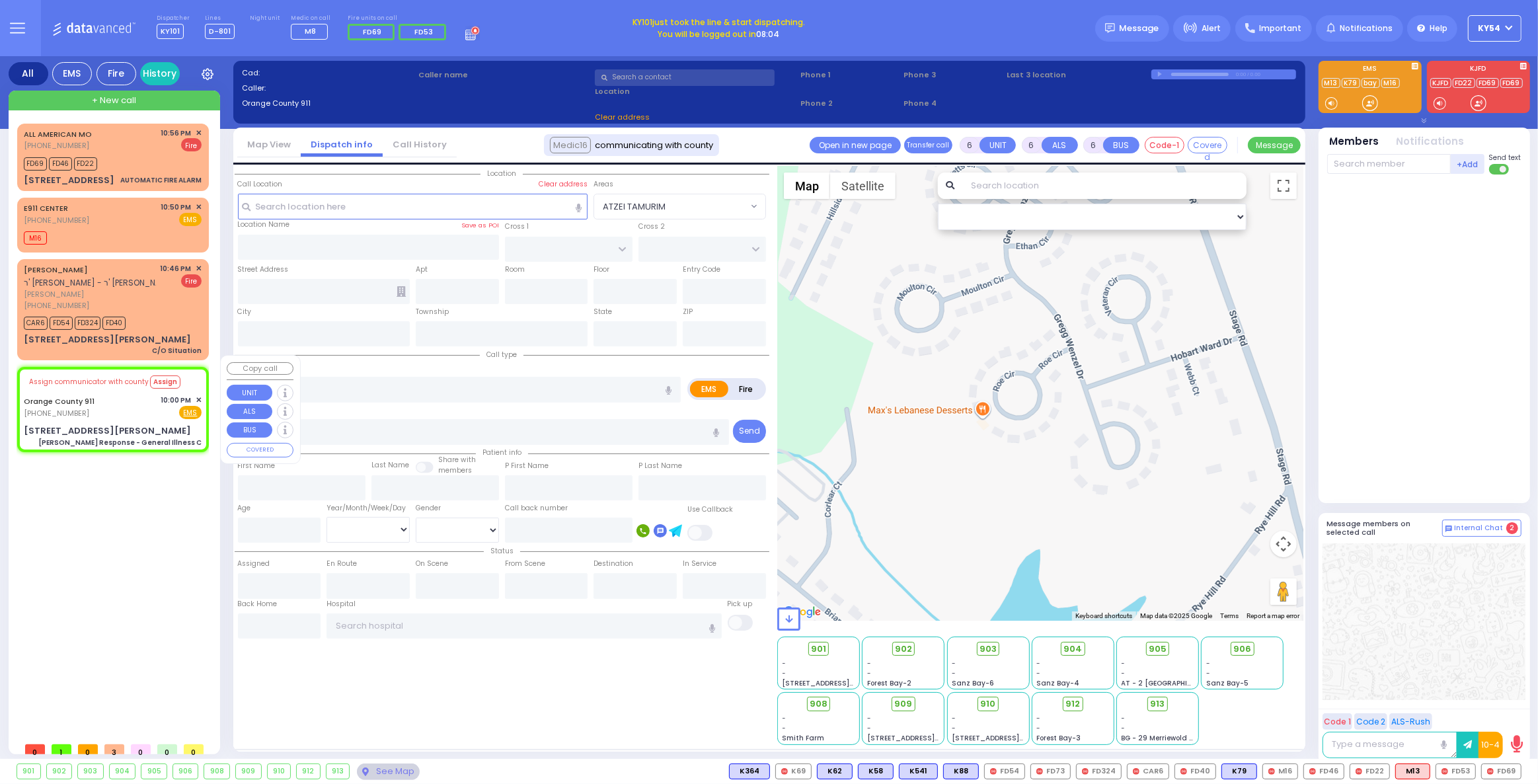
select select
type input "Charlie Response - General Illness C"
radio input "true"
type input "Nature: : Charlie Response - General Illness C Address: : 174 Conklin Rd, 10950…"
select select
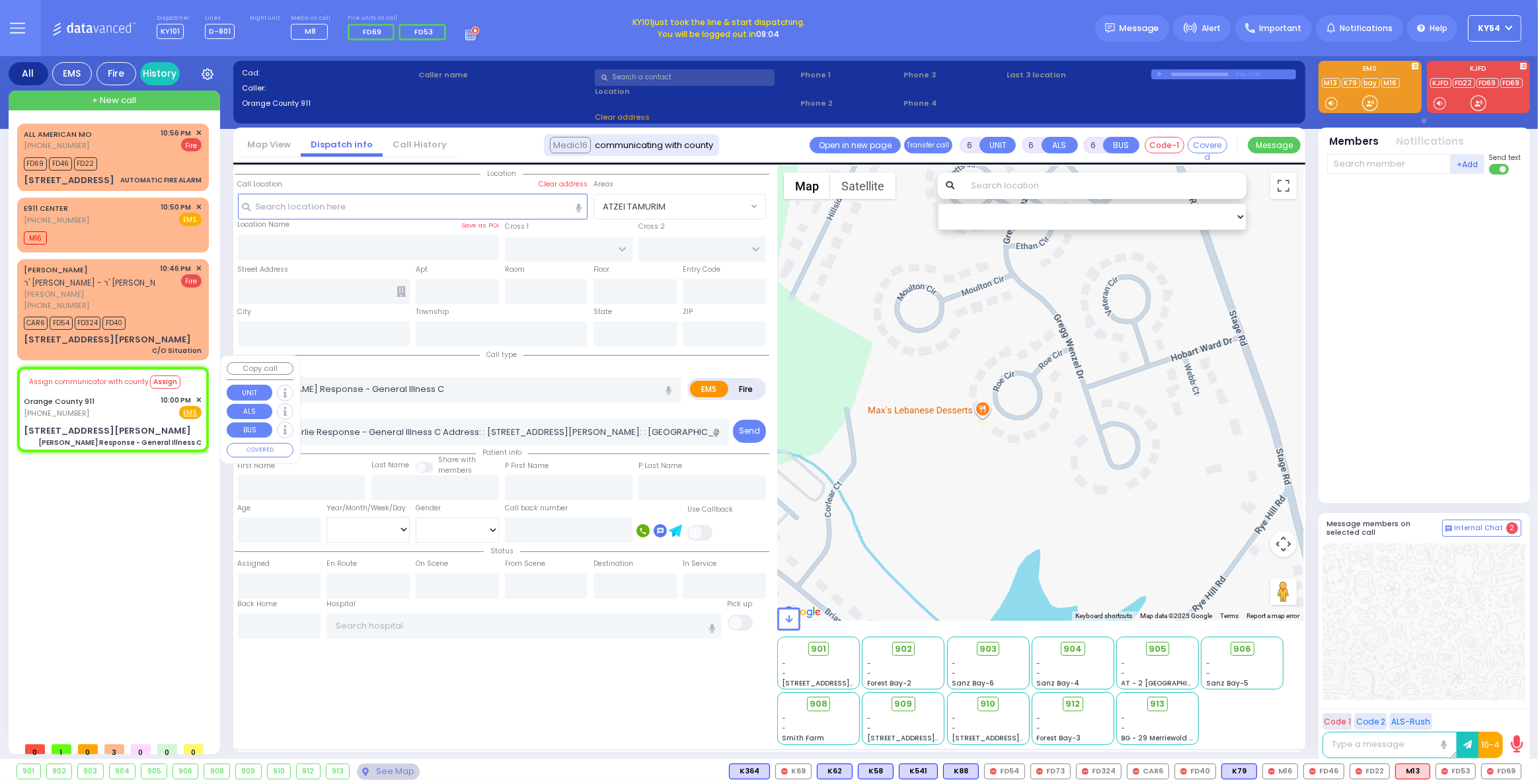
select select "Hatzalah Garages"
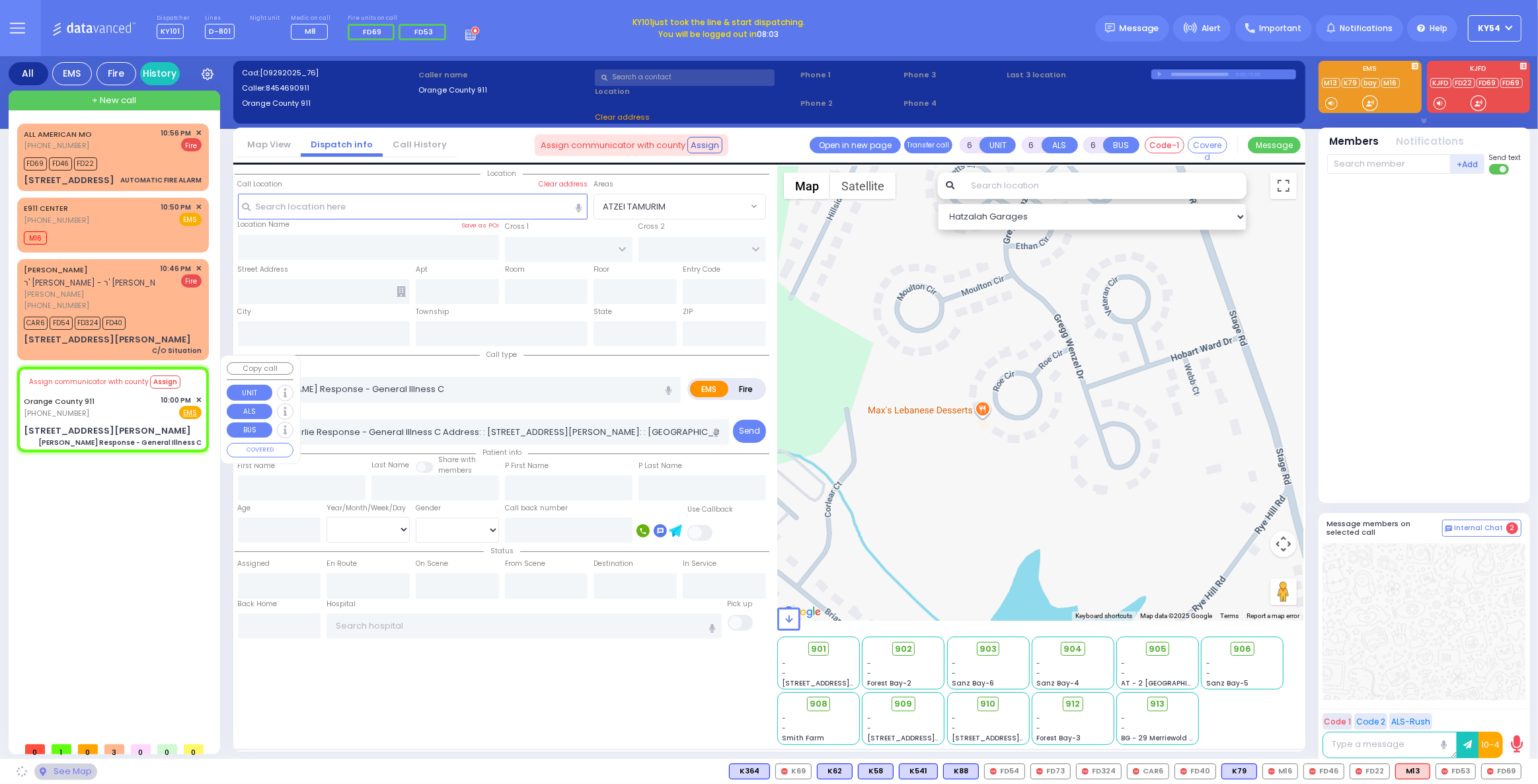
type input "174 Conklin Rd"
type input "Monroe"
type input "[US_STATE]"
type input "10950"
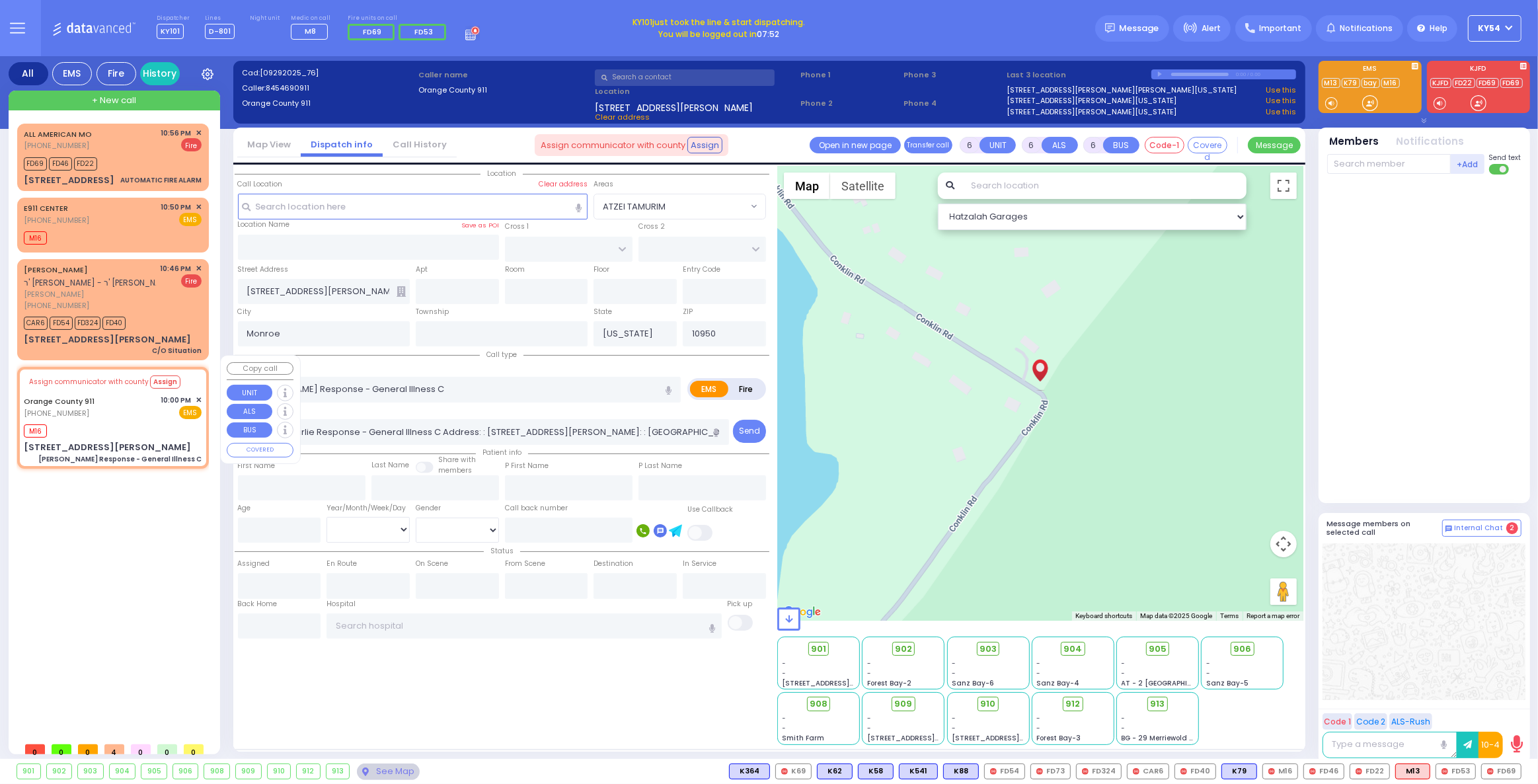
select select
radio input "true"
select select
type input "23:05"
select select "Hatzalah Garages"
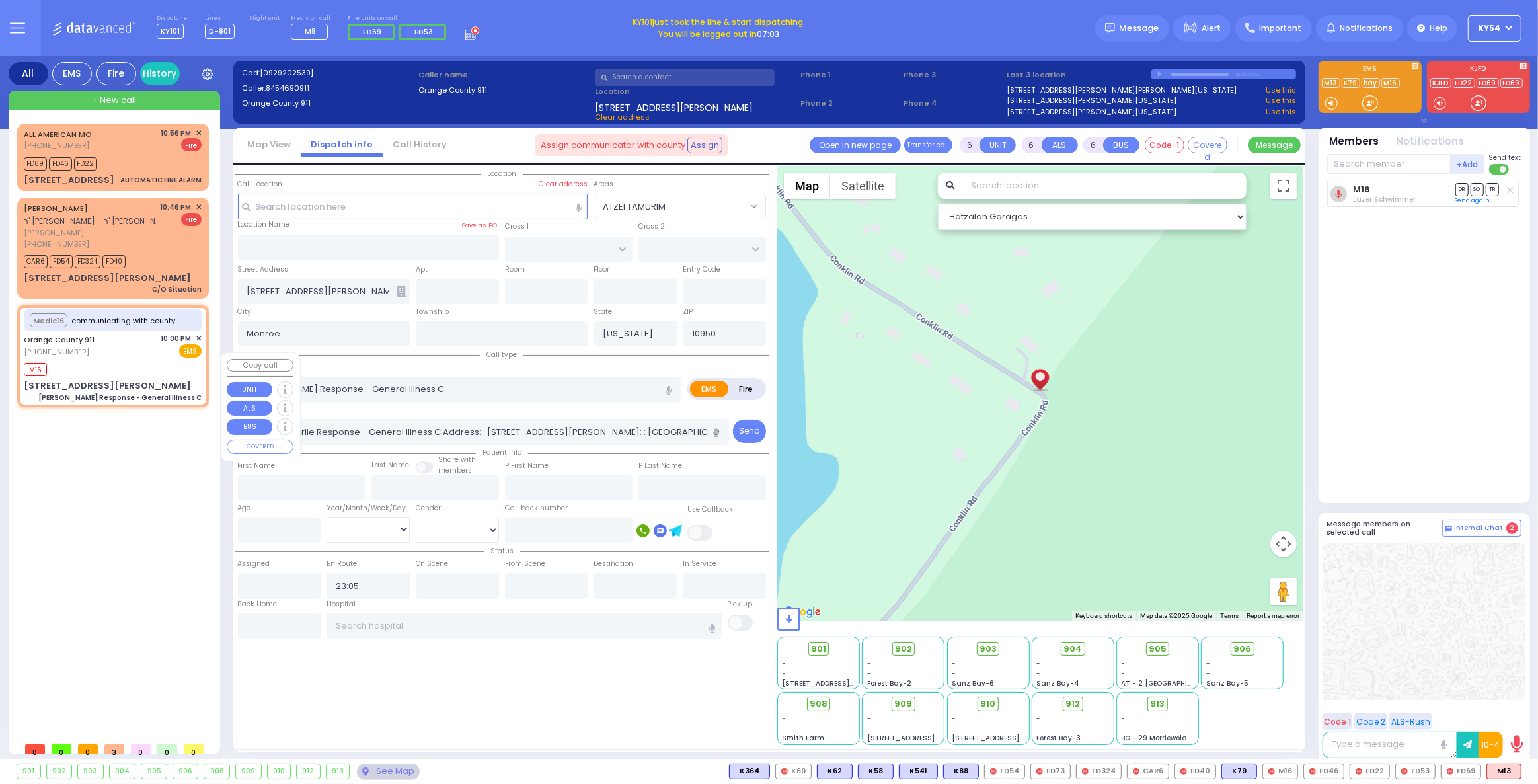
select select
radio input "true"
select select
select select "Hatzalah Garages"
